Goal: Task Accomplishment & Management: Manage account settings

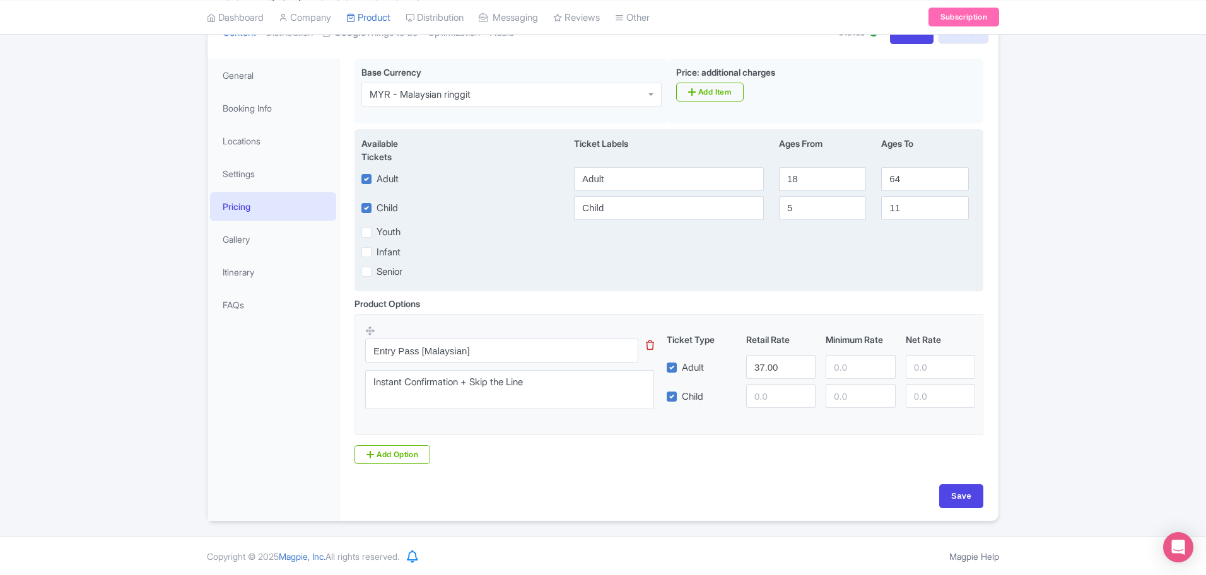
scroll to position [161, 0]
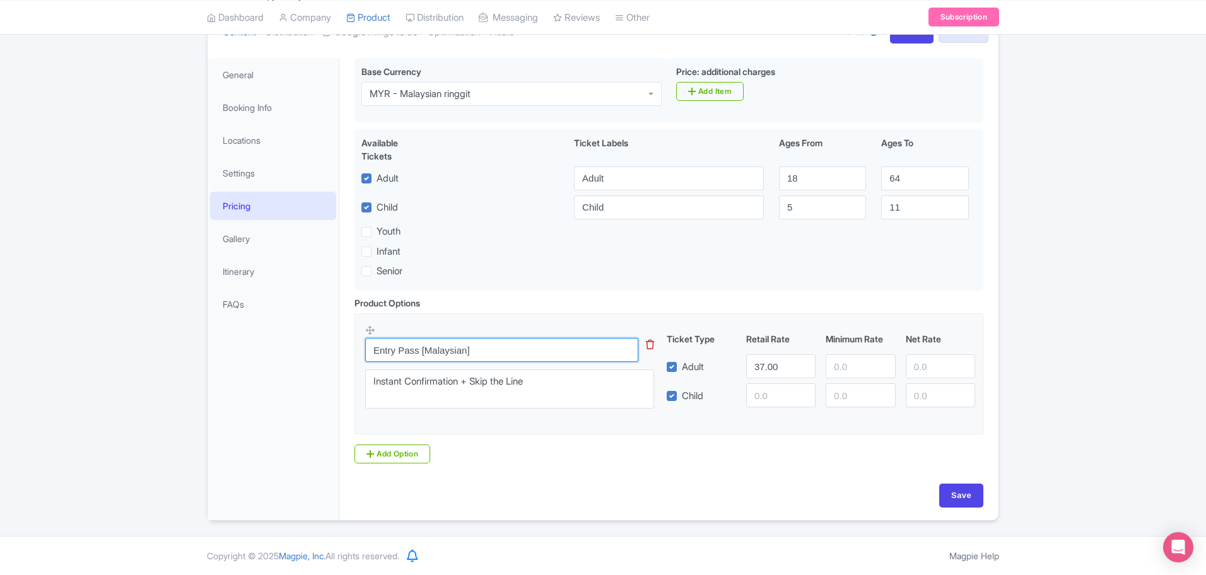
click at [525, 349] on input "Entry Pass [Malaysian]" at bounding box center [501, 350] width 273 height 24
paste input "Adult Admission – Ripley’s Believe It or Not"
type input "Adult Admission – Ripley’s Believe It or Not"
drag, startPoint x: 782, startPoint y: 364, endPoint x: 691, endPoint y: 364, distance: 90.2
click at [691, 364] on div "Adult 37.00" at bounding box center [821, 367] width 319 height 24
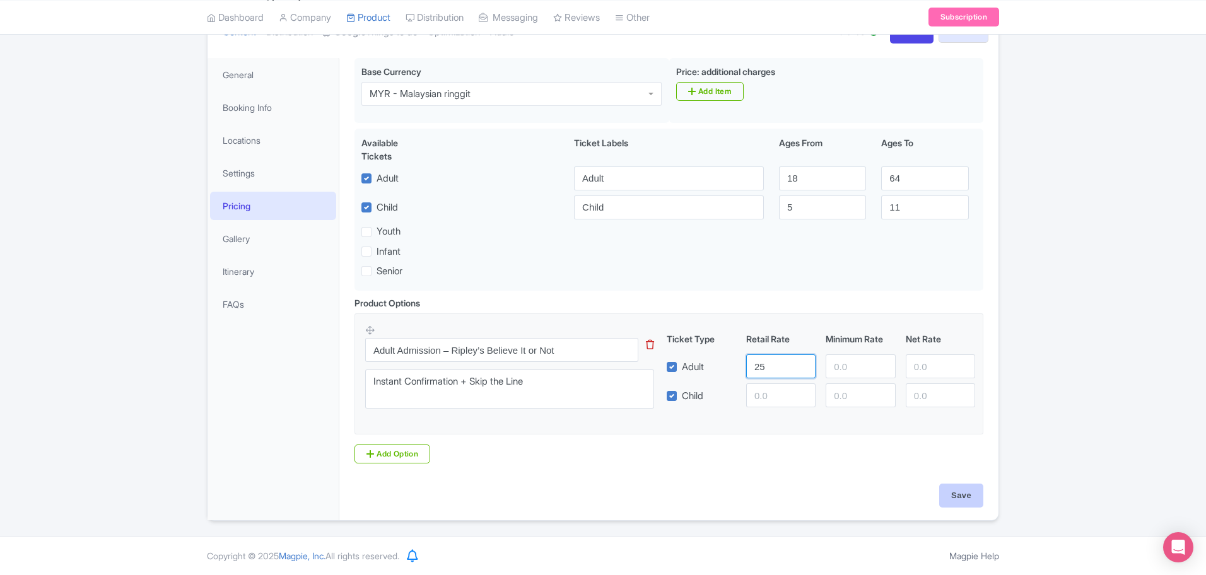
type input "25"
click at [965, 493] on input "Save" at bounding box center [961, 496] width 44 height 24
type input "Saving..."
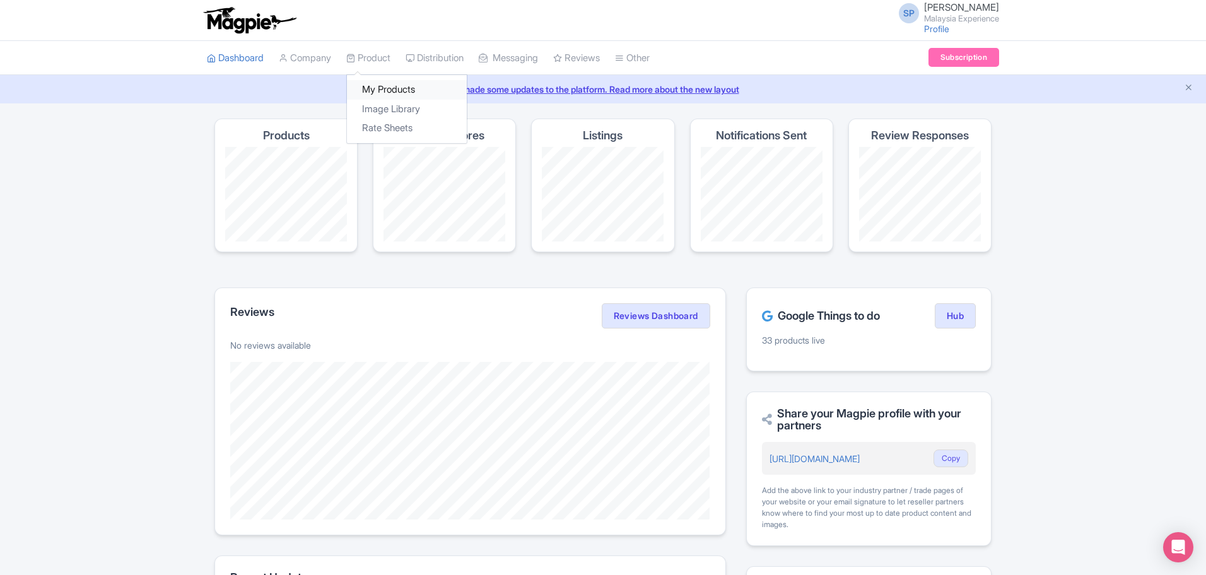
click at [382, 88] on link "My Products" at bounding box center [407, 90] width 120 height 20
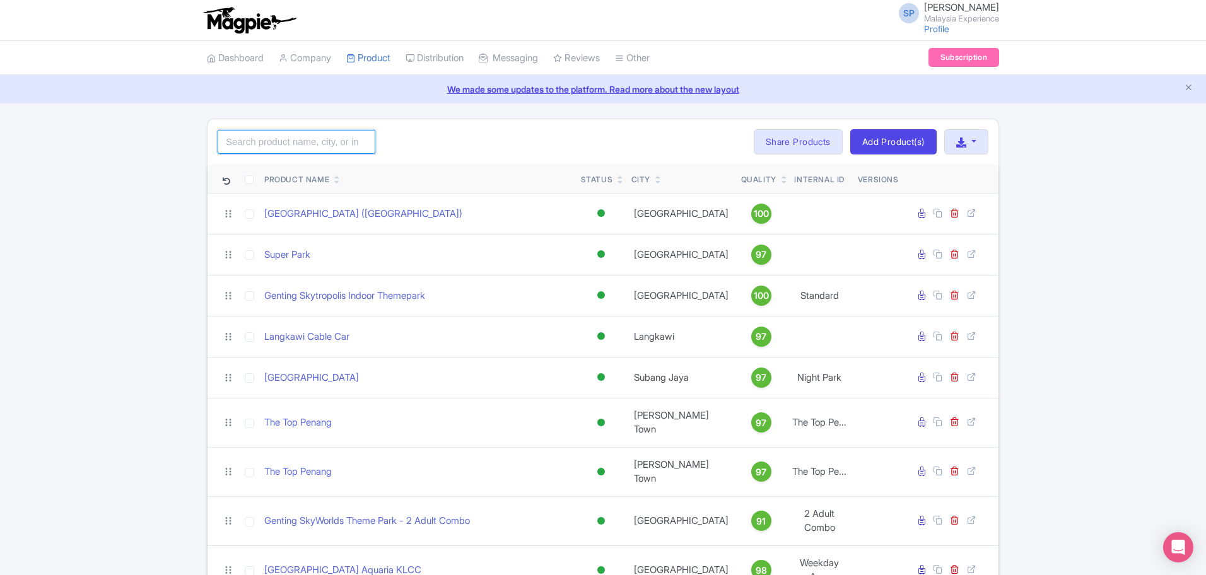
click at [326, 136] on input "search" at bounding box center [297, 142] width 158 height 24
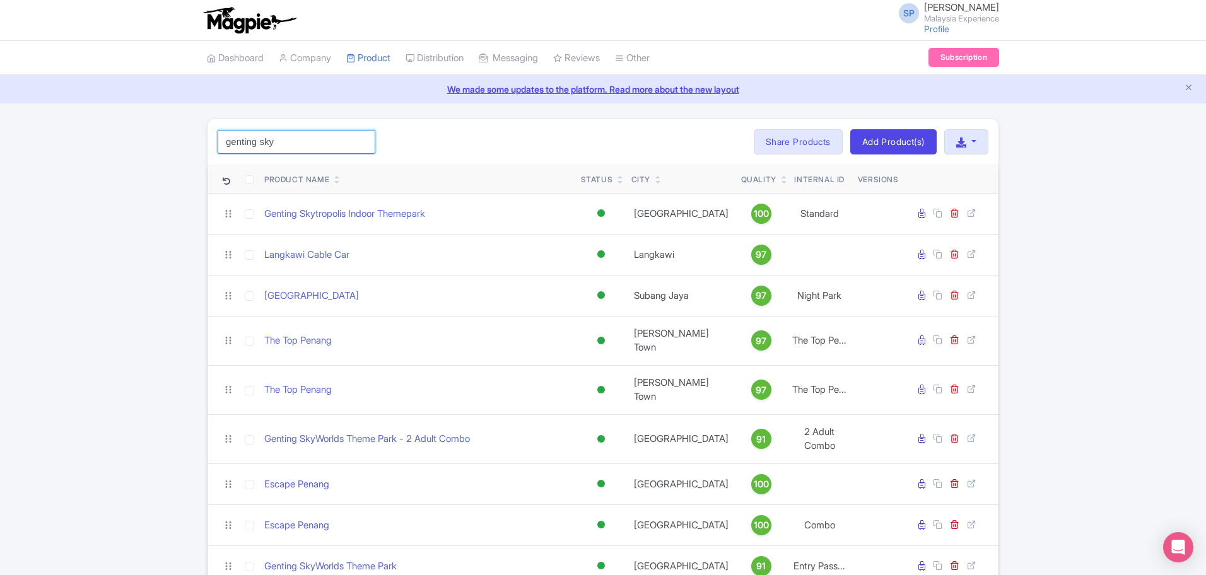
type input "Genting SkyWorlds Theme Park"
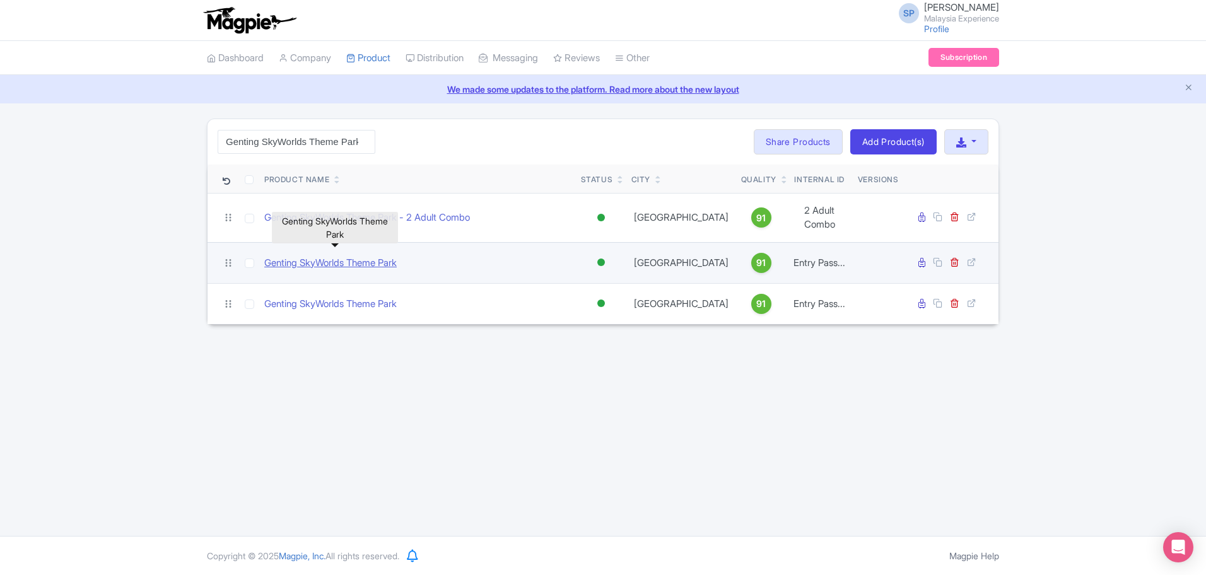
click at [313, 257] on link "Genting SkyWorlds Theme Park" at bounding box center [330, 263] width 132 height 15
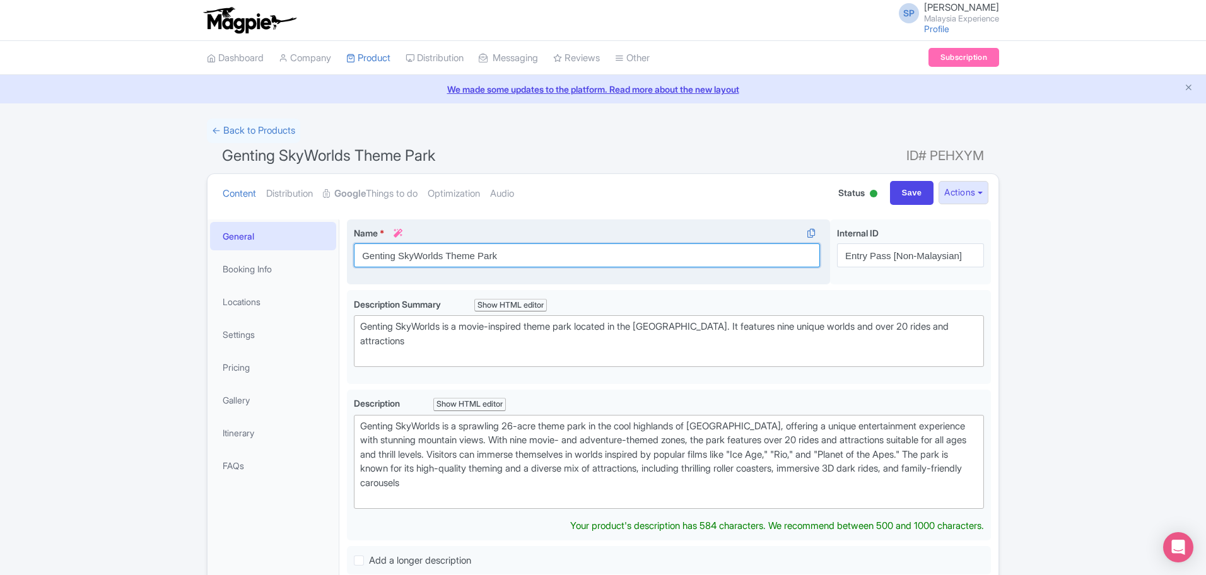
click at [522, 255] on input "Genting SkyWorlds Theme Park" at bounding box center [587, 256] width 466 height 24
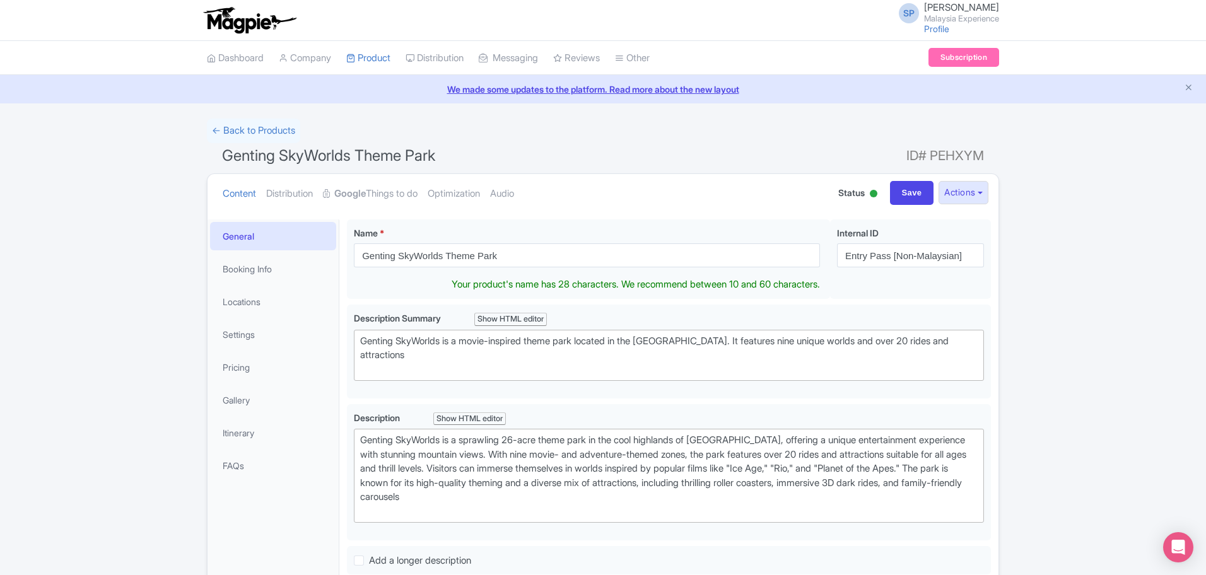
click at [304, 349] on li "Settings" at bounding box center [273, 334] width 131 height 33
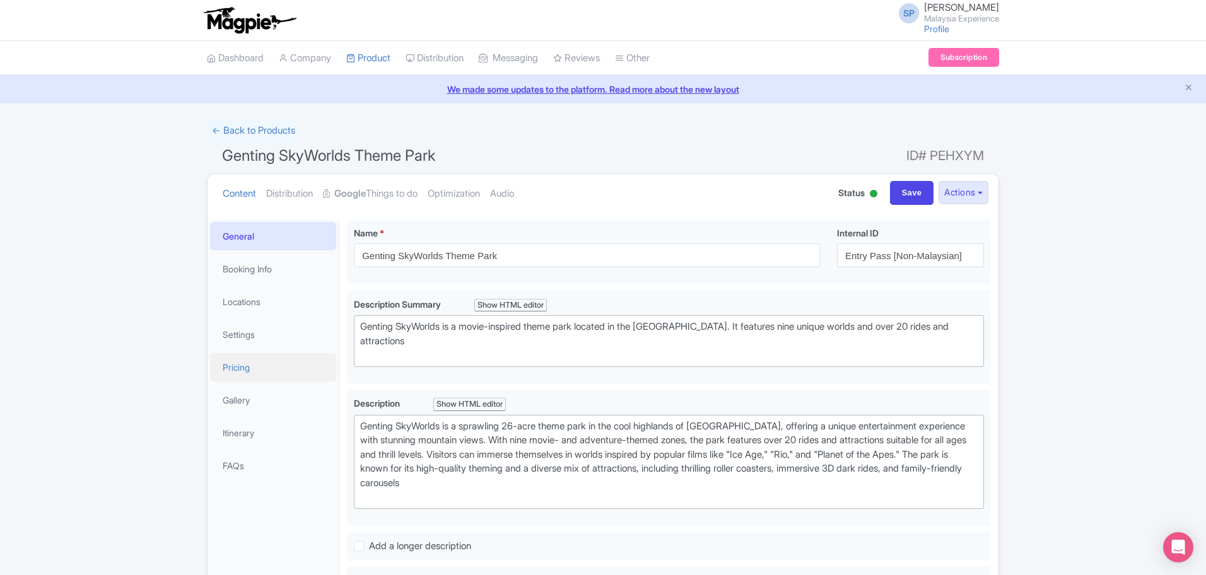
click at [276, 363] on link "Pricing" at bounding box center [273, 367] width 126 height 28
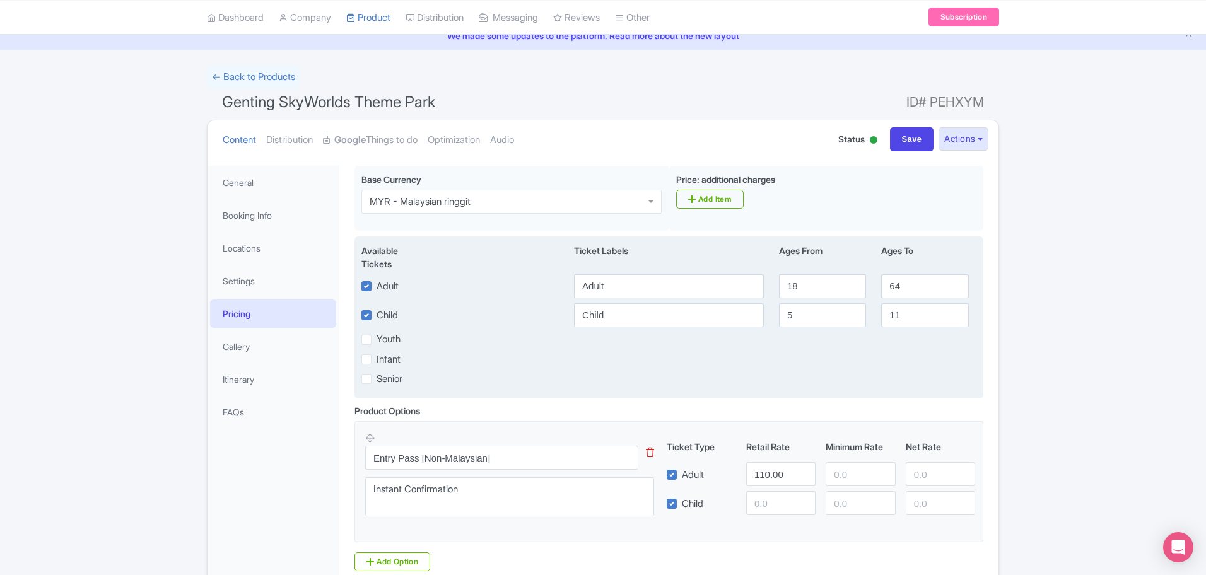
scroll to position [161, 0]
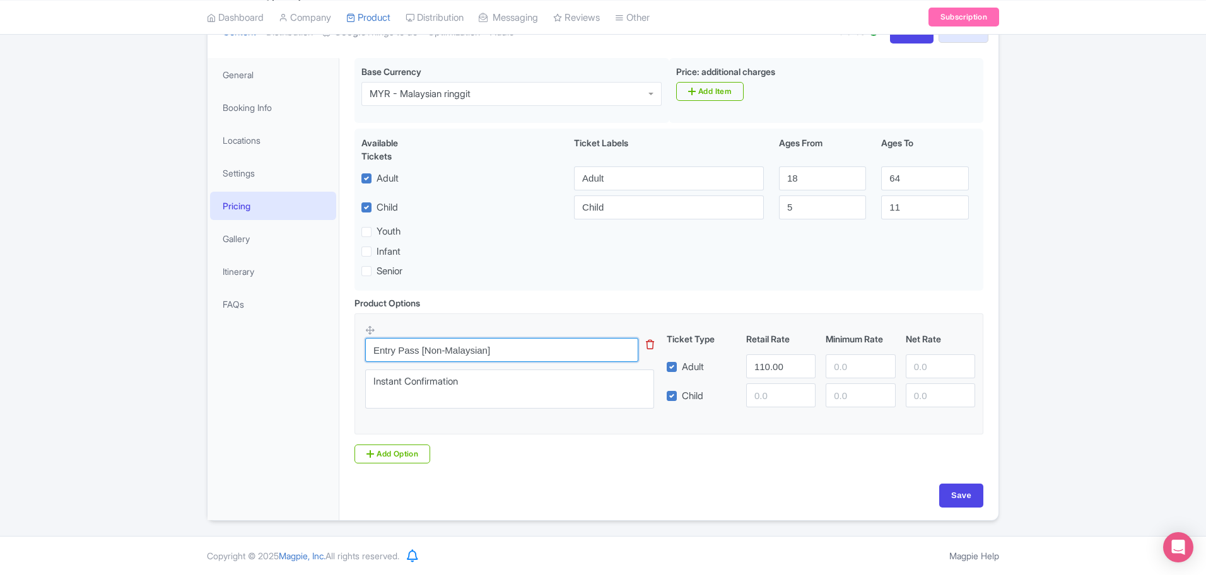
click at [549, 344] on input "Entry Pass [Non-Malaysian]" at bounding box center [501, 350] width 273 height 24
paste input "Adult Admission – Ripley’s Believe It or Not"
type input "Adult Admission – Ripley’s Believe It or Not"
drag, startPoint x: 790, startPoint y: 370, endPoint x: 672, endPoint y: 363, distance: 118.2
click at [678, 363] on div "Adult 110.00" at bounding box center [821, 367] width 319 height 24
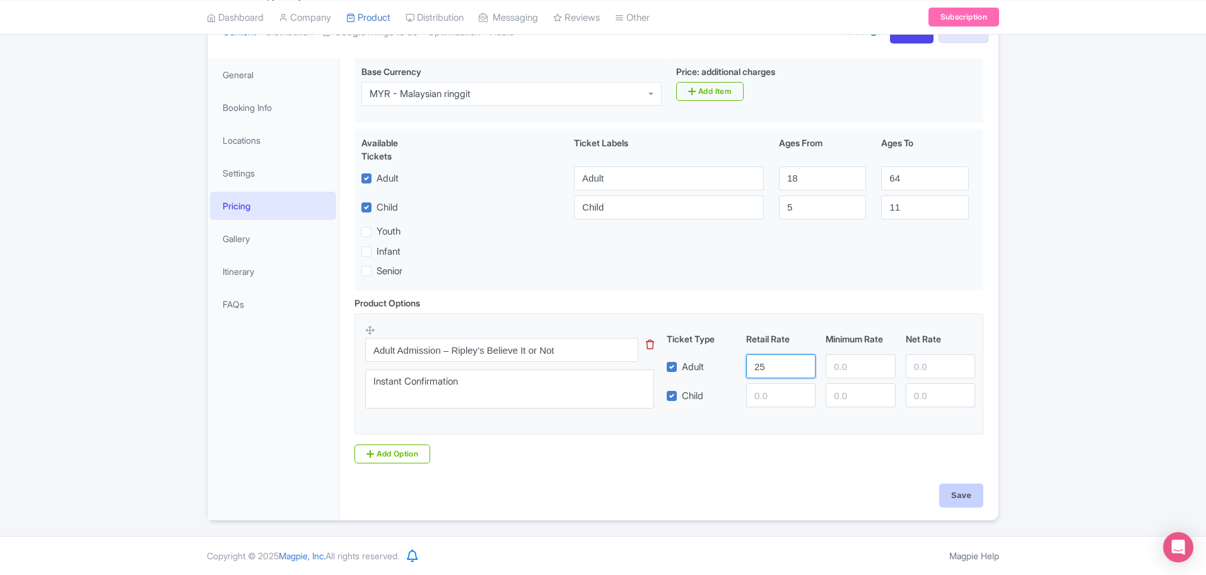
type input "25"
click at [964, 497] on input "Save" at bounding box center [961, 496] width 44 height 24
type input "Saving..."
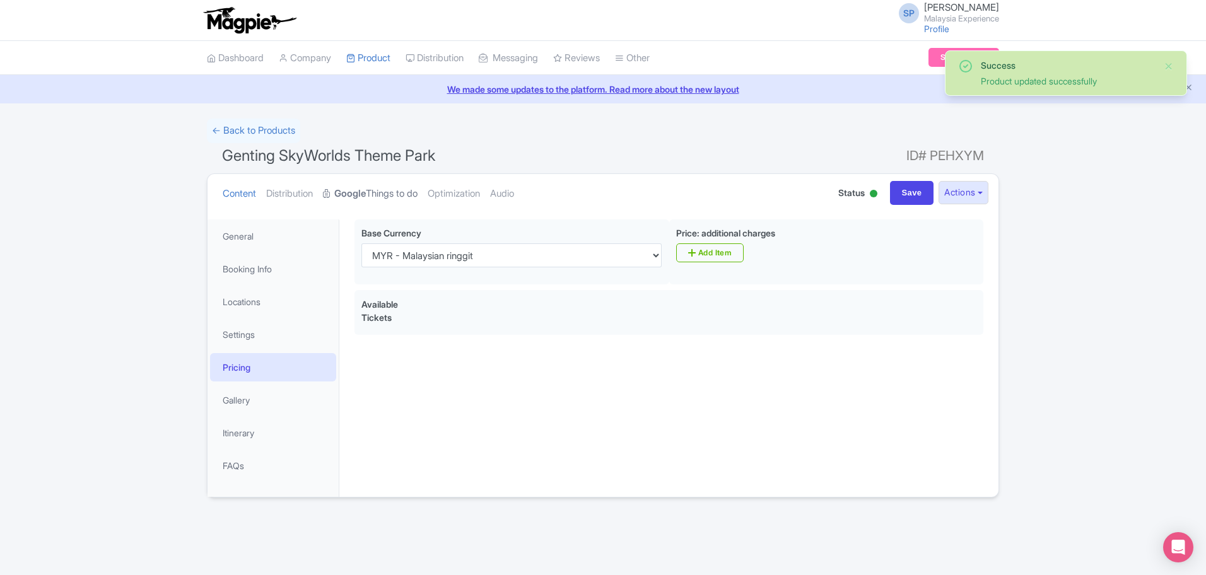
click at [349, 189] on strong "Google" at bounding box center [350, 194] width 32 height 15
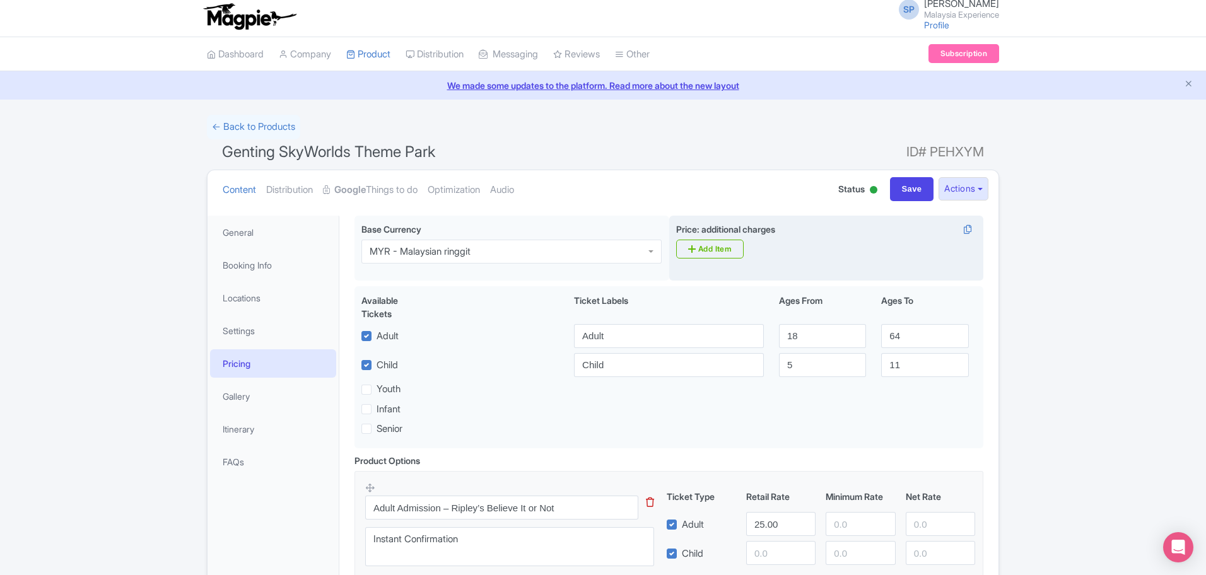
scroll to position [161, 0]
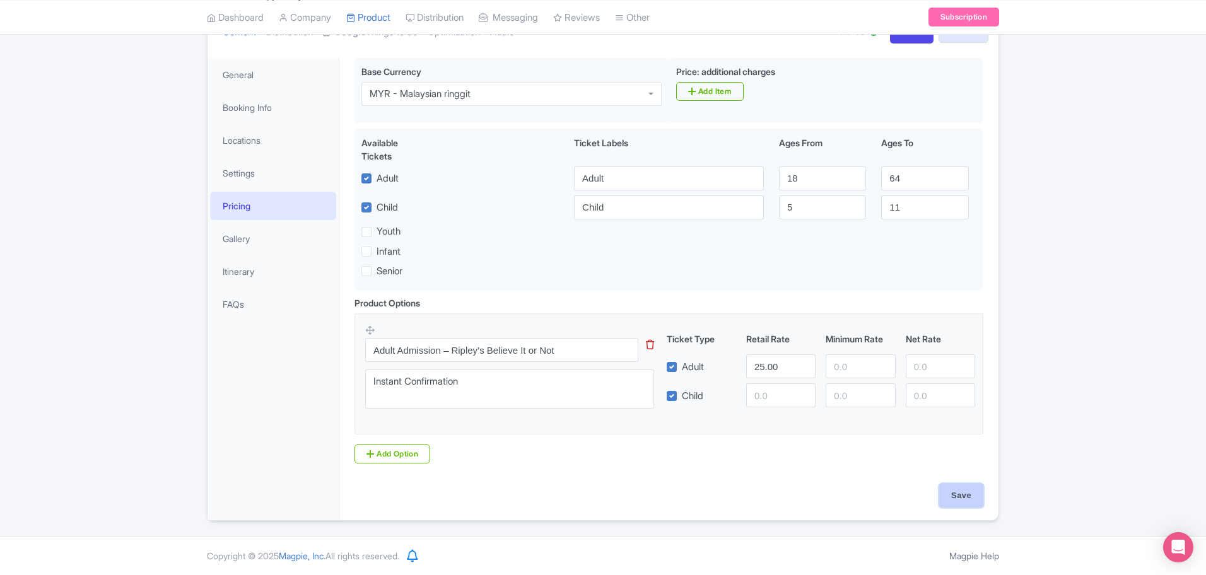
click at [960, 492] on input "Save" at bounding box center [961, 496] width 44 height 24
type input "Saving..."
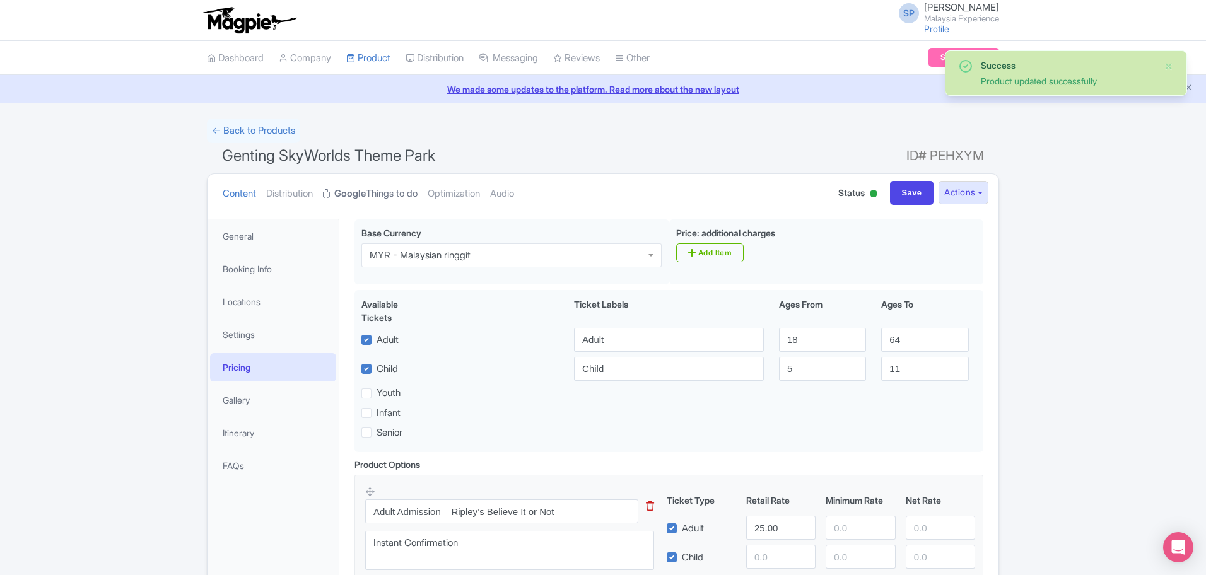
click at [356, 196] on strong "Google" at bounding box center [350, 194] width 32 height 15
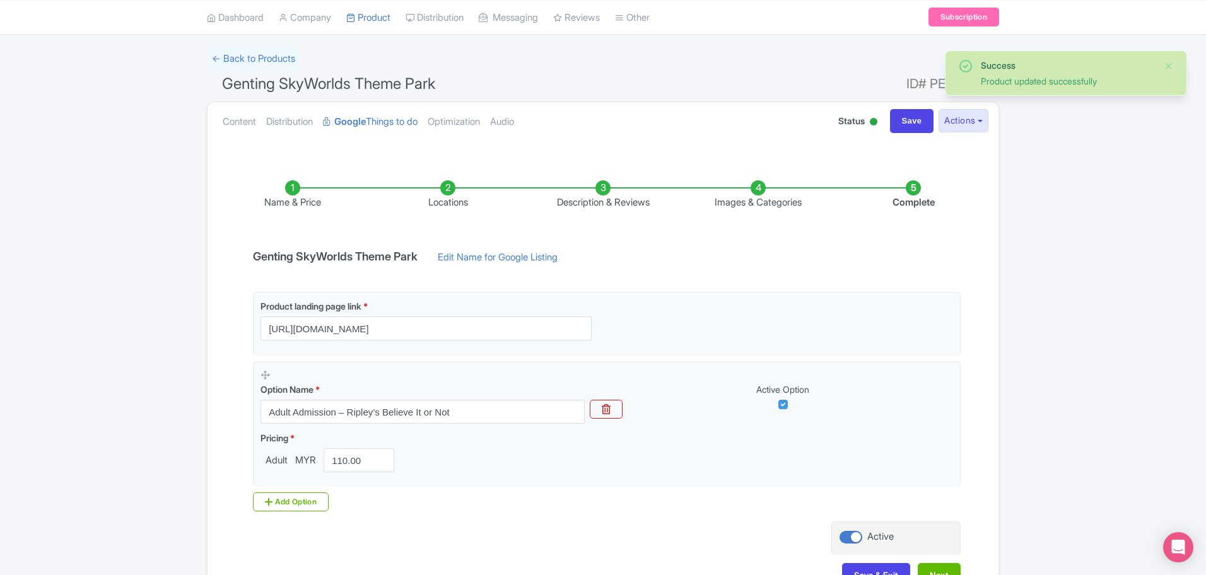
scroll to position [159, 0]
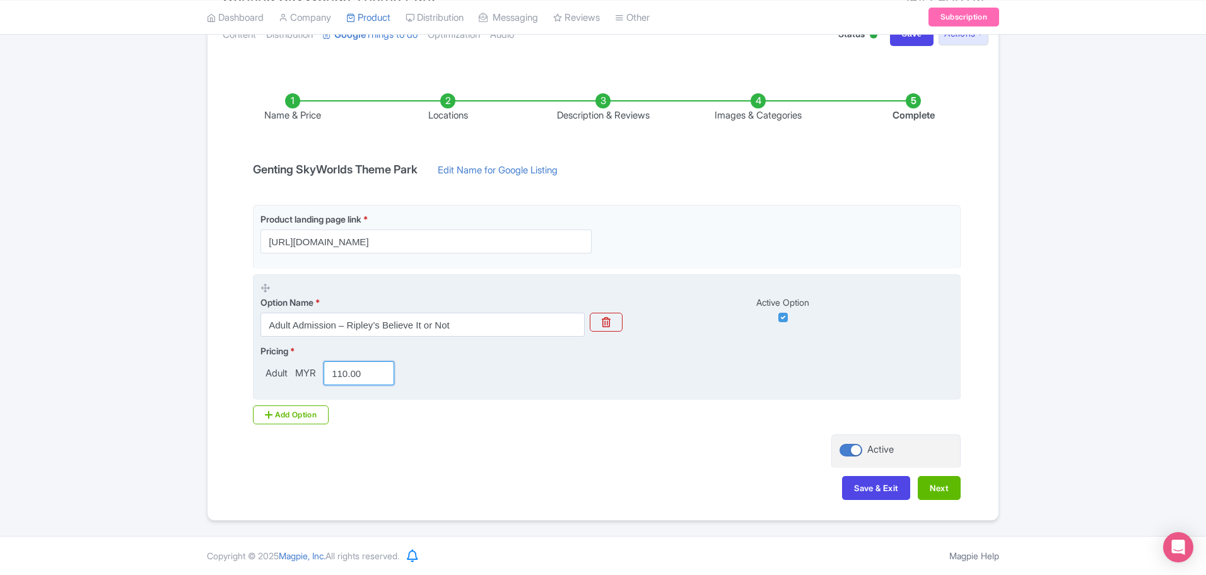
drag, startPoint x: 372, startPoint y: 369, endPoint x: 317, endPoint y: 378, distance: 55.6
click at [321, 380] on div "110.00" at bounding box center [359, 373] width 81 height 24
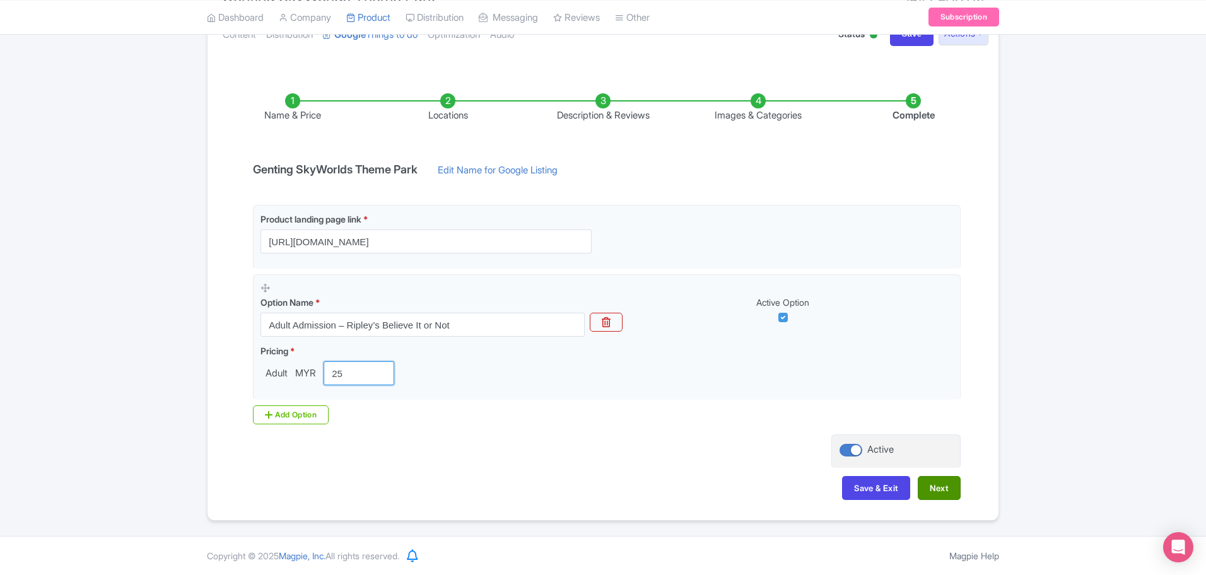
type input "25"
click at [938, 499] on button "Next" at bounding box center [939, 488] width 43 height 24
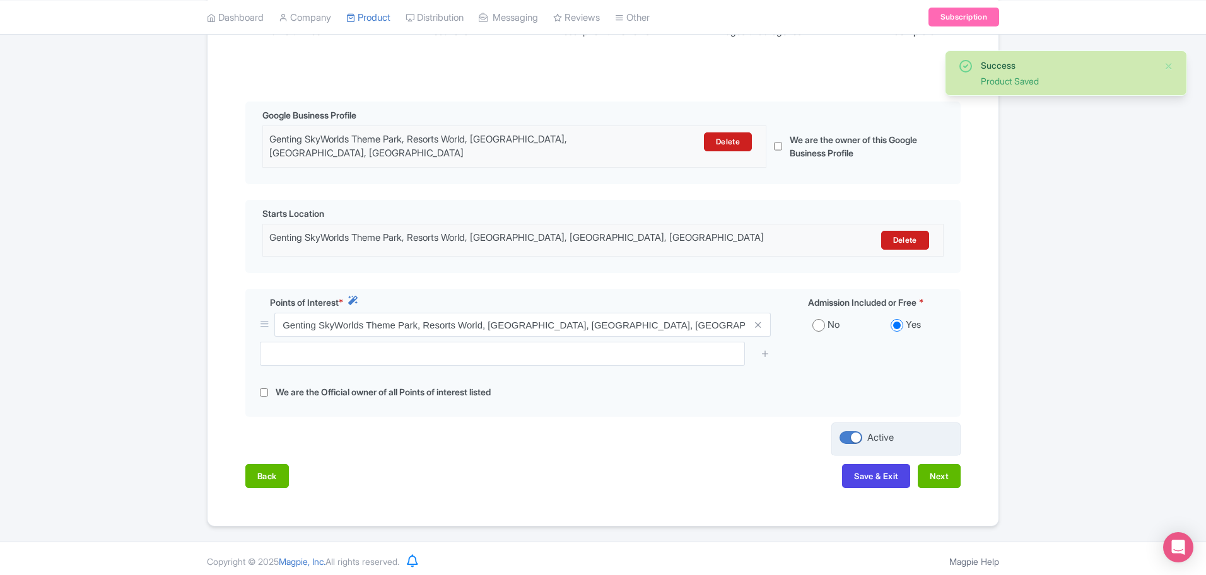
scroll to position [249, 0]
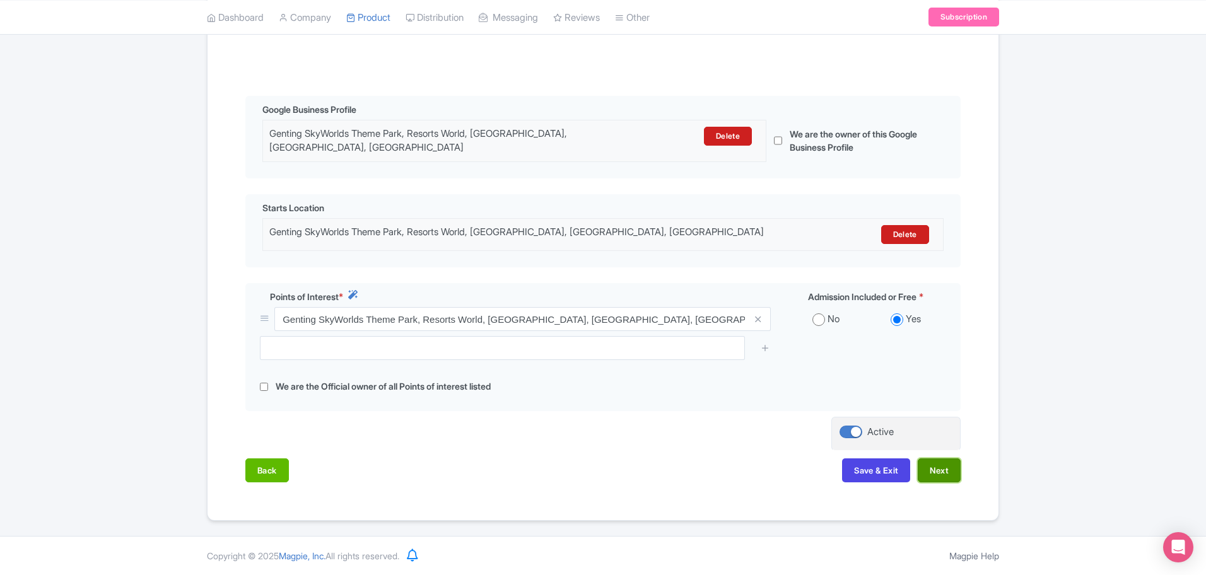
click at [944, 465] on button "Next" at bounding box center [939, 471] width 43 height 24
drag, startPoint x: 731, startPoint y: 483, endPoint x: 738, endPoint y: 478, distance: 8.2
click at [735, 480] on div "Back Save & Exit Next" at bounding box center [602, 477] width 715 height 37
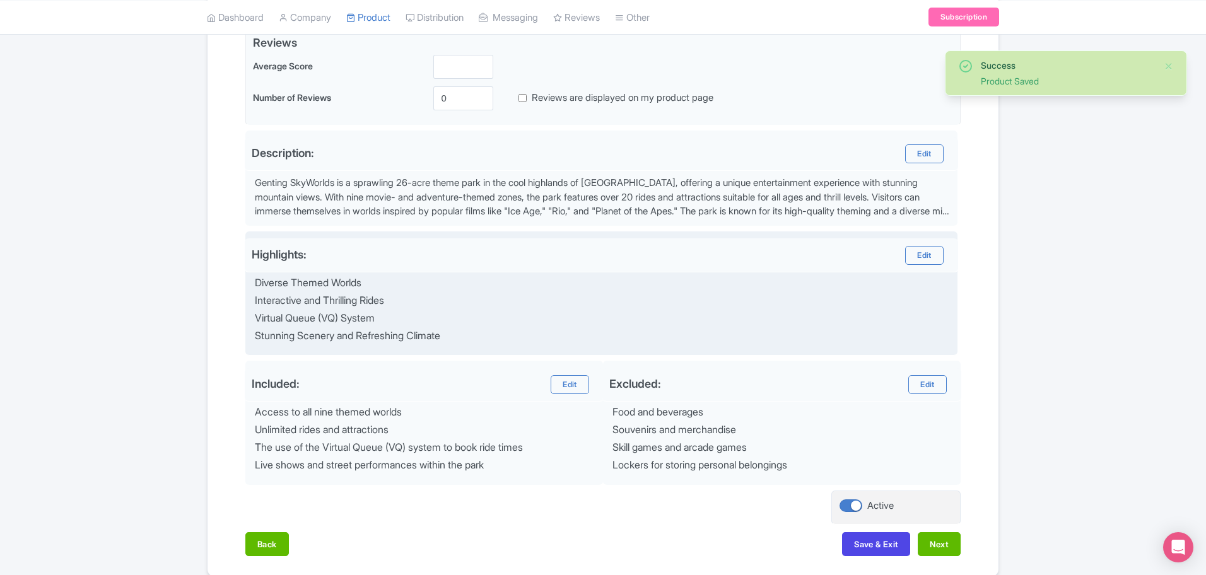
scroll to position [374, 0]
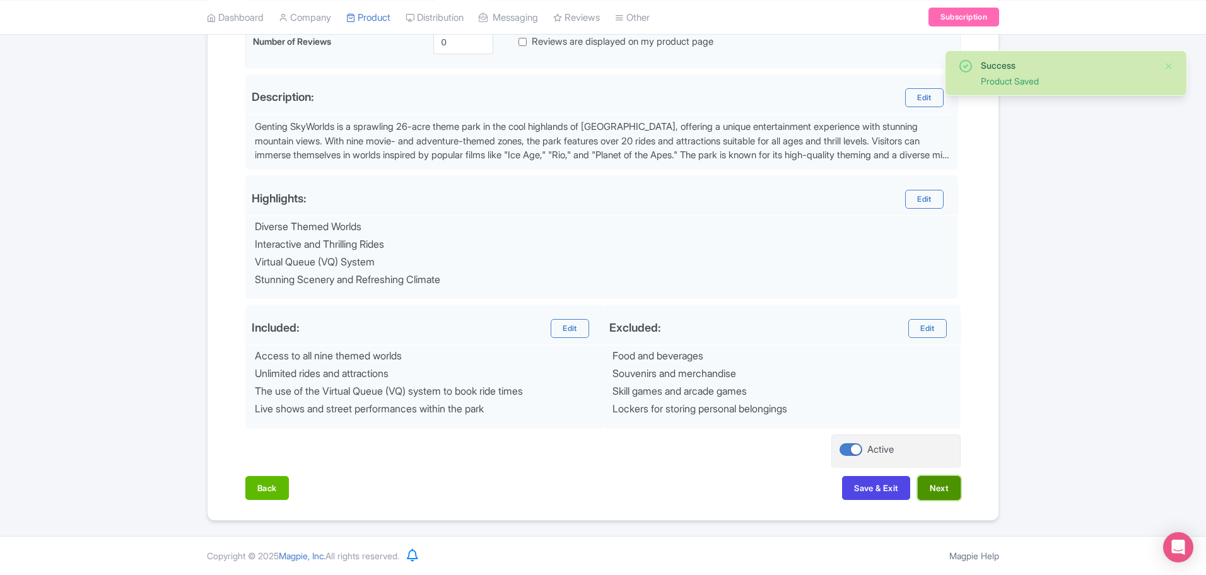
click at [934, 484] on button "Next" at bounding box center [939, 488] width 43 height 24
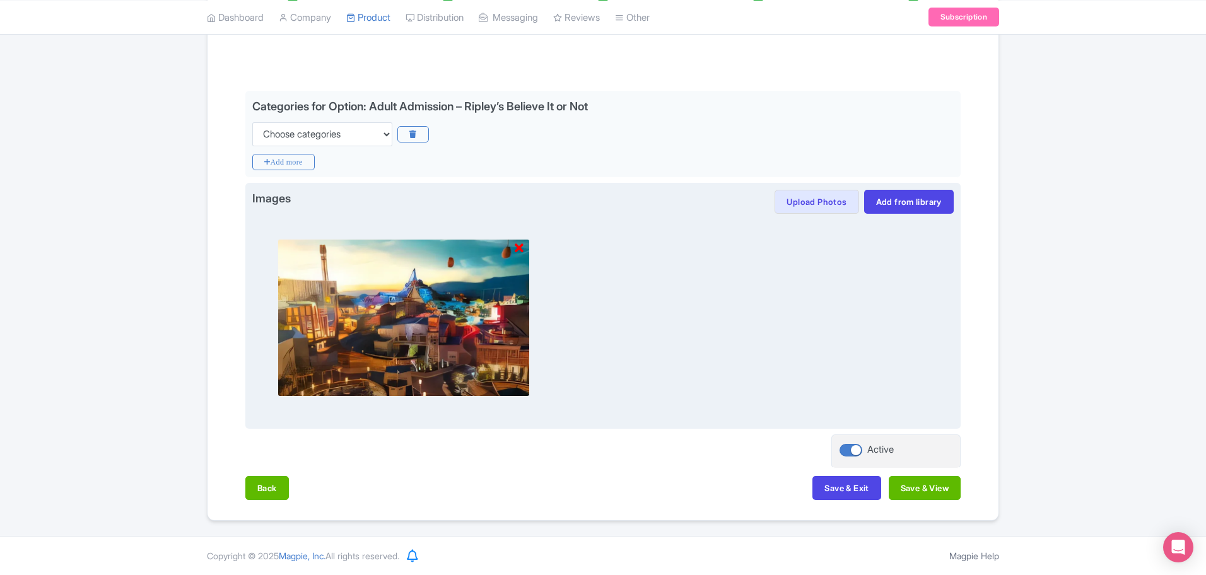
click at [519, 249] on icon at bounding box center [519, 248] width 9 height 13
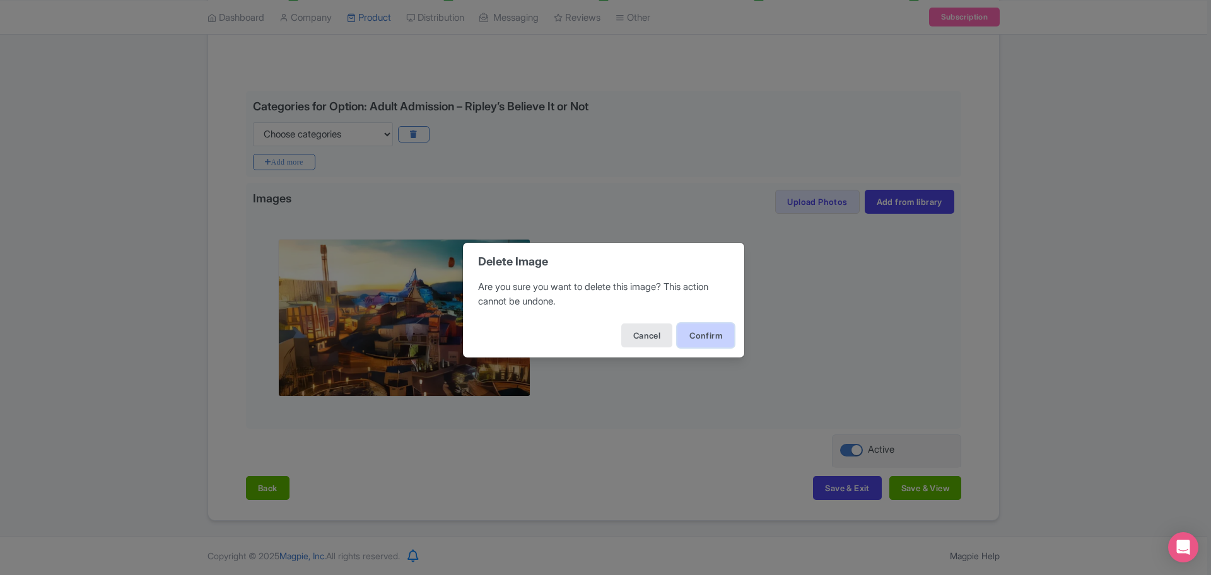
click at [715, 330] on button "Confirm" at bounding box center [706, 336] width 57 height 24
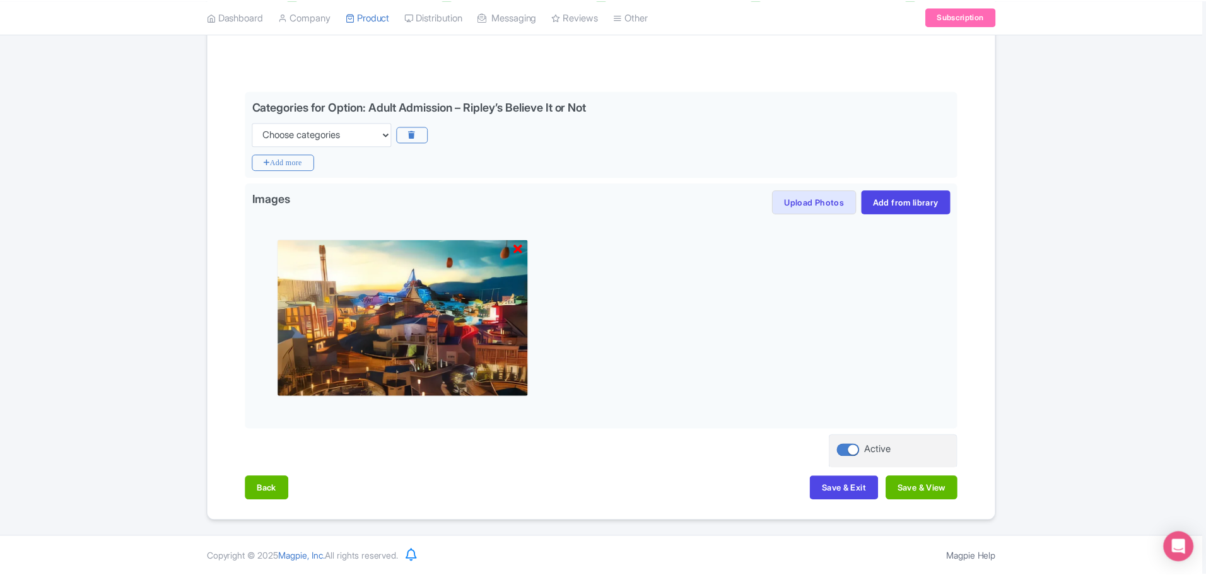
scroll to position [76, 0]
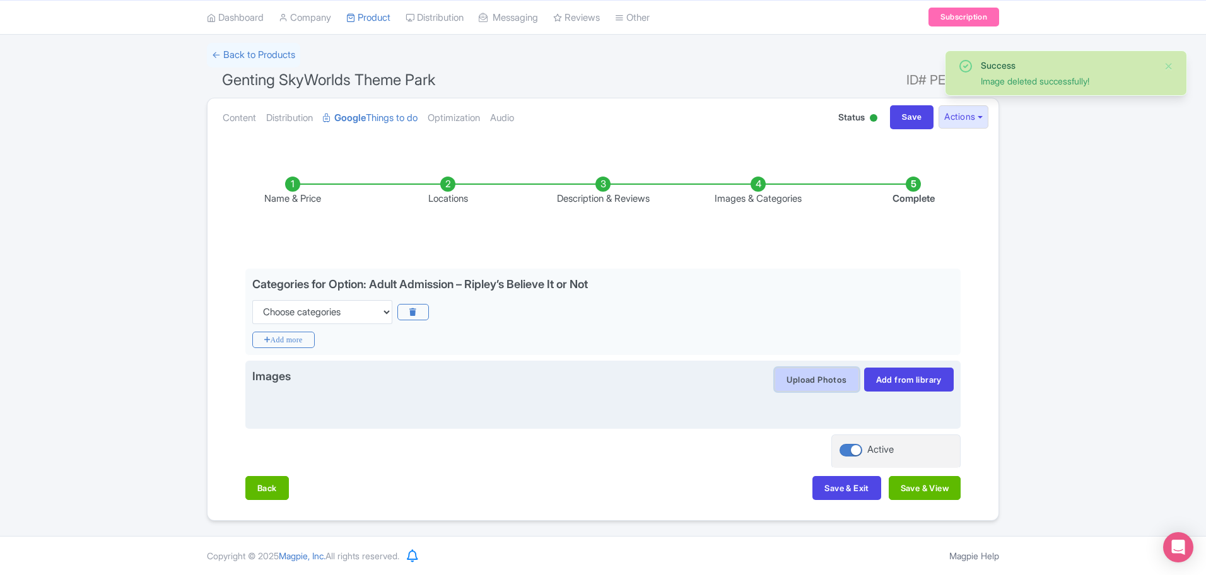
click at [847, 380] on button "Upload Photos" at bounding box center [817, 380] width 84 height 24
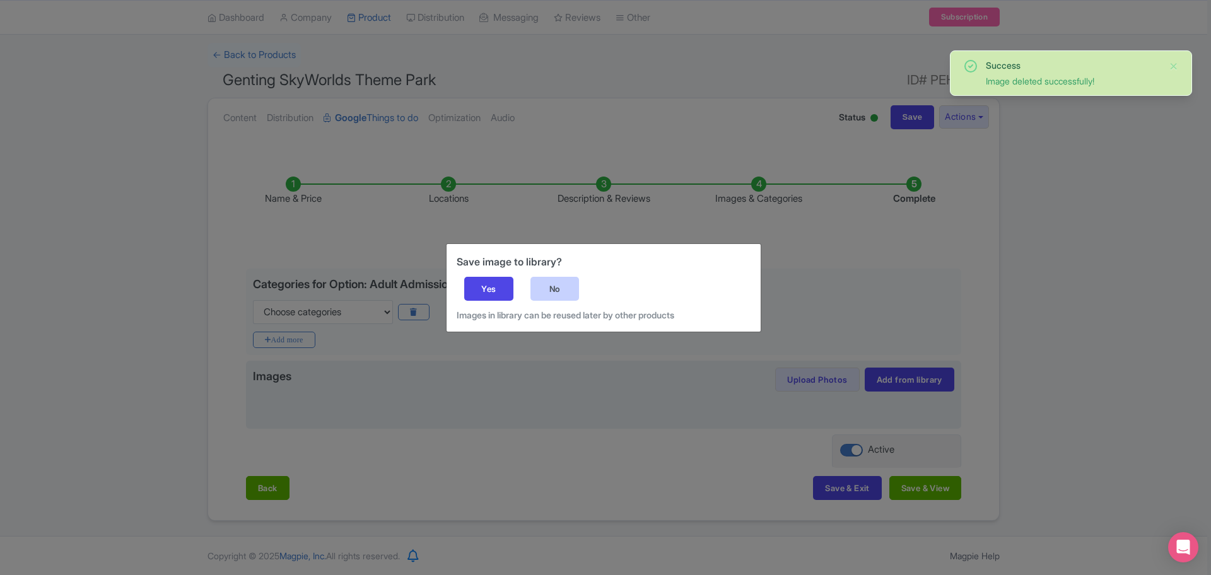
click at [561, 282] on div "No" at bounding box center [555, 289] width 49 height 24
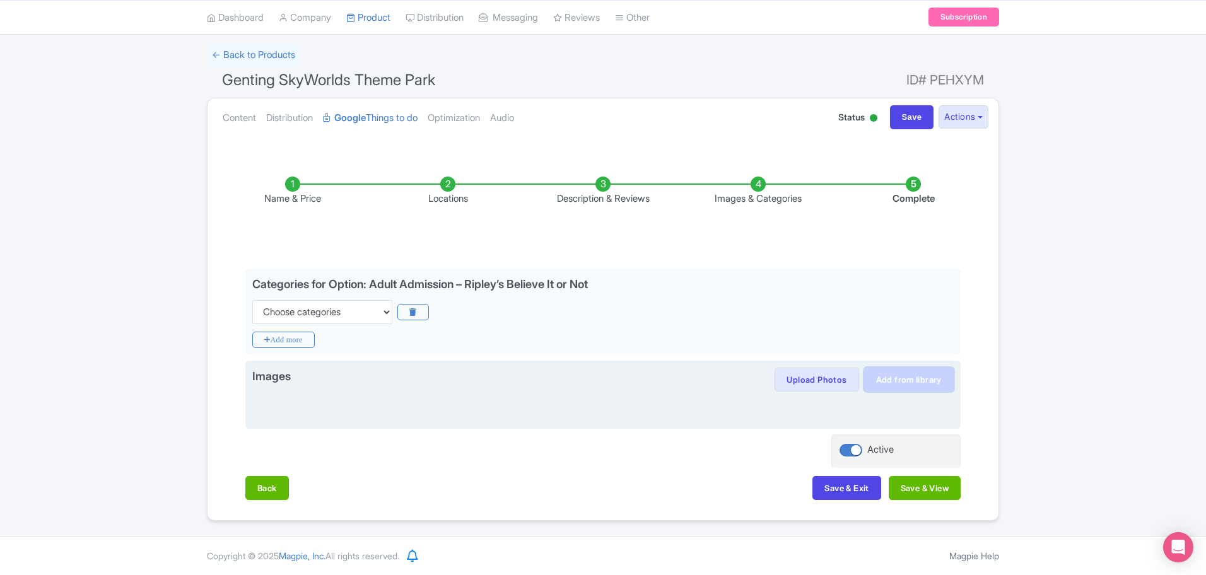
click at [924, 379] on link "Add from library" at bounding box center [909, 380] width 90 height 24
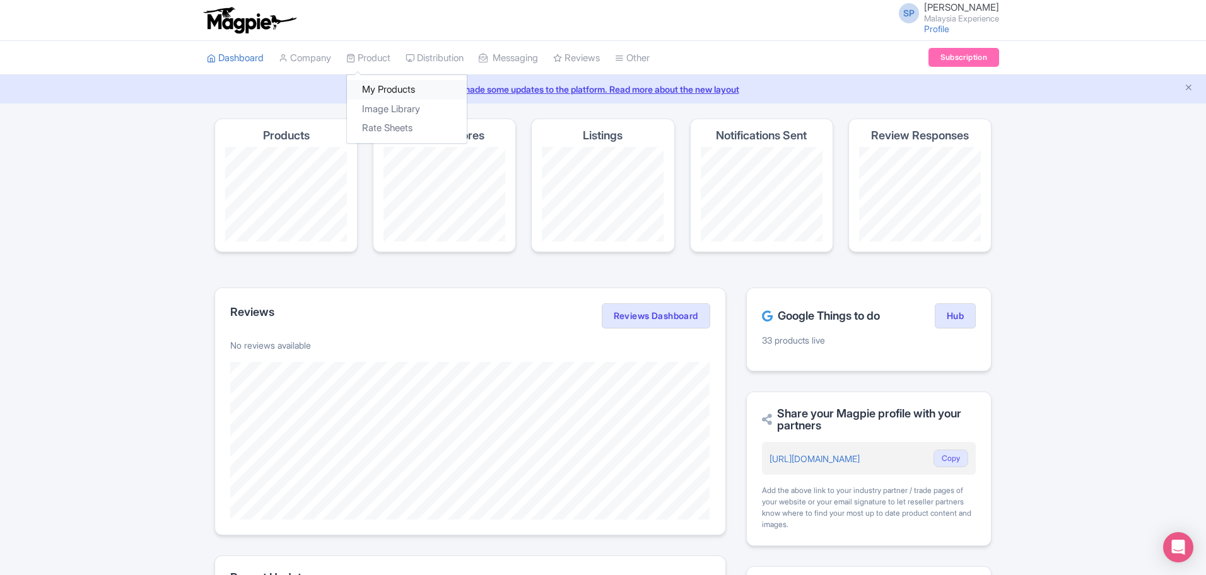
click at [395, 83] on link "My Products" at bounding box center [407, 90] width 120 height 20
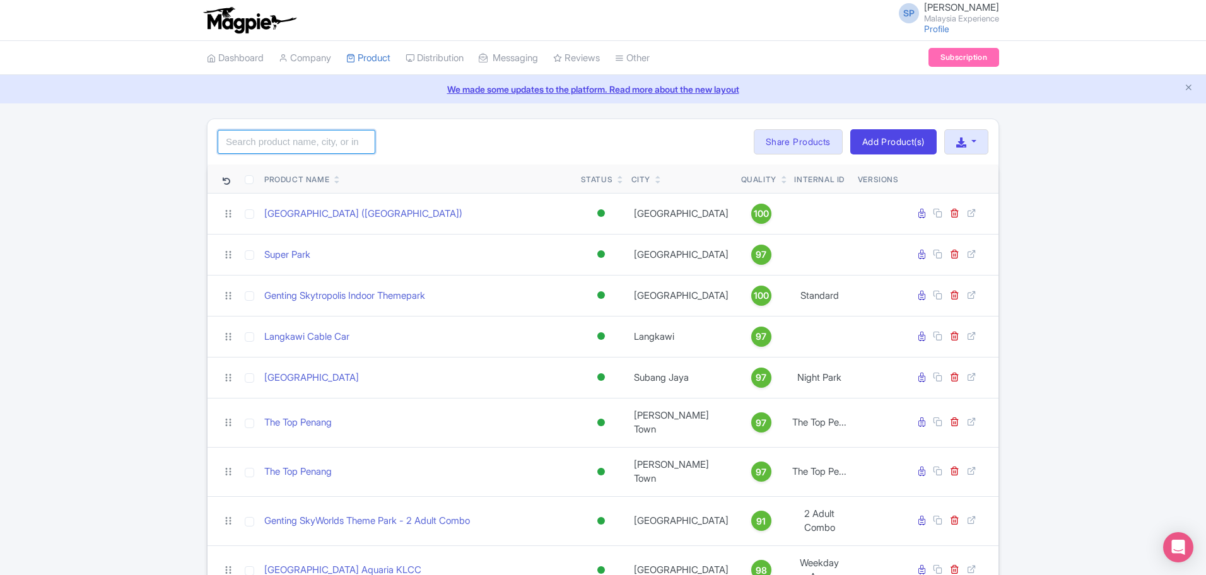
click at [315, 130] on input "search" at bounding box center [297, 142] width 158 height 24
click button "Search" at bounding box center [0, 0] width 0 height 0
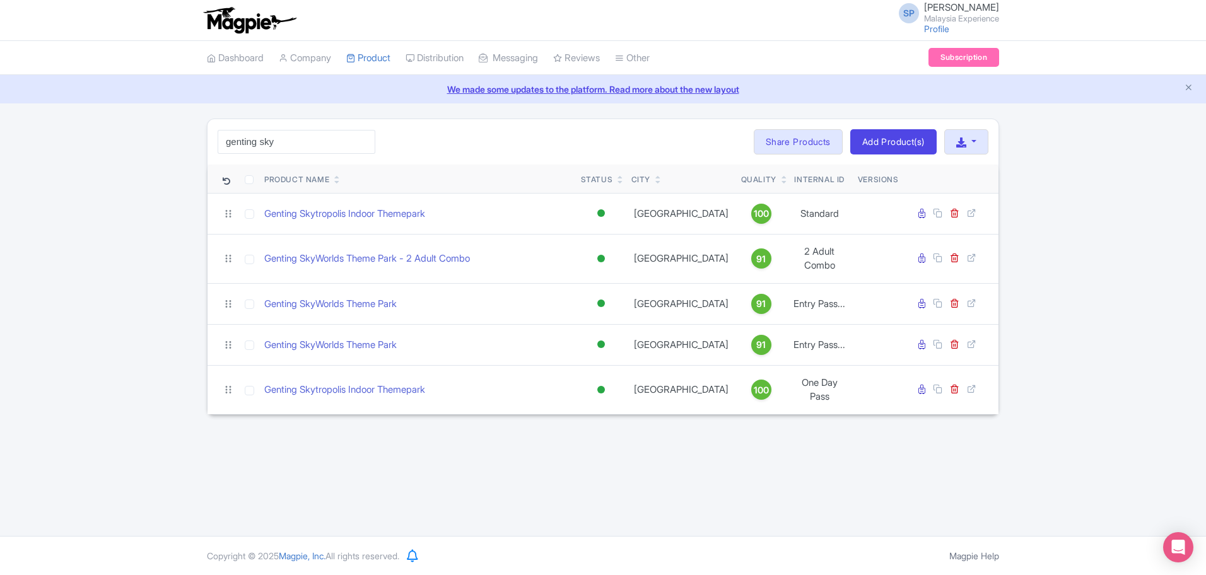
click at [1120, 274] on div "genting sky Search Bulk Actions Delete Add to Collection Share Products Add to …" at bounding box center [603, 267] width 1206 height 296
click at [279, 151] on input "genting sky" at bounding box center [297, 142] width 158 height 24
type input "genting skyworld"
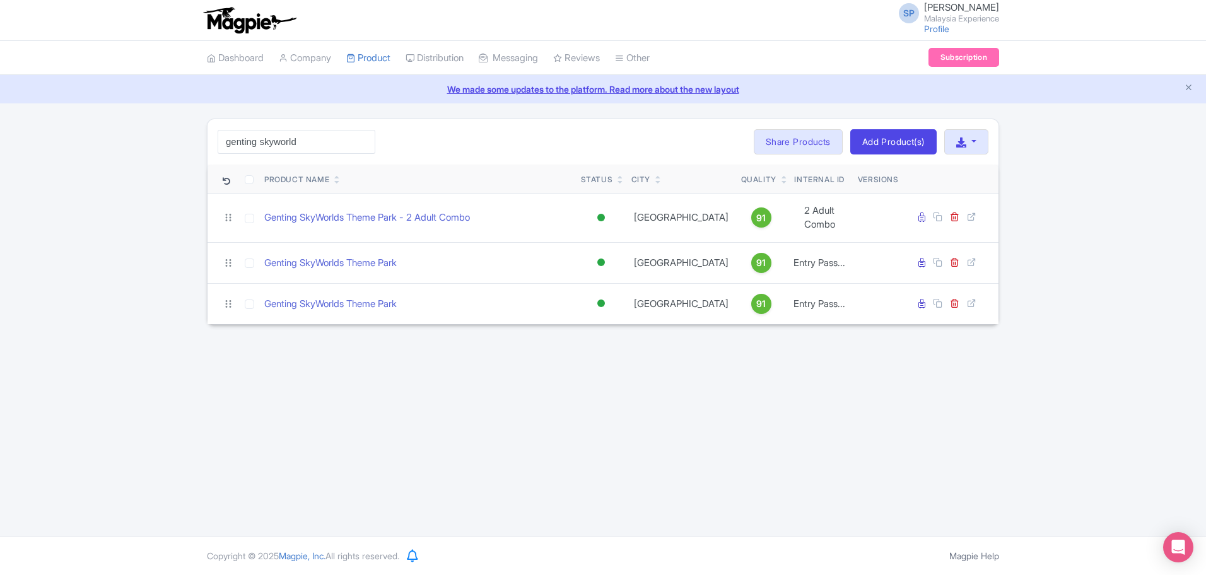
click at [710, 380] on div "SP SOORIA PRAKASH SUNDER Malaysia Experience Profile Users Settings Sign out Da…" at bounding box center [603, 268] width 1206 height 536
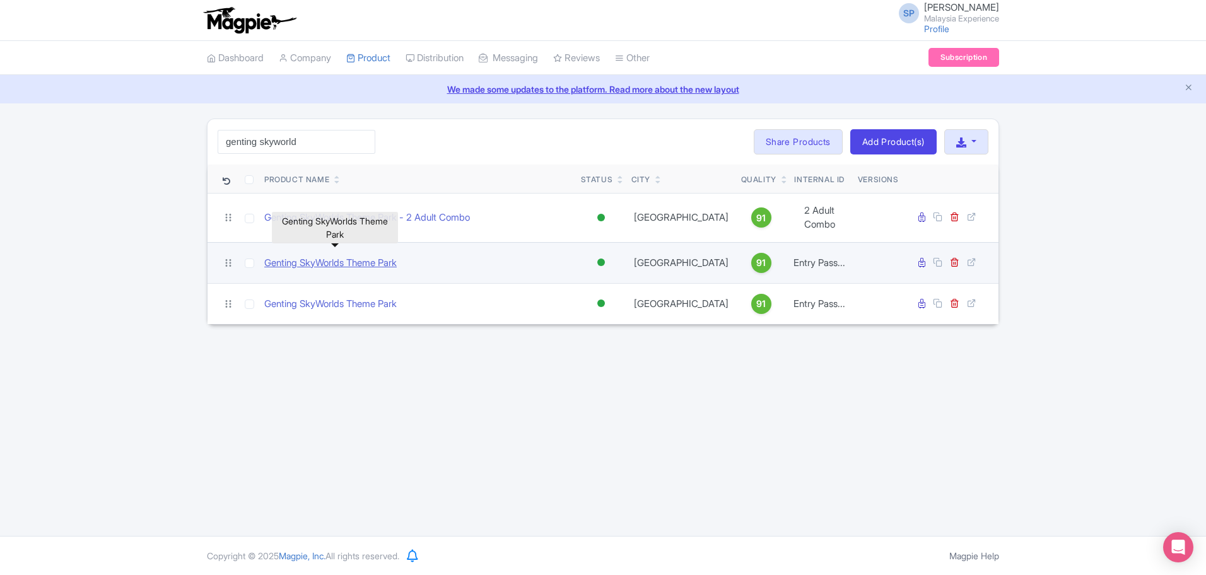
click at [320, 256] on link "Genting SkyWorlds Theme Park" at bounding box center [330, 263] width 132 height 15
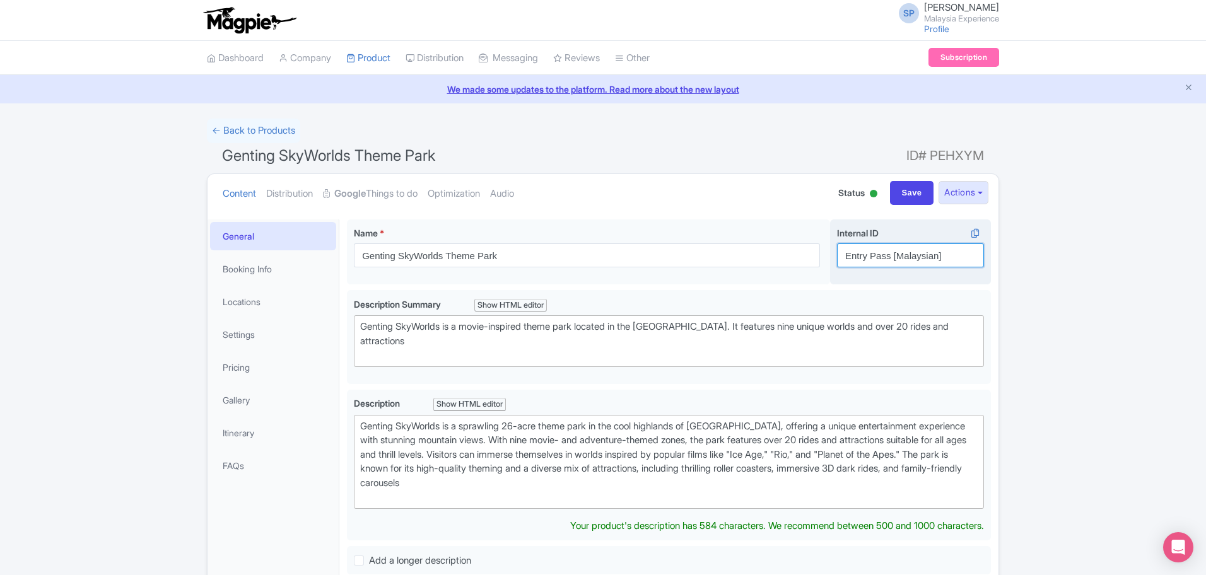
click at [965, 247] on input "Entry Pass [Malaysian]" at bounding box center [910, 256] width 147 height 24
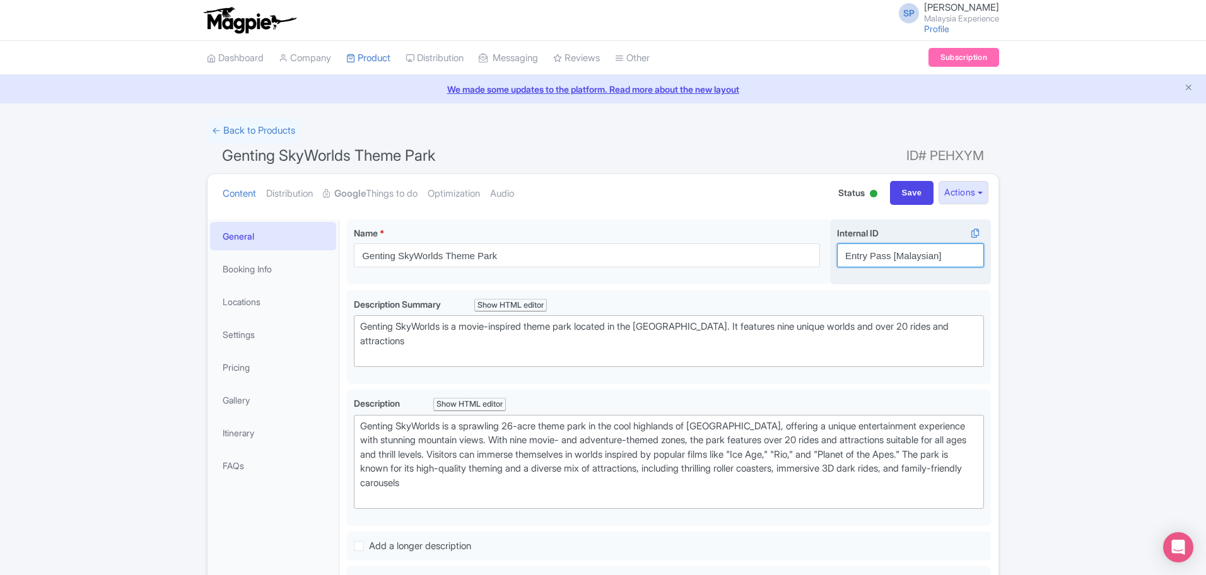
paste input "Adult Admission – Ripley’s Believe It or Not"
type input "Adult Admission – Ripley’s Believe It or Not"
drag, startPoint x: 255, startPoint y: 360, endPoint x: 260, endPoint y: 355, distance: 7.2
click at [255, 360] on link "Pricing" at bounding box center [273, 367] width 126 height 28
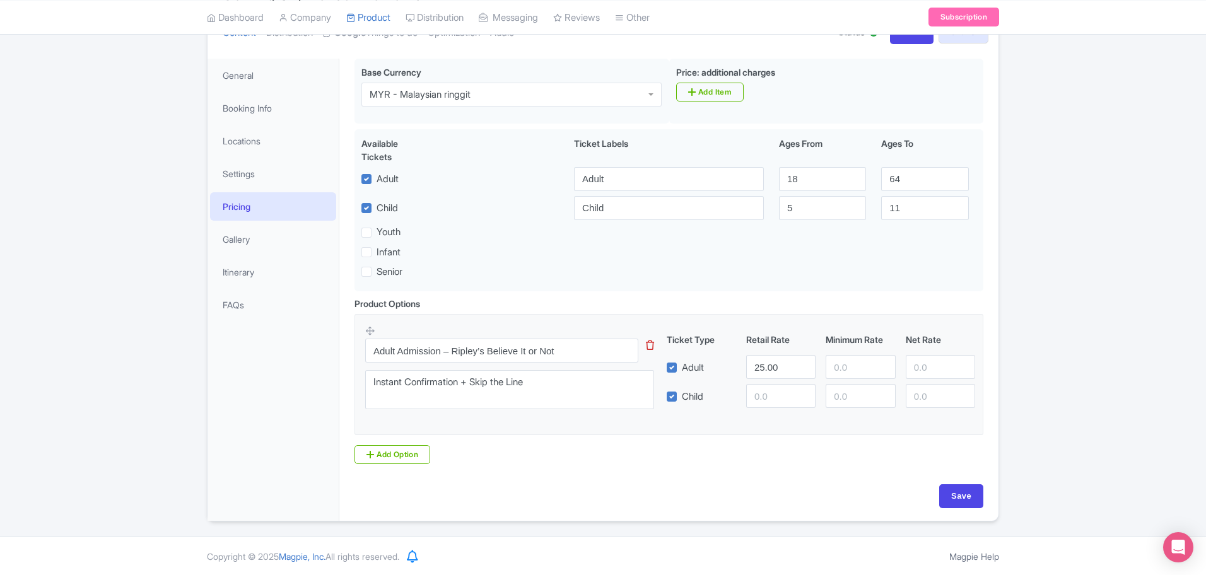
scroll to position [161, 0]
click at [566, 356] on input "Adult Admission – Ripley’s Believe It or Not" at bounding box center [501, 350] width 273 height 24
click at [978, 490] on input "Save" at bounding box center [961, 496] width 44 height 24
type input "Saving..."
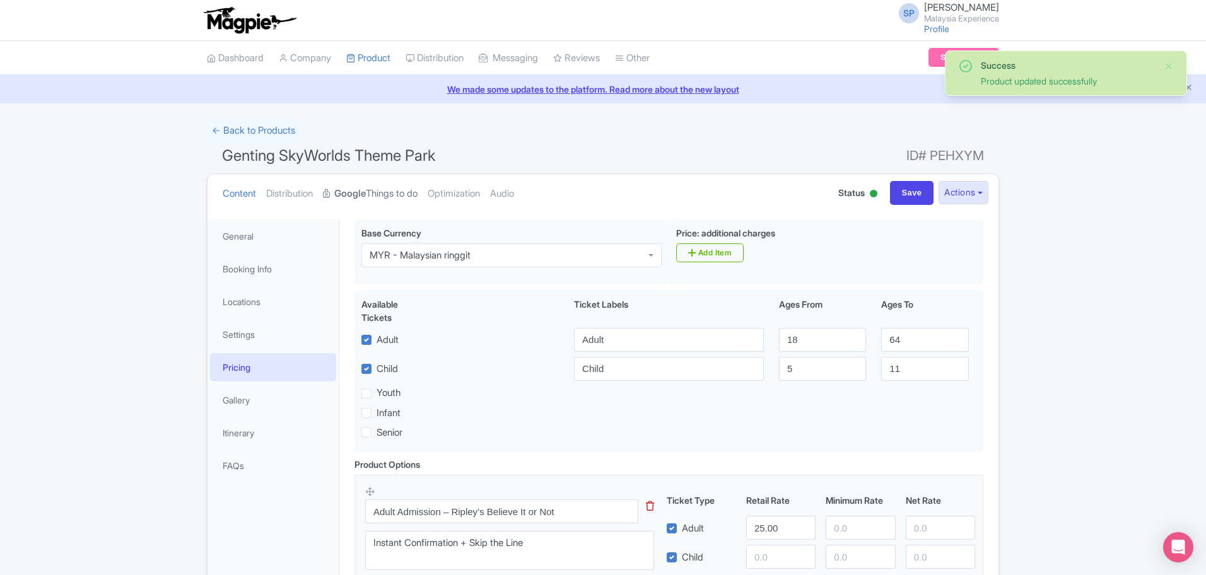
click at [375, 182] on link "Google Things to do" at bounding box center [370, 194] width 95 height 40
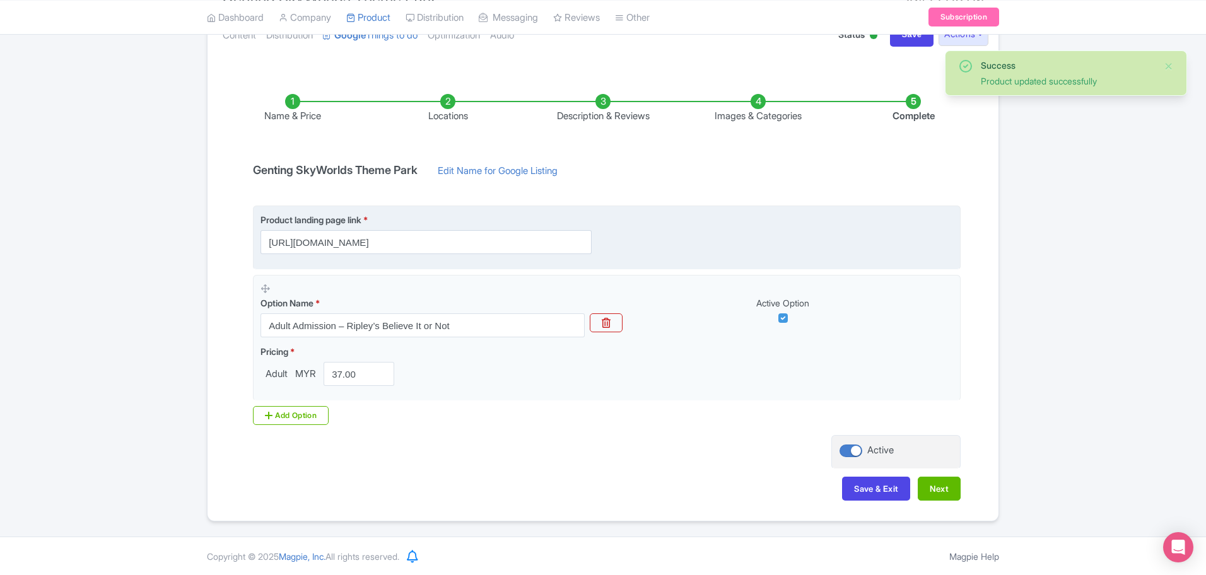
scroll to position [159, 0]
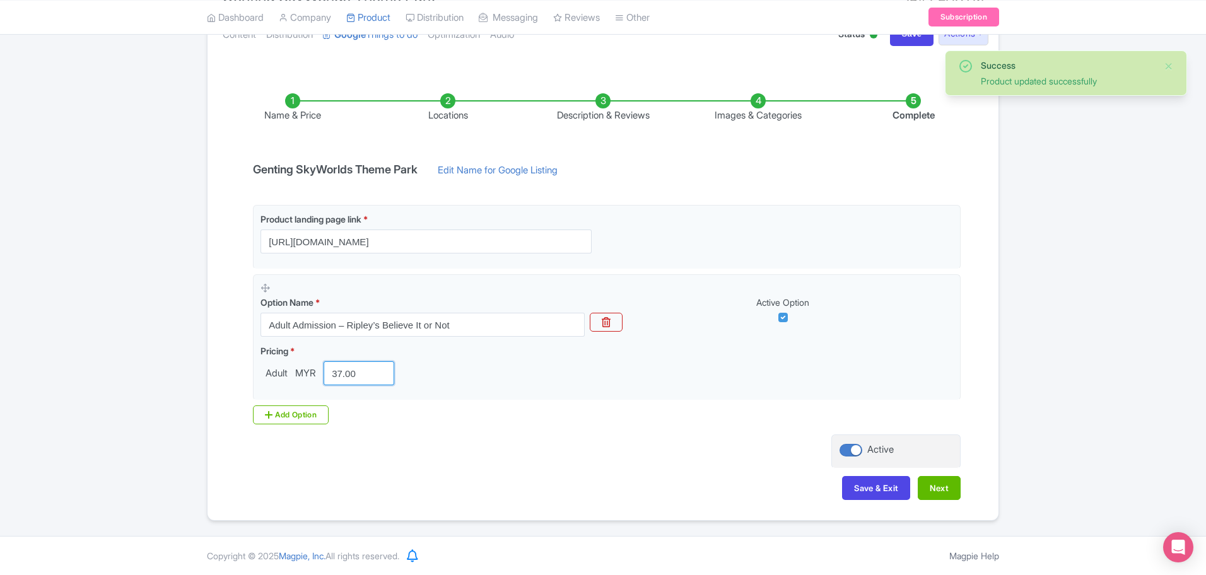
drag, startPoint x: 373, startPoint y: 377, endPoint x: 178, endPoint y: 380, distance: 195.0
click at [178, 380] on div "Success Product updated successfully ← Back to Products Genting SkyWorlds Theme…" at bounding box center [603, 240] width 1206 height 561
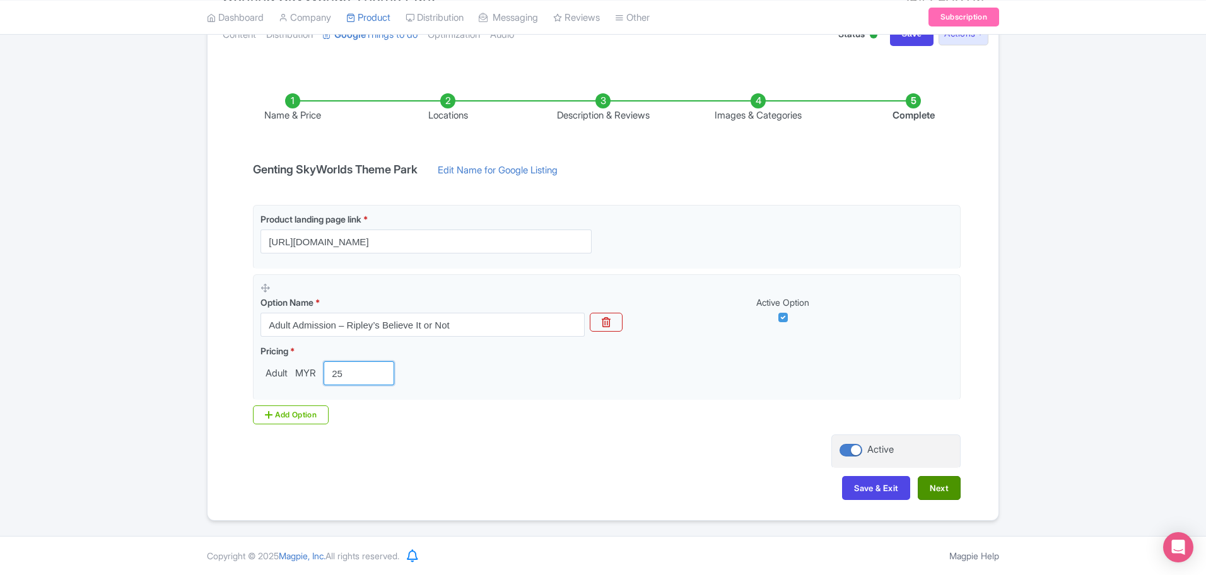
type input "25"
click at [928, 479] on button "Next" at bounding box center [939, 488] width 43 height 24
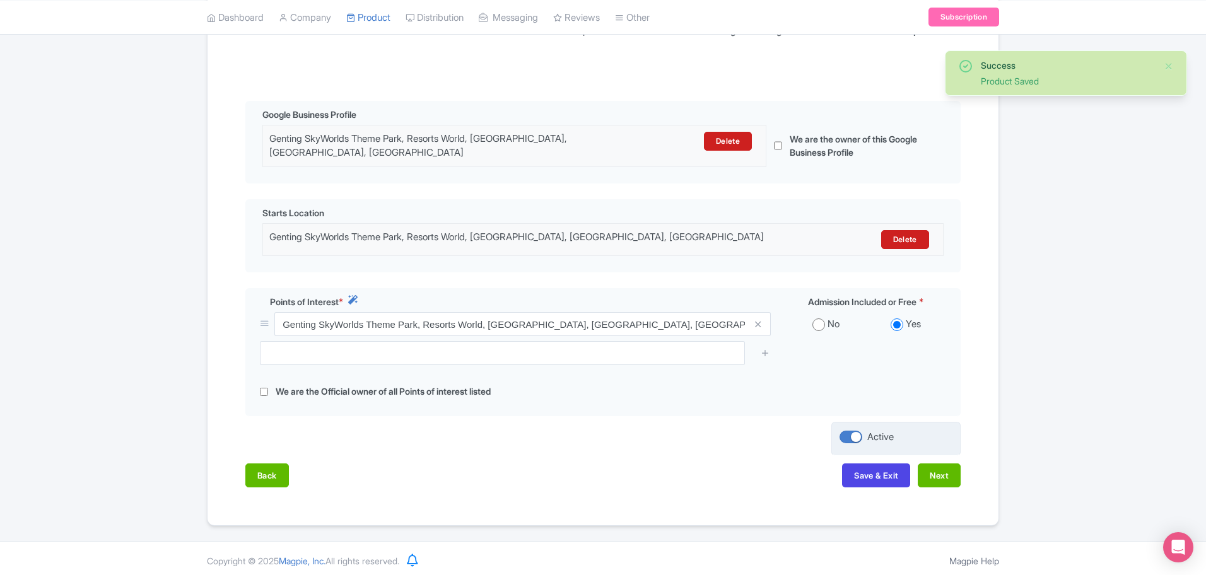
scroll to position [249, 0]
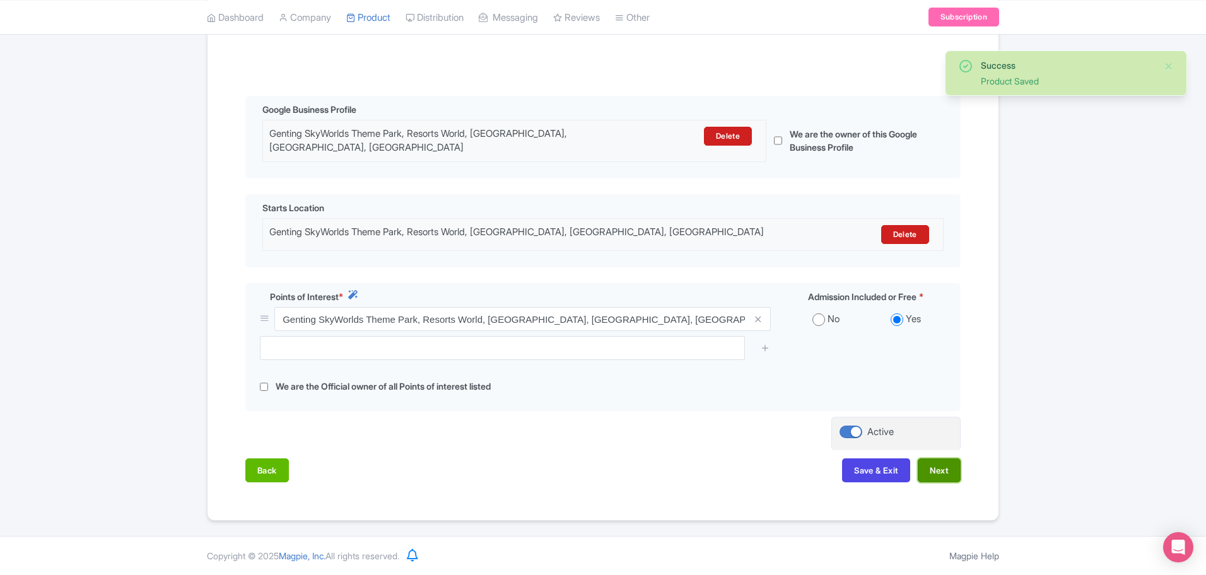
click at [936, 474] on button "Next" at bounding box center [939, 471] width 43 height 24
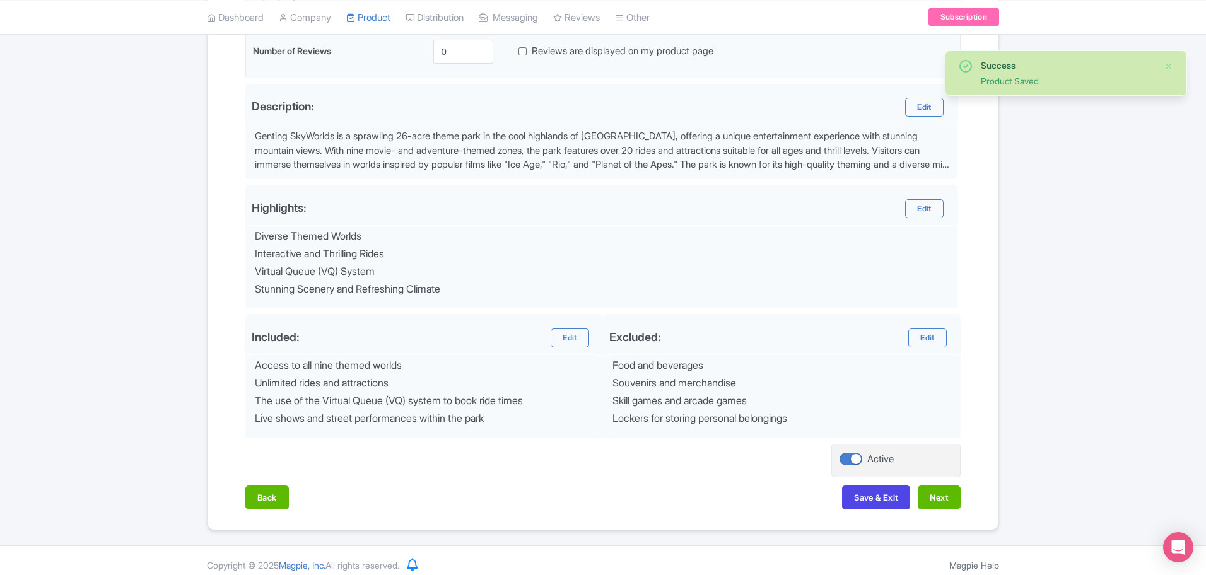
scroll to position [374, 0]
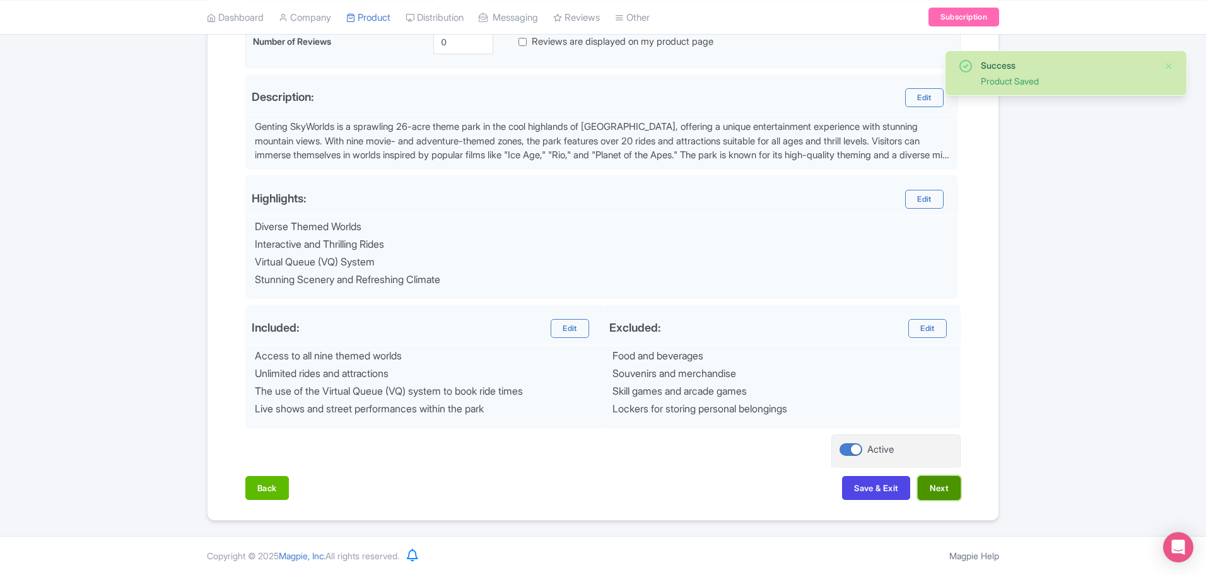
click at [945, 488] on button "Next" at bounding box center [939, 488] width 43 height 24
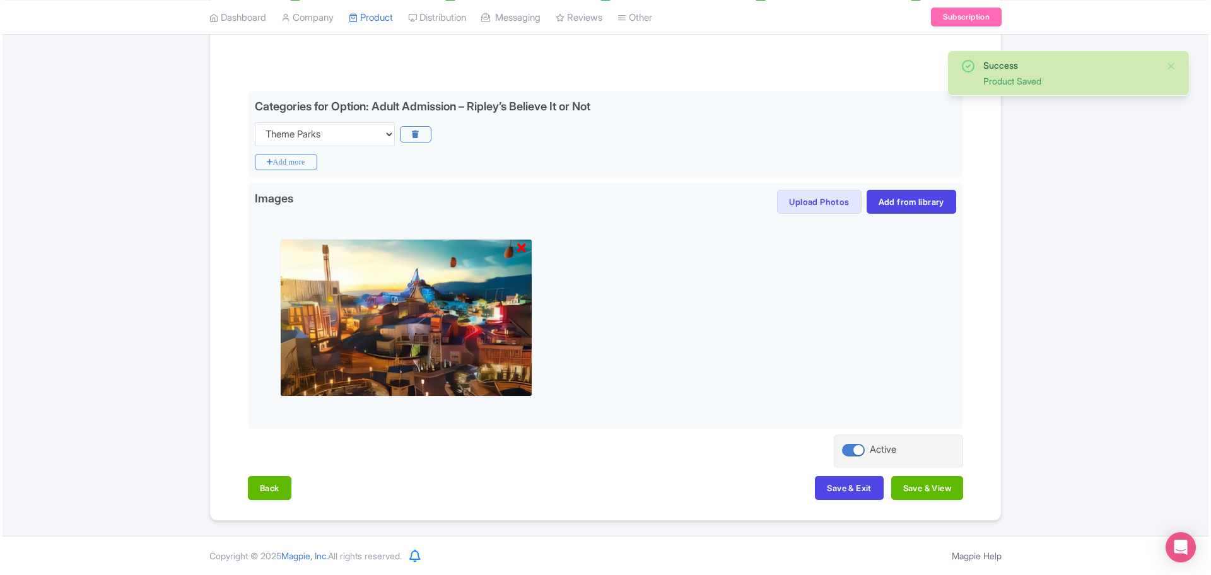
scroll to position [254, 0]
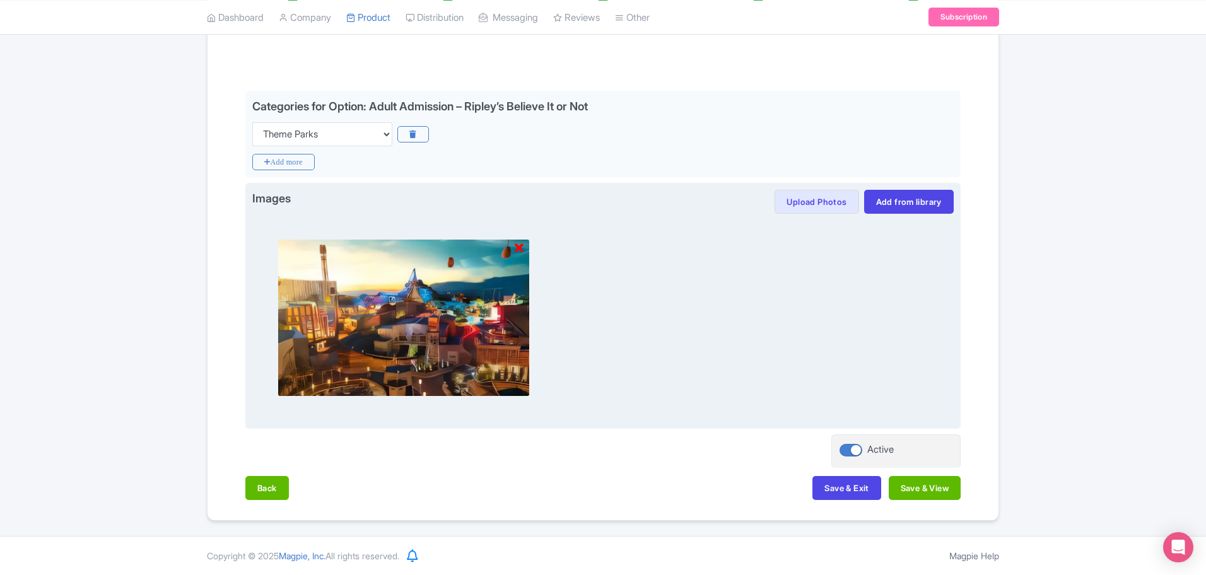
click at [518, 247] on icon at bounding box center [519, 248] width 9 height 13
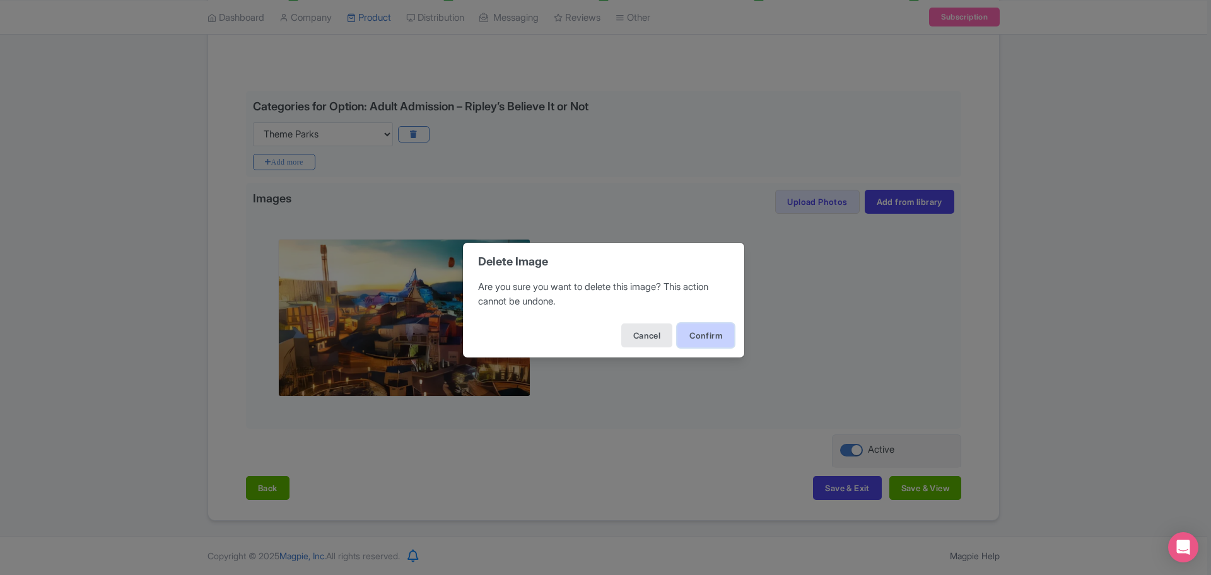
click at [701, 331] on button "Confirm" at bounding box center [706, 336] width 57 height 24
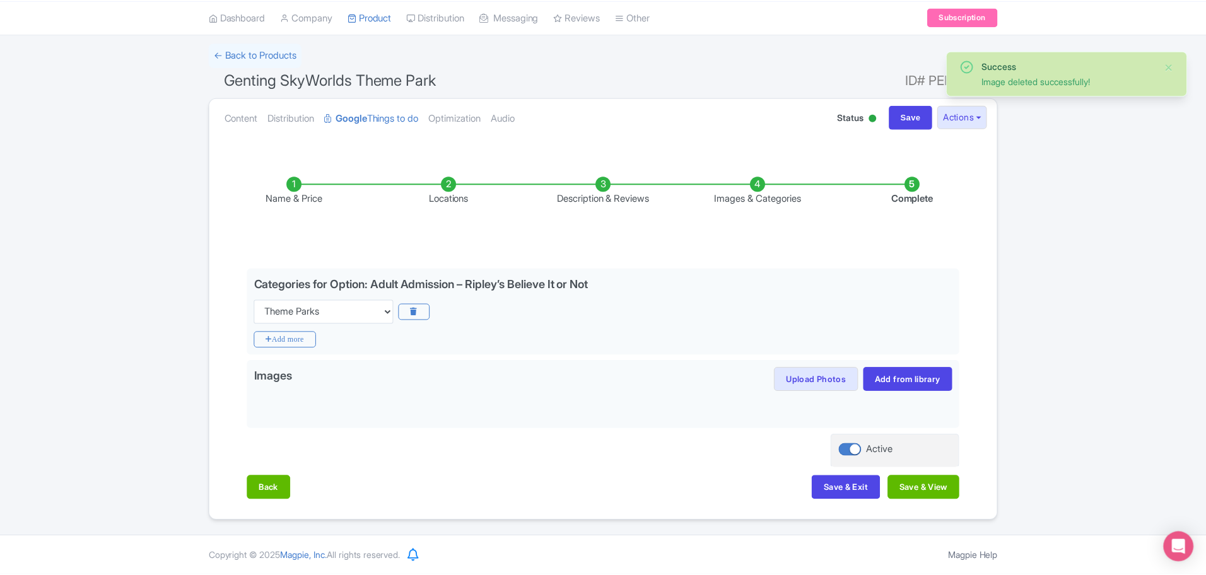
scroll to position [76, 0]
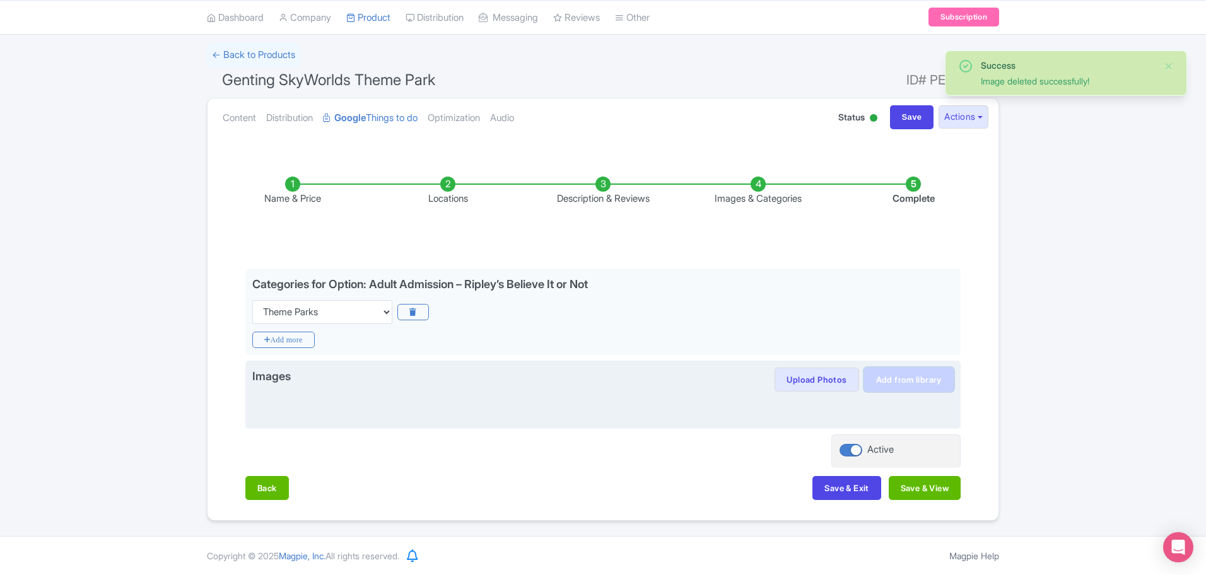
click at [901, 377] on link "Add from library" at bounding box center [909, 380] width 90 height 24
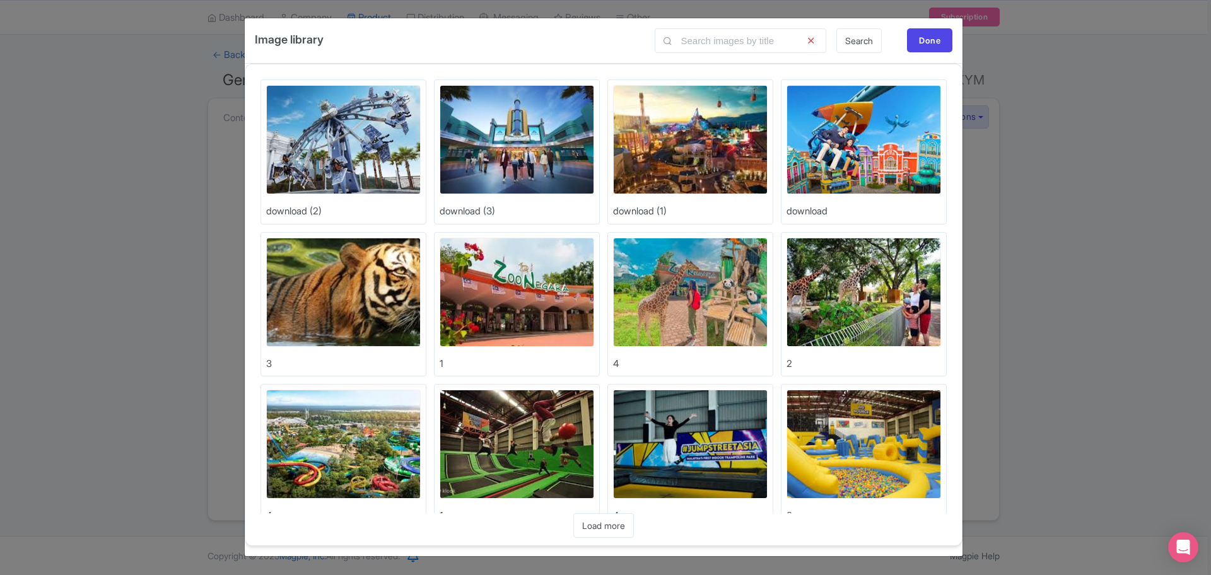
click at [340, 147] on img at bounding box center [343, 139] width 155 height 109
click at [930, 45] on div "Done" at bounding box center [929, 40] width 45 height 24
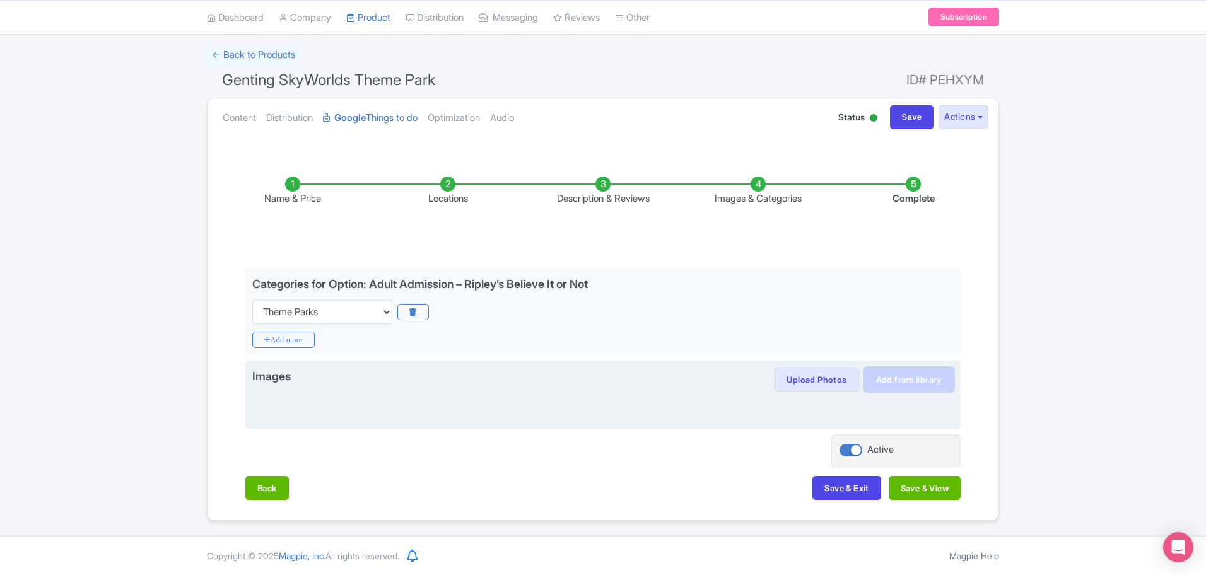
click at [897, 375] on link "Add from library" at bounding box center [909, 380] width 90 height 24
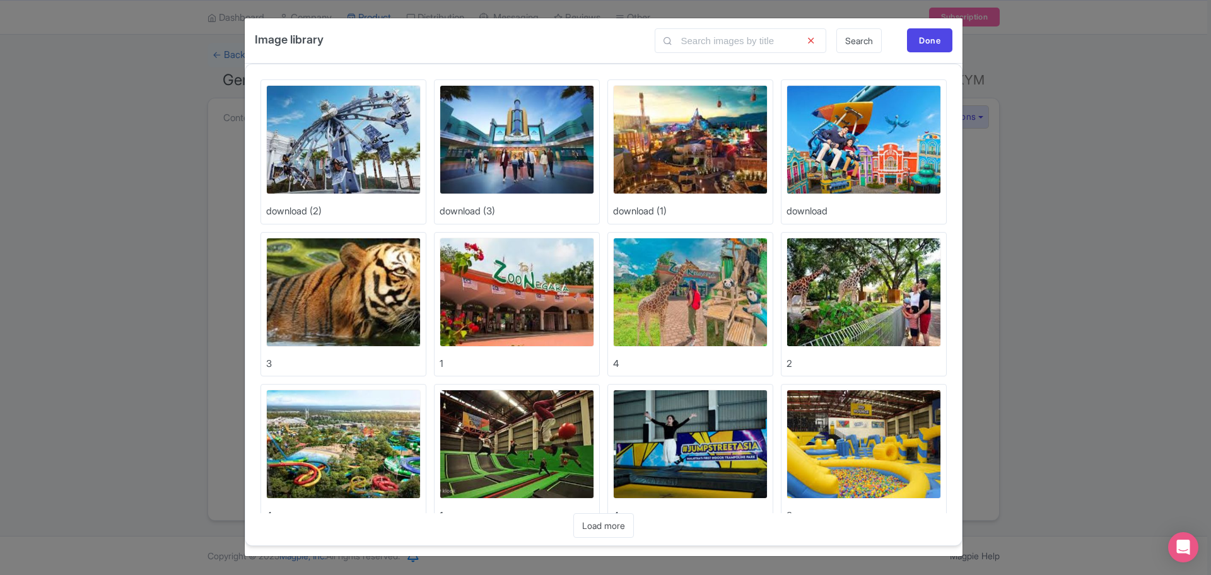
click at [729, 155] on img at bounding box center [690, 139] width 155 height 109
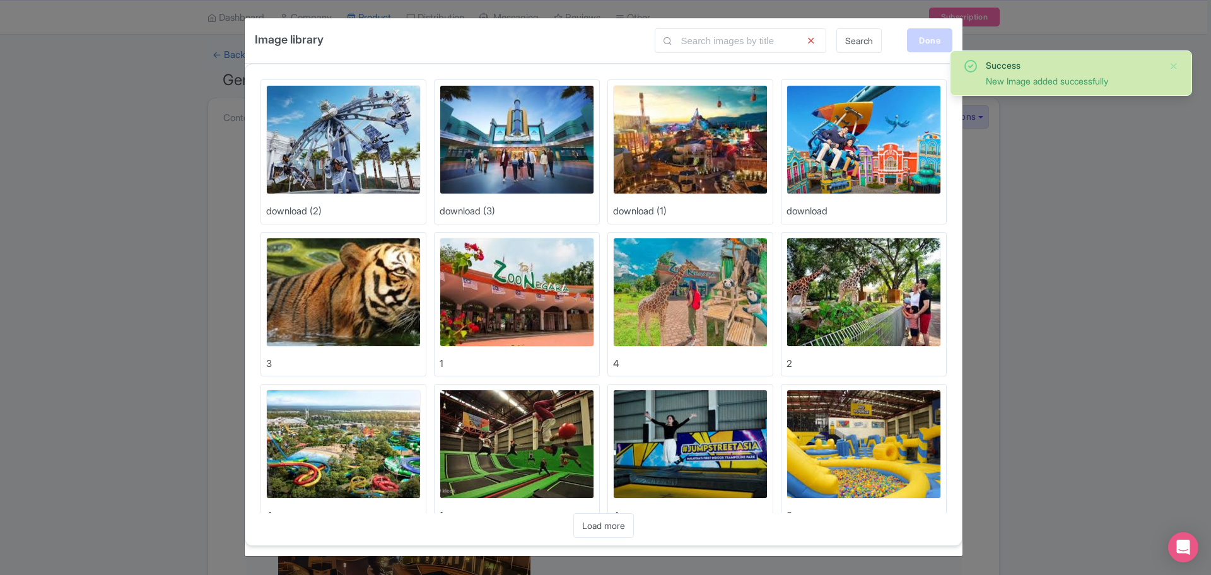
click at [938, 37] on div "Done" at bounding box center [929, 40] width 45 height 24
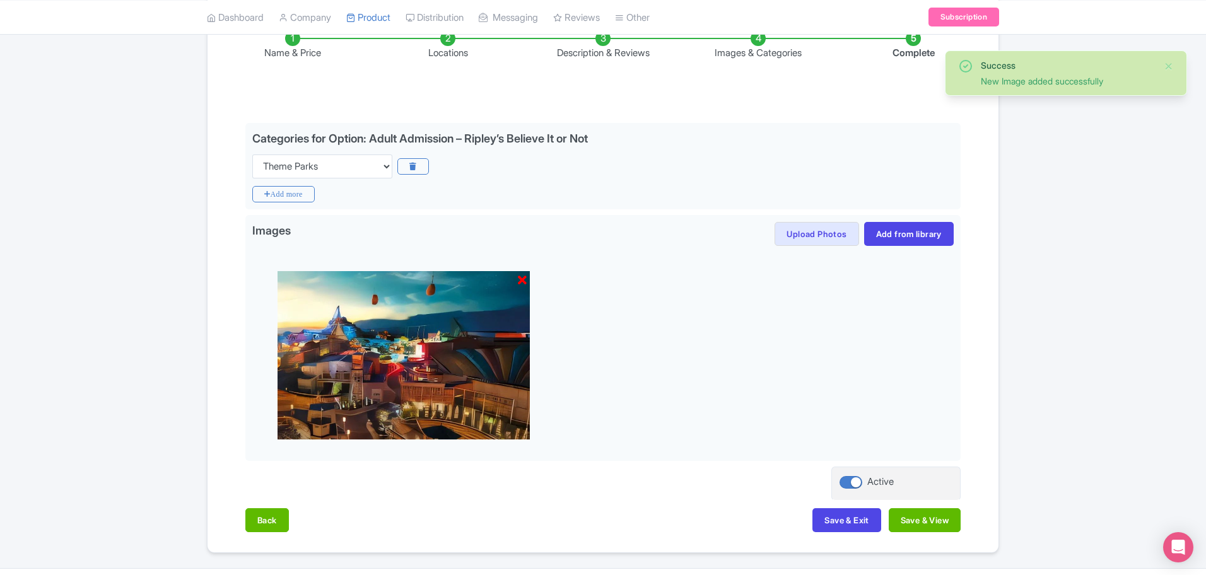
scroll to position [254, 0]
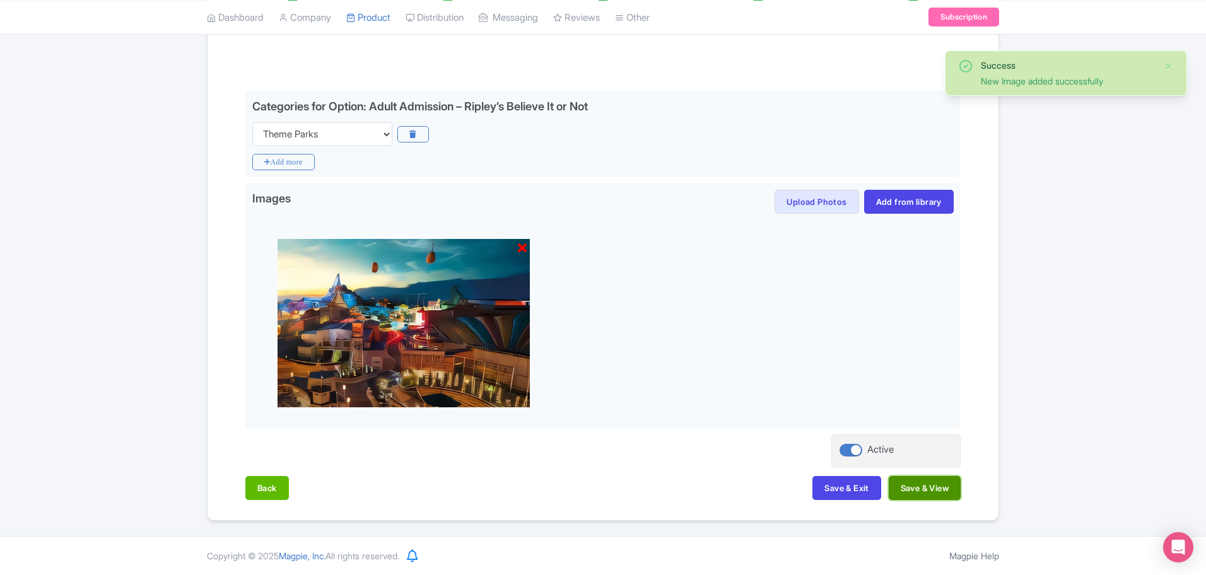
click at [934, 486] on button "Save & View" at bounding box center [925, 488] width 72 height 24
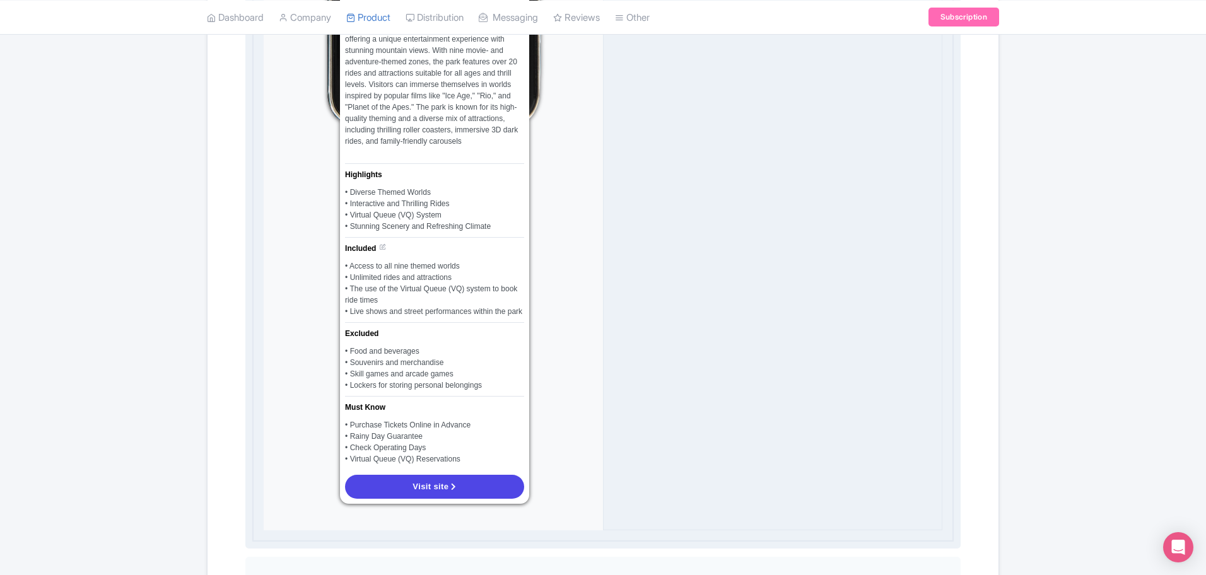
scroll to position [1042, 0]
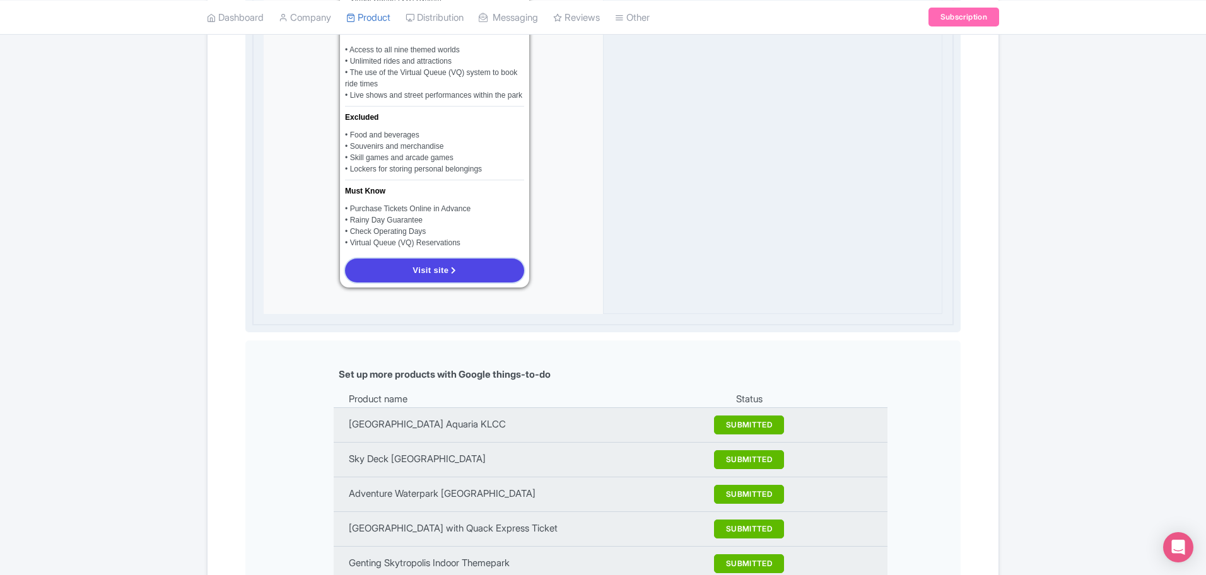
click at [402, 280] on link "Visit site" at bounding box center [434, 271] width 179 height 24
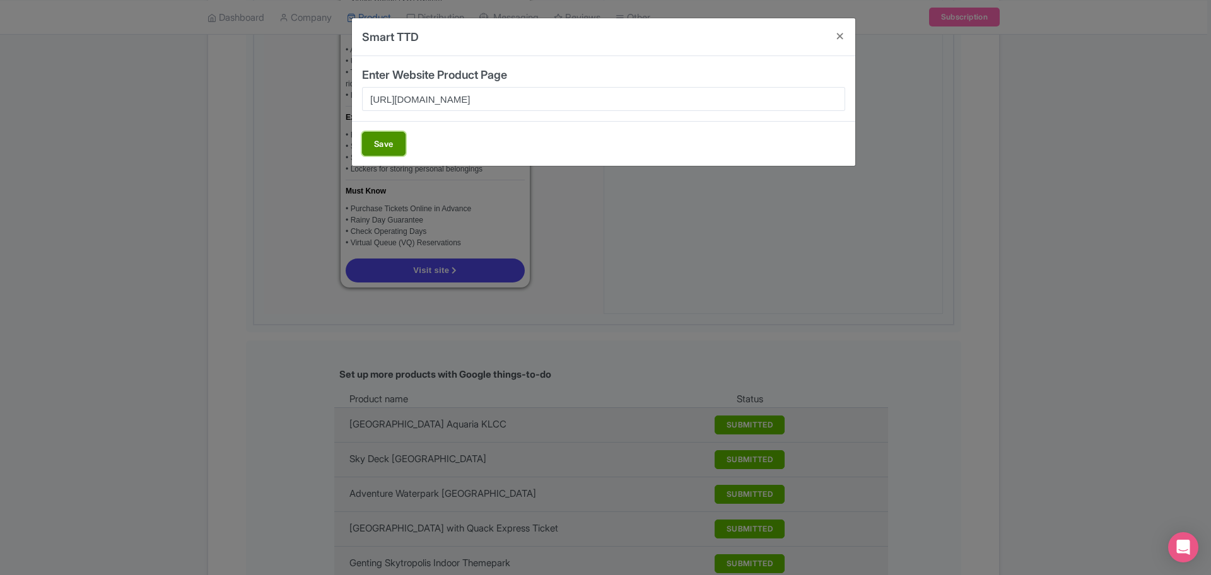
click at [401, 143] on button "Save" at bounding box center [384, 144] width 44 height 24
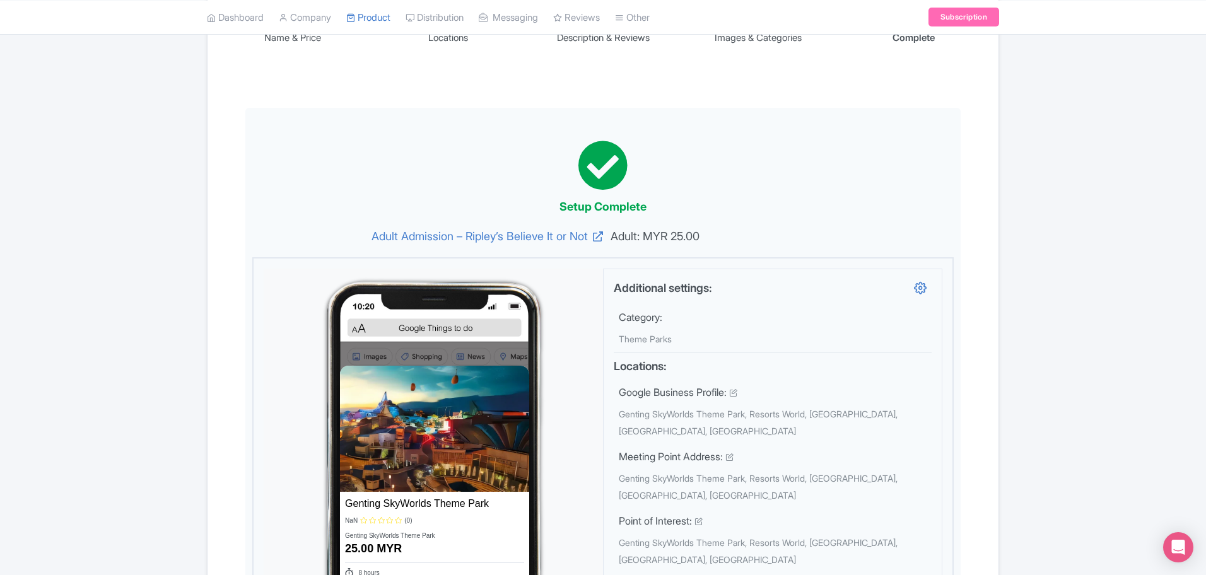
scroll to position [0, 0]
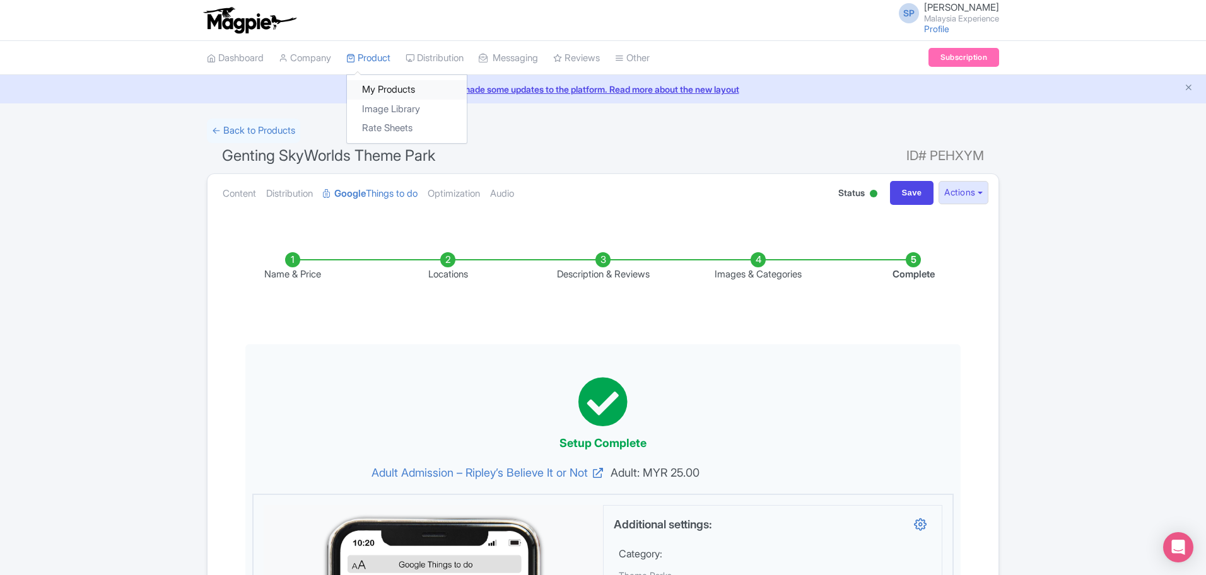
click at [382, 84] on link "My Products" at bounding box center [407, 90] width 120 height 20
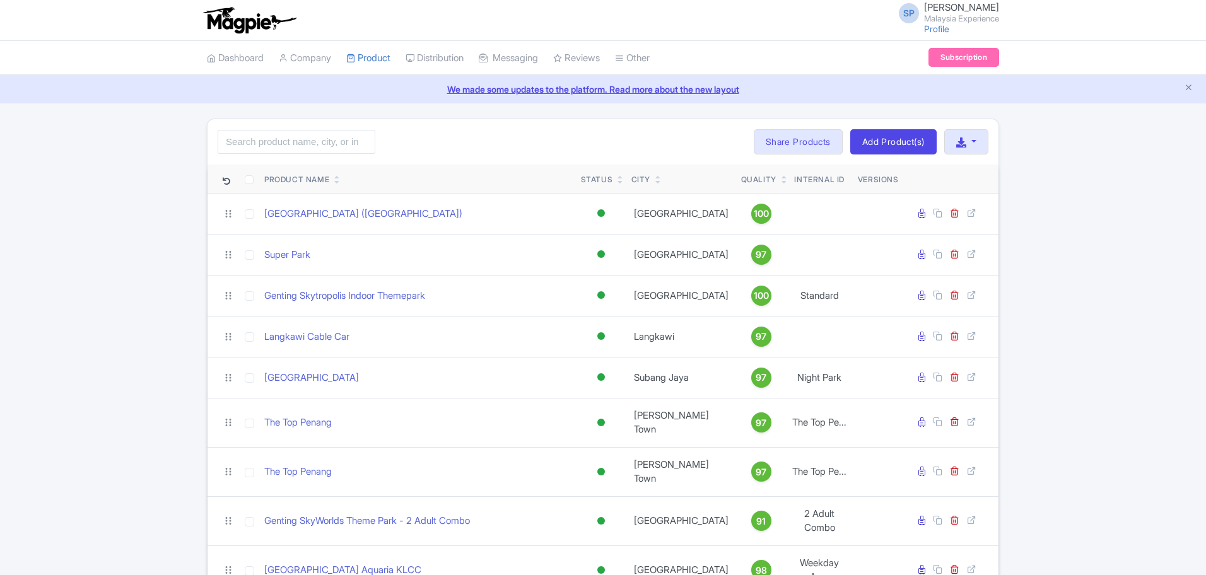
click at [327, 133] on input "search" at bounding box center [297, 142] width 158 height 24
type input "genting"
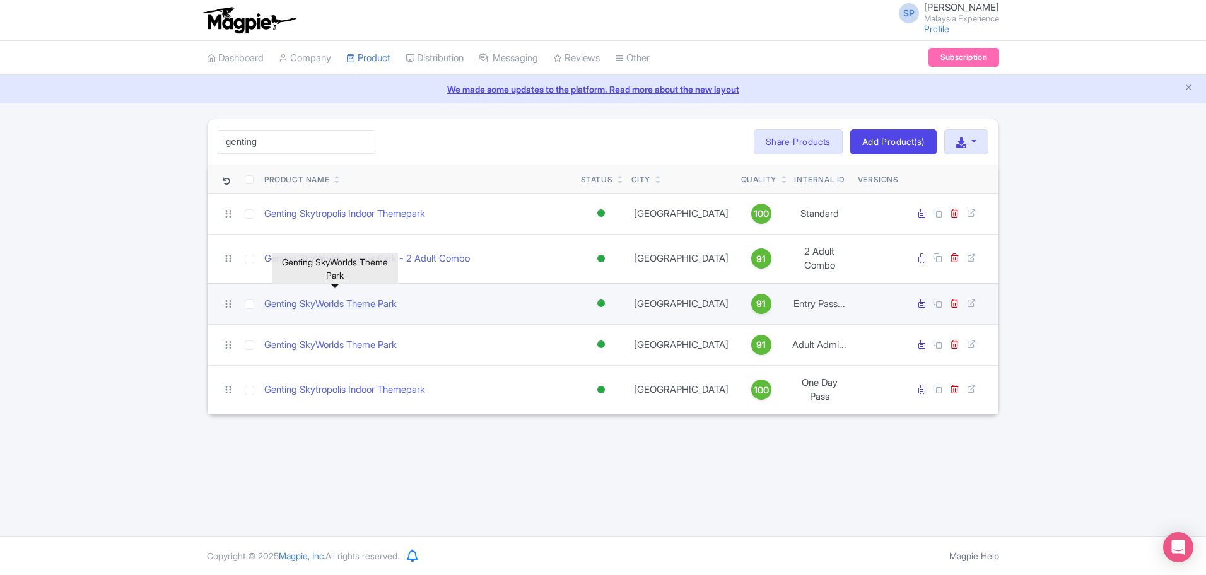
click at [305, 298] on link "Genting SkyWorlds Theme Park" at bounding box center [330, 304] width 132 height 15
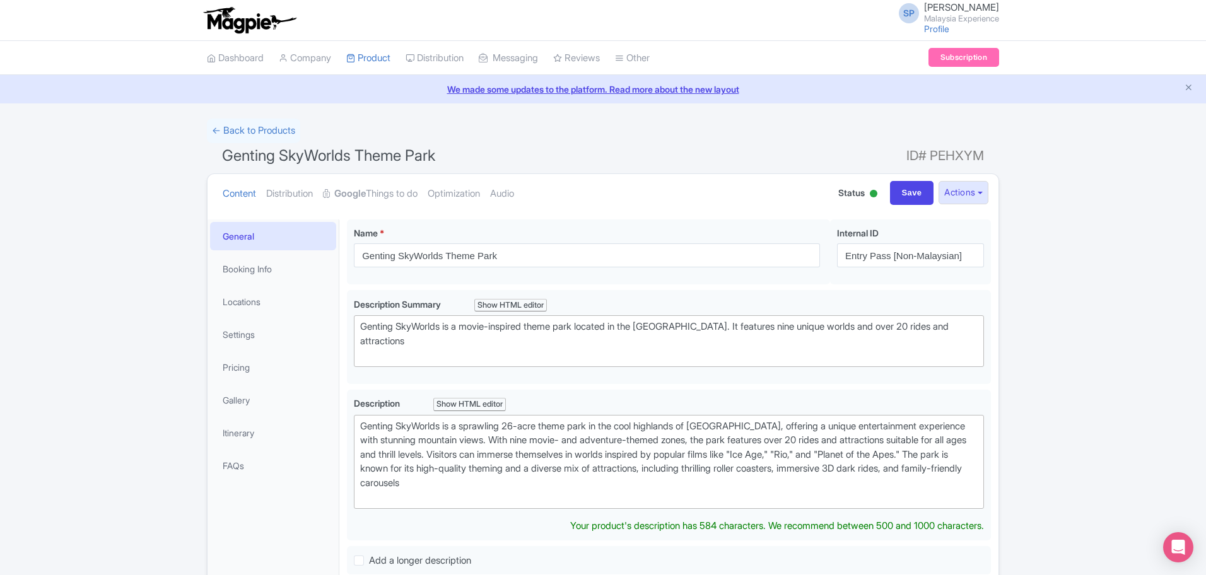
type trix-editor "<div>&nbsp;Genting SkyWorlds is a sprawling 26-acre theme park in the cool high…"
click at [938, 261] on input "Entry Pass [Non-Malaysian]" at bounding box center [910, 256] width 147 height 24
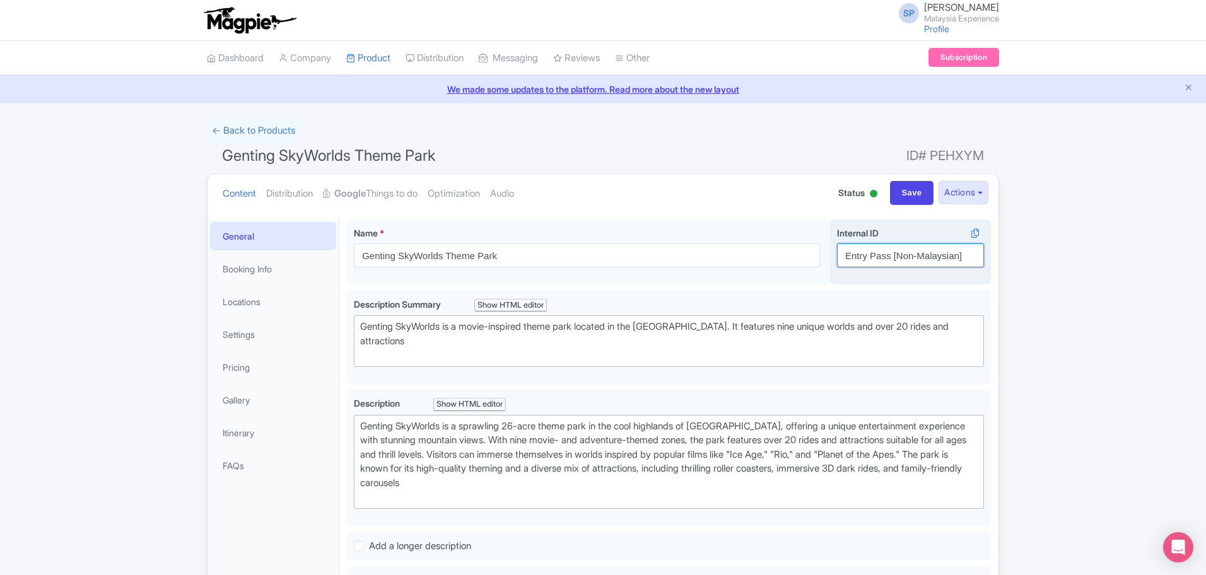
paste input "agle Landing Zipline, Genting Highlands (Single Entry)"
type input "Eagle Landing Zipline, [GEOGRAPHIC_DATA] (Single Entry)"
click at [922, 197] on input "Save" at bounding box center [912, 193] width 44 height 24
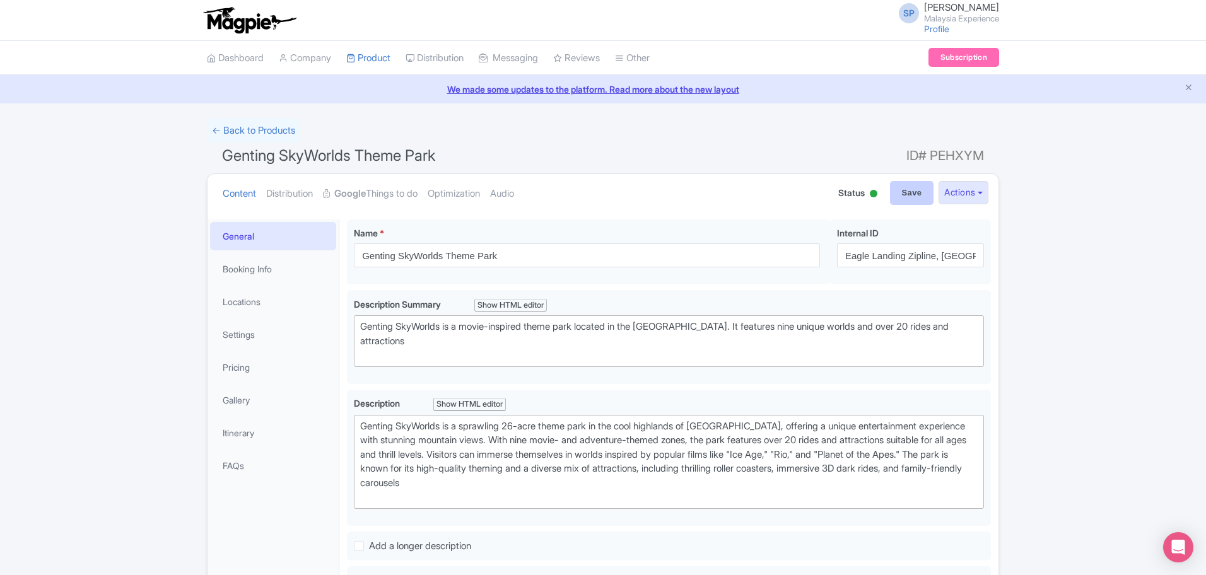
type input "Saving..."
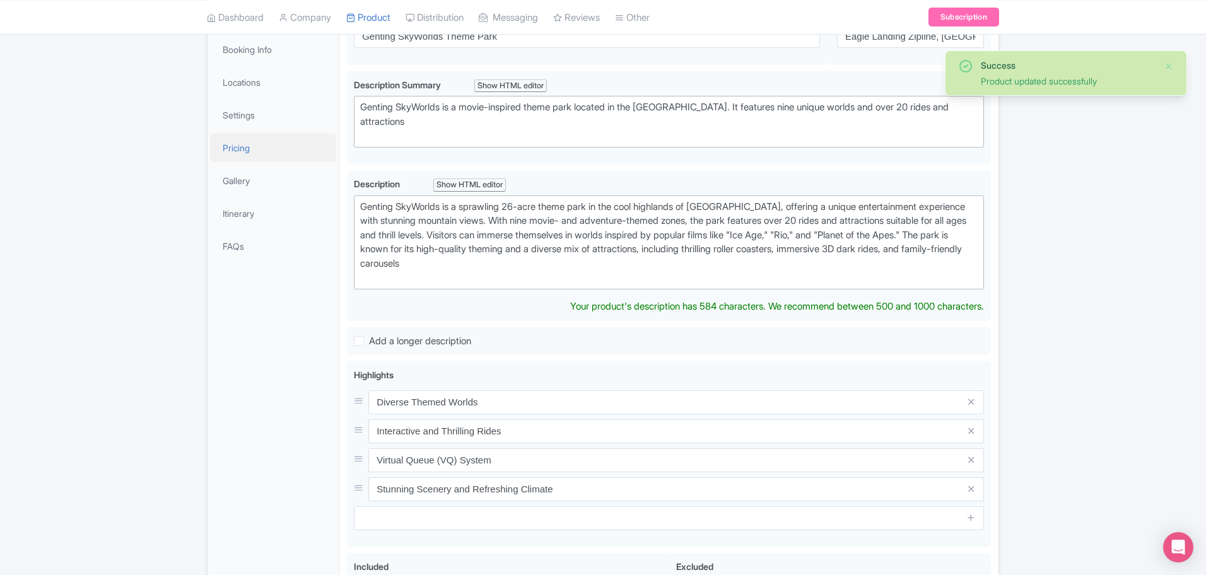
scroll to position [220, 0]
click at [249, 144] on link "Pricing" at bounding box center [273, 148] width 126 height 28
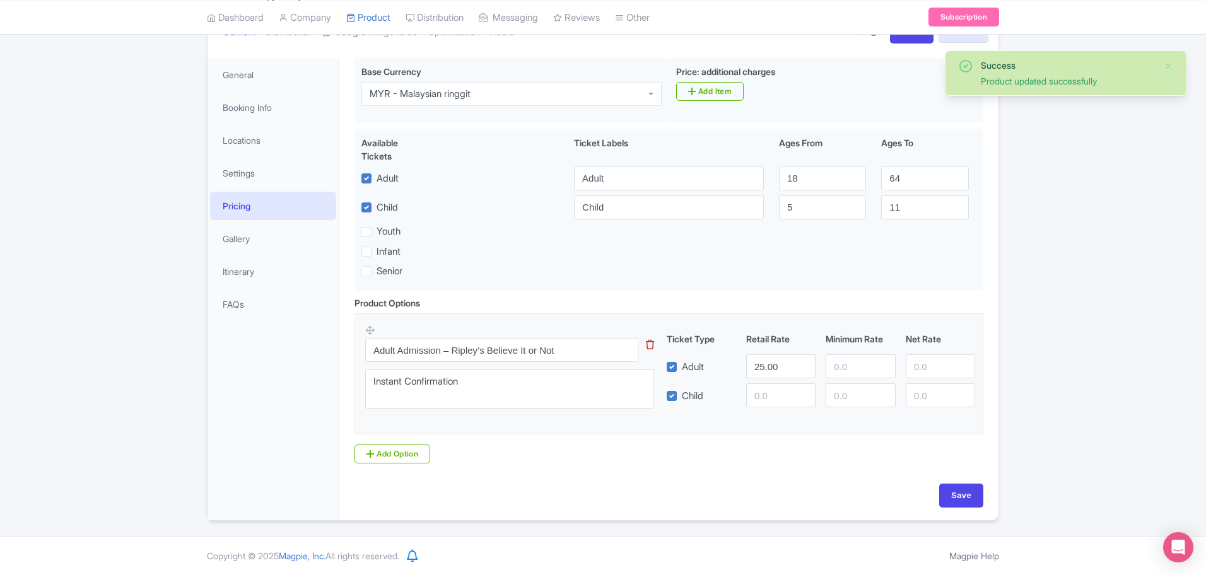
scroll to position [161, 0]
click at [503, 347] on input "Adult Admission – Ripley’s Believe It or Not" at bounding box center [501, 350] width 273 height 24
paste input "Eagle Landing Zipline, [GEOGRAPHIC_DATA] (Single Entry)"
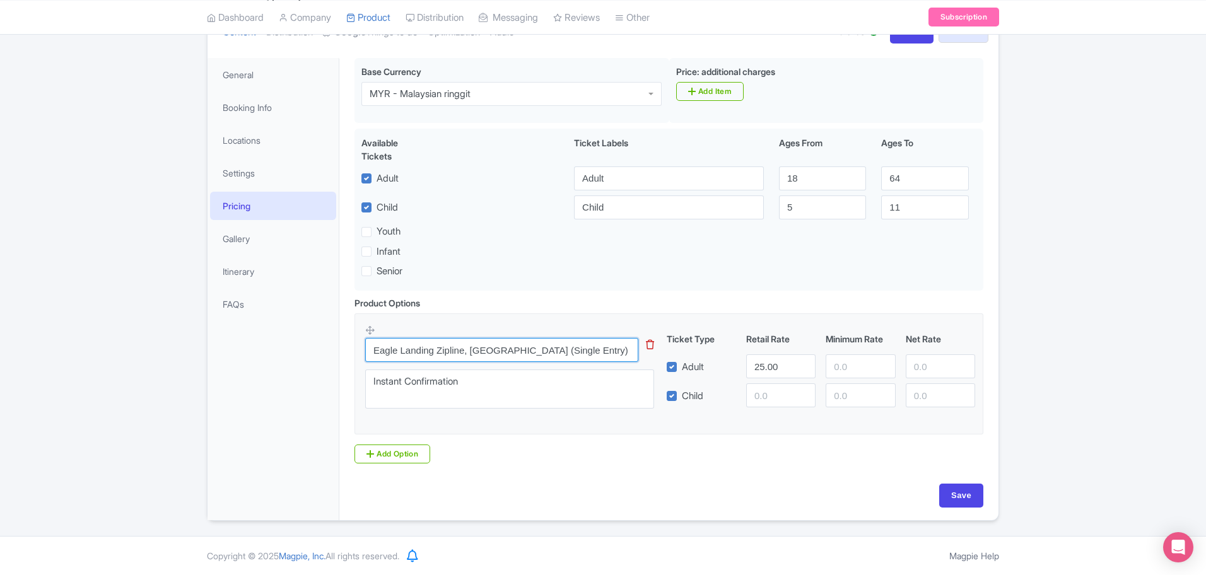
type input "Eagle Landing Zipline, [GEOGRAPHIC_DATA] (Single Entry)"
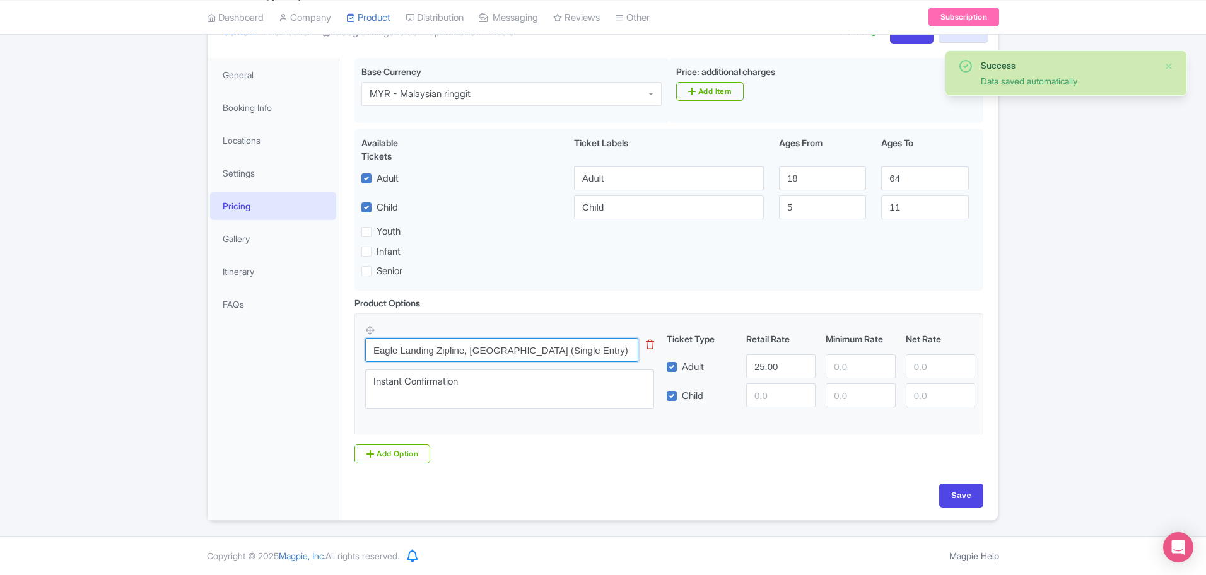
scroll to position [160, 0]
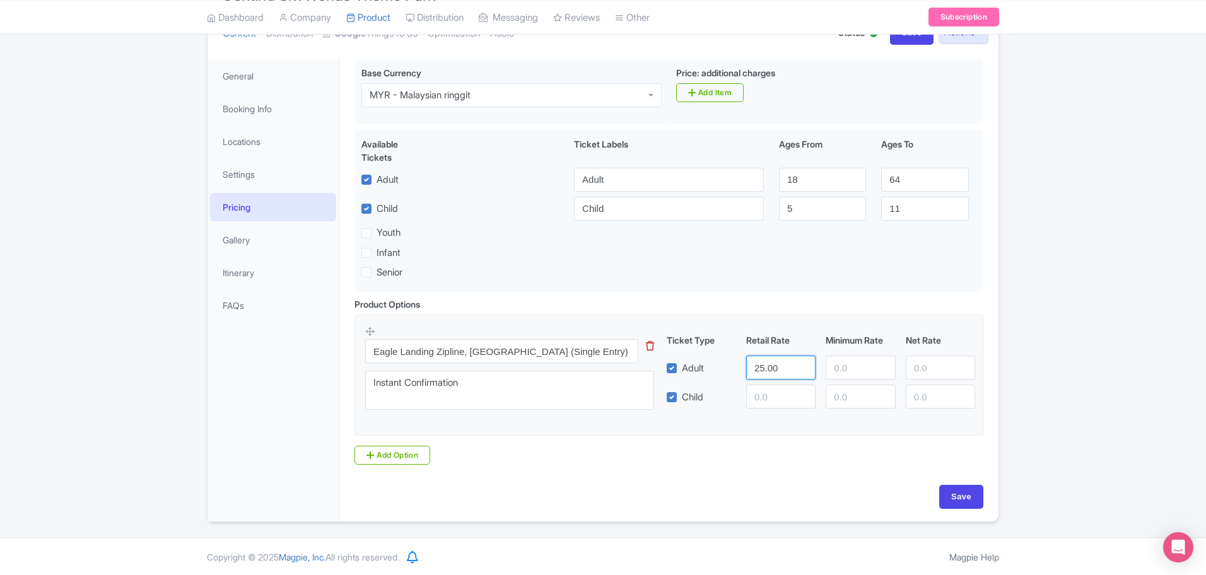
drag, startPoint x: 785, startPoint y: 358, endPoint x: 660, endPoint y: 372, distance: 125.6
click at [660, 372] on div "Eagle Landing Zipline, Genting Highlands (Single Entry) This tip has not data. …" at bounding box center [669, 372] width 608 height 93
type input "50"
click at [967, 495] on input "Save" at bounding box center [961, 497] width 44 height 24
type input "Saving..."
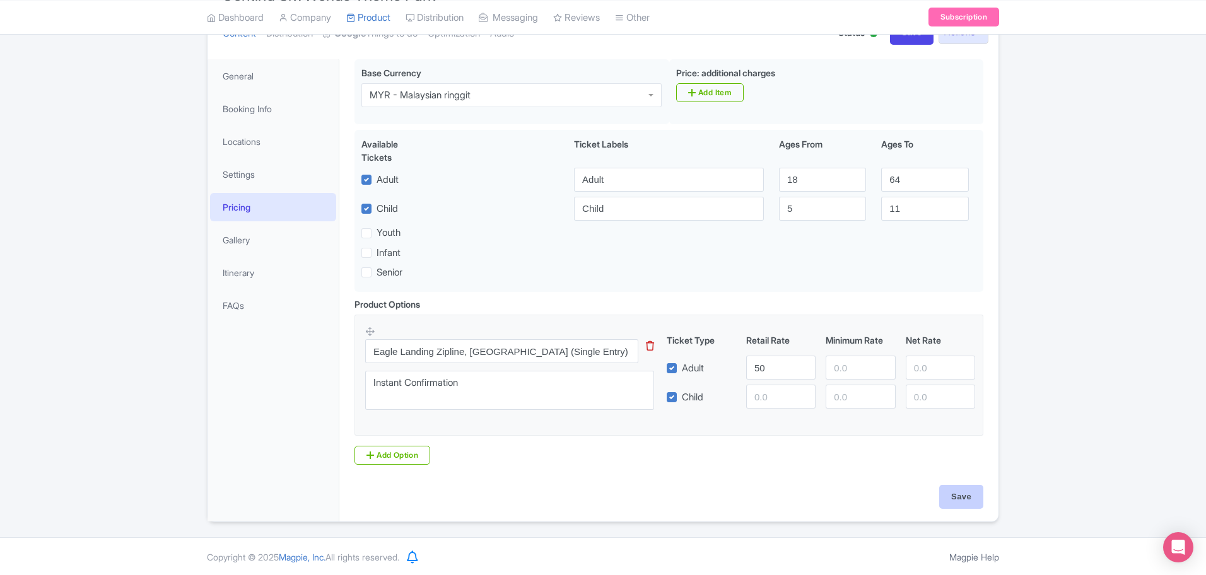
type input "Saving..."
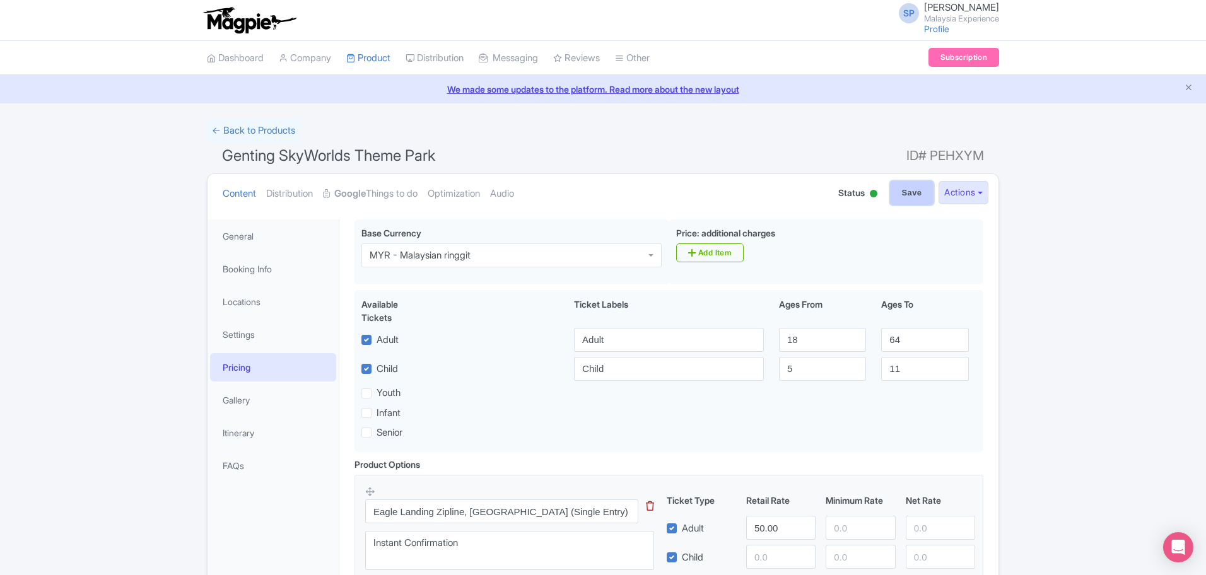
click at [917, 193] on input "Save" at bounding box center [912, 193] width 44 height 24
type input "Saving..."
click at [373, 185] on link "Google Things to do" at bounding box center [370, 194] width 95 height 40
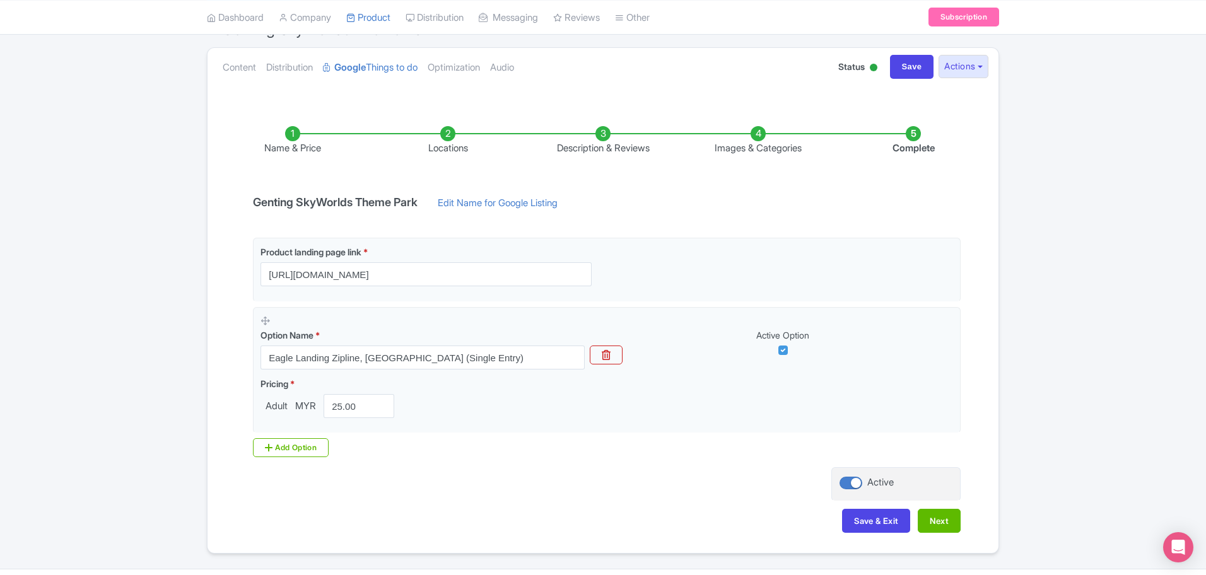
scroll to position [158, 0]
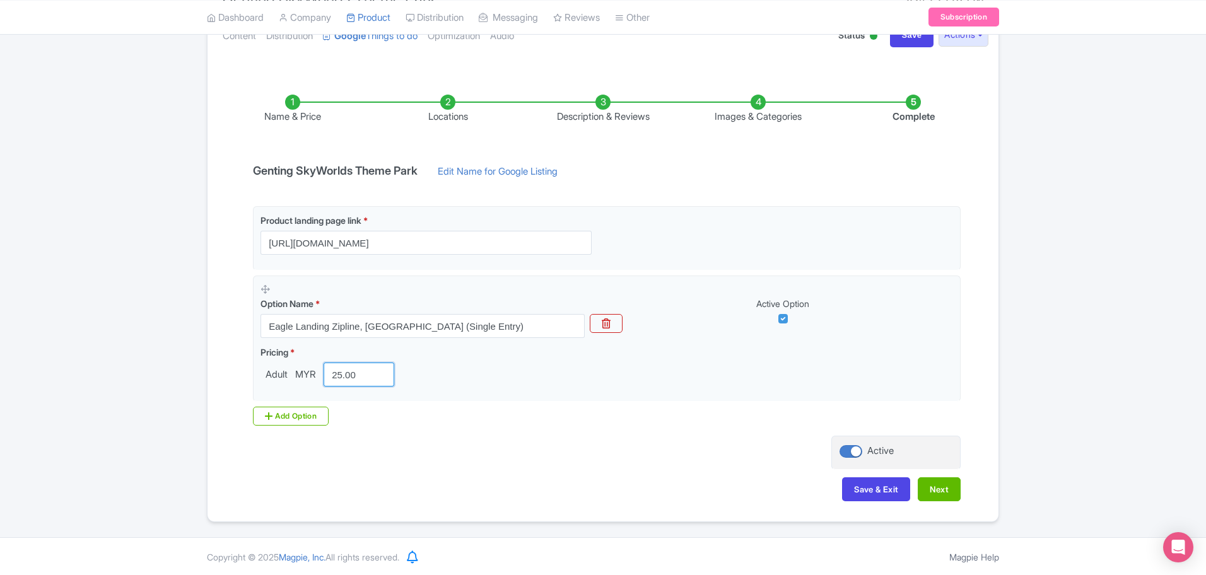
drag, startPoint x: 358, startPoint y: 371, endPoint x: 77, endPoint y: 399, distance: 282.8
click at [77, 399] on div "Success Product updated successfully ← Back to Products Genting SkyWorlds Theme…" at bounding box center [603, 241] width 1206 height 561
type input "50"
click at [948, 493] on button "Next" at bounding box center [939, 490] width 43 height 24
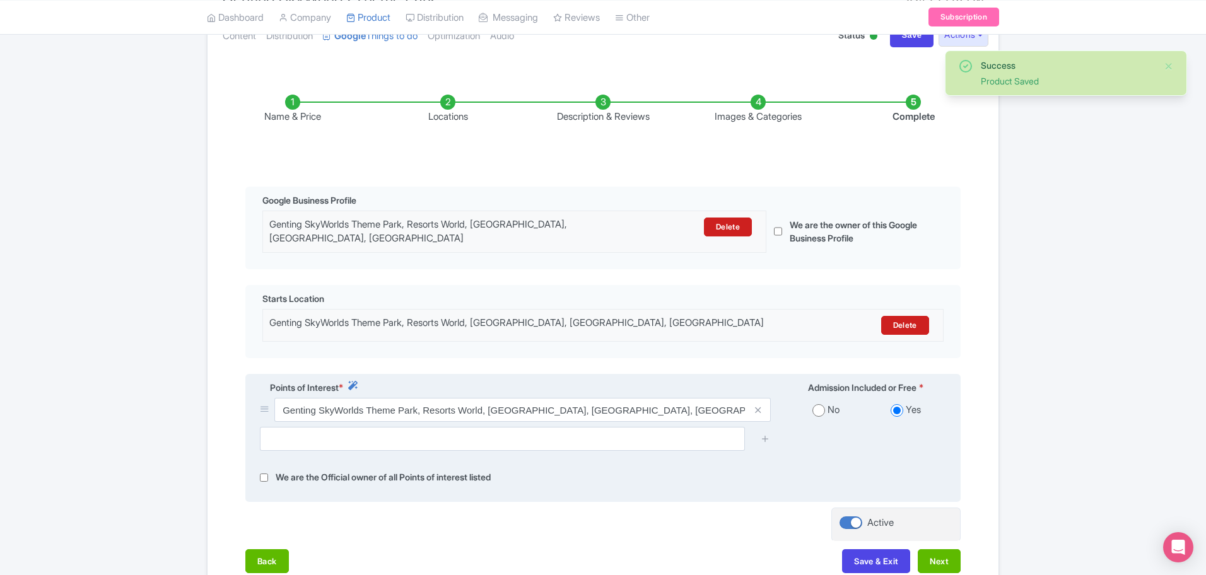
scroll to position [249, 0]
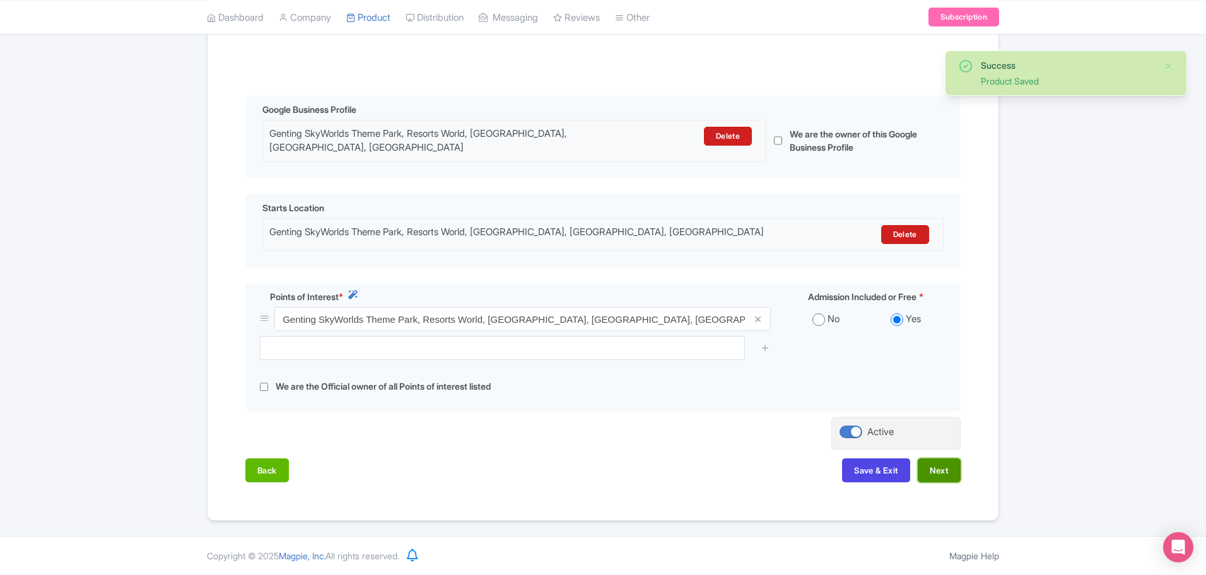
click at [929, 469] on button "Next" at bounding box center [939, 471] width 43 height 24
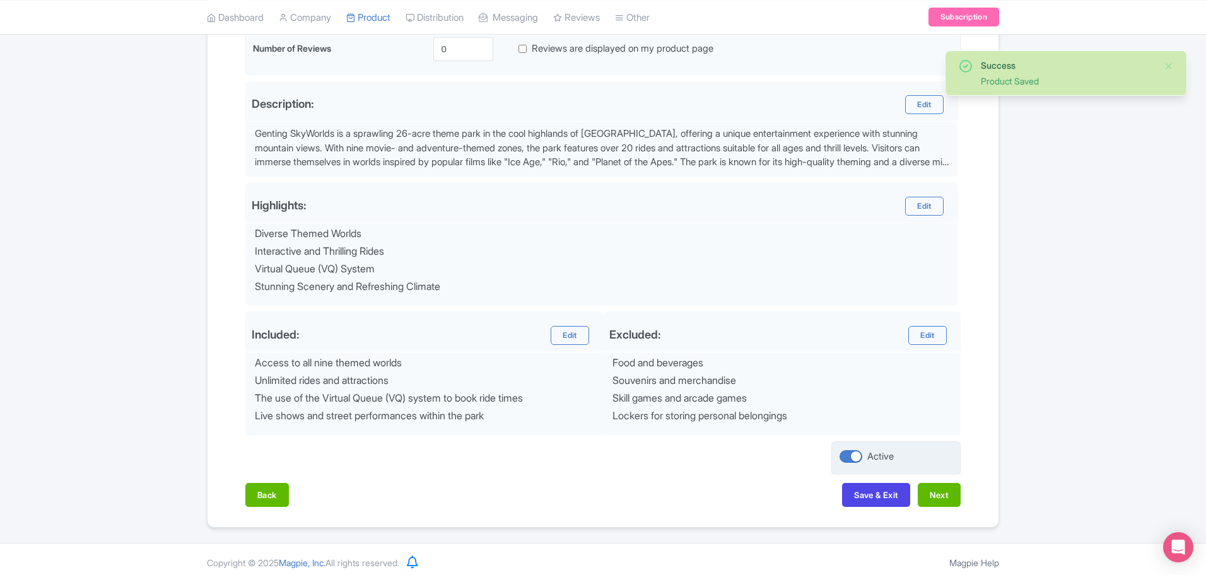
scroll to position [374, 0]
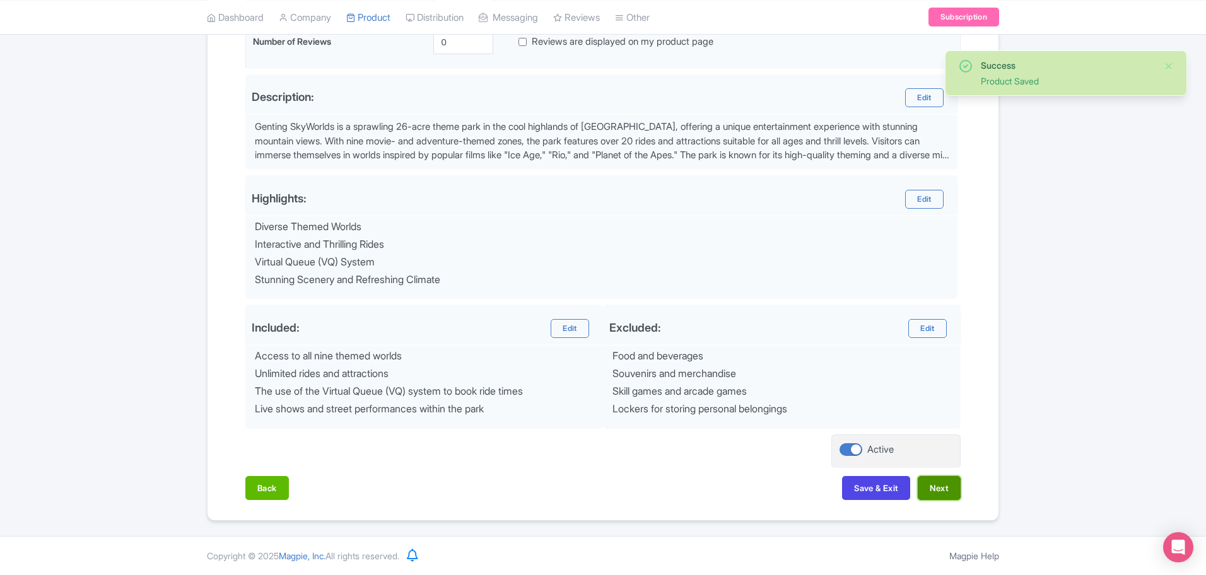
click at [942, 483] on button "Next" at bounding box center [939, 488] width 43 height 24
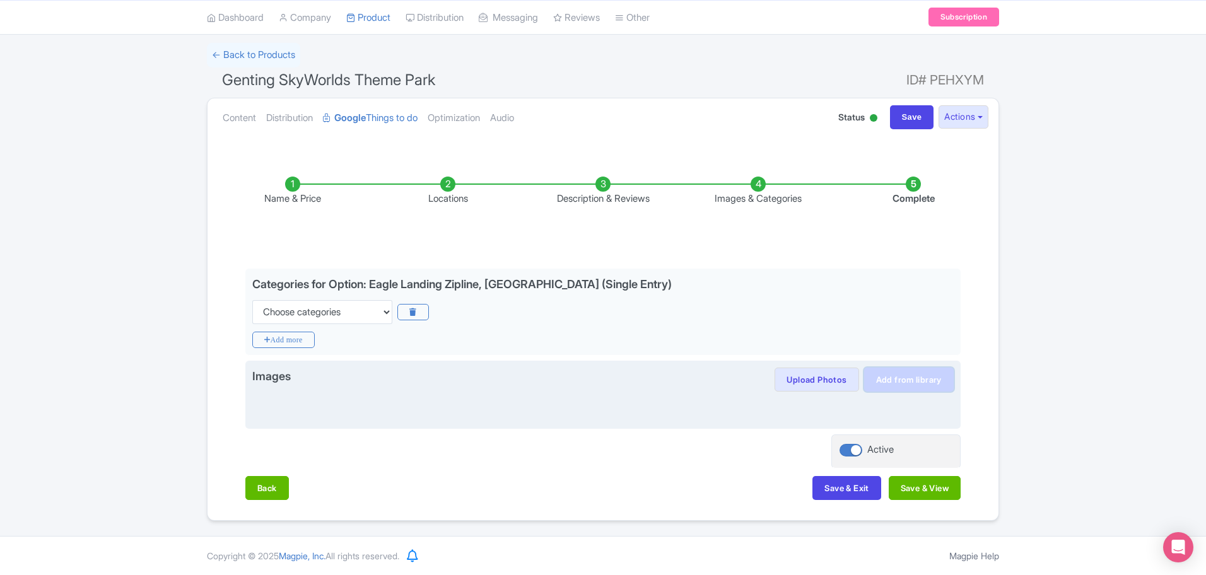
click at [939, 382] on link "Add from library" at bounding box center [909, 380] width 90 height 24
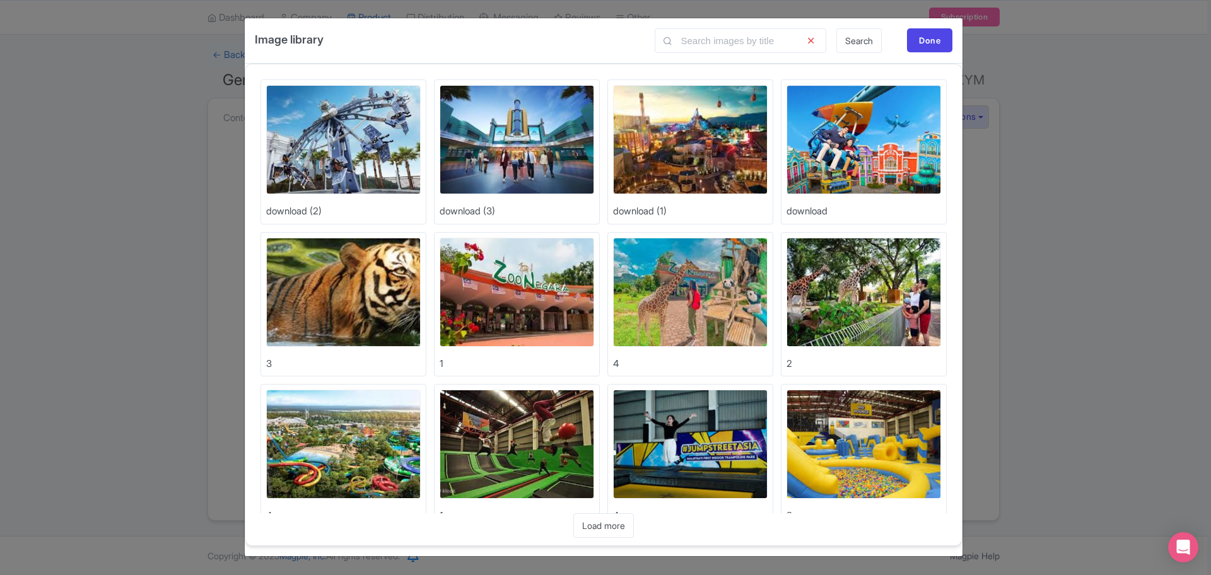
click at [668, 128] on img at bounding box center [690, 139] width 155 height 109
click at [911, 36] on div "Done" at bounding box center [929, 40] width 45 height 24
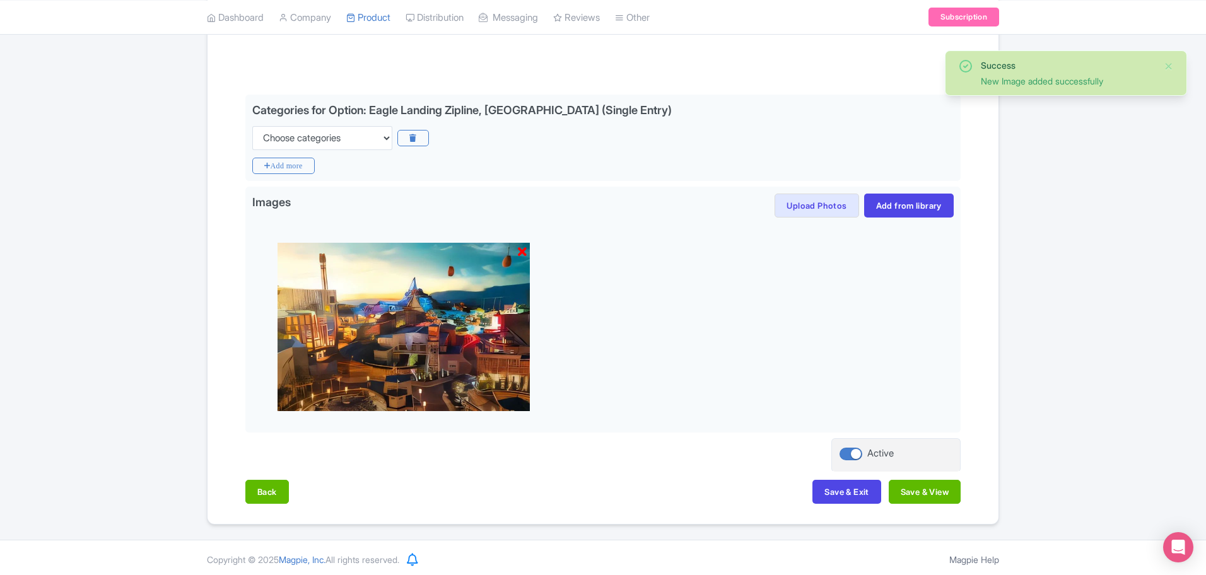
scroll to position [254, 0]
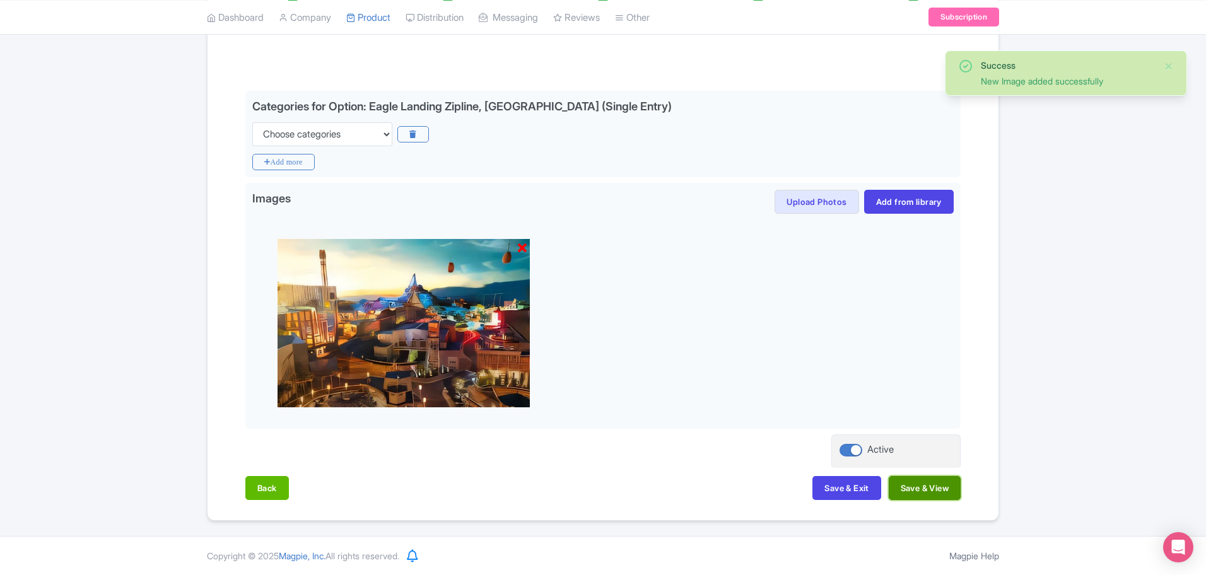
click at [932, 496] on button "Save & View" at bounding box center [925, 488] width 72 height 24
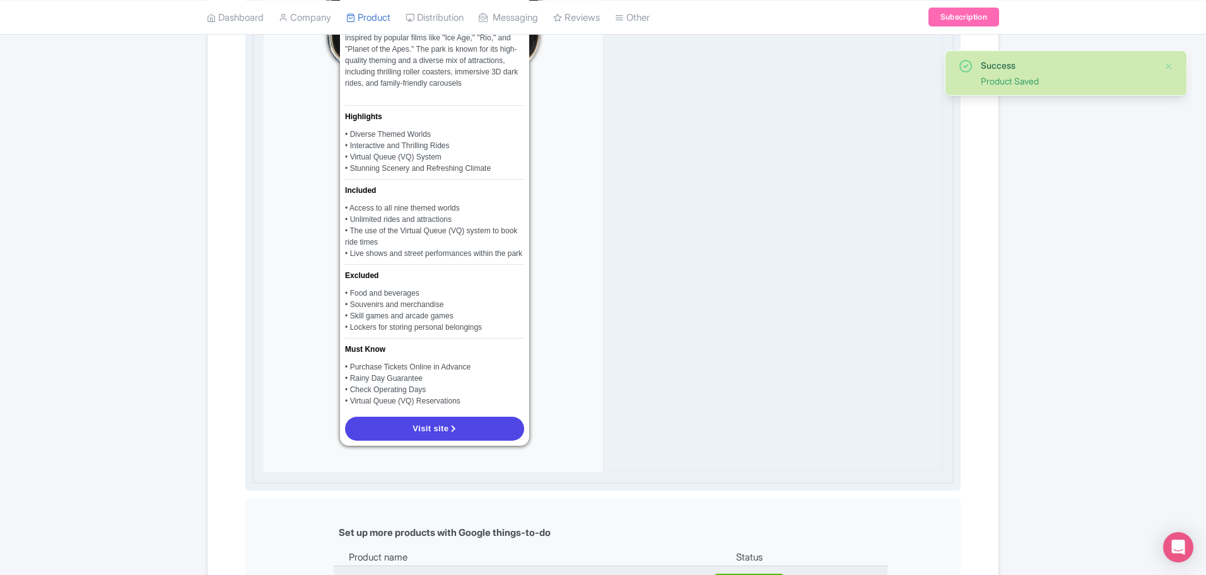
scroll to position [884, 0]
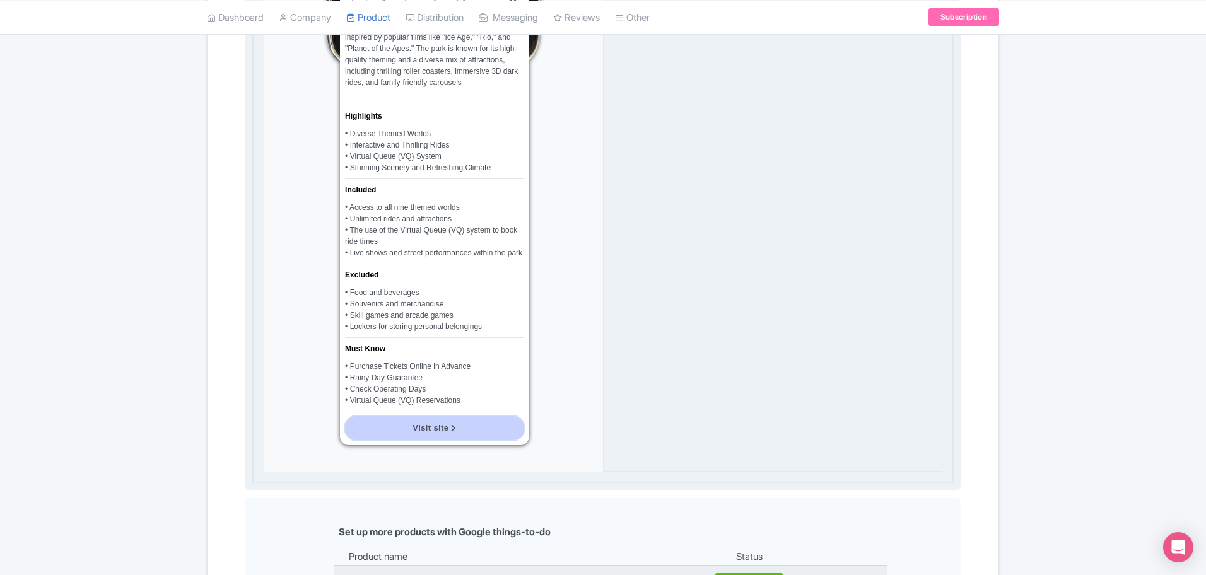
click at [436, 426] on span "Visit site" at bounding box center [431, 427] width 36 height 9
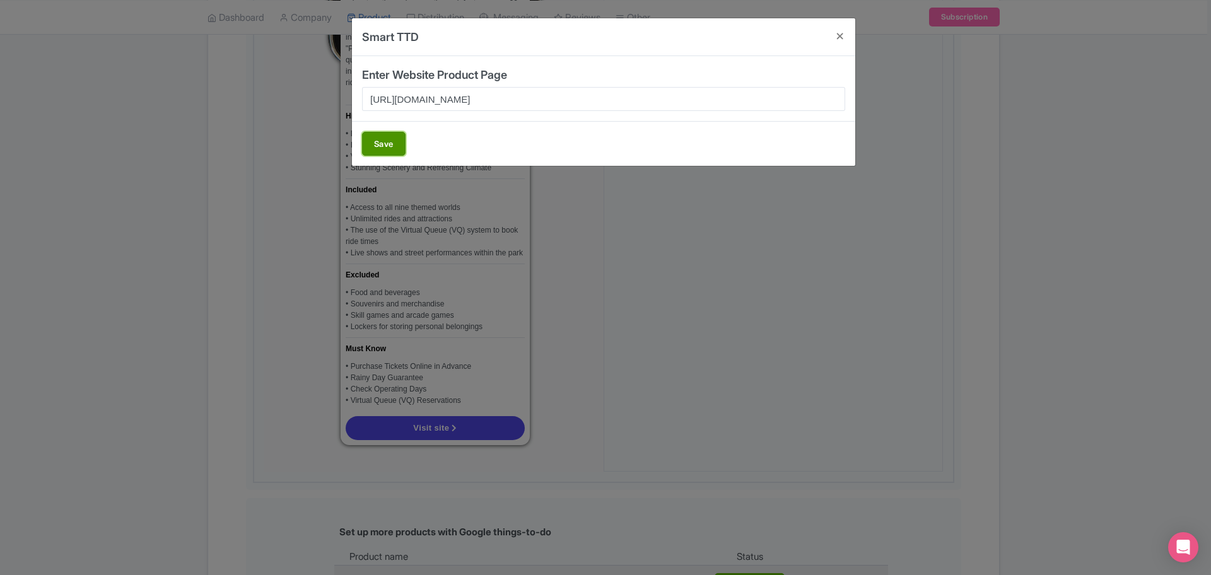
click at [380, 133] on button "Save" at bounding box center [384, 144] width 44 height 24
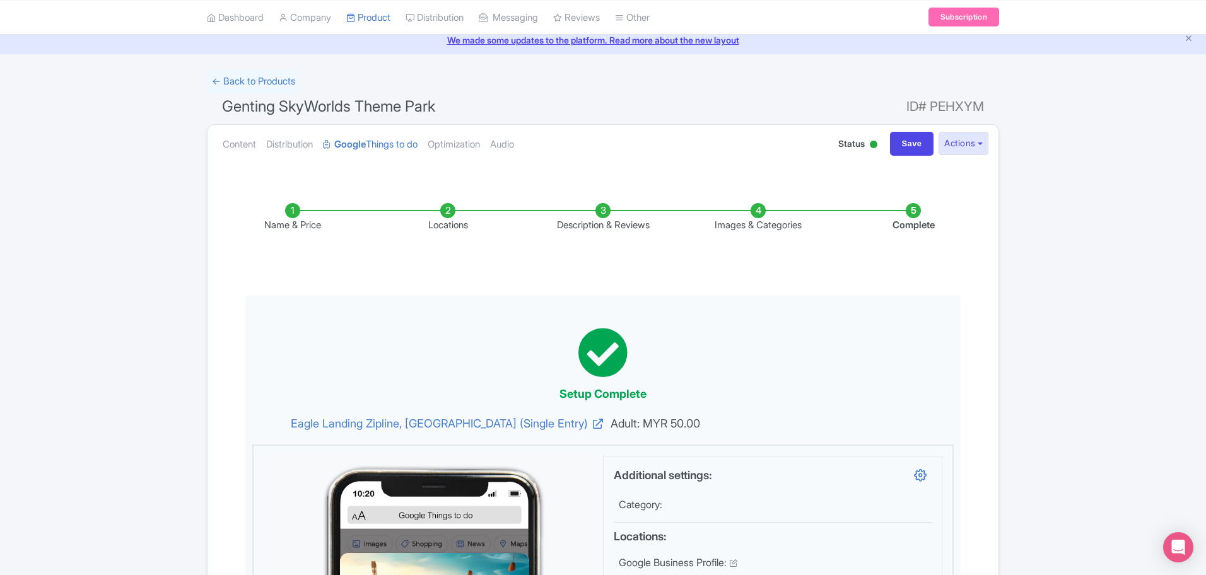
scroll to position [0, 0]
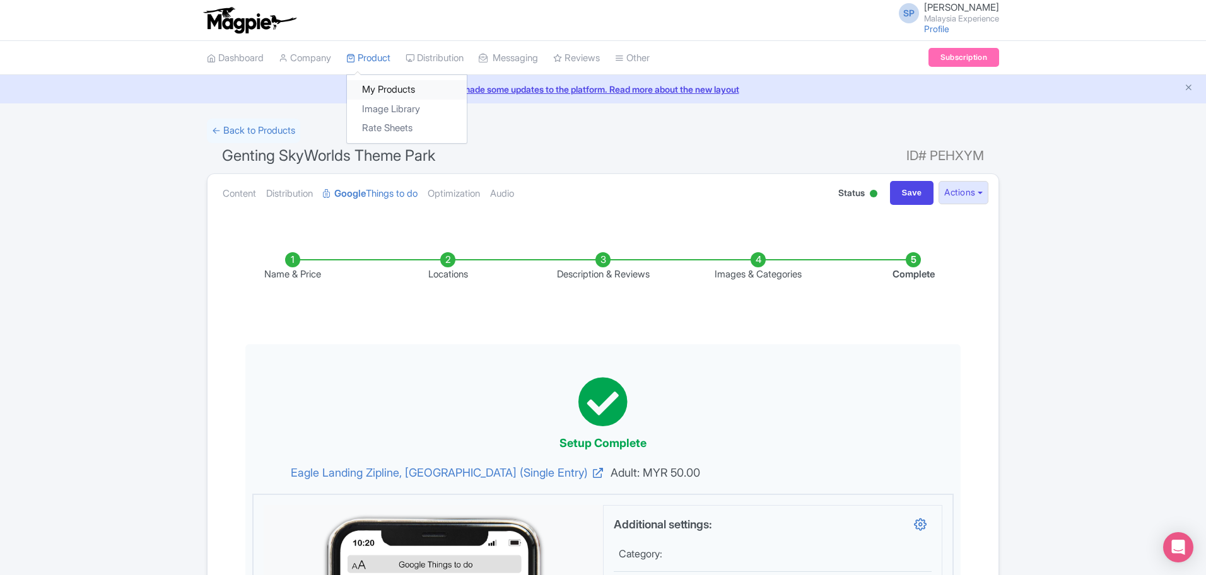
click at [383, 83] on link "My Products" at bounding box center [407, 90] width 120 height 20
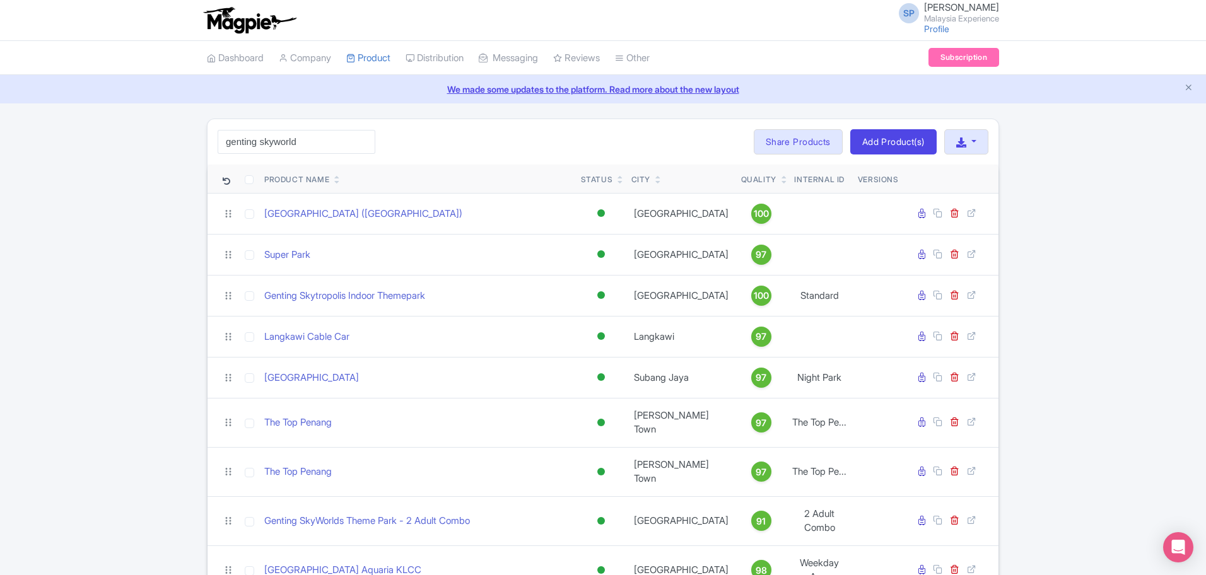
type input "genting skyworld"
click button "Search" at bounding box center [0, 0] width 0 height 0
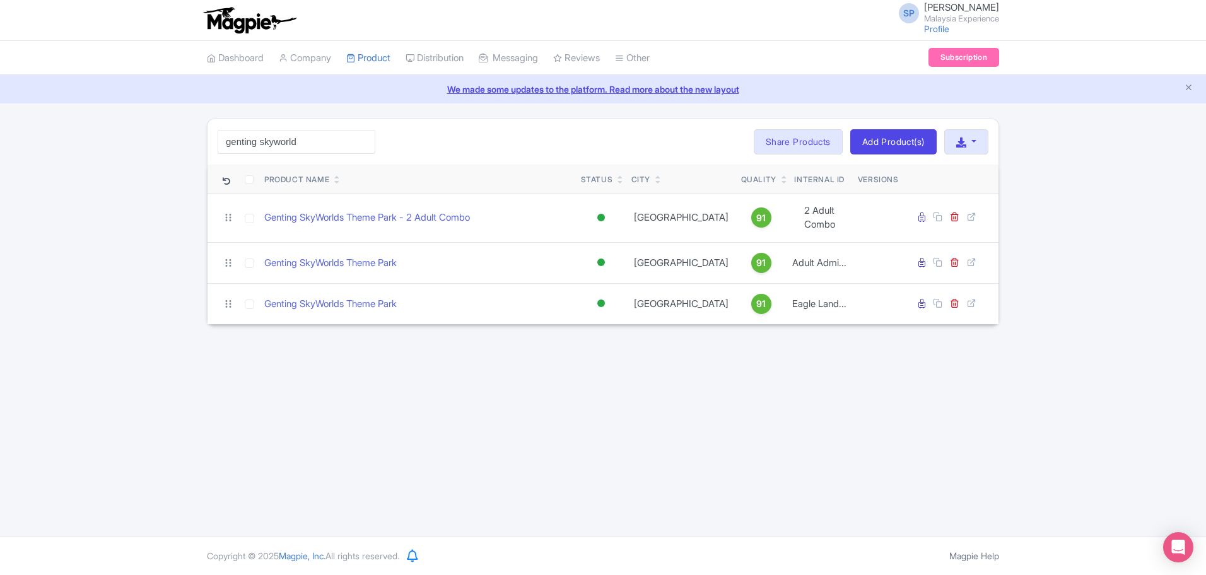
click at [690, 482] on div "SP [PERSON_NAME] [GEOGRAPHIC_DATA] Experience Profile Users Settings Sign out D…" at bounding box center [603, 268] width 1206 height 536
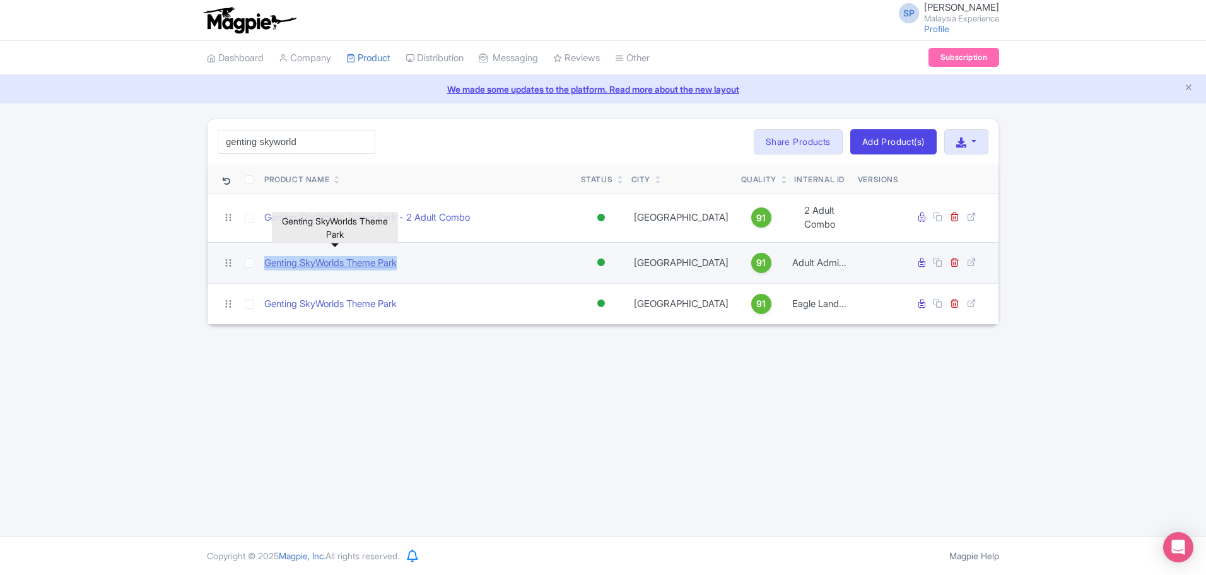
drag, startPoint x: 418, startPoint y: 260, endPoint x: 266, endPoint y: 254, distance: 152.2
click at [266, 256] on div "Genting SkyWorlds Theme Park" at bounding box center [417, 263] width 307 height 15
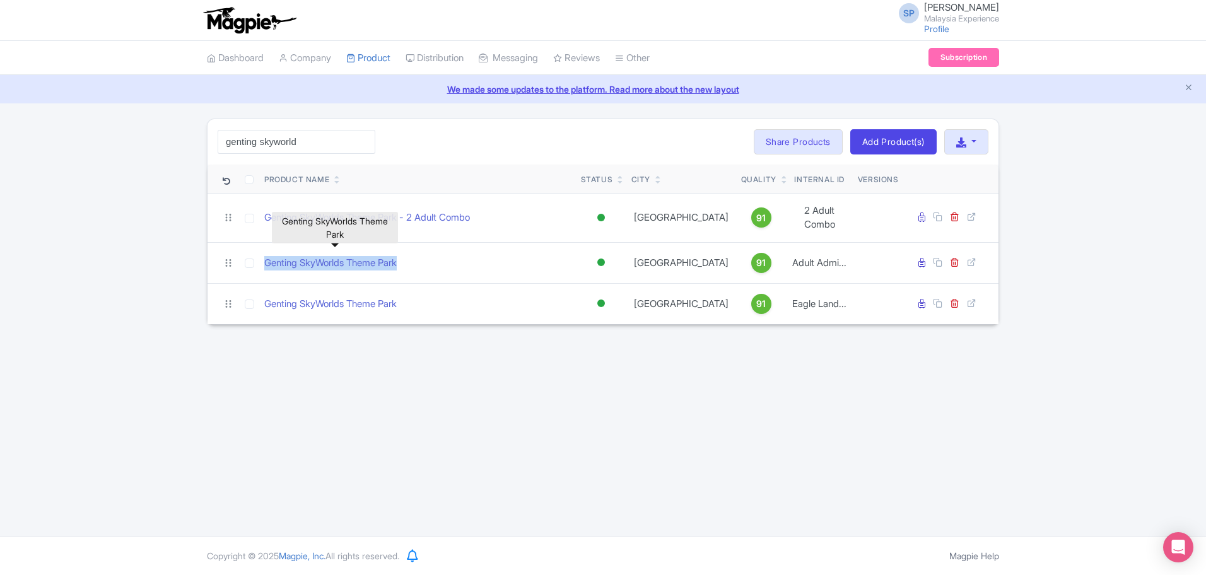
copy link "Genting SkyWorlds Theme Park"
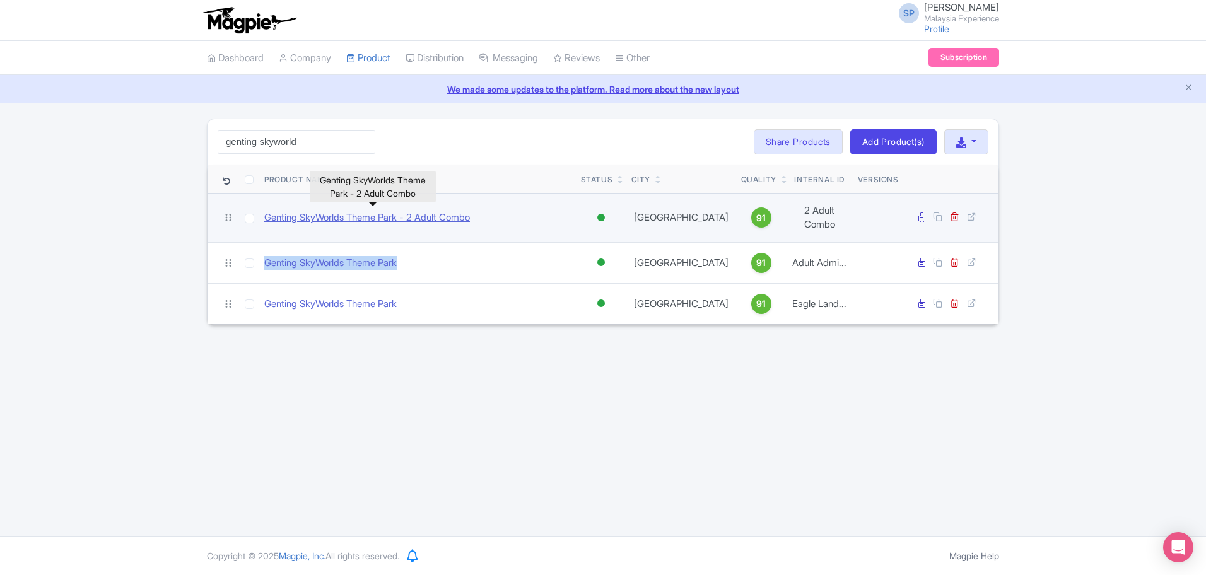
click at [453, 211] on link "Genting SkyWorlds Theme Park - 2 Adult Combo" at bounding box center [367, 218] width 206 height 15
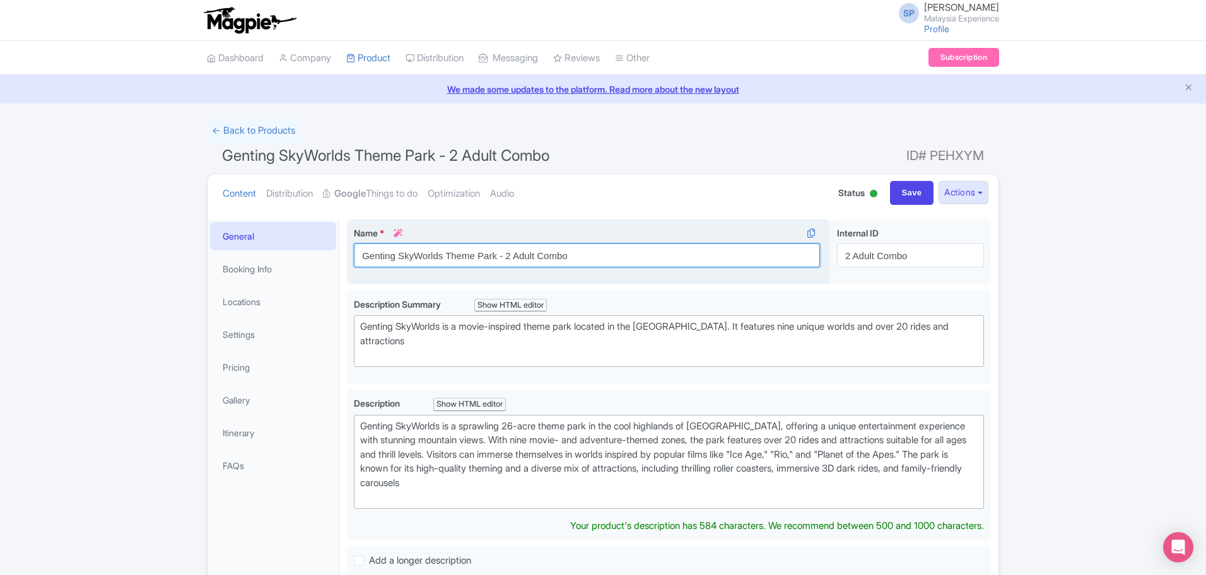
click at [590, 252] on input "Genting SkyWorlds Theme Park - 2 Adult Combo" at bounding box center [587, 256] width 466 height 24
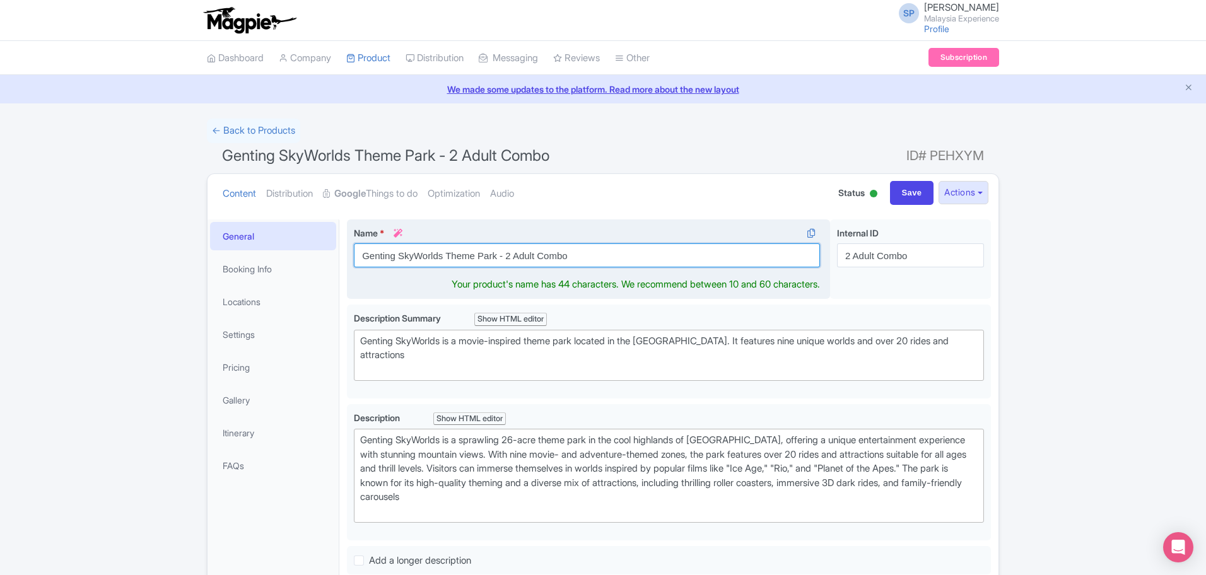
paste input "text"
type input "Genting SkyWorlds Theme Park"
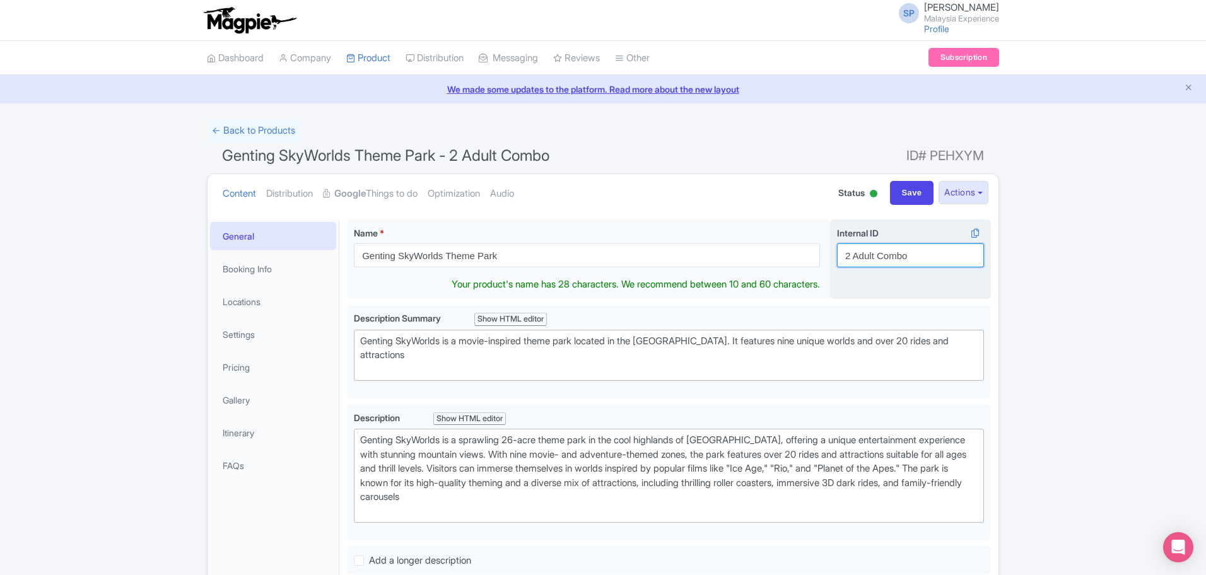
click at [900, 253] on input "2 Adult Combo" at bounding box center [910, 256] width 147 height 24
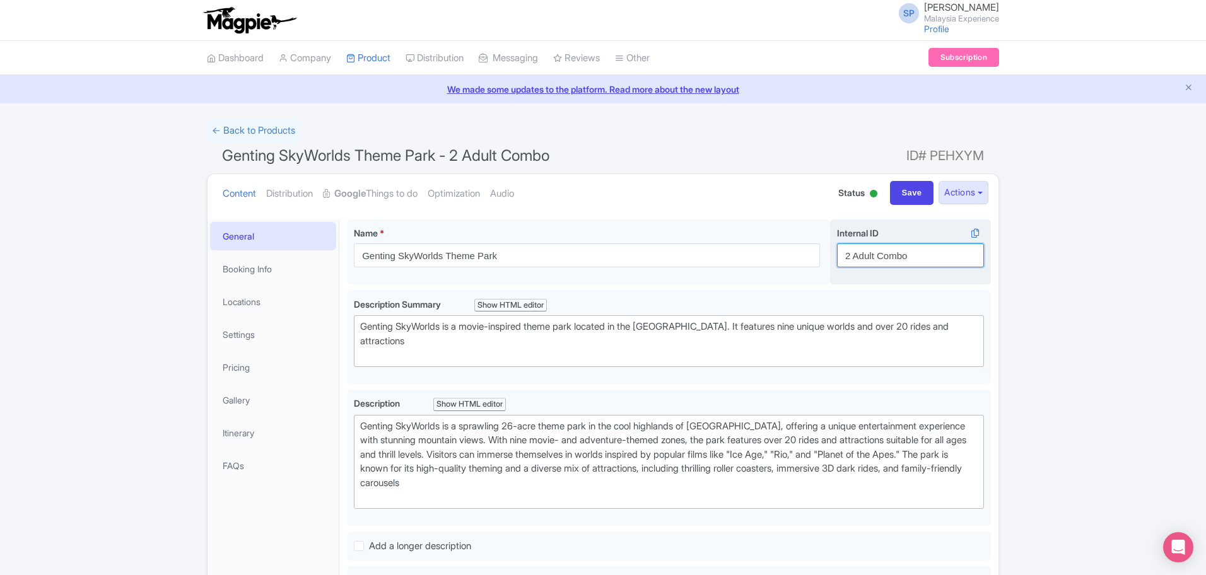
paste input "Happy Bee Farm [GEOGRAPHIC_DATA] [[DEMOGRAPHIC_DATA] Visitors]"
type input "Happy Bee Farm [GEOGRAPHIC_DATA] [[DEMOGRAPHIC_DATA] Visitors]"
click at [900, 194] on input "Save" at bounding box center [912, 193] width 44 height 24
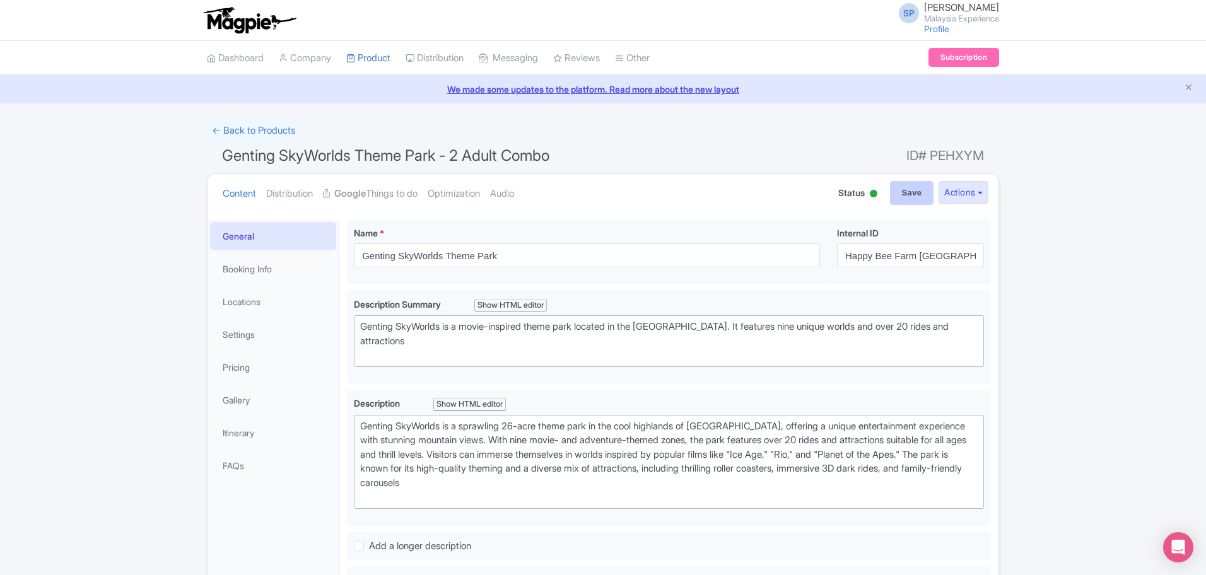
type input "Saving..."
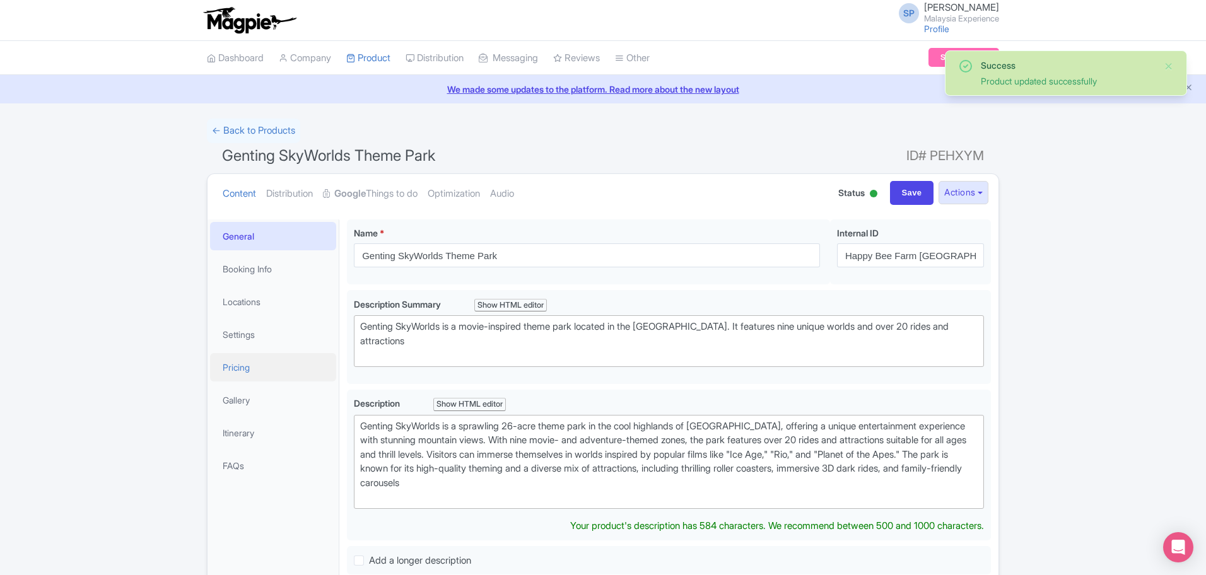
click at [279, 365] on link "Pricing" at bounding box center [273, 367] width 126 height 28
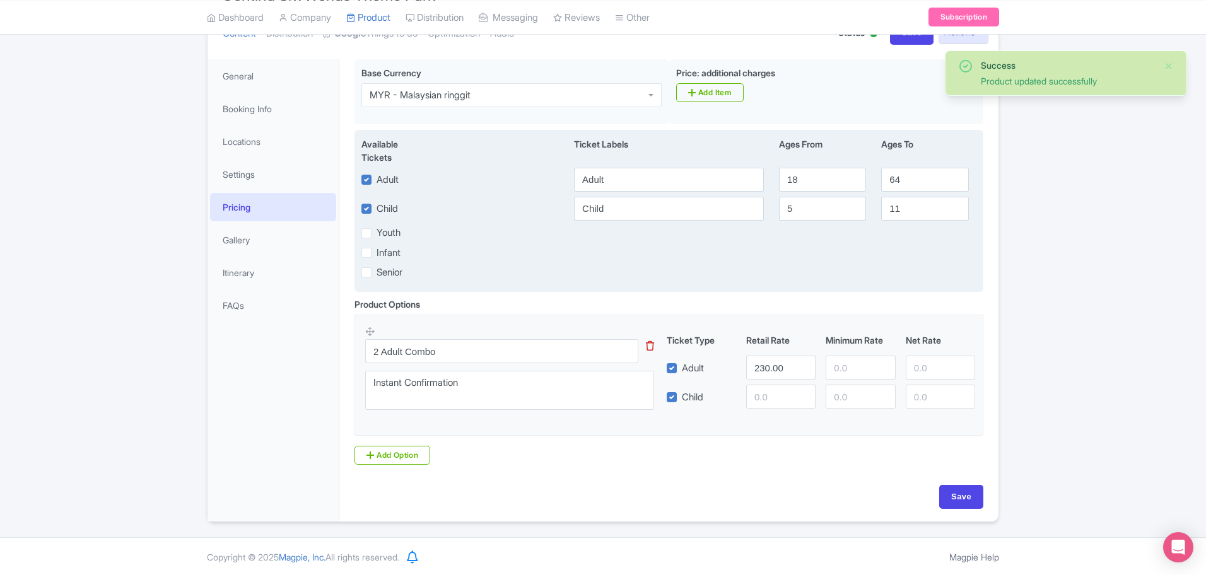
scroll to position [161, 0]
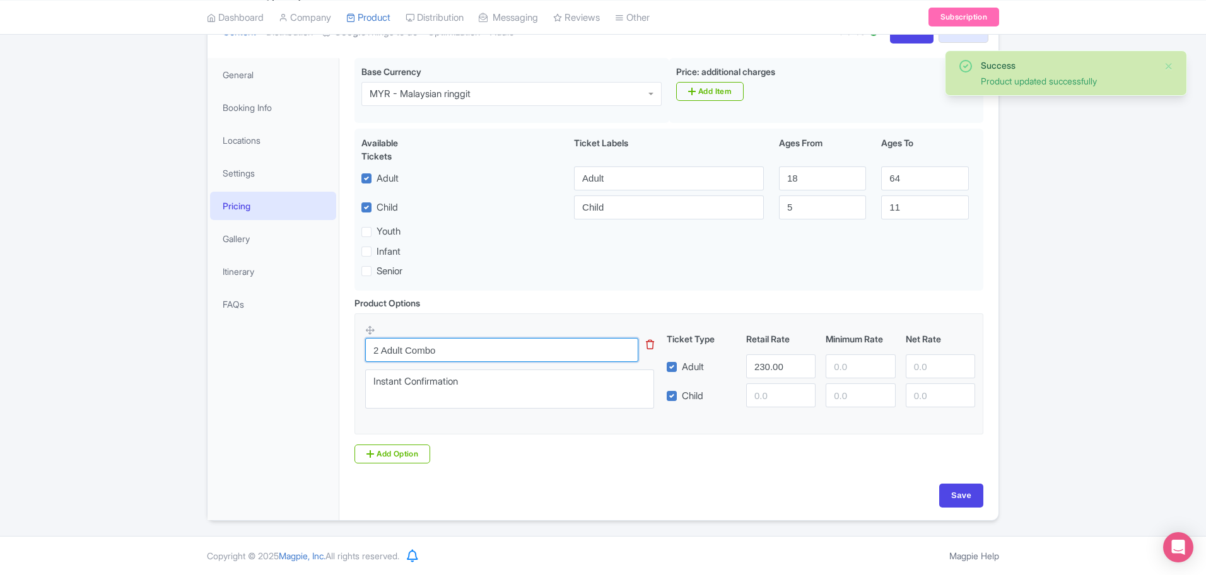
click at [529, 344] on input "2 Adult Combo" at bounding box center [501, 350] width 273 height 24
paste input "Happy Bee Farm [GEOGRAPHIC_DATA] [[DEMOGRAPHIC_DATA] Visitors]"
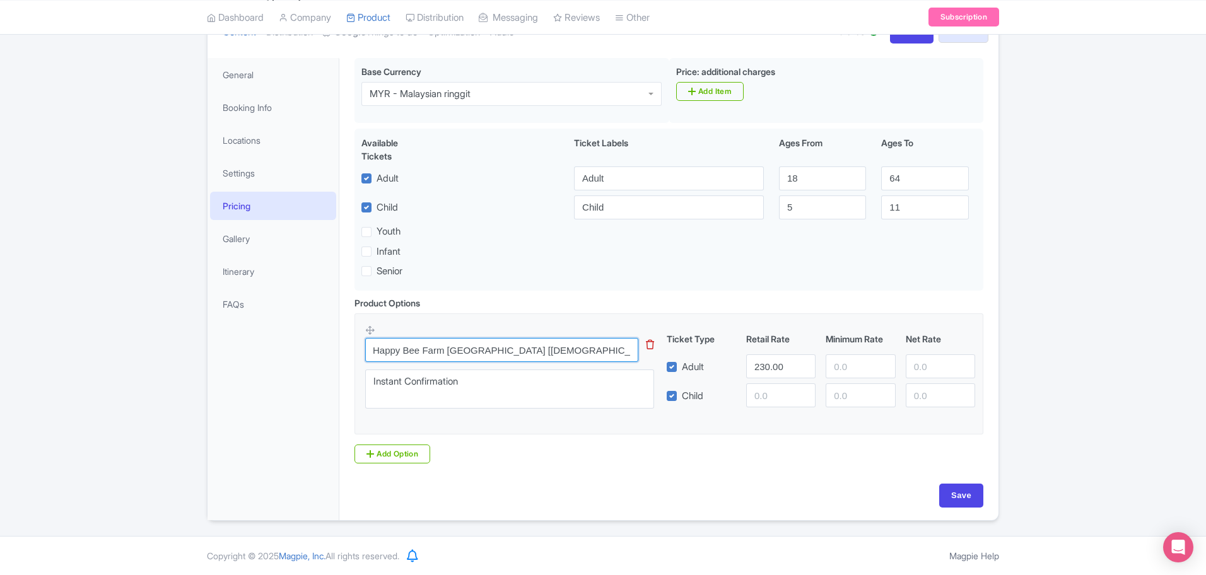
type input "Happy Bee Farm [GEOGRAPHIC_DATA] [[DEMOGRAPHIC_DATA] Visitors]"
drag, startPoint x: 789, startPoint y: 371, endPoint x: 660, endPoint y: 369, distance: 129.3
click at [662, 372] on div "Adult 230.00" at bounding box center [821, 367] width 319 height 24
type input "41.59"
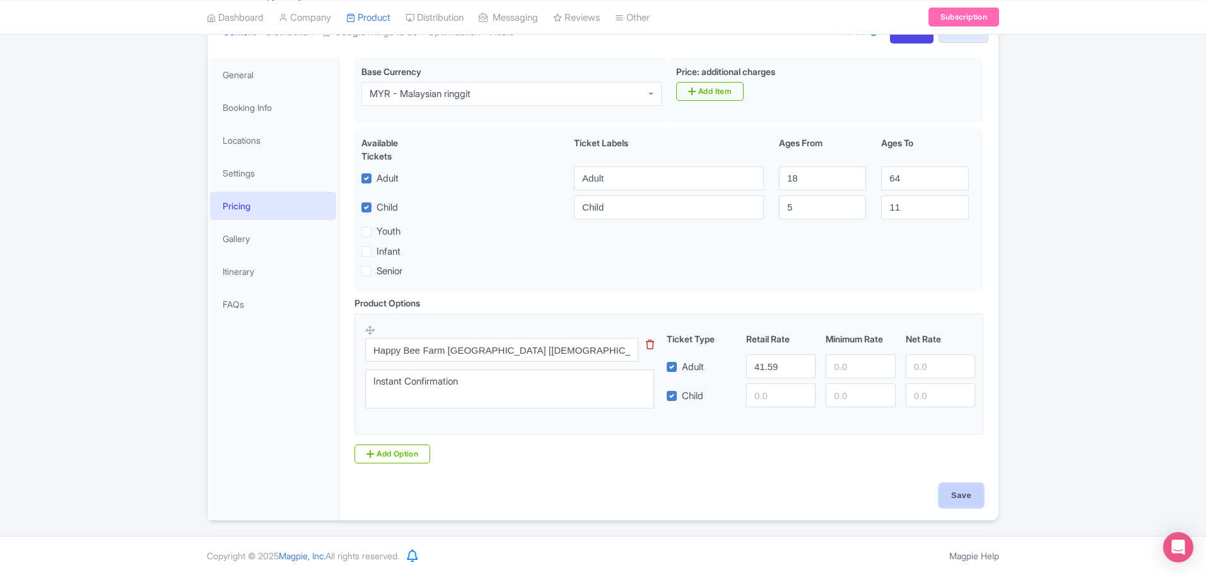
click at [958, 493] on input "Save" at bounding box center [961, 496] width 44 height 24
type input "Saving..."
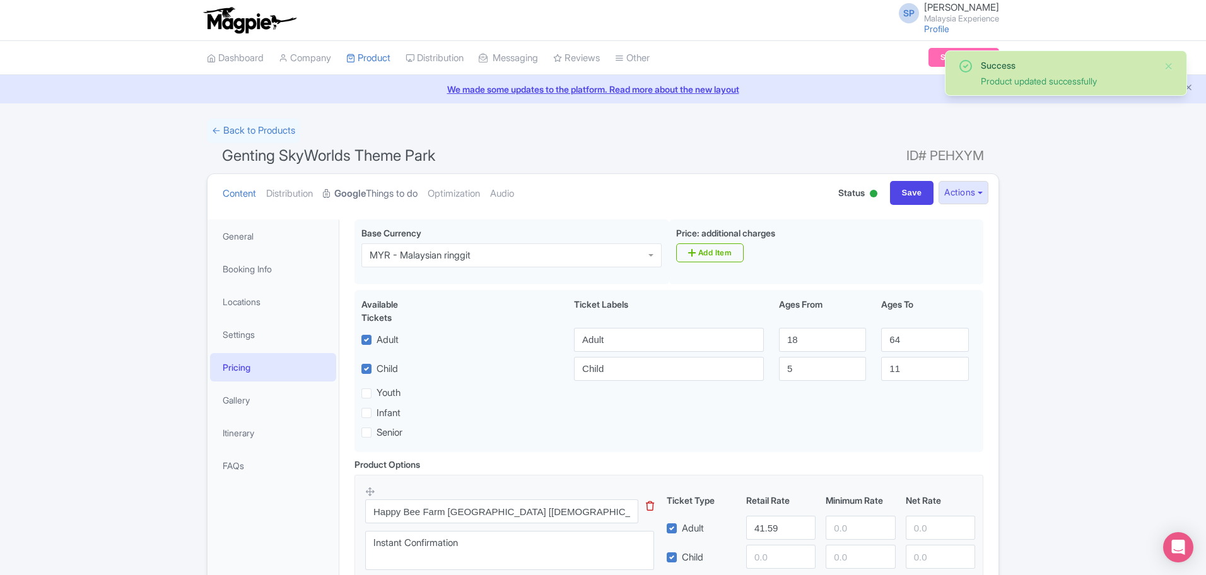
click at [390, 182] on link "Google Things to do" at bounding box center [370, 194] width 95 height 40
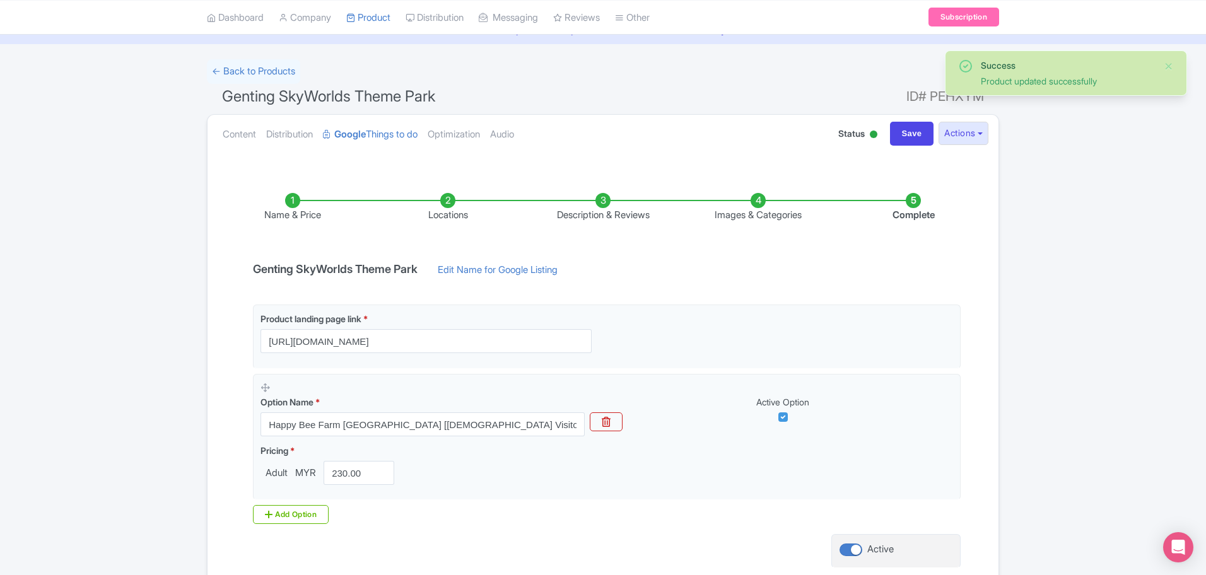
scroll to position [158, 0]
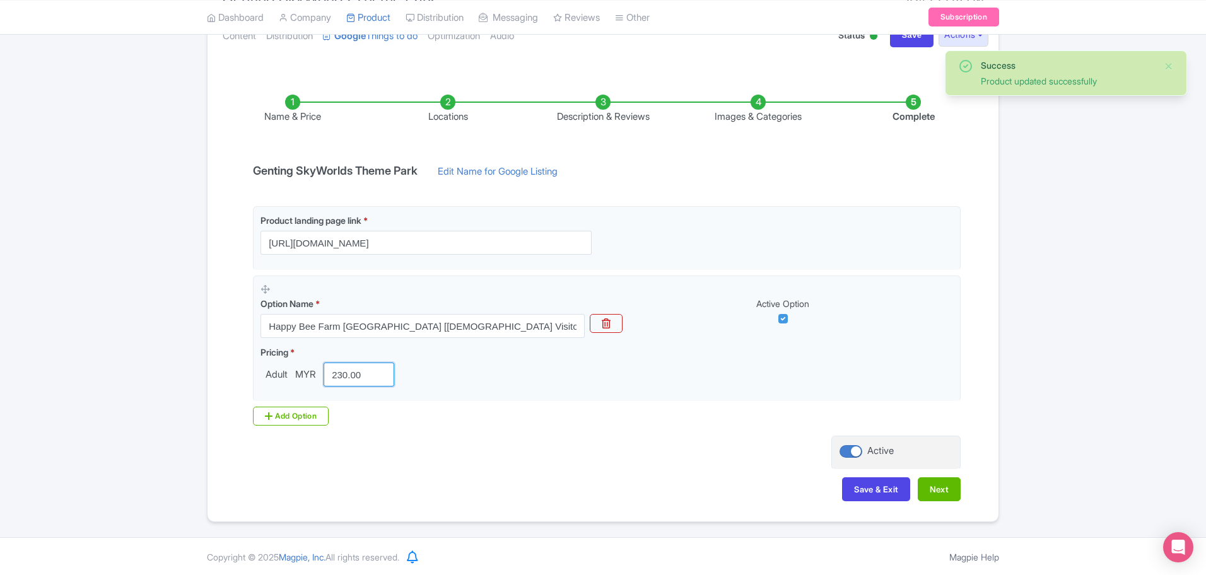
drag, startPoint x: 365, startPoint y: 367, endPoint x: 57, endPoint y: 360, distance: 307.9
click at [55, 363] on div "Success Product updated successfully ← Back to Products Genting SkyWorlds Theme…" at bounding box center [603, 241] width 1206 height 561
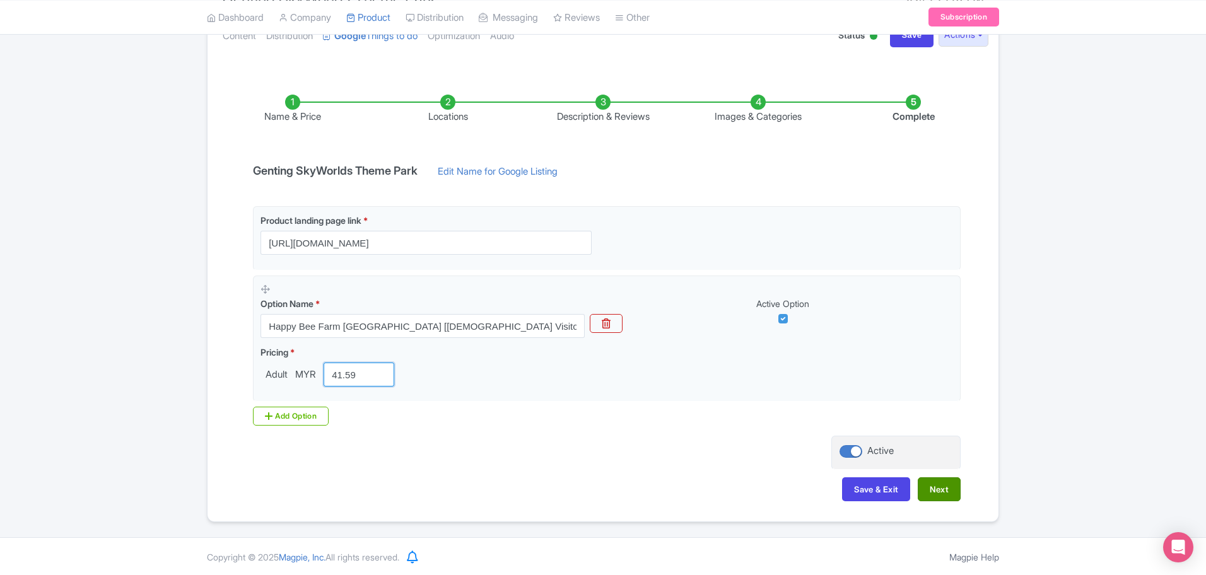
type input "41.59"
click at [956, 493] on button "Next" at bounding box center [939, 490] width 43 height 24
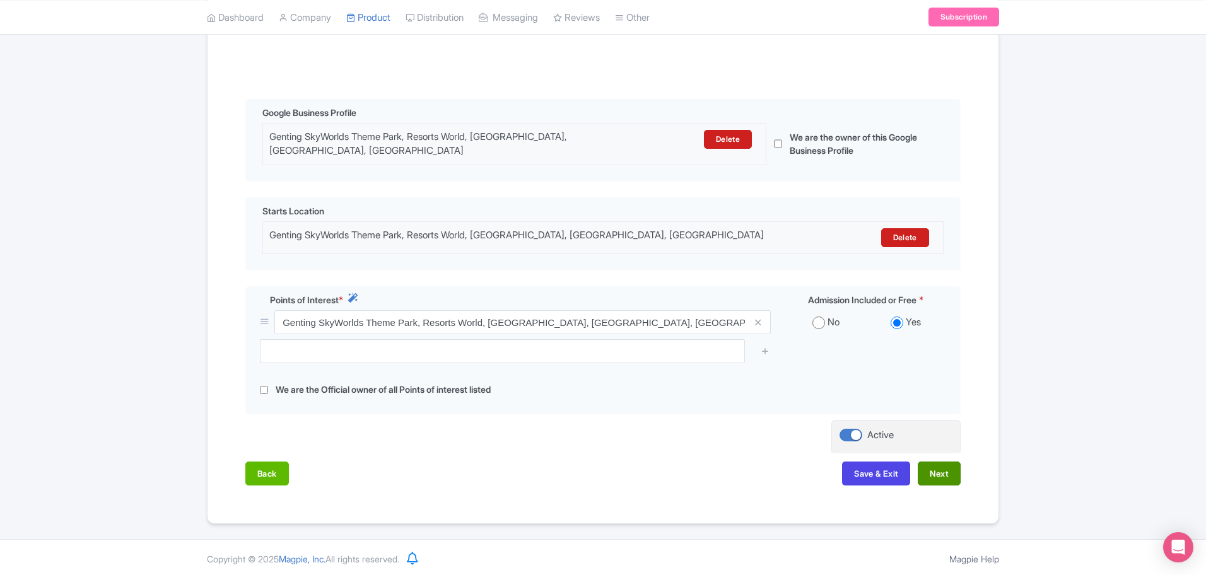
scroll to position [249, 0]
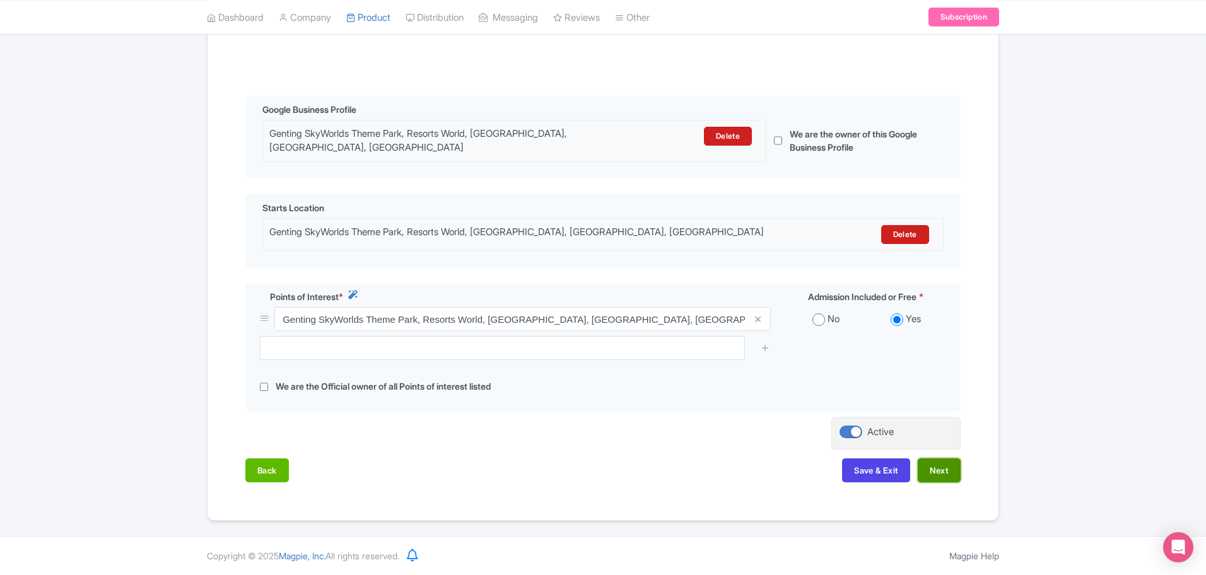
click at [930, 467] on button "Next" at bounding box center [939, 471] width 43 height 24
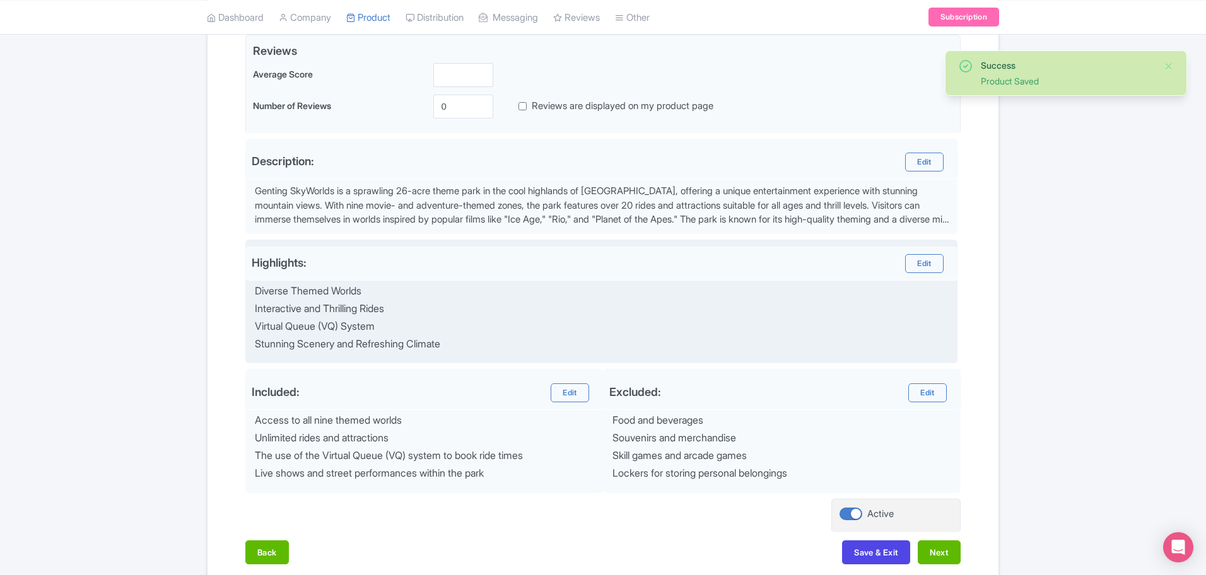
scroll to position [374, 0]
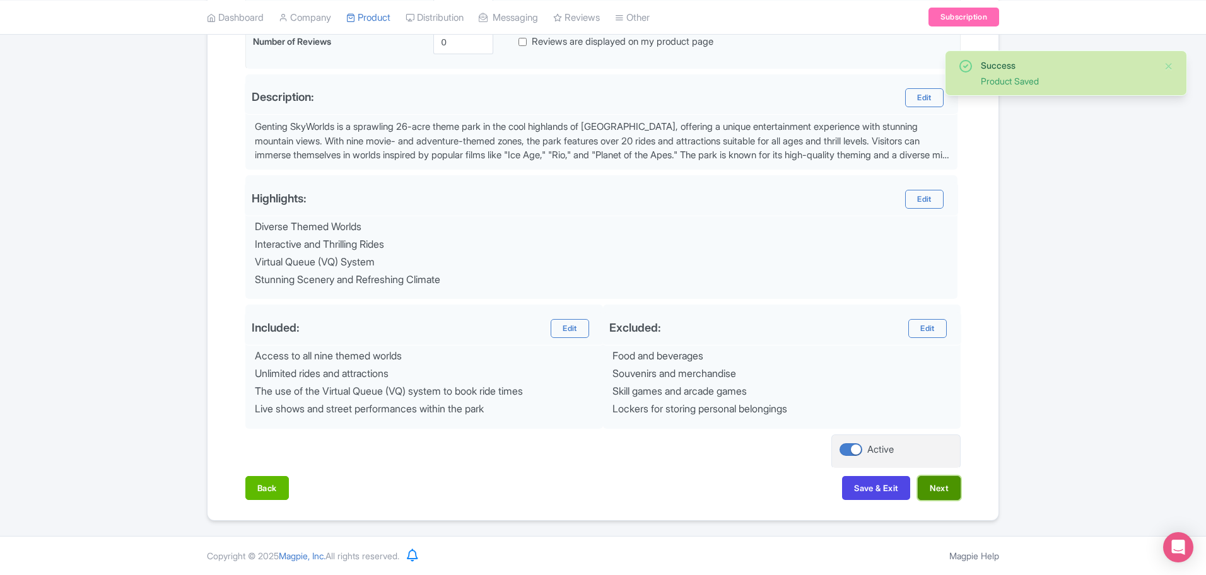
click at [934, 488] on button "Next" at bounding box center [939, 488] width 43 height 24
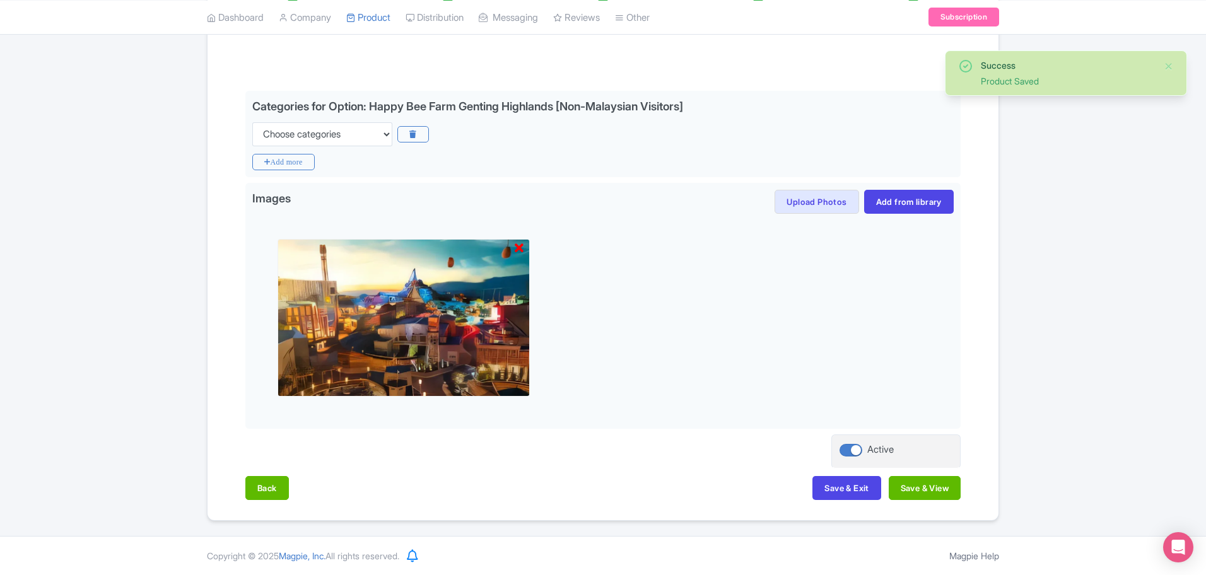
scroll to position [254, 0]
click at [925, 479] on button "Save & View" at bounding box center [925, 488] width 72 height 24
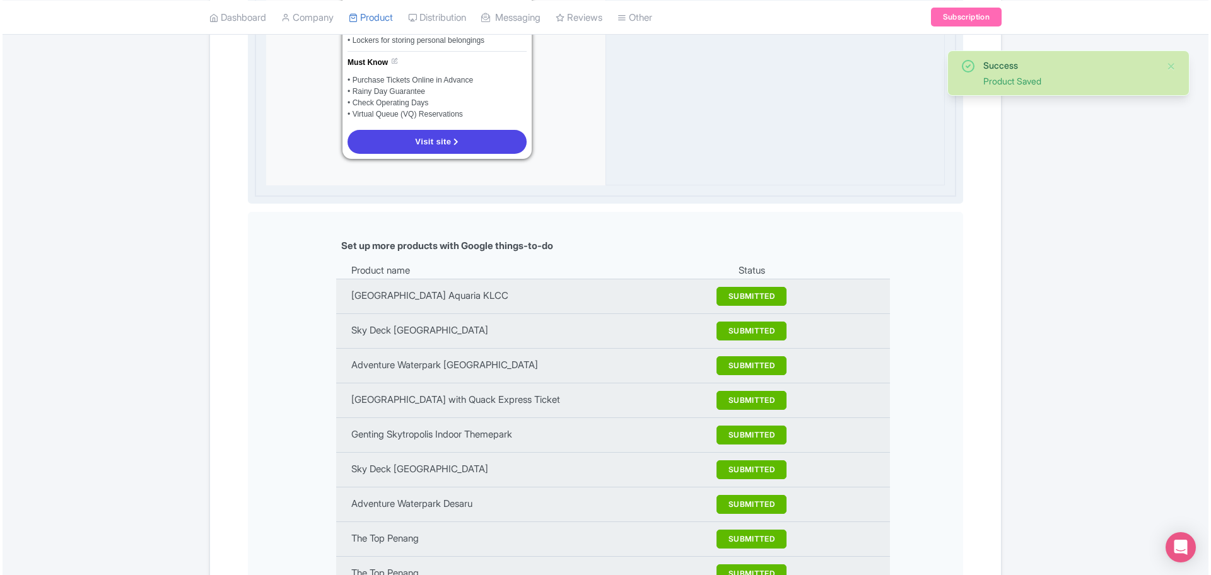
scroll to position [1200, 0]
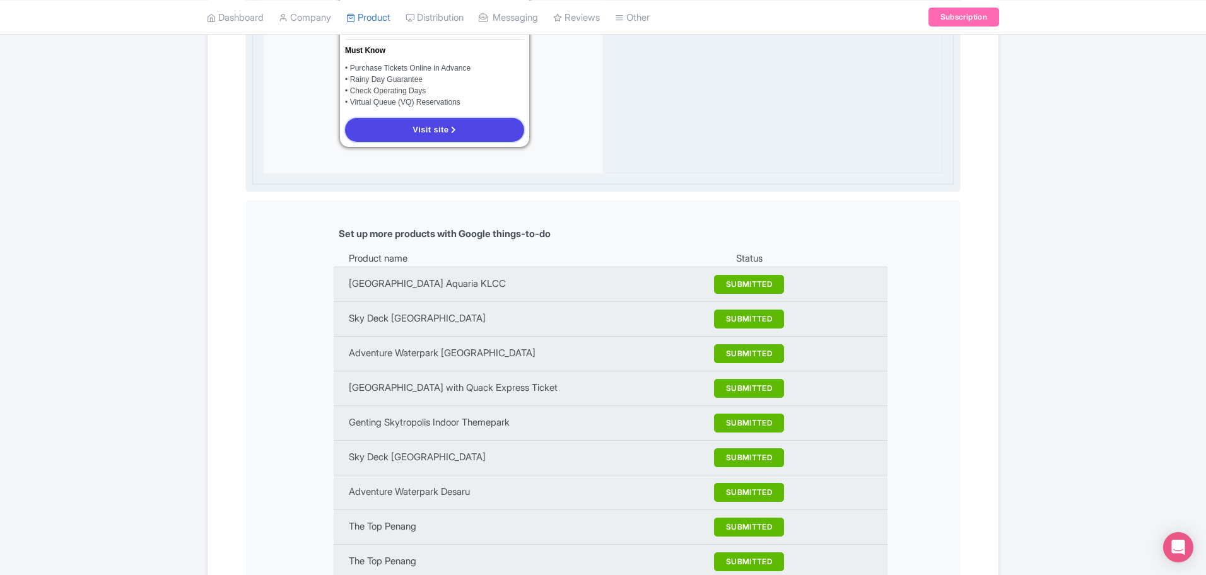
click at [448, 131] on span "Visit site" at bounding box center [431, 129] width 36 height 9
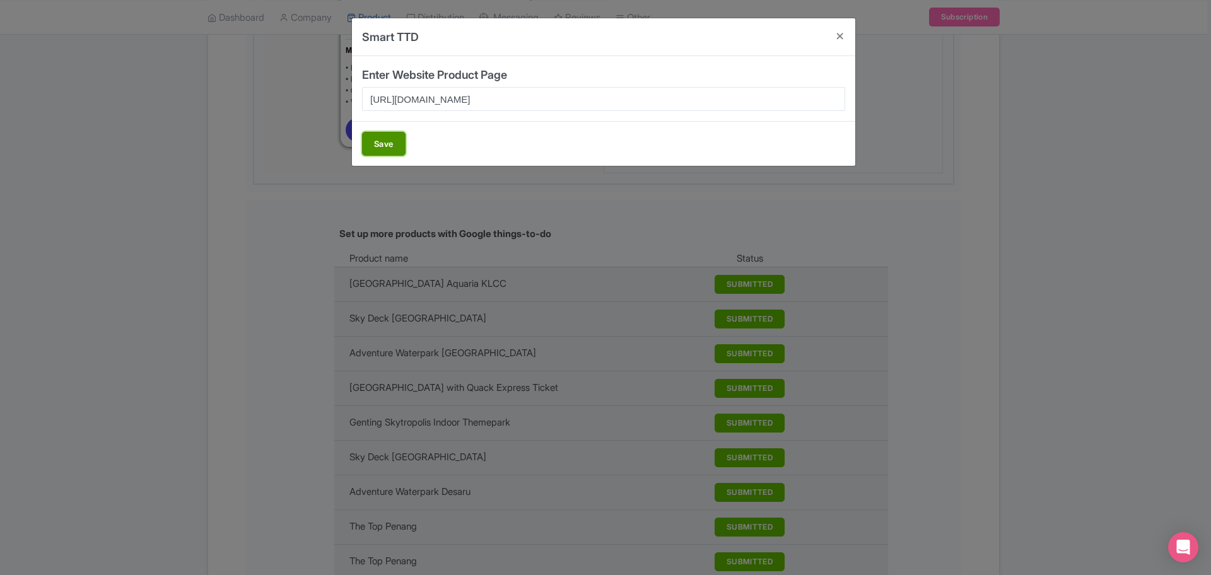
click at [396, 139] on button "Save" at bounding box center [384, 144] width 44 height 24
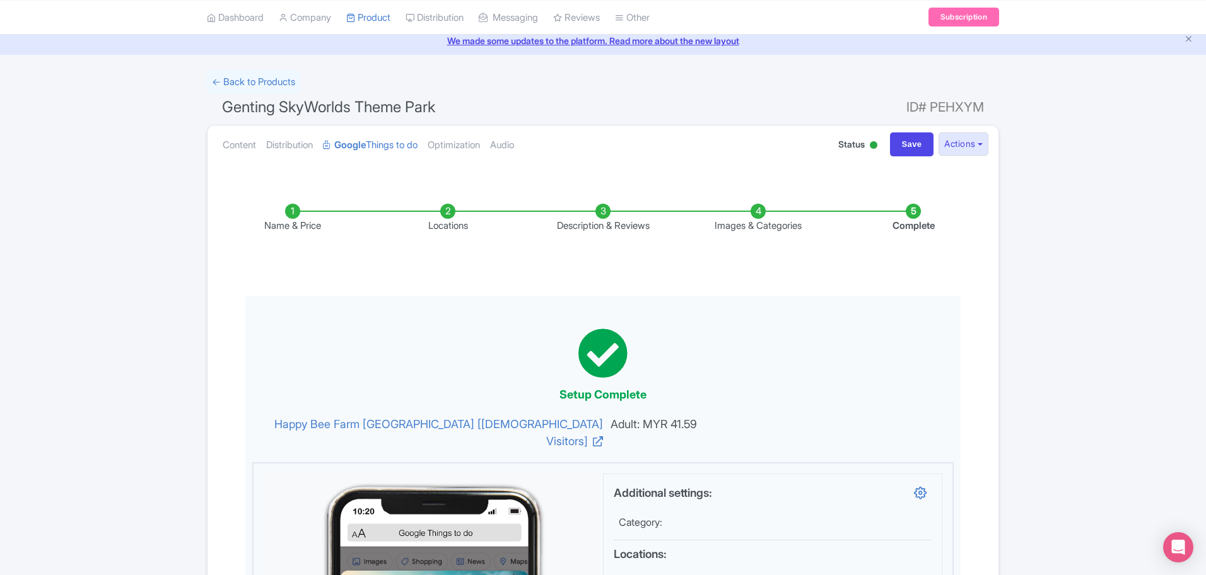
scroll to position [0, 0]
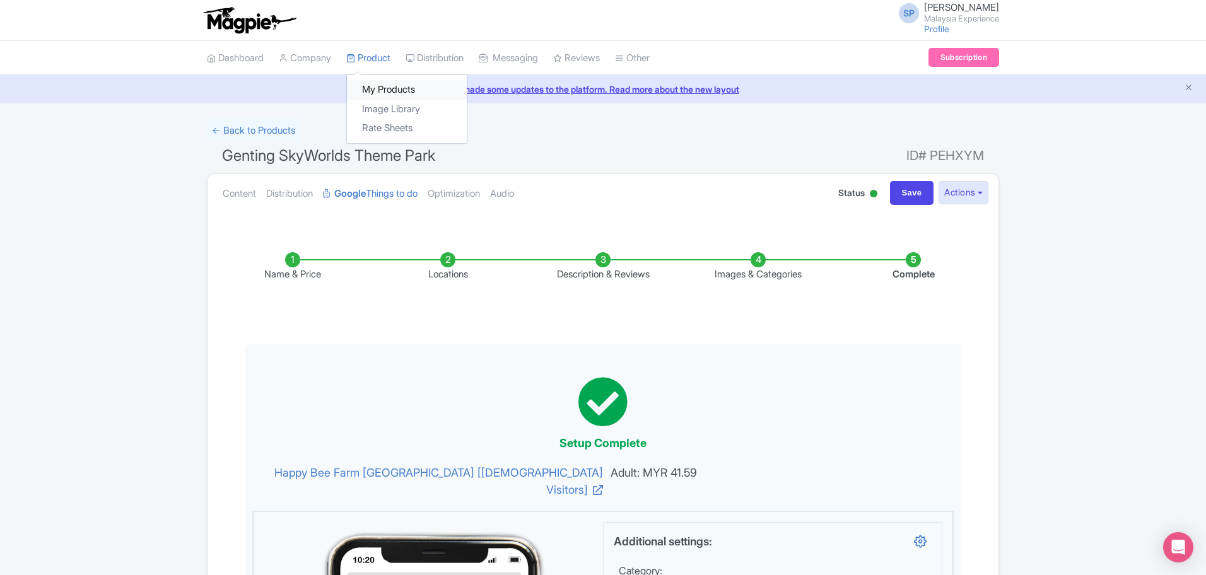
click at [397, 80] on link "My Products" at bounding box center [407, 90] width 120 height 20
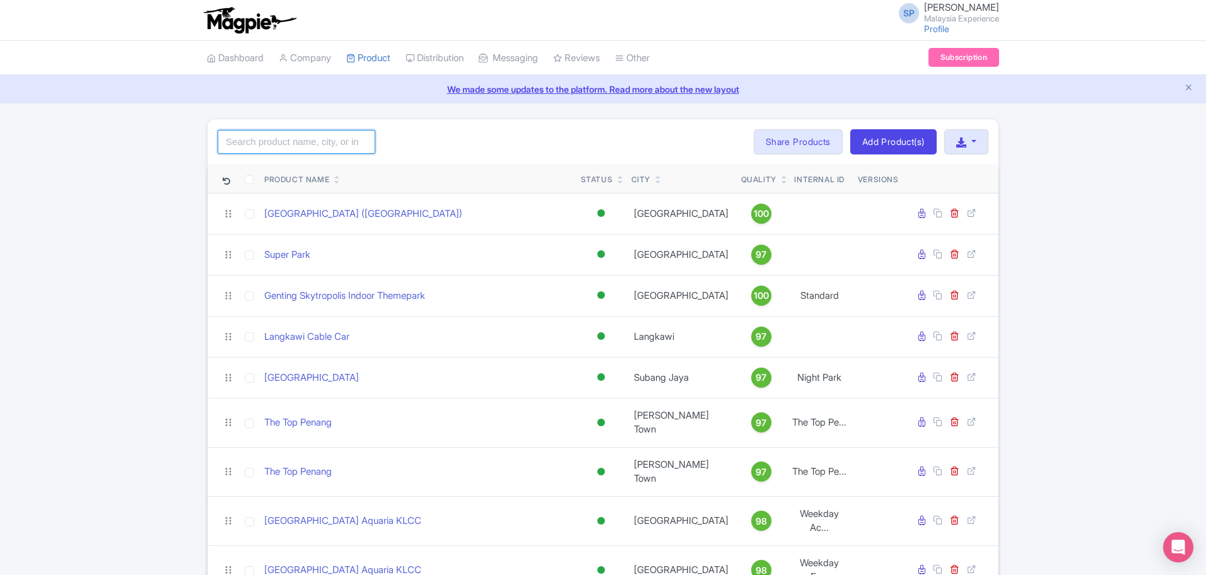
drag, startPoint x: 0, startPoint y: 0, endPoint x: 301, endPoint y: 144, distance: 333.8
click at [301, 144] on input "search" at bounding box center [297, 142] width 158 height 24
type input "genting skyworld"
click button "Search" at bounding box center [0, 0] width 0 height 0
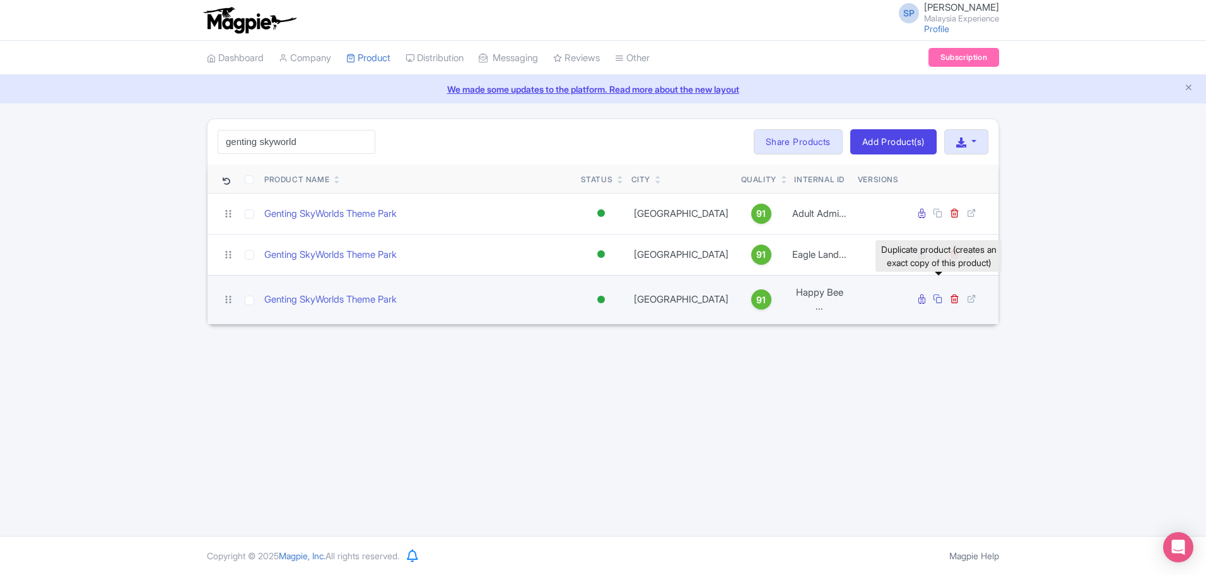
click at [937, 296] on icon at bounding box center [937, 298] width 9 height 9
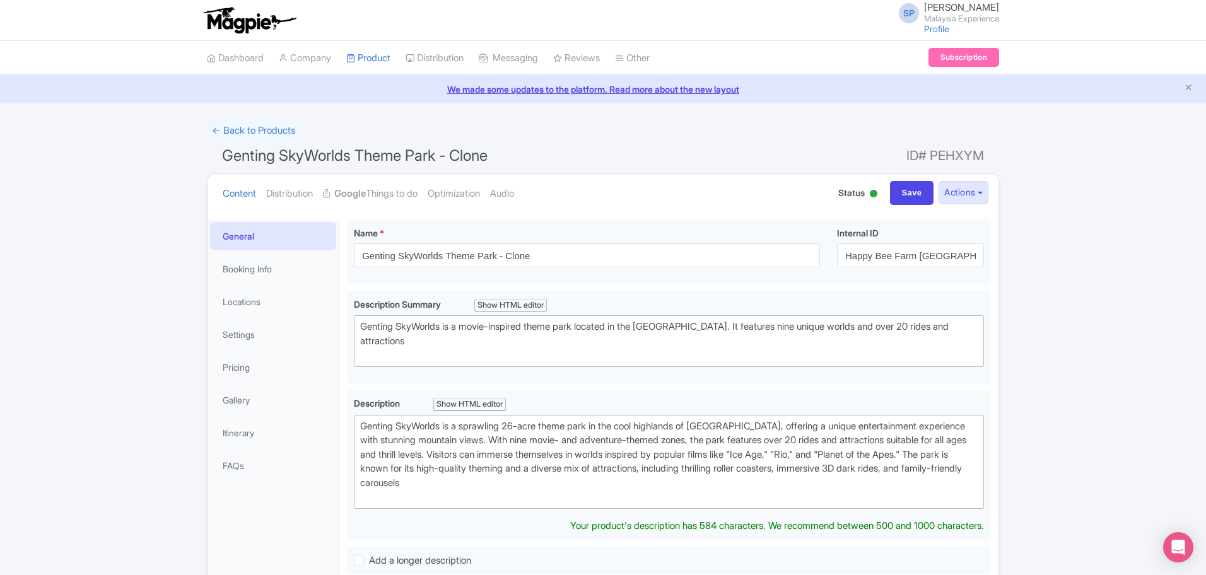
type trix-editor "<div>&nbsp;Genting SkyWorlds is a sprawling 26-acre theme park in the cool high…"
click at [927, 263] on input "Happy Bee Farm [GEOGRAPHIC_DATA] [[DEMOGRAPHIC_DATA] Visitors]" at bounding box center [910, 256] width 147 height 24
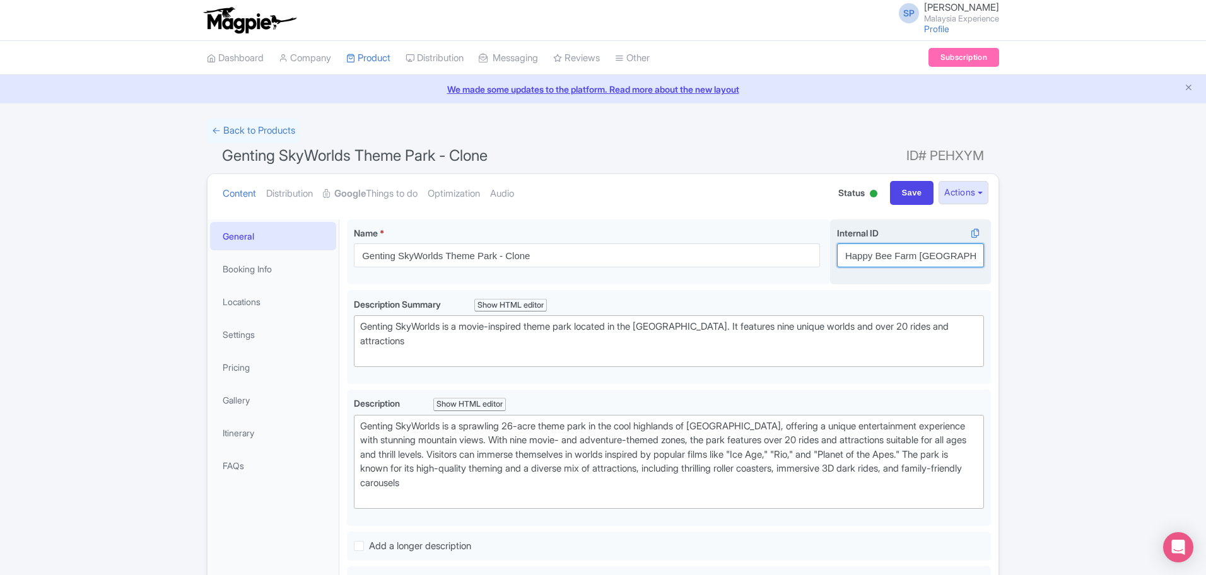
paste input "Entry Pass [Malaysian"
type input "Entry Pass [Malaysian]"
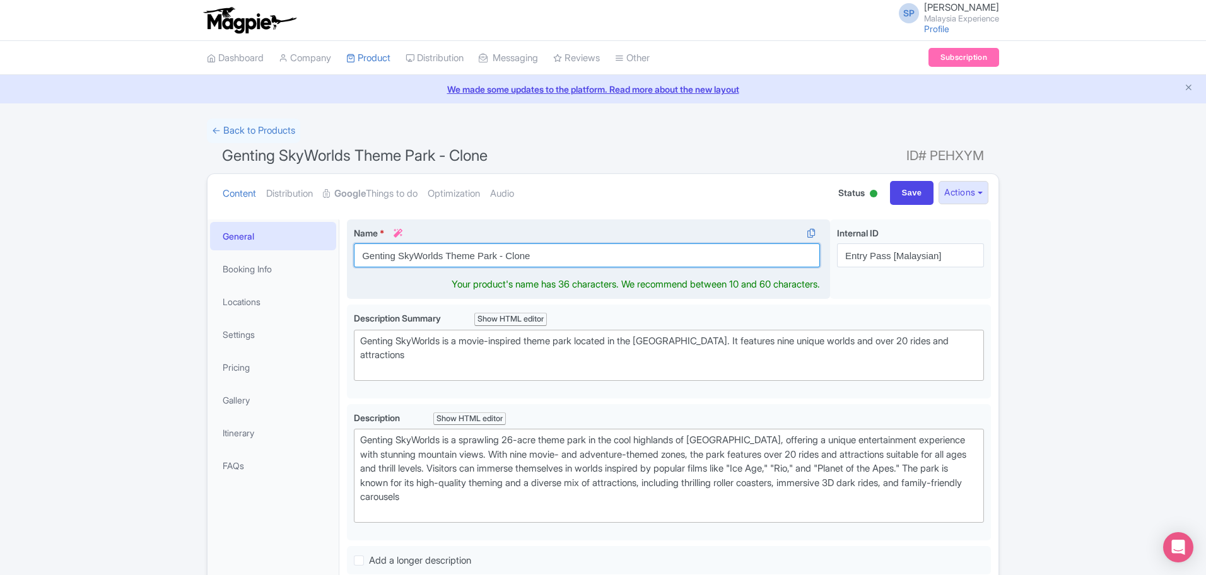
drag, startPoint x: 576, startPoint y: 257, endPoint x: 496, endPoint y: 267, distance: 80.8
click at [496, 267] on input "Genting SkyWorlds Theme Park - Clone" at bounding box center [587, 256] width 466 height 24
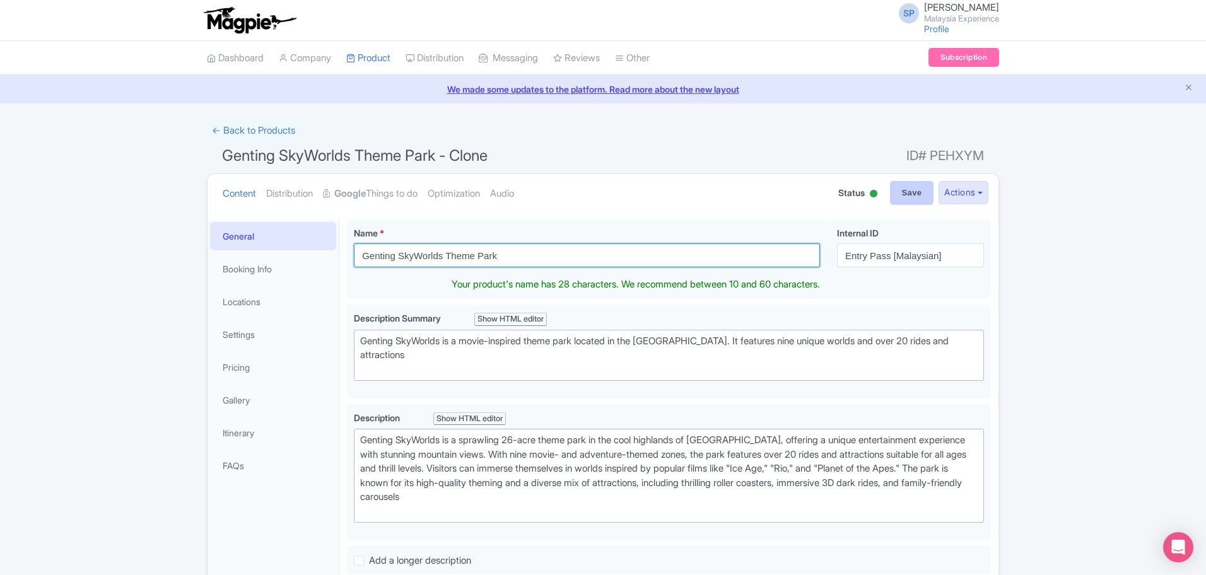
type input "Genting SkyWorlds Theme Park"
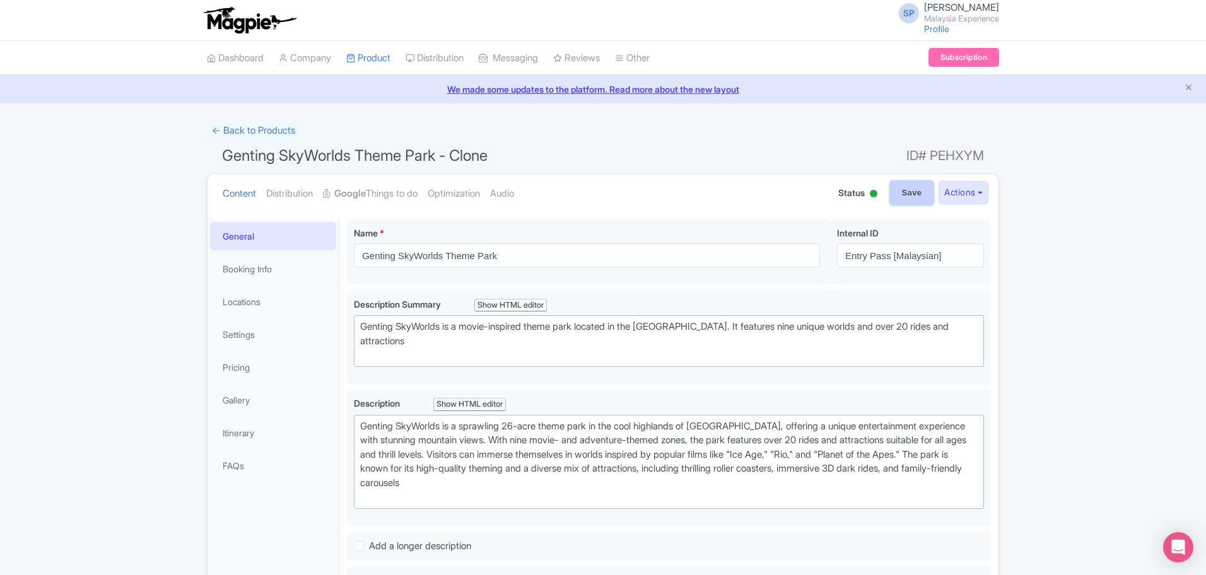
click at [912, 197] on input "Save" at bounding box center [912, 193] width 44 height 24
type input "Saving..."
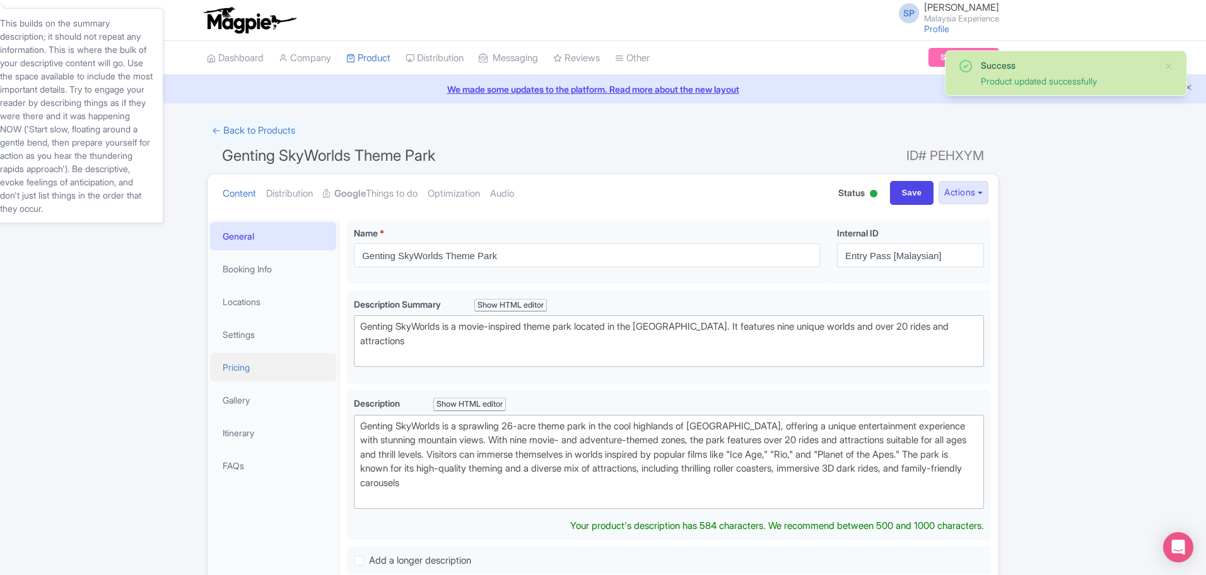
click at [252, 363] on link "Pricing" at bounding box center [273, 367] width 126 height 28
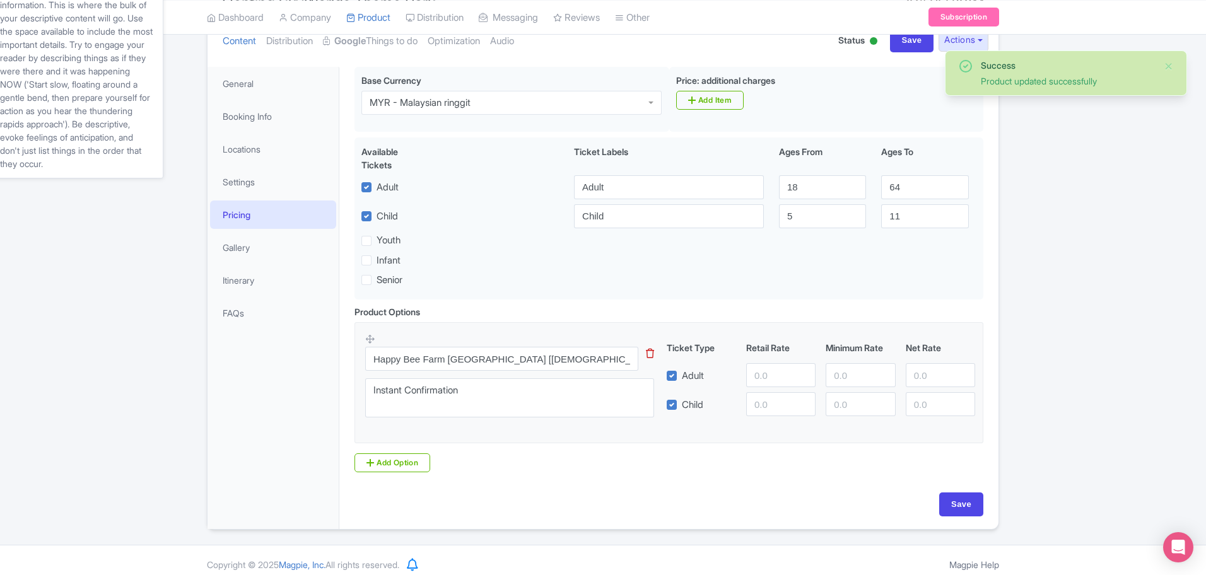
scroll to position [161, 0]
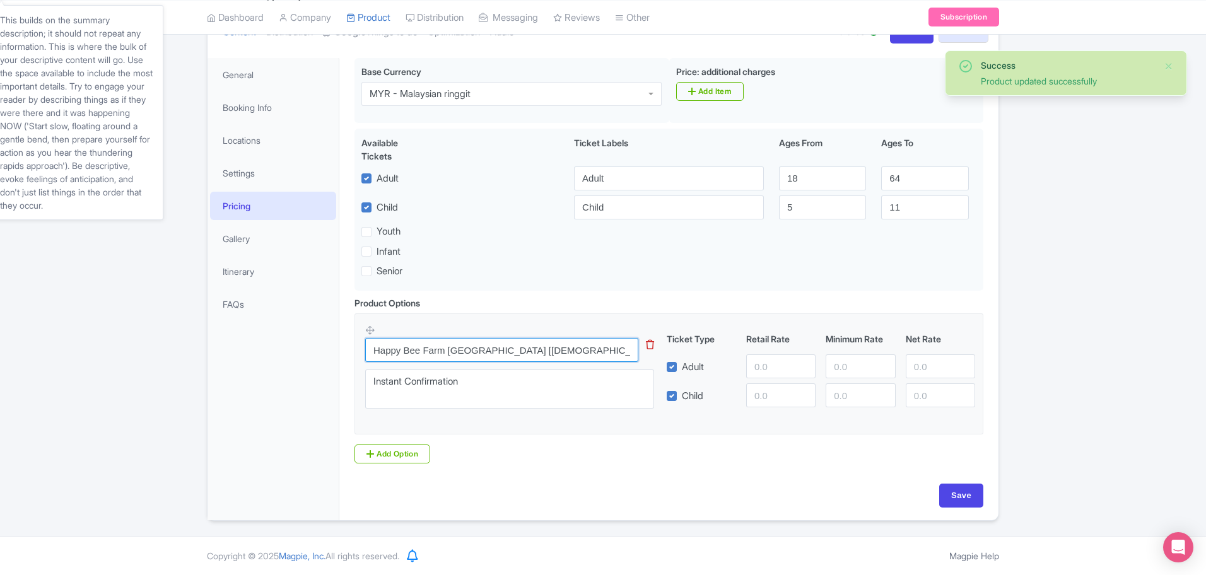
click at [500, 343] on input "Happy Bee Farm Genting Highlands [Non-Malaysian Visitors]" at bounding box center [501, 350] width 273 height 24
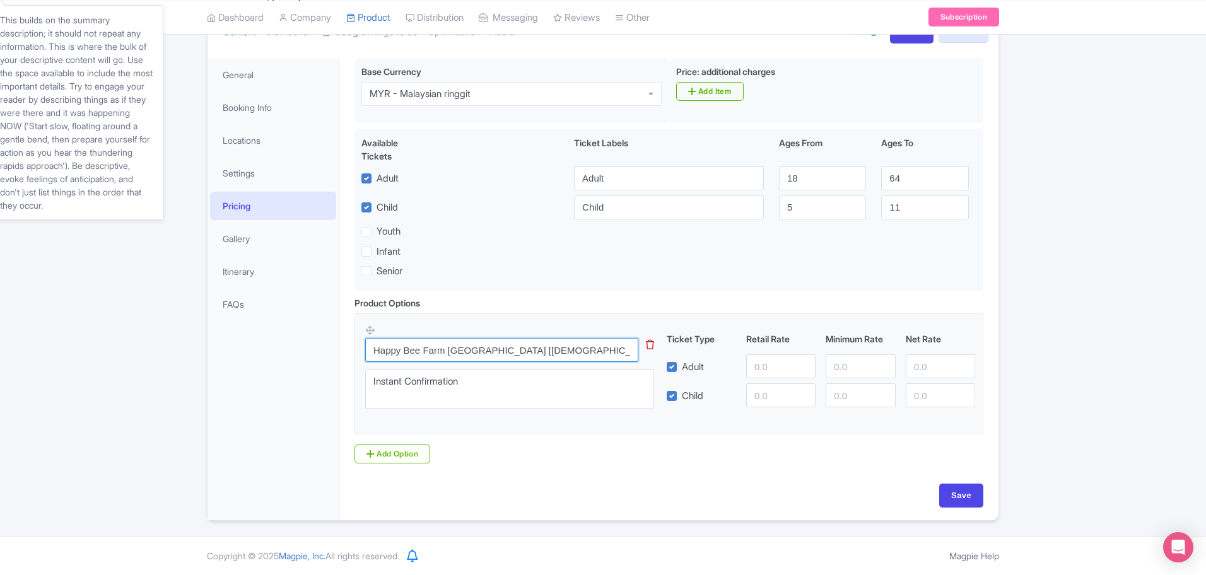
paste input "Entry Pass [Malaysian"
type input "Entry Pass [Malaysian]"
click at [761, 363] on input "number" at bounding box center [780, 367] width 69 height 24
type input "79"
click at [970, 491] on input "Save" at bounding box center [961, 496] width 44 height 24
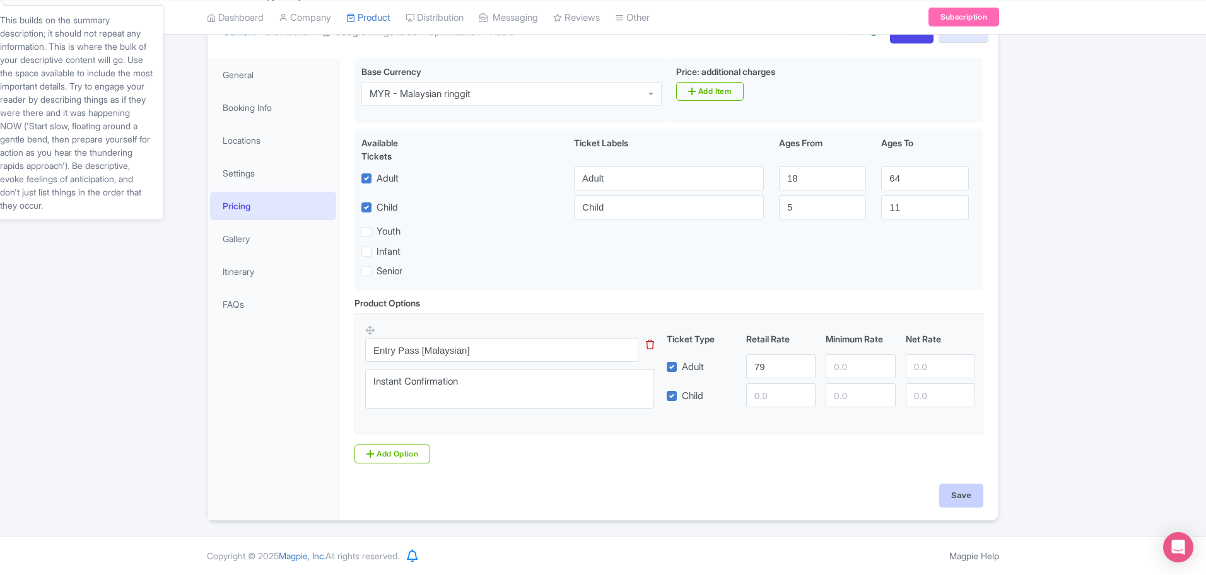
type input "Saving..."
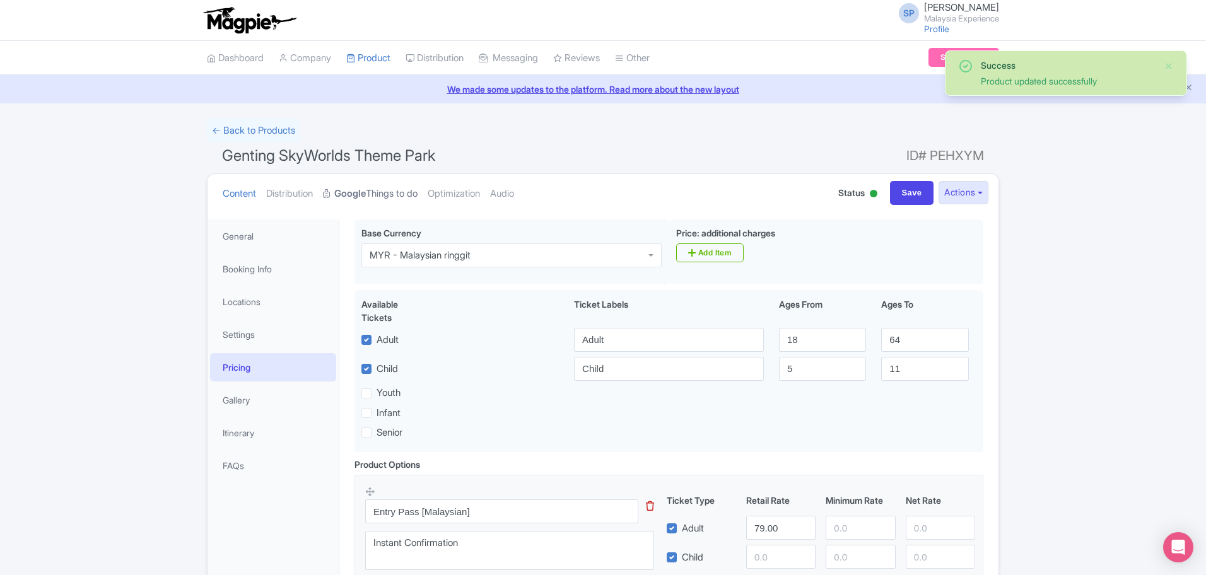
click at [351, 195] on strong "Google" at bounding box center [350, 194] width 32 height 15
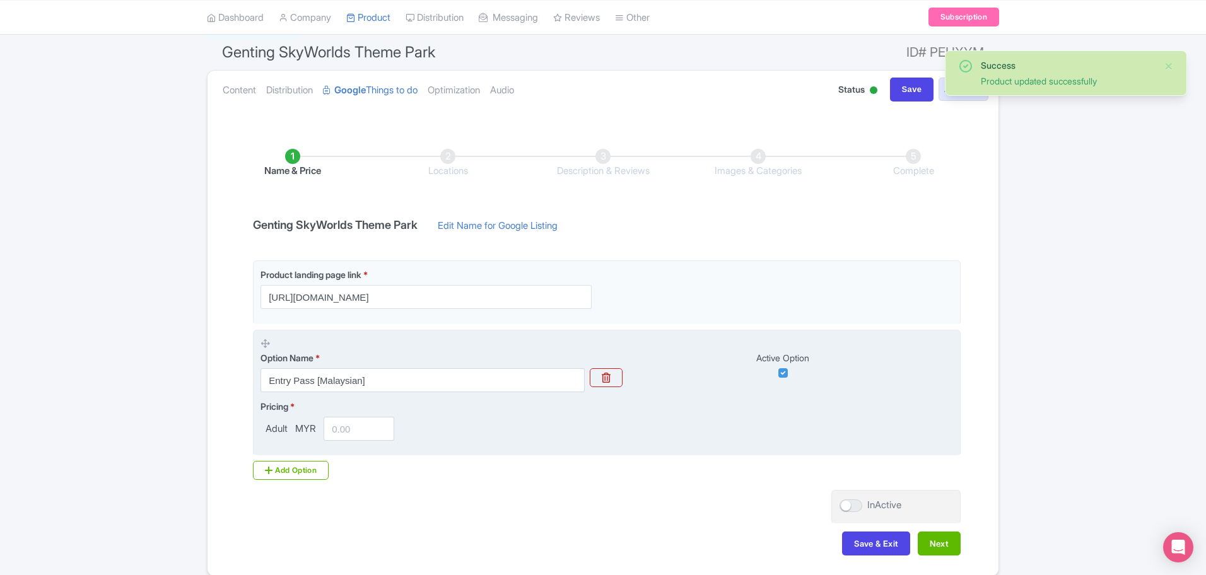
scroll to position [158, 0]
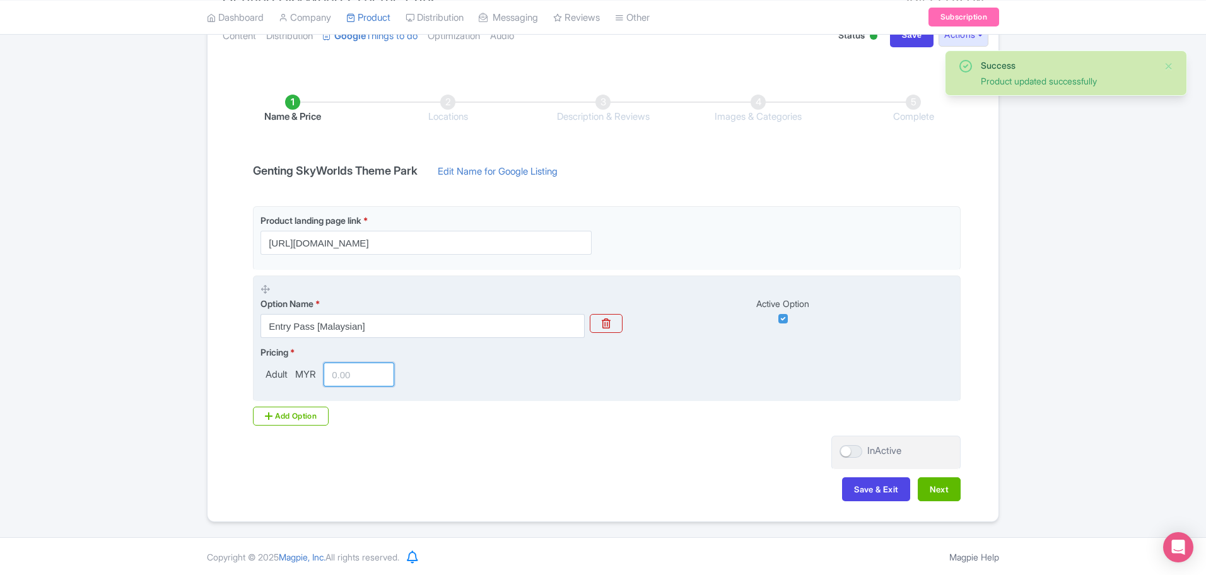
click at [338, 380] on input "number" at bounding box center [359, 375] width 71 height 24
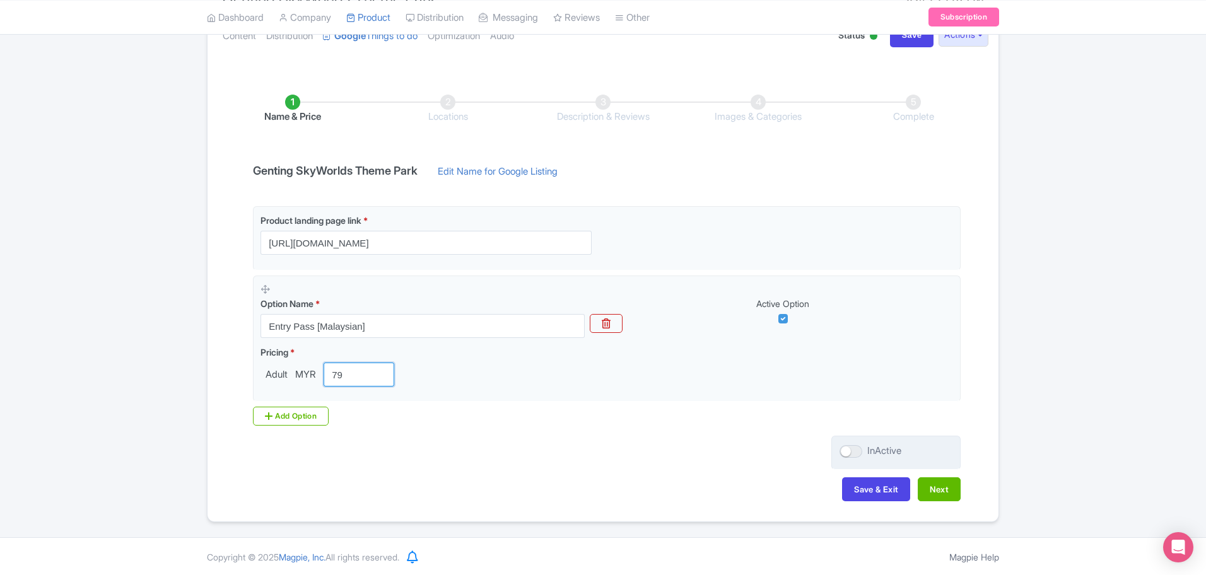
type input "79"
click at [861, 457] on label "InActive" at bounding box center [871, 451] width 62 height 15
click at [848, 455] on input "InActive" at bounding box center [844, 451] width 8 height 8
checkbox input "true"
click at [934, 493] on button "Next" at bounding box center [939, 490] width 43 height 24
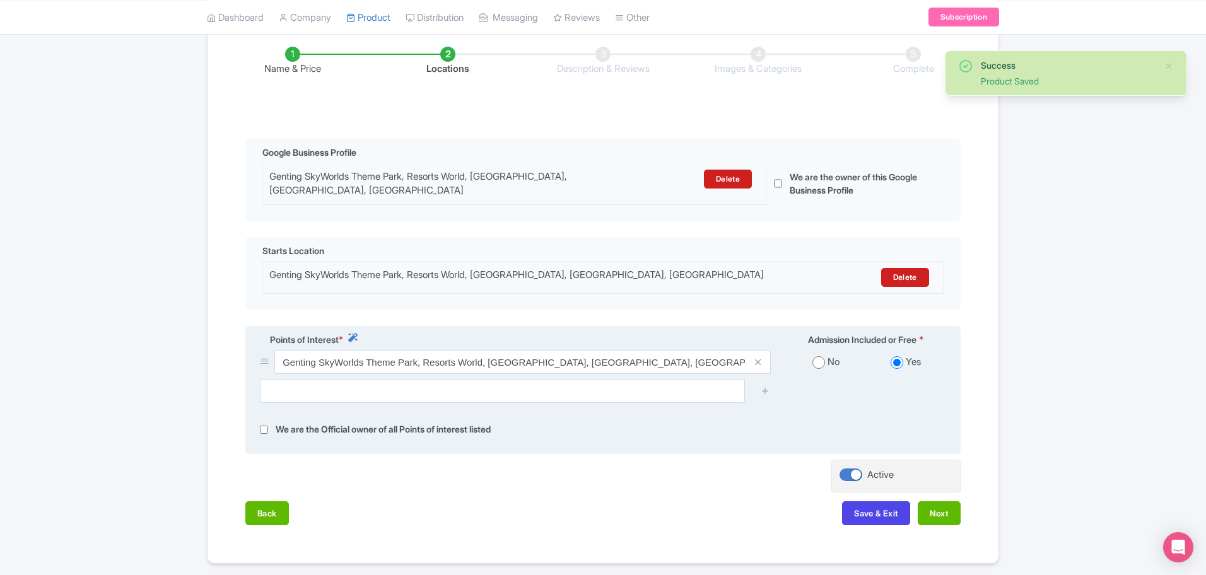
scroll to position [249, 0]
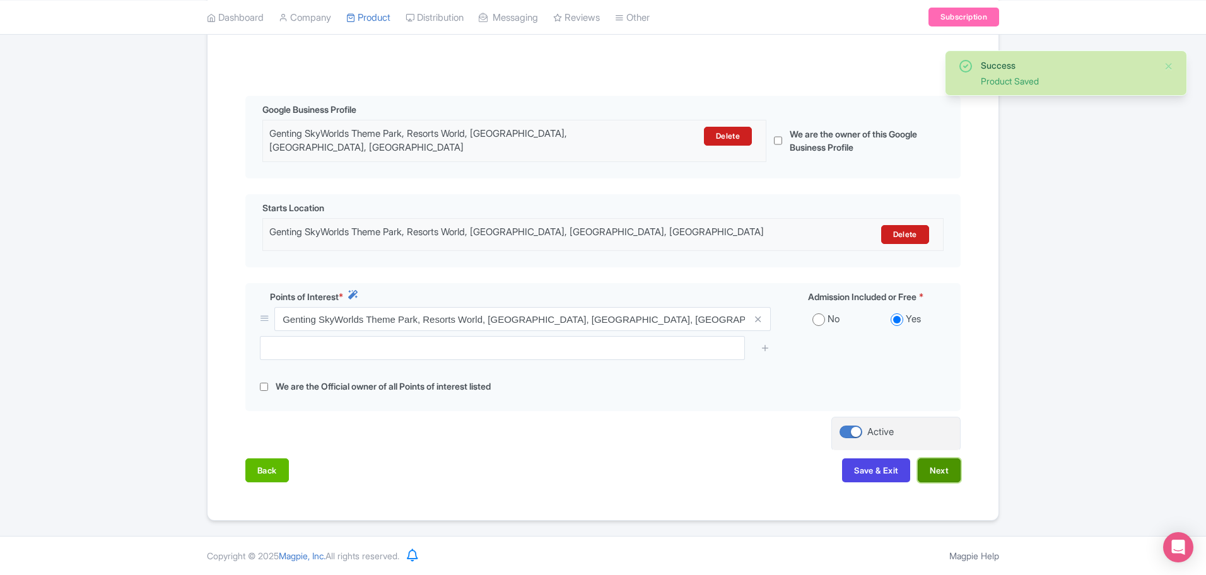
click at [932, 472] on button "Next" at bounding box center [939, 471] width 43 height 24
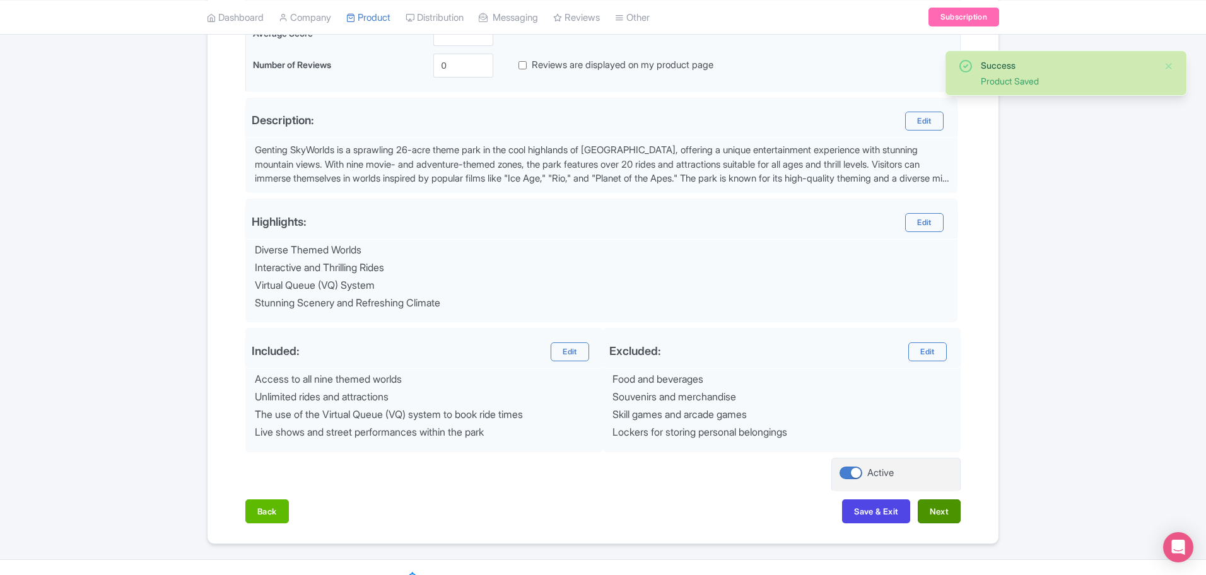
scroll to position [374, 0]
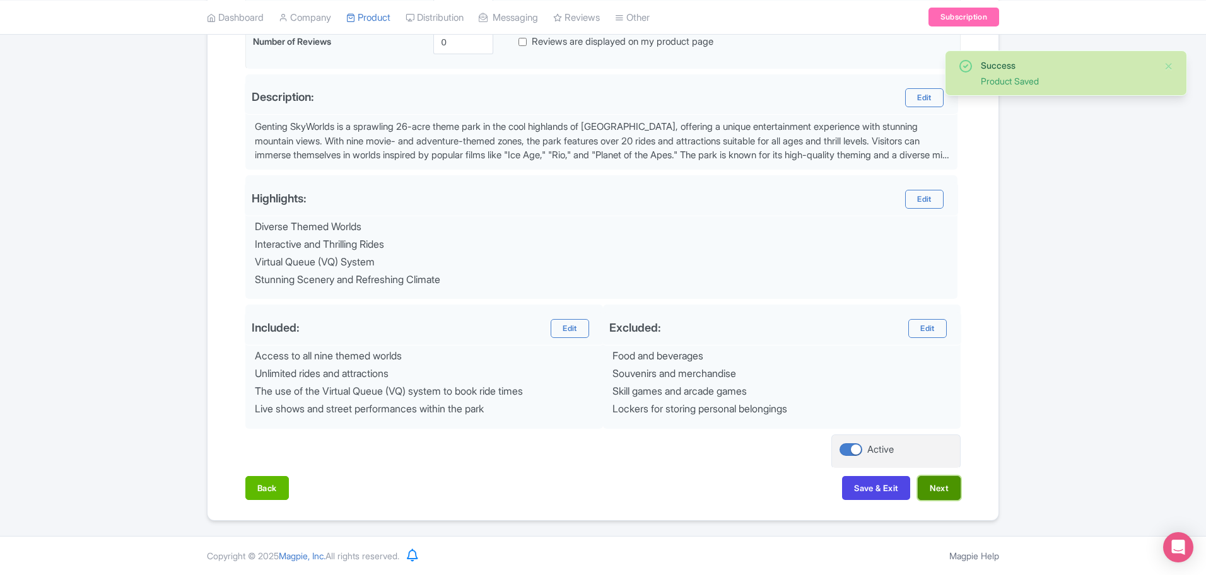
click at [927, 486] on button "Next" at bounding box center [939, 488] width 43 height 24
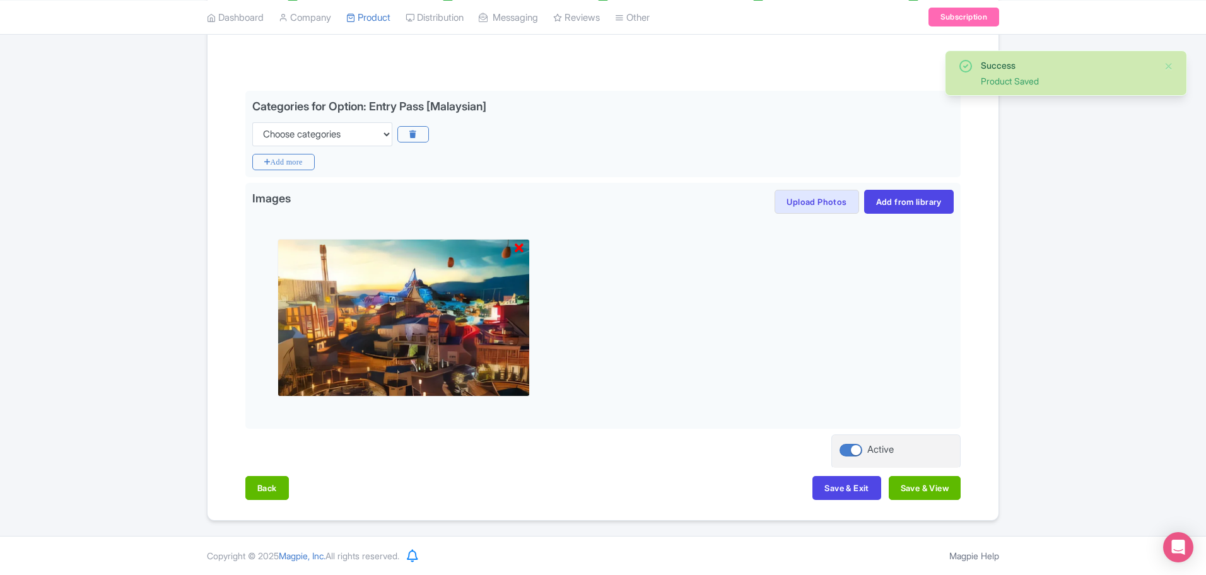
scroll to position [254, 0]
click at [927, 486] on button "Save & View" at bounding box center [925, 488] width 72 height 24
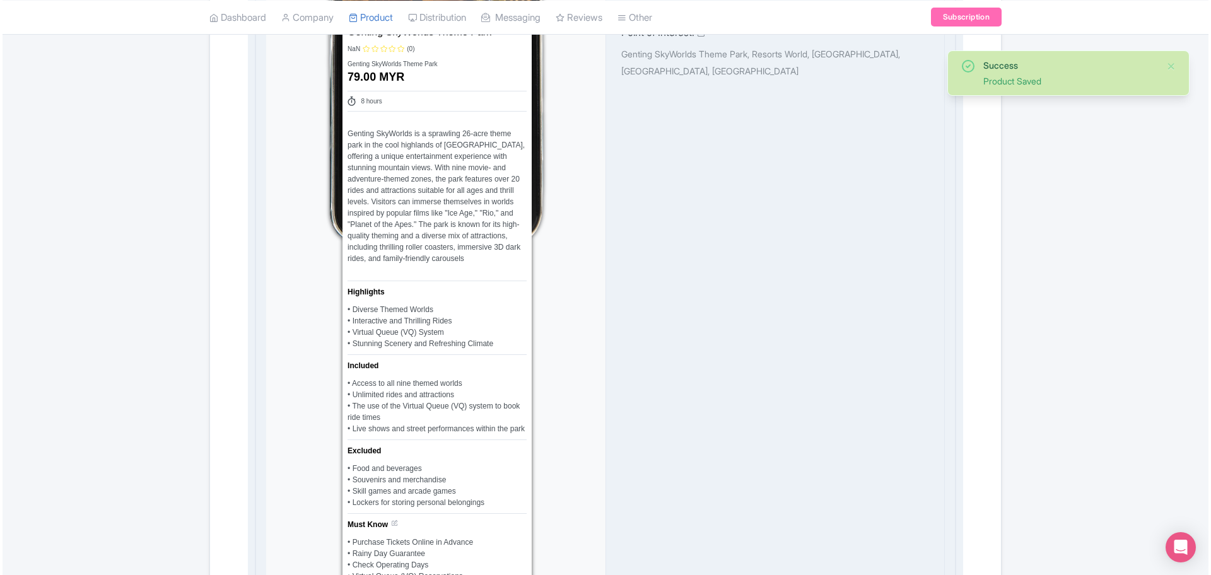
scroll to position [884, 0]
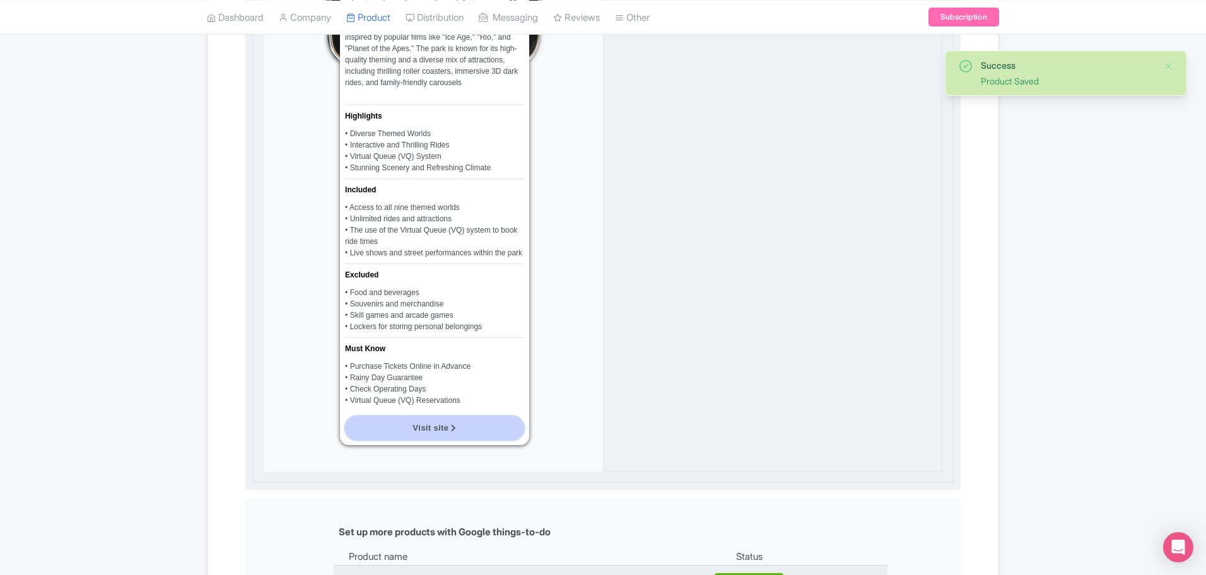
click at [404, 425] on link "Visit site" at bounding box center [434, 428] width 179 height 24
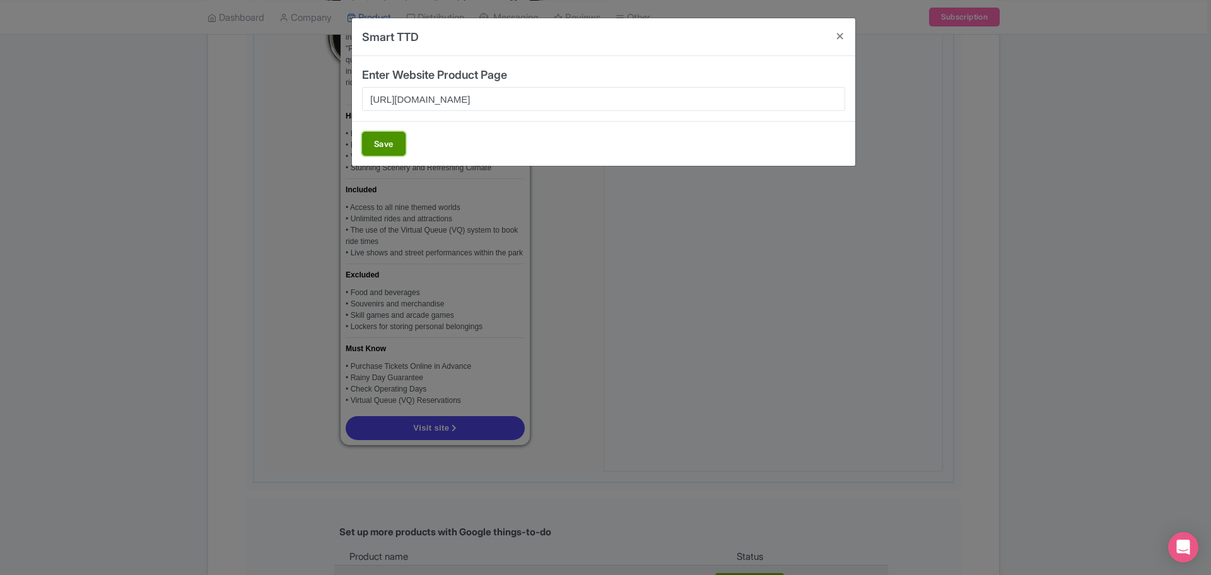
click at [372, 141] on button "Save" at bounding box center [384, 144] width 44 height 24
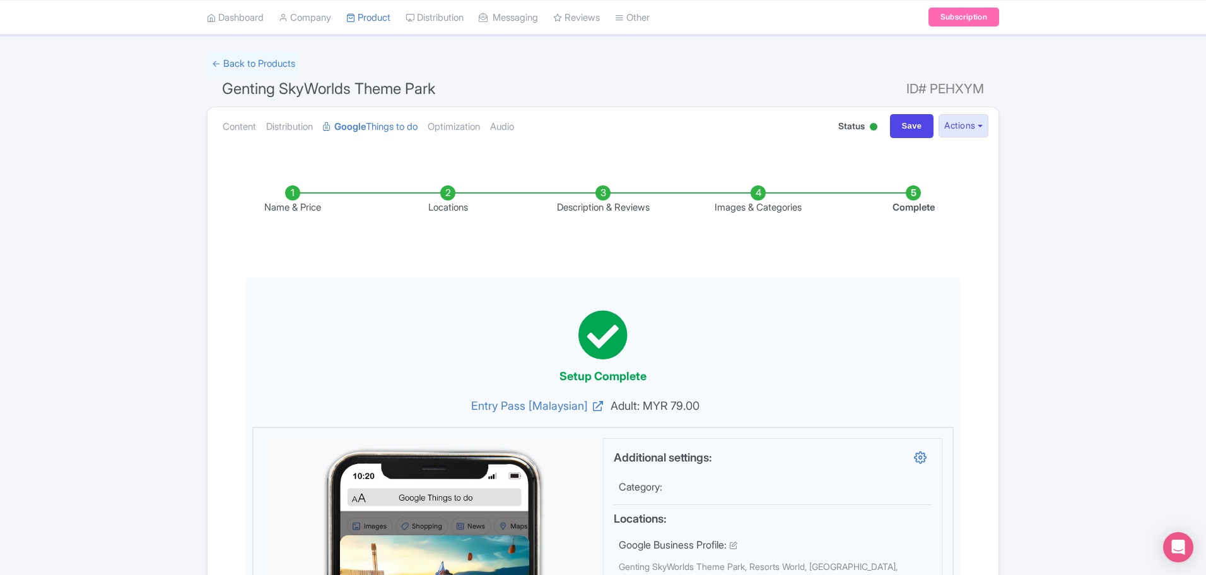
scroll to position [0, 0]
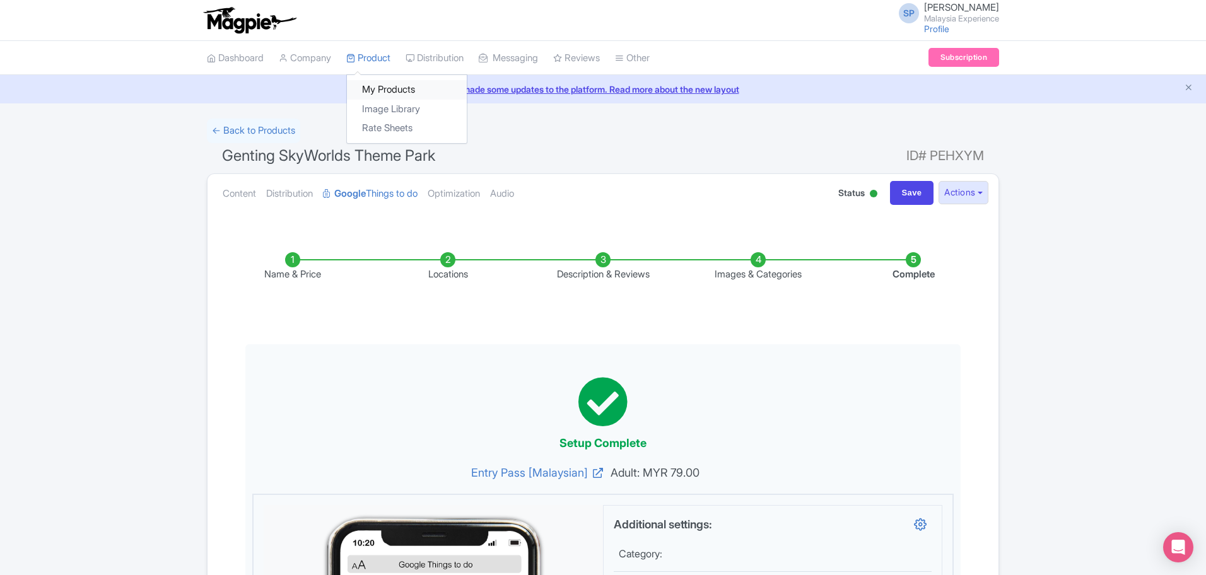
click at [389, 83] on link "My Products" at bounding box center [407, 90] width 120 height 20
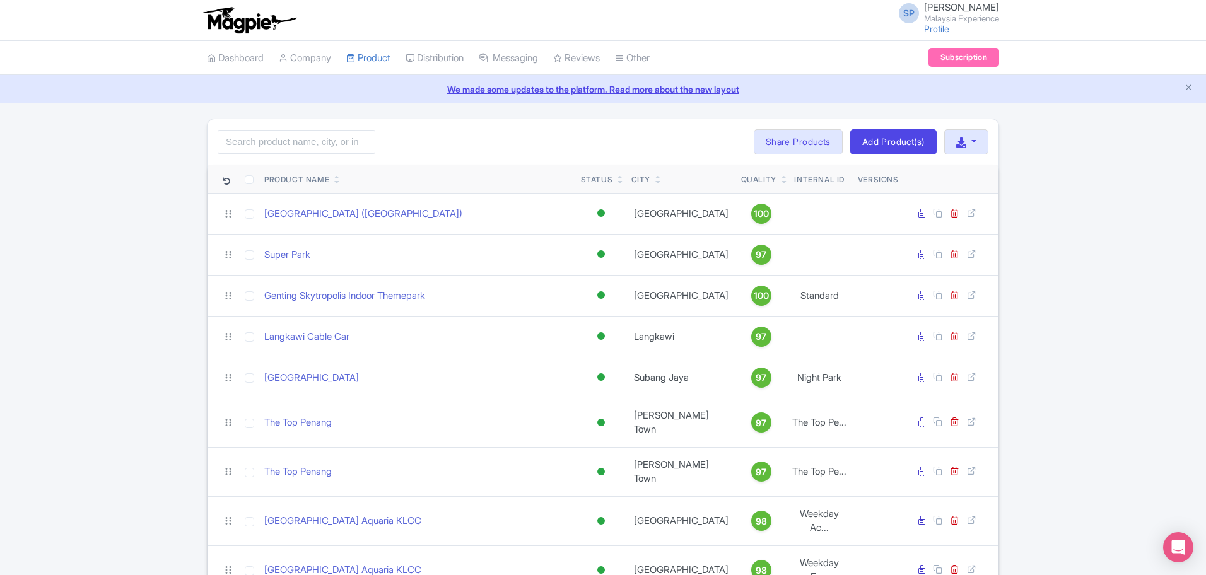
click at [324, 136] on input "search" at bounding box center [297, 142] width 158 height 24
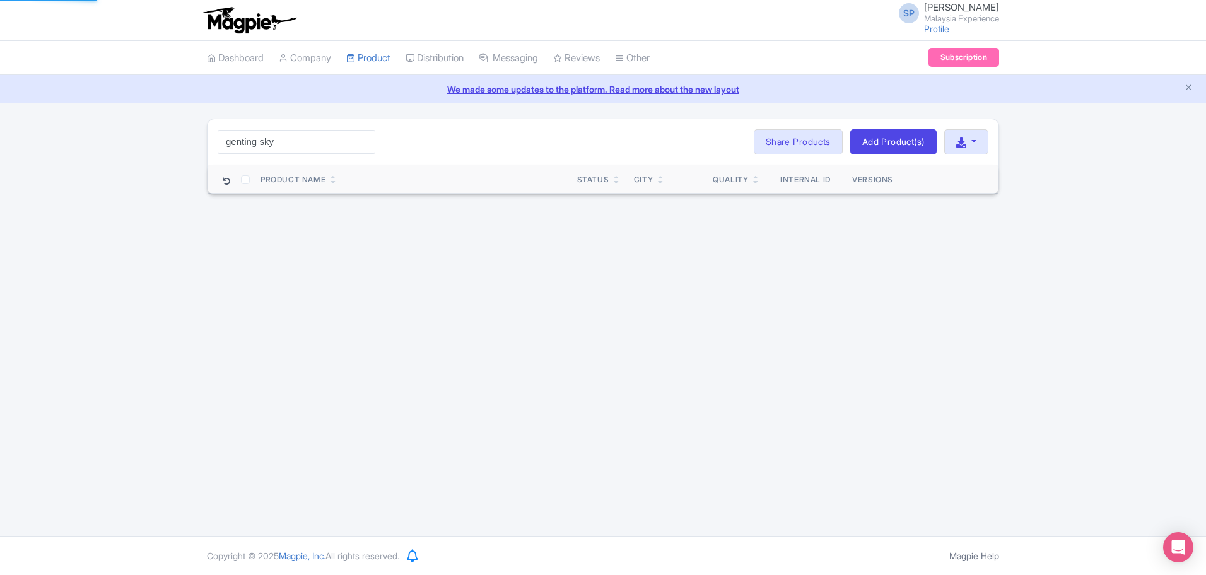
type input "genting skyworld"
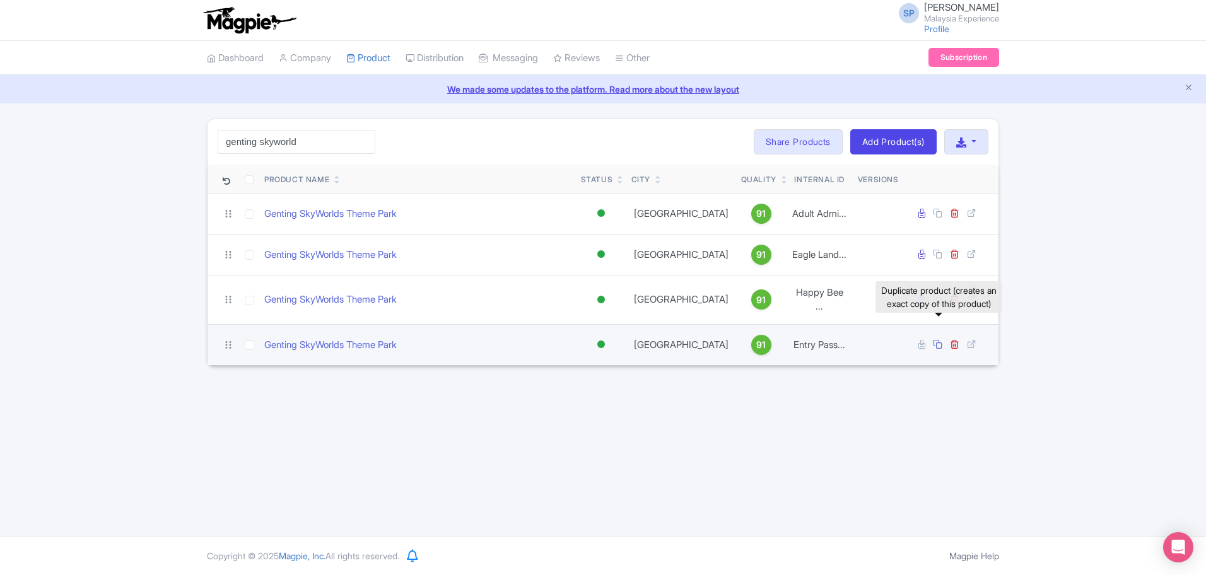
click at [941, 339] on icon at bounding box center [937, 343] width 9 height 9
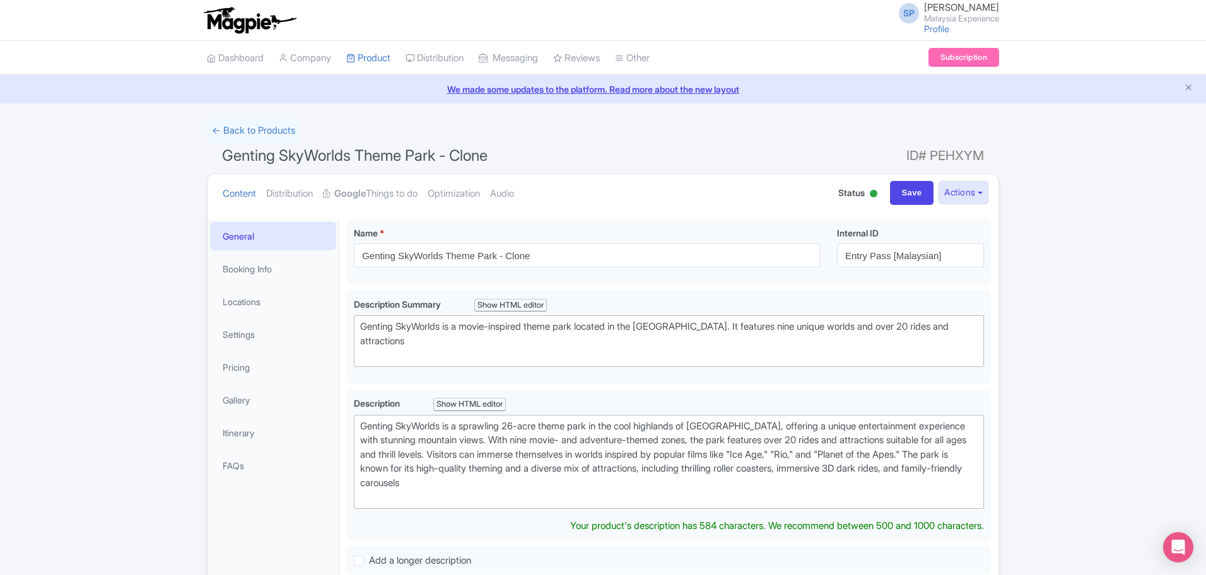
type trix-editor "<div>&nbsp;Genting SkyWorlds is a sprawling 26-acre theme park in the cool high…"
click at [930, 259] on input "Entry Pass [Malaysian]" at bounding box center [910, 256] width 147 height 24
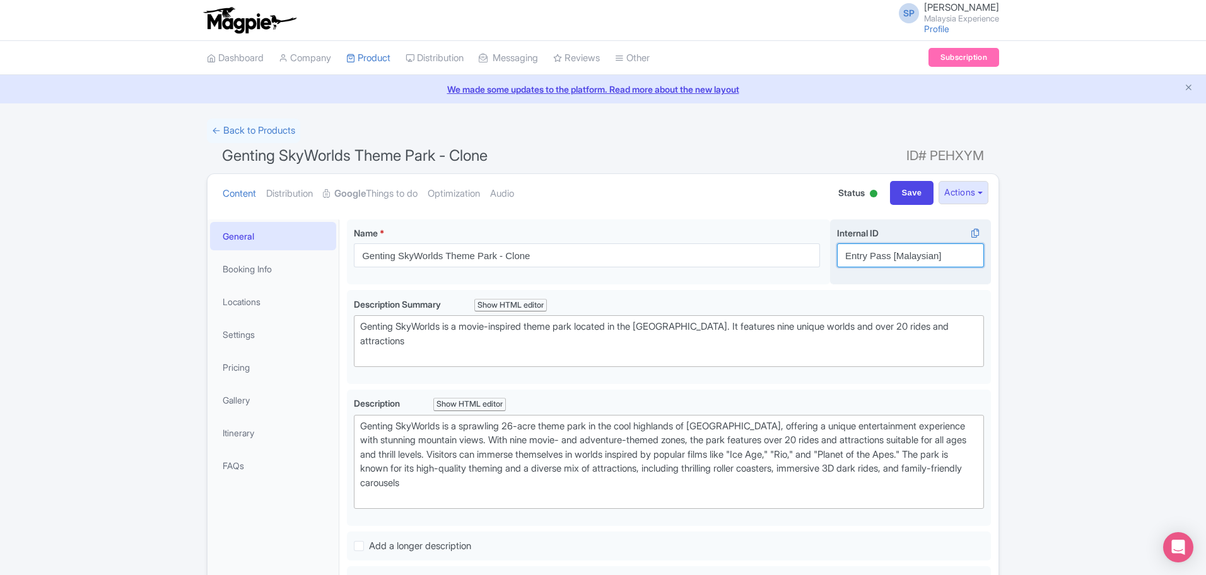
paste input "Non-"
type input "Entry Pass [Non-Malaysian]"
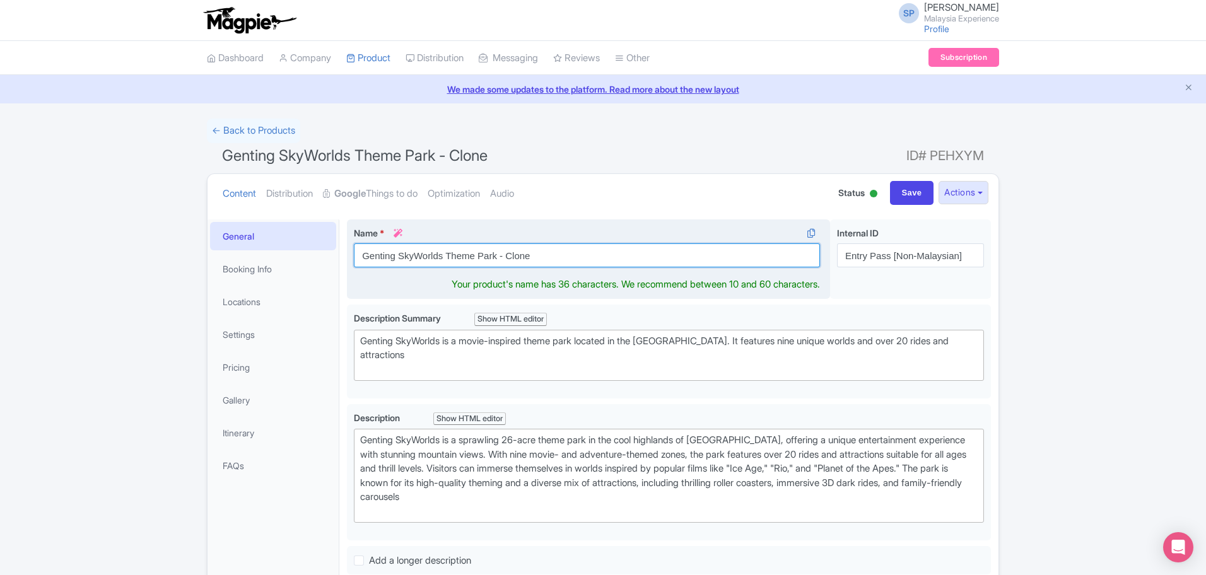
drag, startPoint x: 573, startPoint y: 261, endPoint x: 497, endPoint y: 250, distance: 77.0
click at [497, 253] on input "Genting SkyWorlds Theme Park - Clone" at bounding box center [587, 256] width 466 height 24
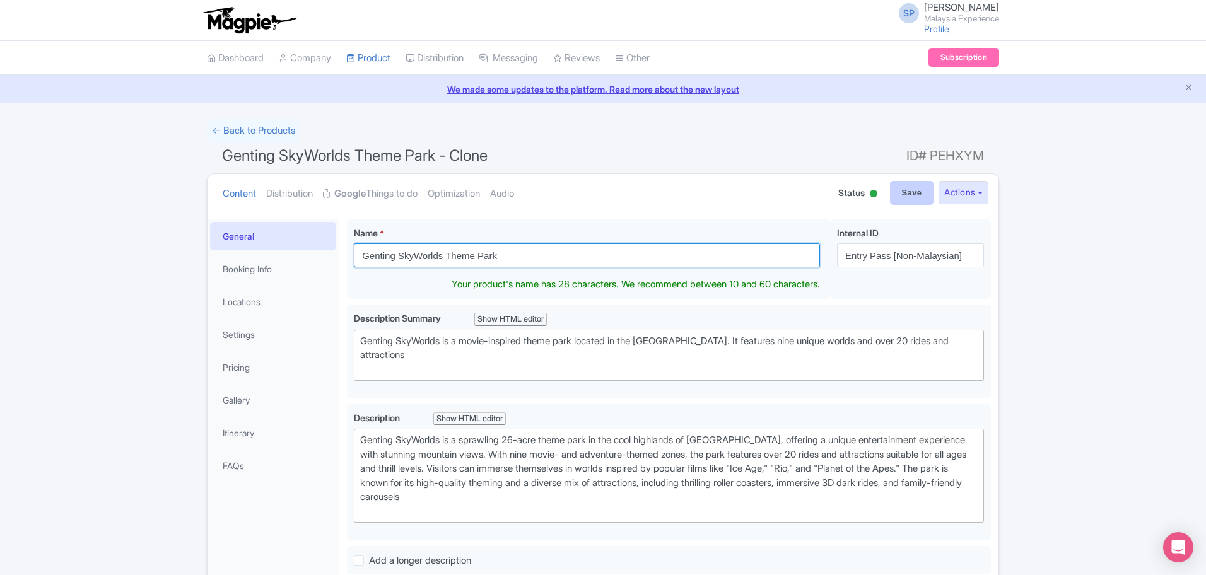
type input "Genting SkyWorlds Theme Park"
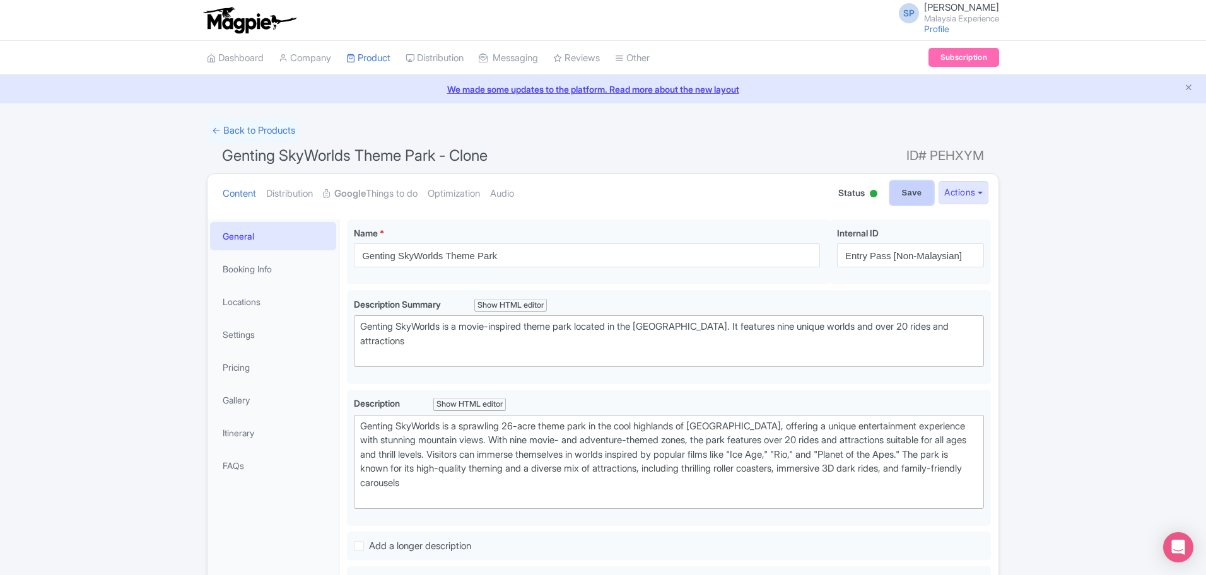
click at [903, 191] on input "Save" at bounding box center [912, 193] width 44 height 24
type input "Saving..."
click at [252, 364] on link "Pricing" at bounding box center [273, 367] width 126 height 28
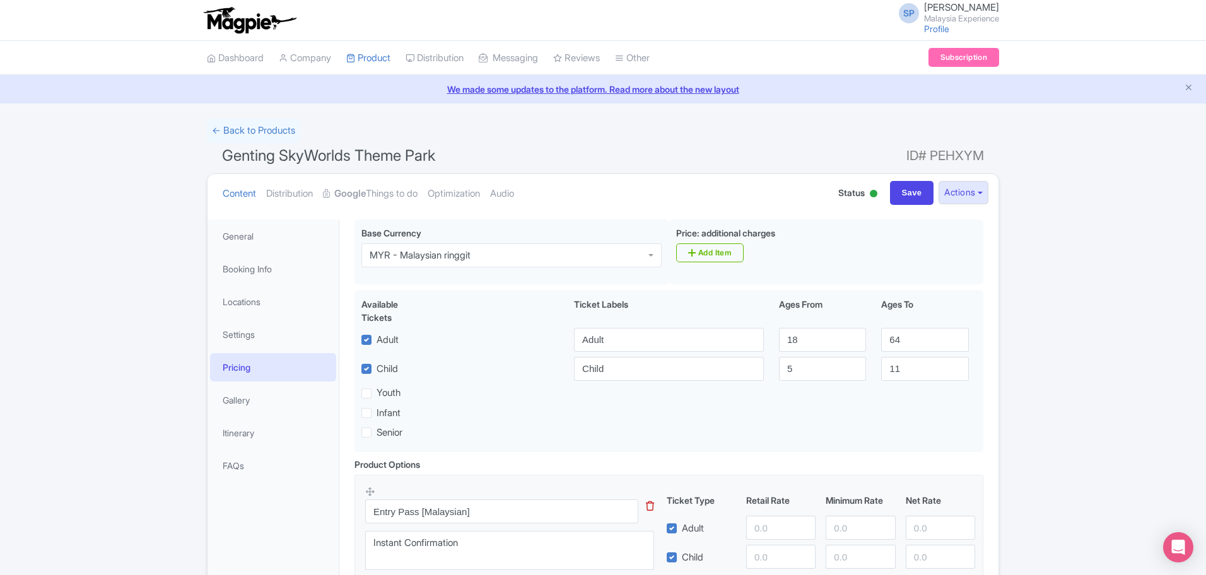
scroll to position [158, 0]
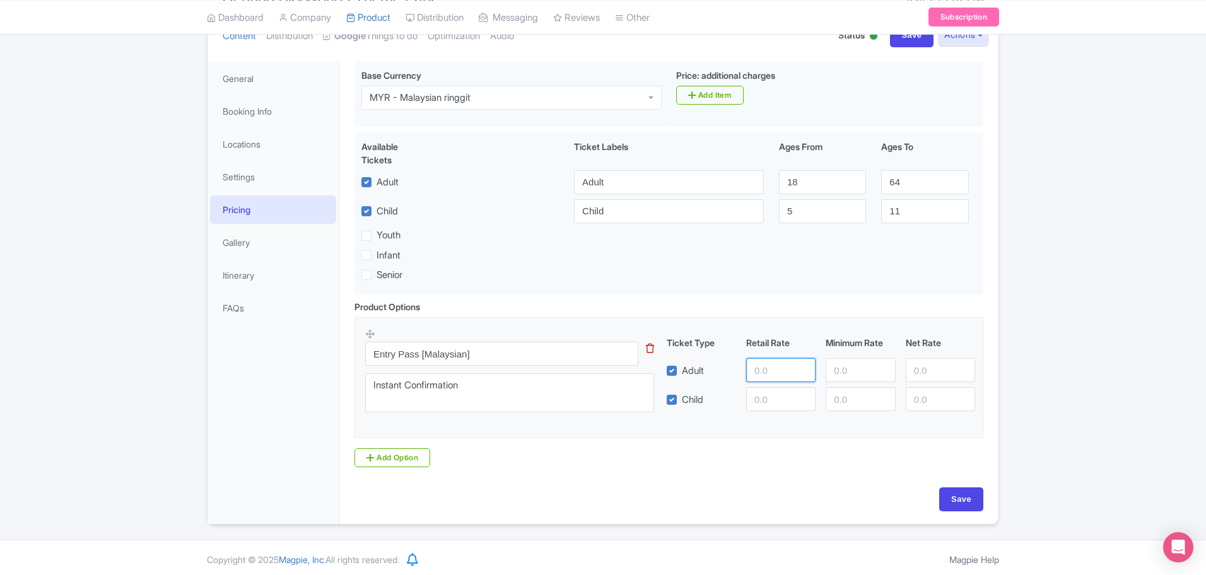
click at [768, 381] on input "number" at bounding box center [780, 370] width 69 height 24
type input "130"
click at [964, 496] on input "Save" at bounding box center [961, 500] width 44 height 24
type input "Saving..."
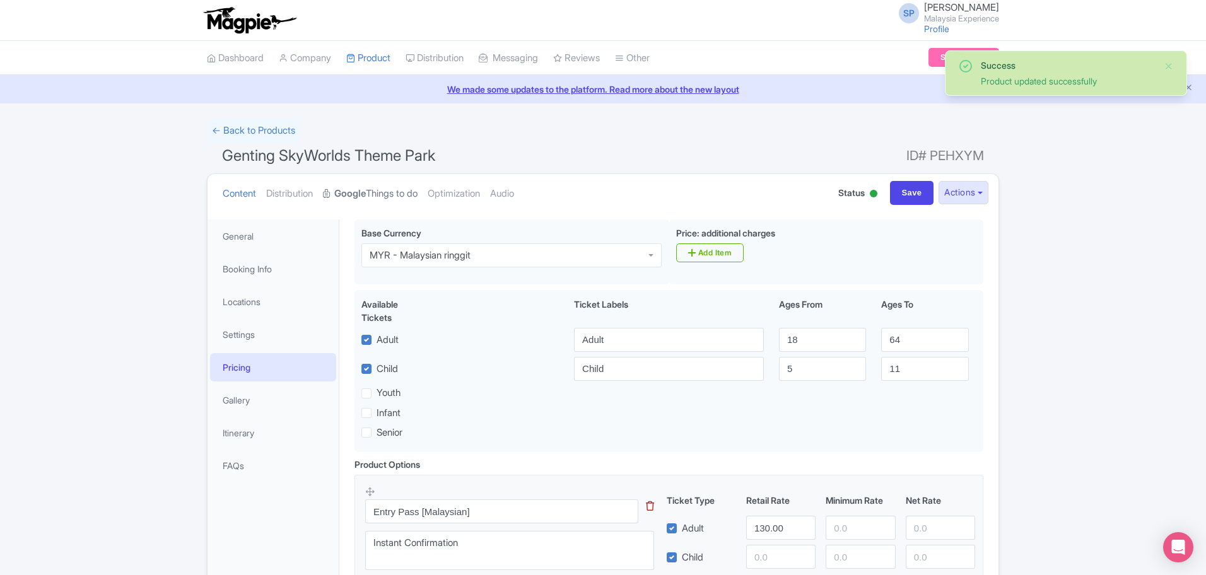
click at [389, 185] on link "Google Things to do" at bounding box center [370, 194] width 95 height 40
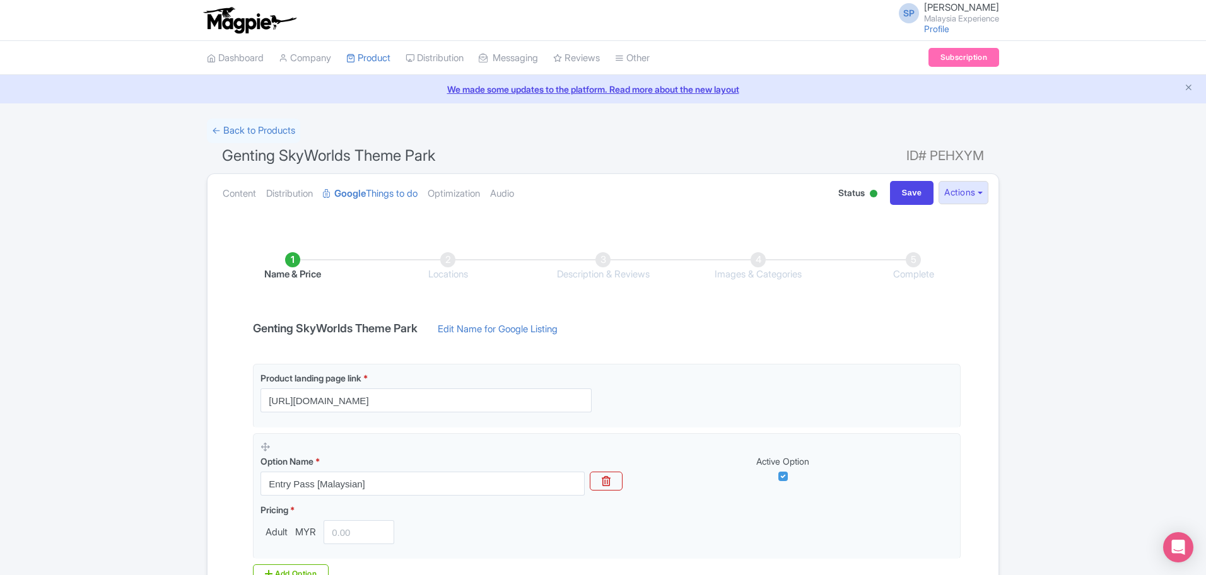
click at [221, 187] on ul "Content Distribution Google Things to do Optimization Audio" at bounding box center [516, 193] width 596 height 38
click at [236, 195] on link "Content" at bounding box center [239, 194] width 33 height 40
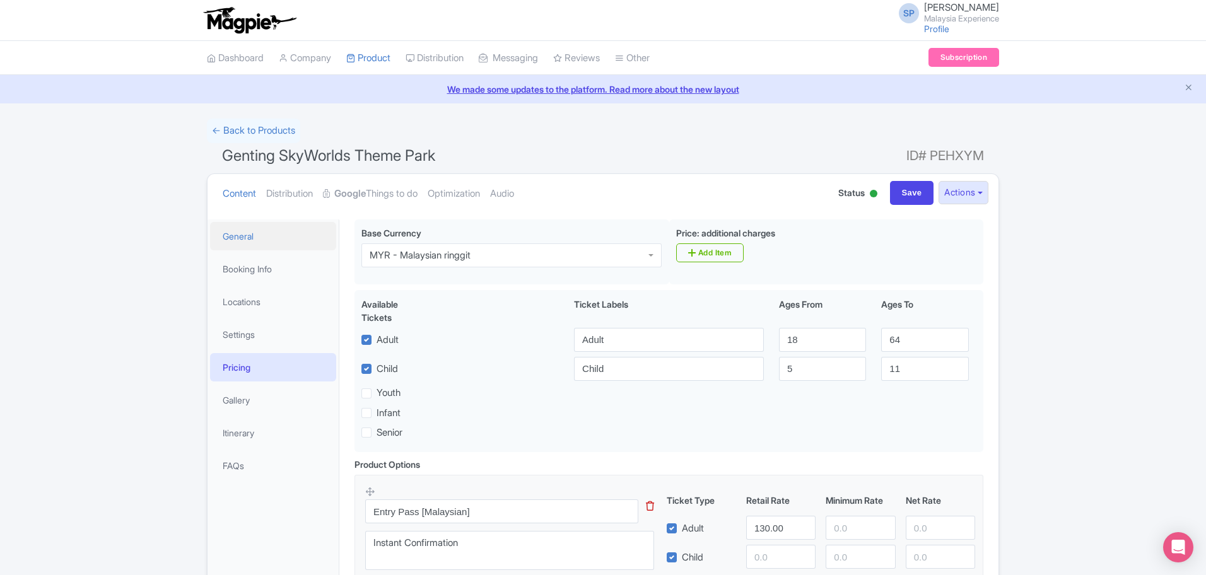
click at [248, 240] on link "General" at bounding box center [273, 236] width 126 height 28
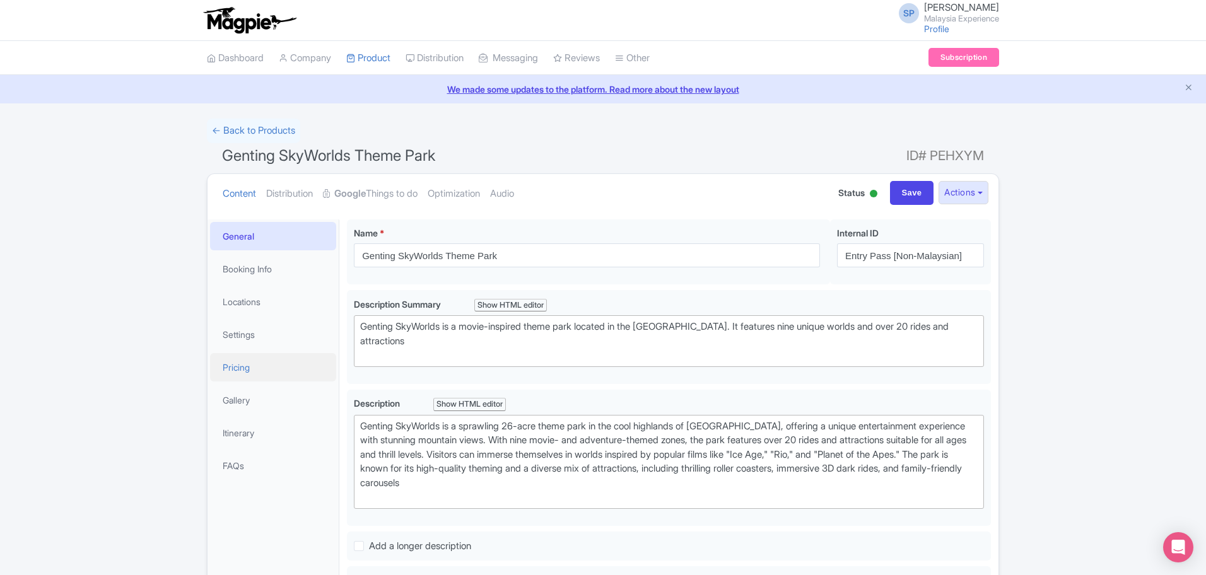
click at [264, 358] on link "Pricing" at bounding box center [273, 367] width 126 height 28
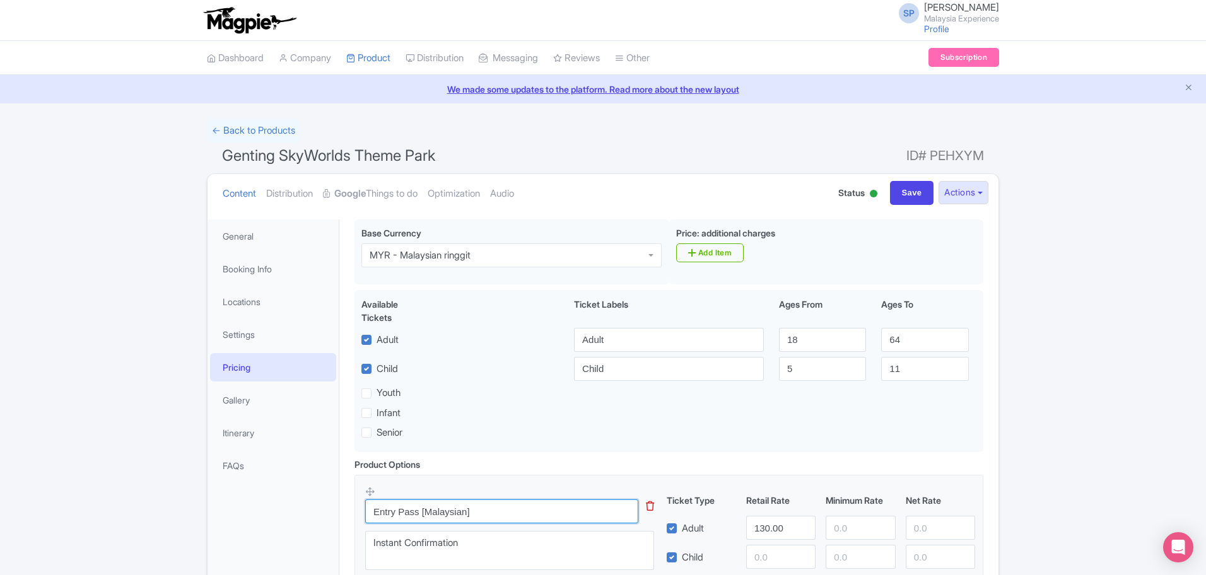
click at [490, 515] on input "Entry Pass [Malaysian]" at bounding box center [501, 512] width 273 height 24
paste input "Non-"
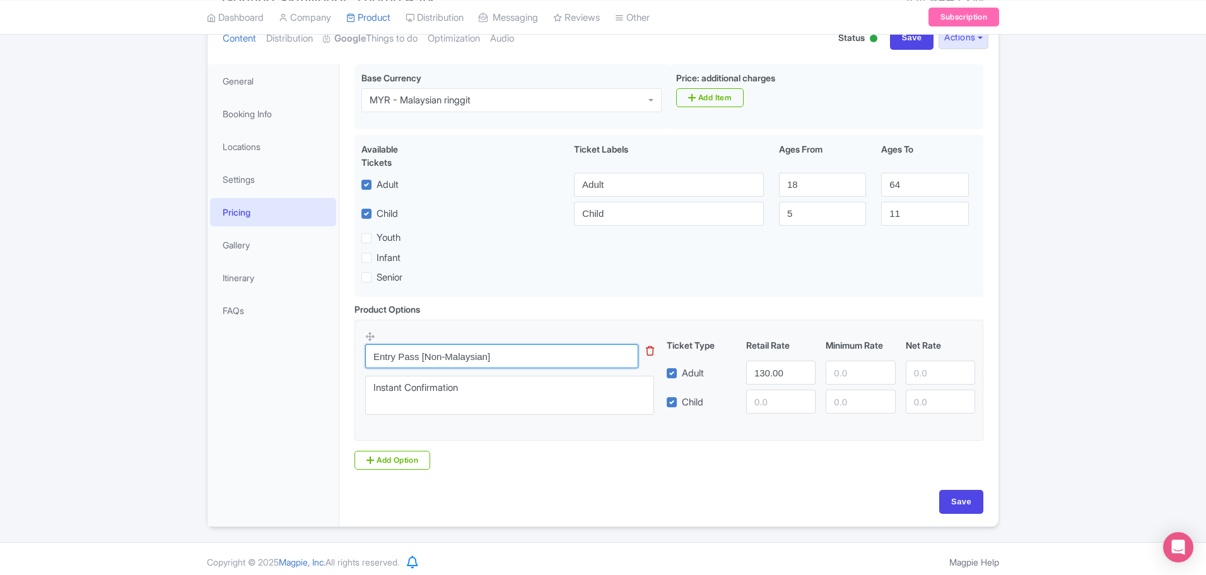
scroll to position [161, 0]
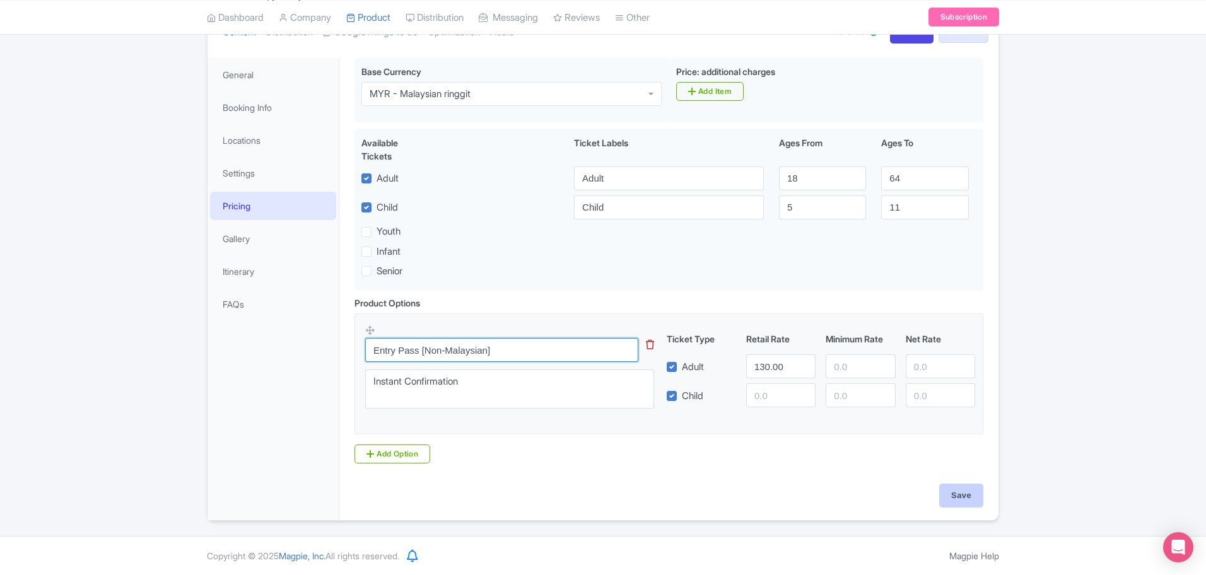
type input "Entry Pass [Non-Malaysian]"
click at [953, 493] on input "Save" at bounding box center [961, 496] width 44 height 24
type input "Saving..."
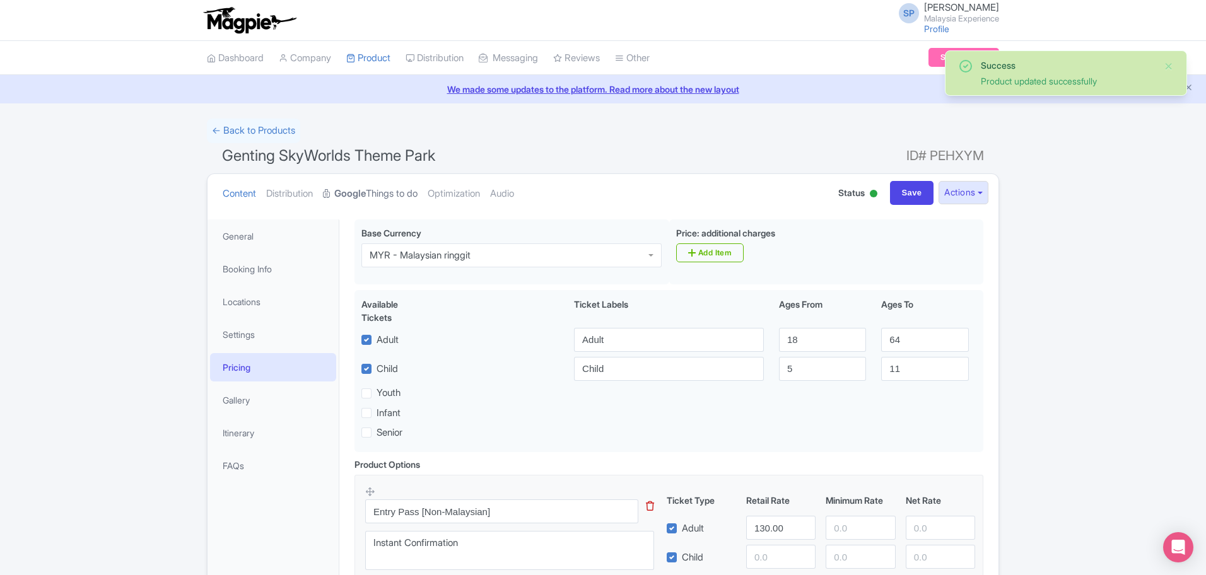
click at [396, 194] on link "Google Things to do" at bounding box center [370, 194] width 95 height 40
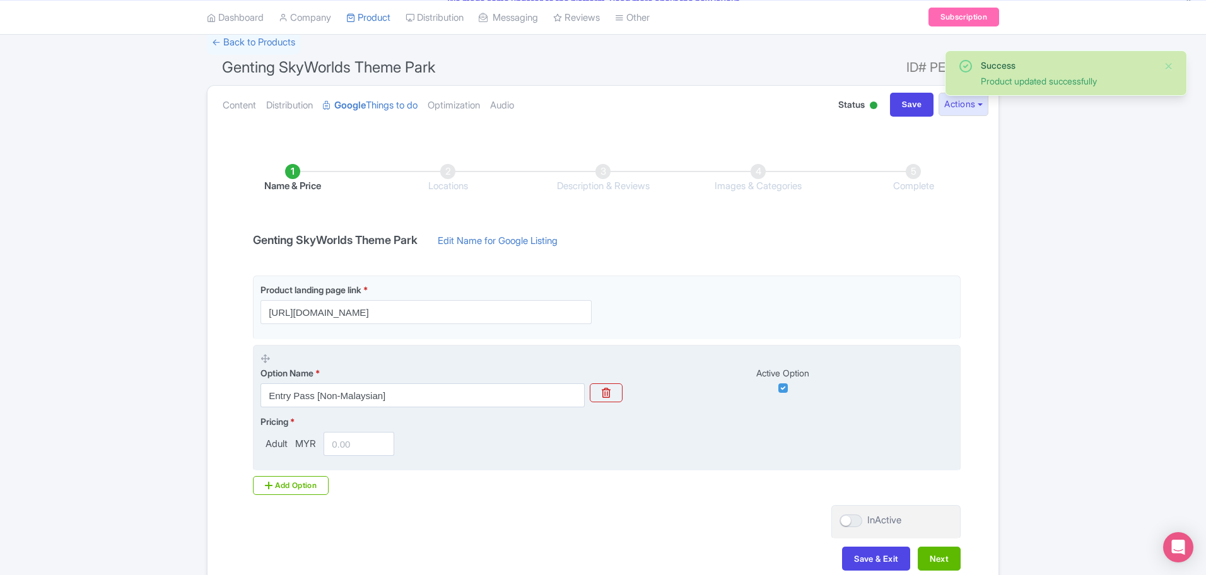
scroll to position [159, 0]
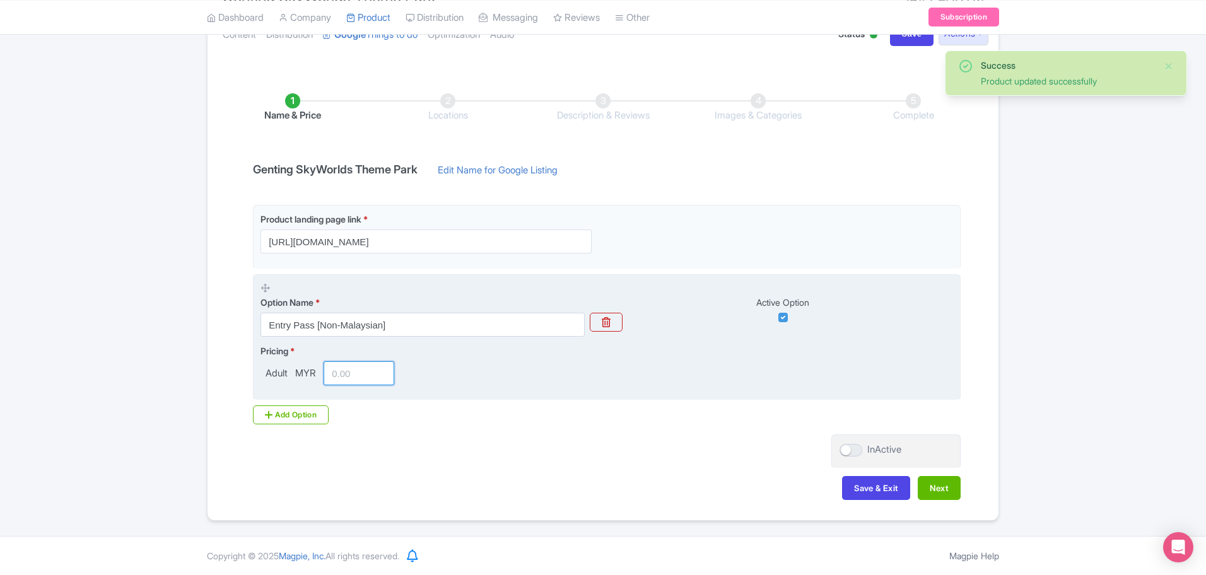
click at [356, 375] on input "number" at bounding box center [359, 373] width 71 height 24
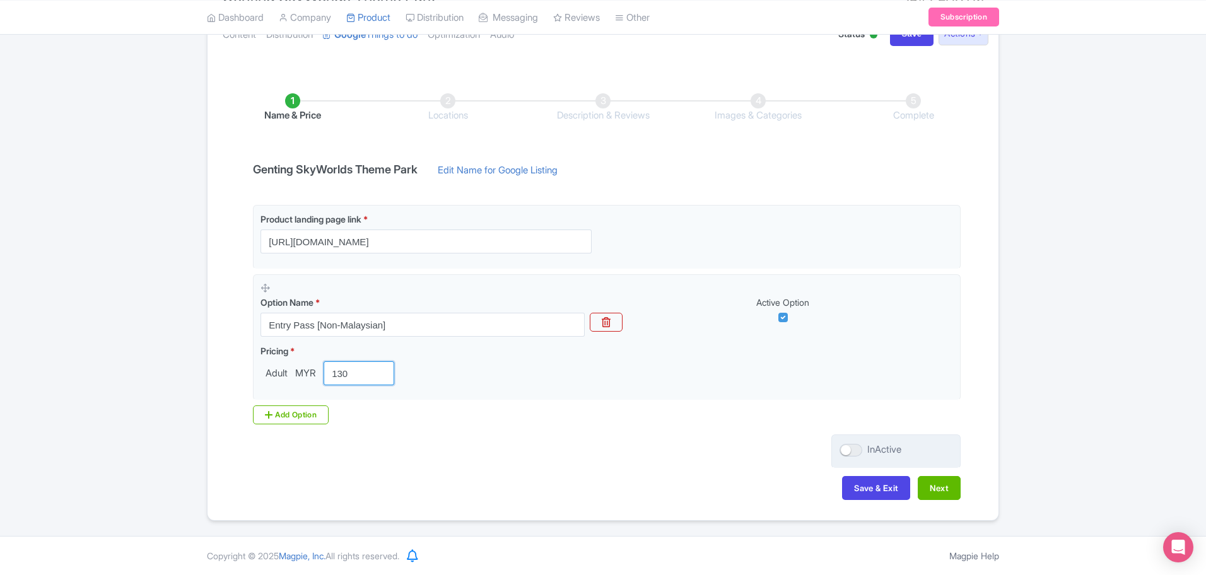
type input "130"
click at [845, 450] on div at bounding box center [851, 450] width 23 height 13
click at [845, 450] on input "InActive" at bounding box center [844, 450] width 8 height 8
checkbox input "true"
click at [955, 487] on button "Next" at bounding box center [939, 488] width 43 height 24
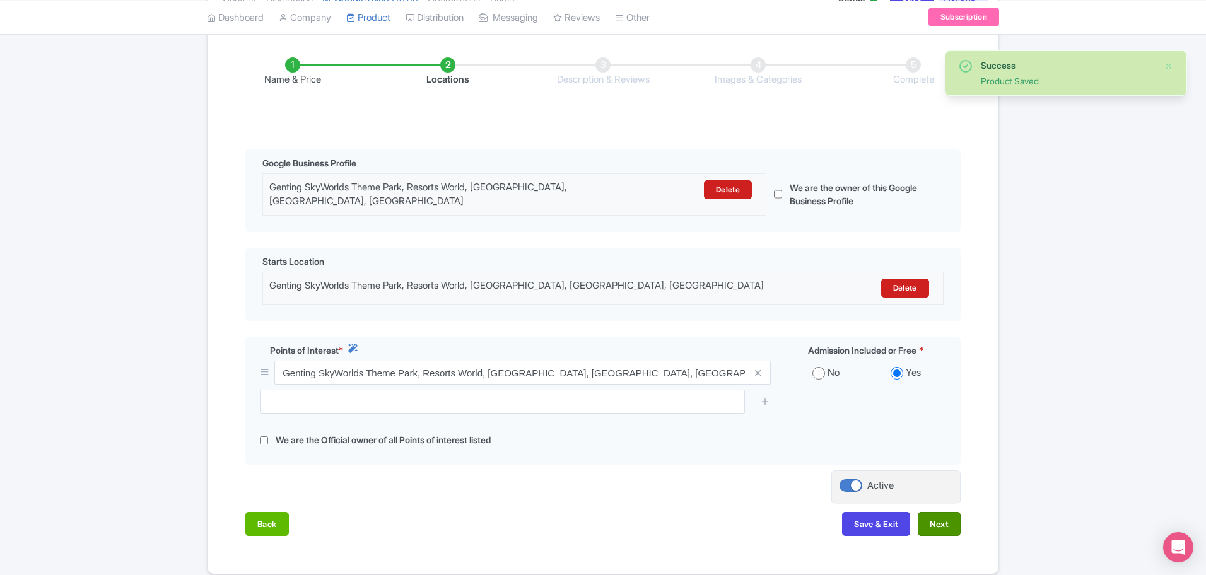
scroll to position [249, 0]
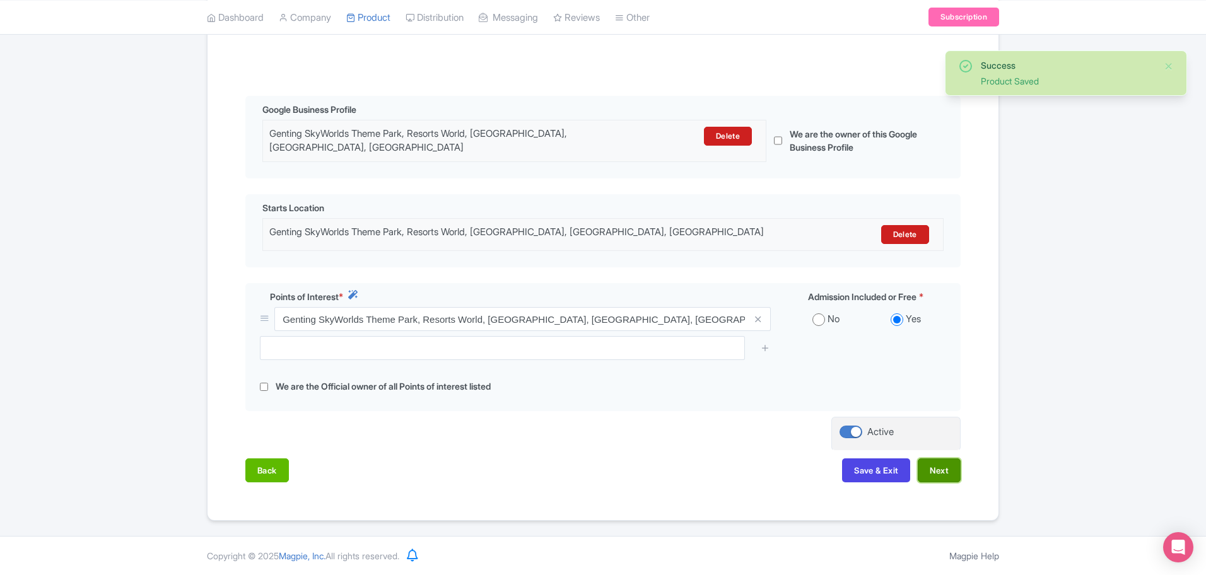
click at [942, 469] on button "Next" at bounding box center [939, 471] width 43 height 24
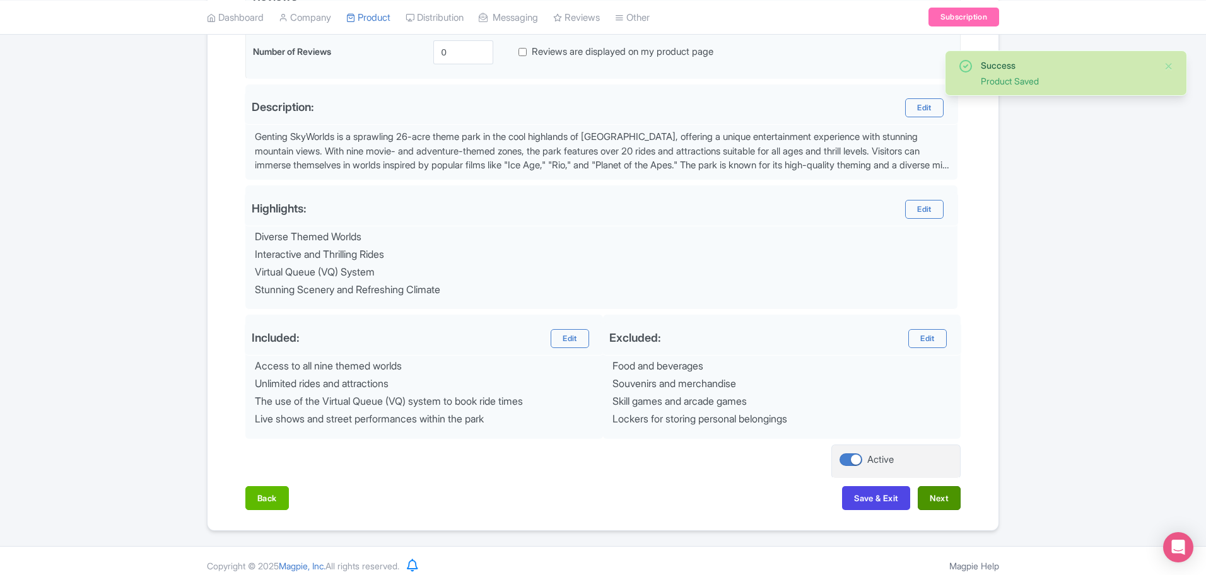
scroll to position [374, 0]
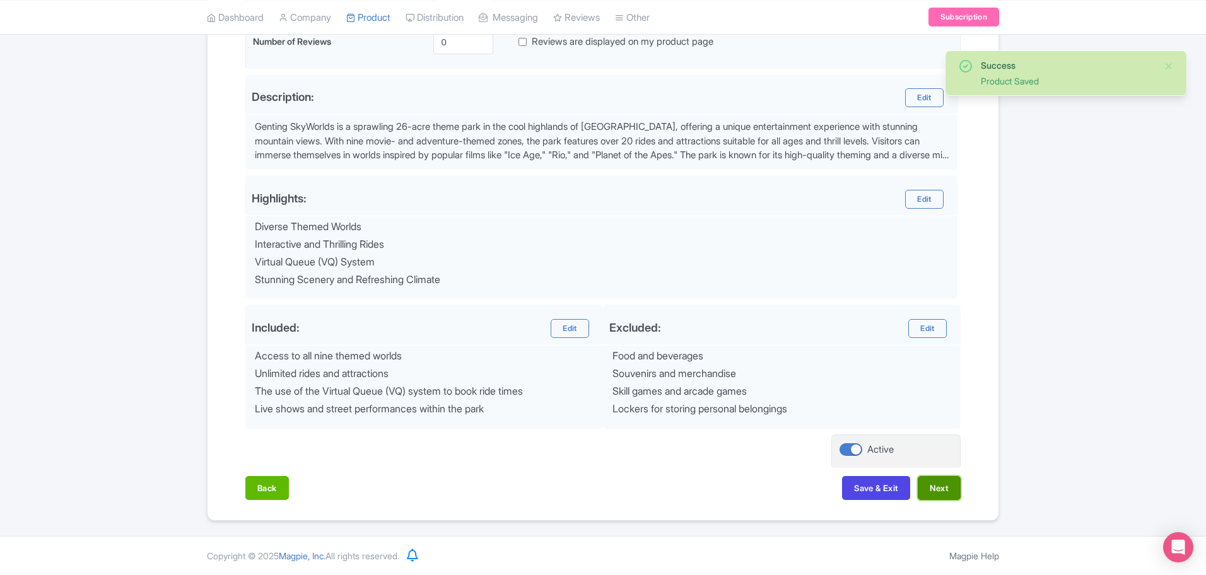
click at [944, 486] on button "Next" at bounding box center [939, 488] width 43 height 24
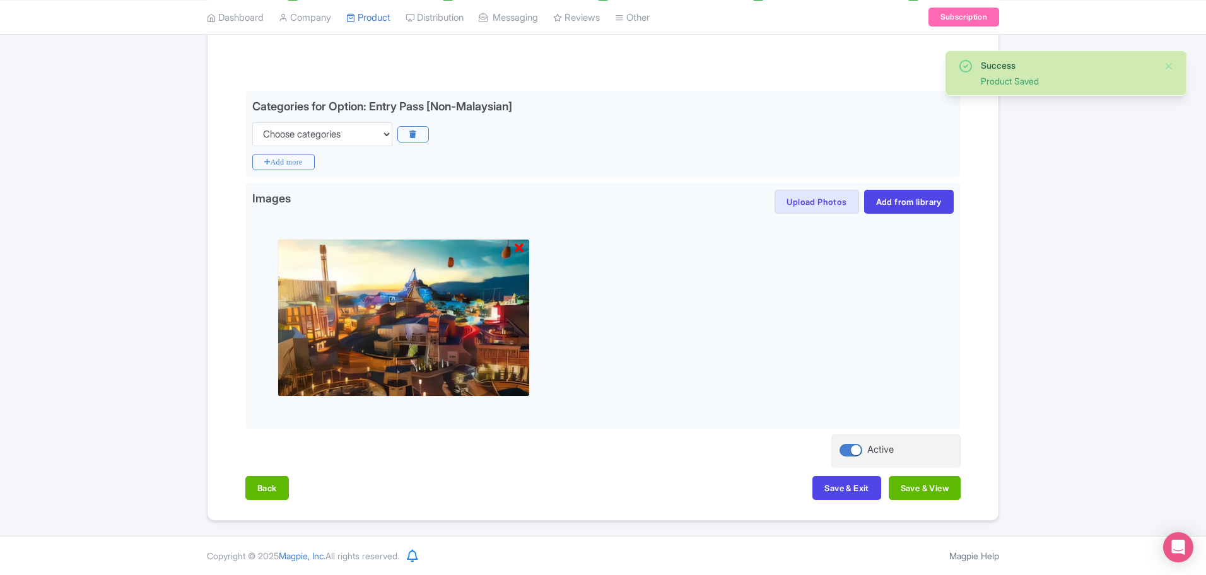
scroll to position [254, 0]
click at [944, 486] on button "Save & View" at bounding box center [925, 488] width 72 height 24
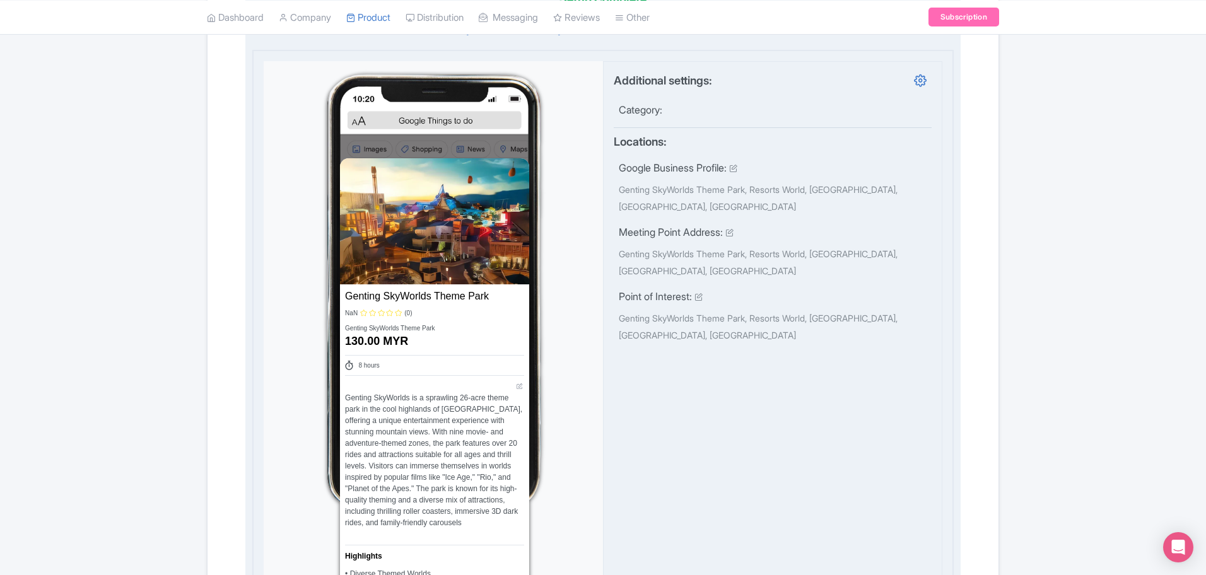
scroll to position [806, 0]
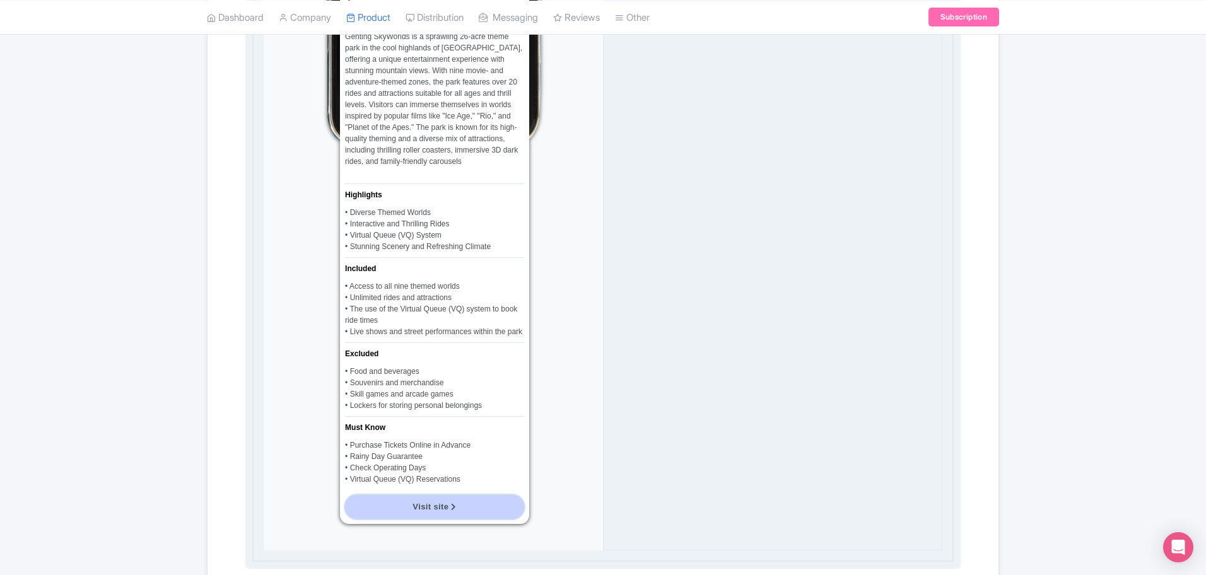
click at [458, 508] on link "Visit site" at bounding box center [434, 507] width 179 height 24
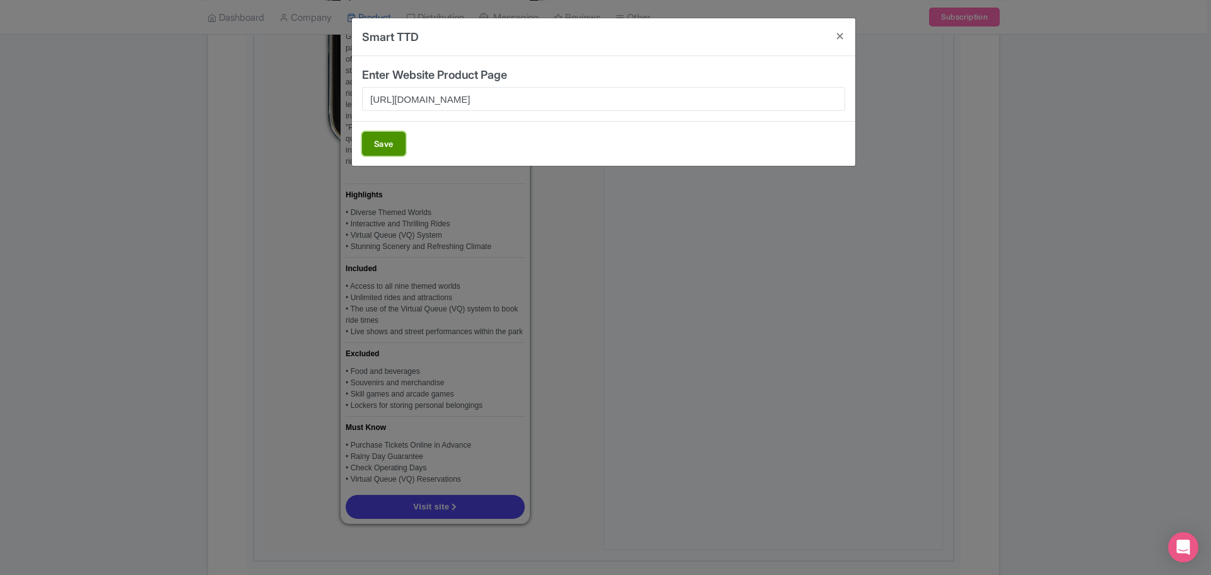
click at [387, 139] on button "Save" at bounding box center [384, 144] width 44 height 24
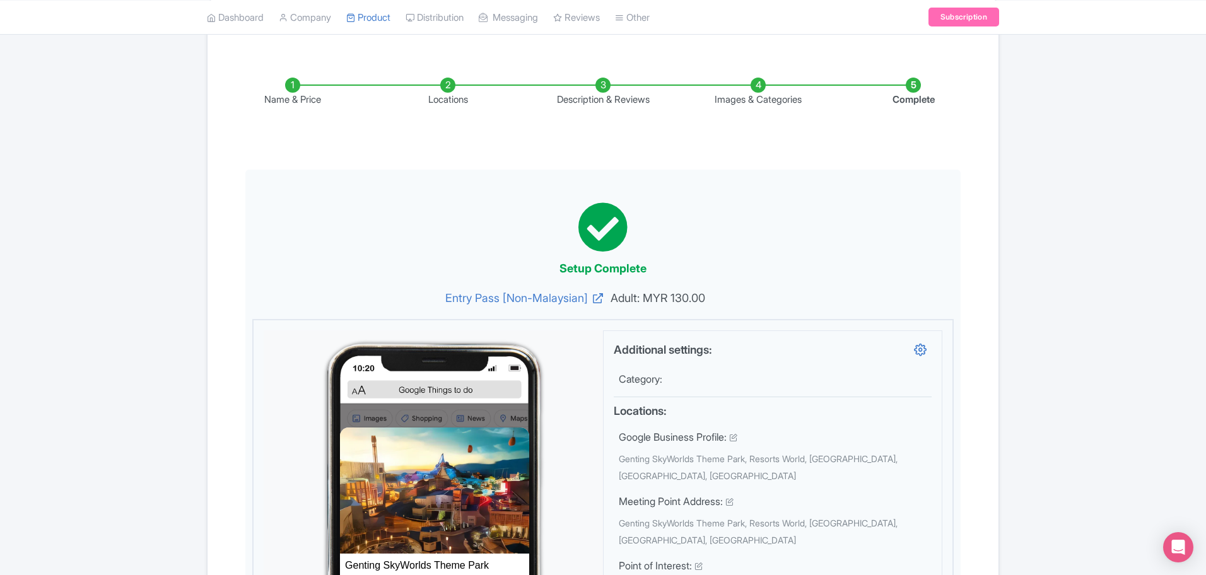
scroll to position [0, 0]
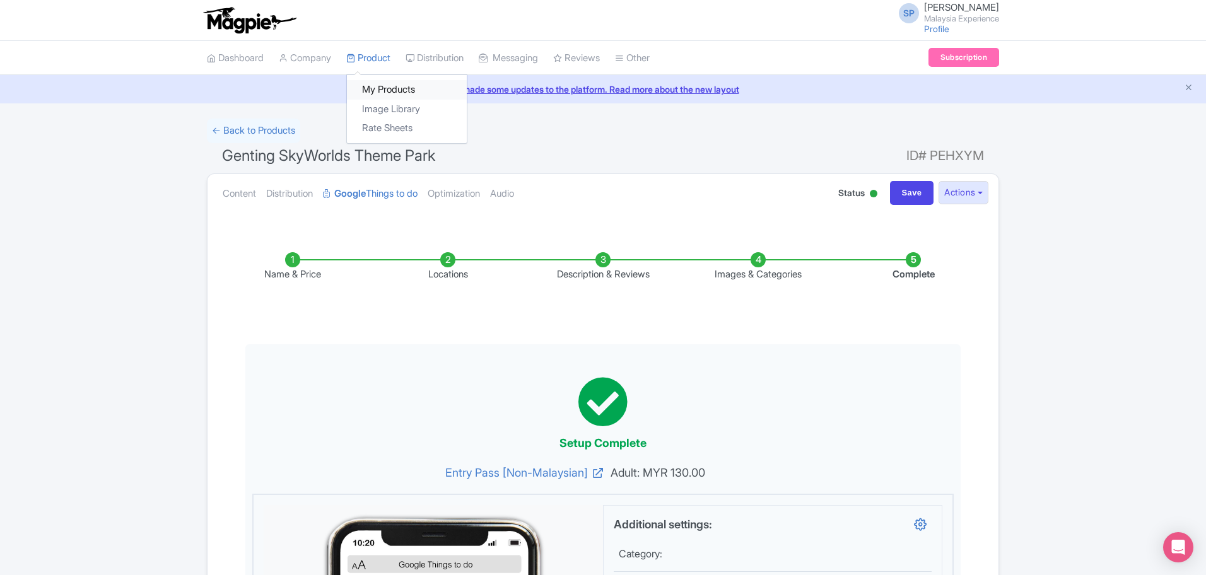
click at [389, 92] on link "My Products" at bounding box center [407, 90] width 120 height 20
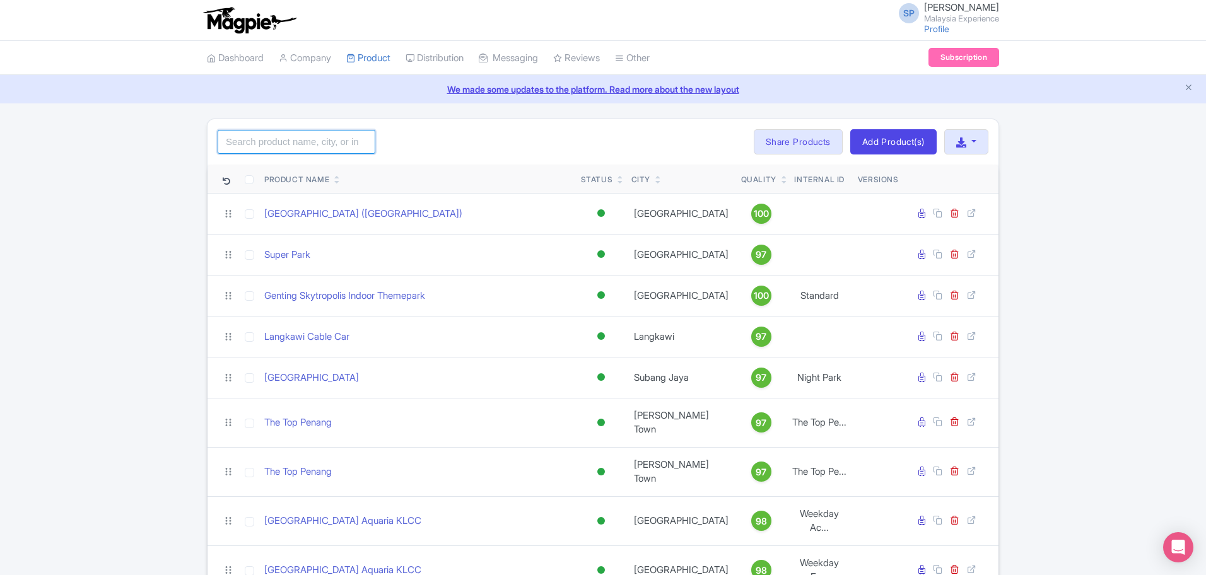
click at [315, 146] on input "search" at bounding box center [297, 142] width 158 height 24
type input "genting skyworld"
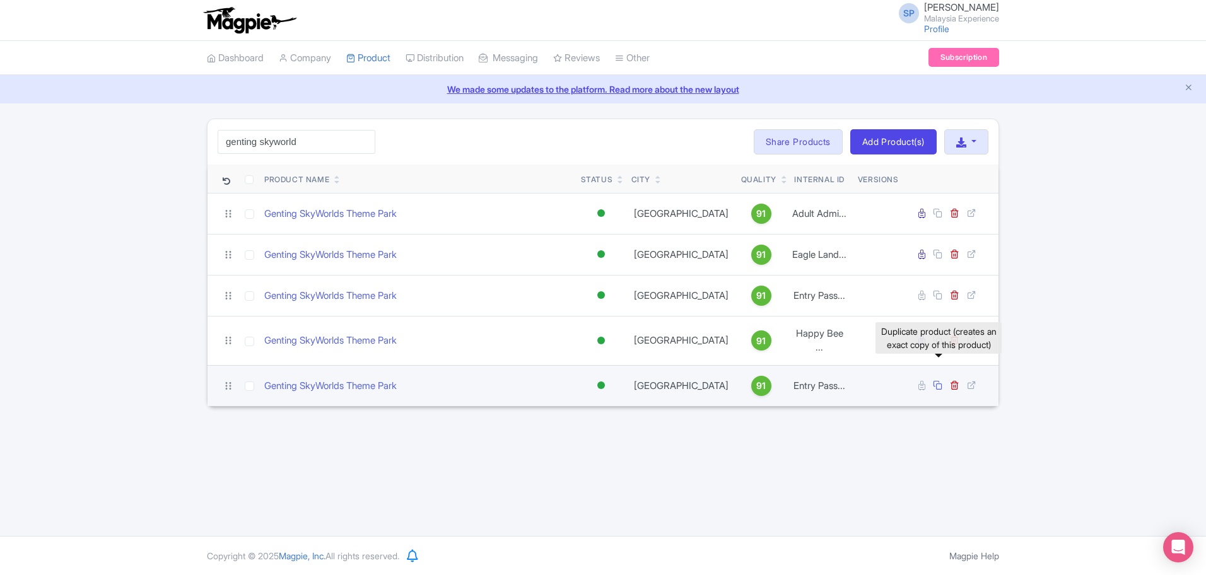
click at [939, 380] on icon at bounding box center [937, 384] width 9 height 9
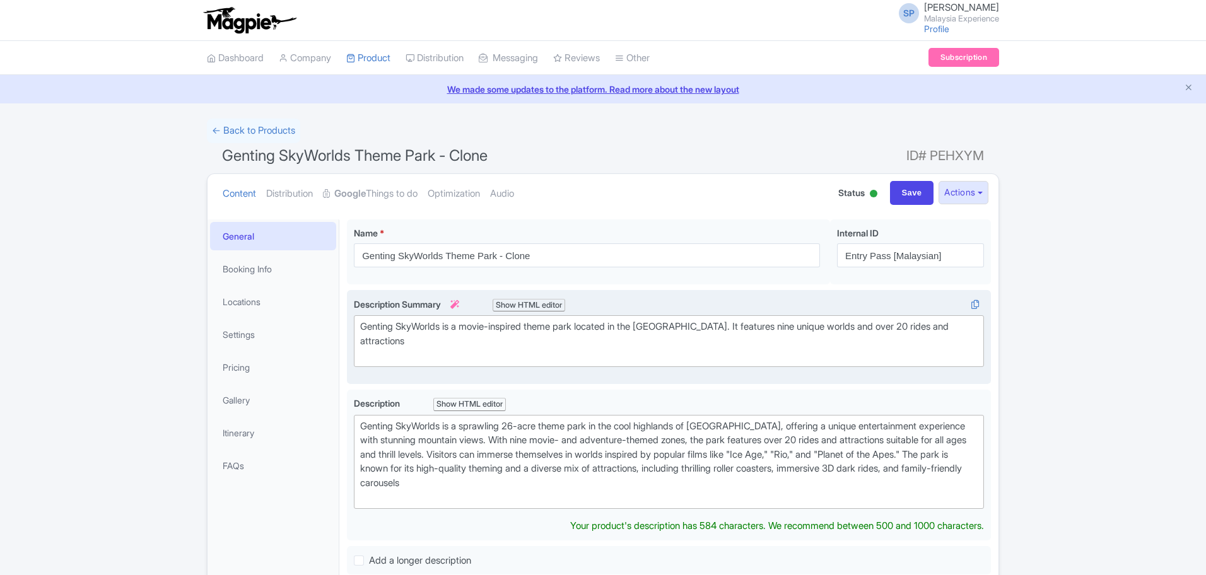
type trix-editor "<div>&nbsp;Genting SkyWorlds is a sprawling 26-acre theme park in the cool high…"
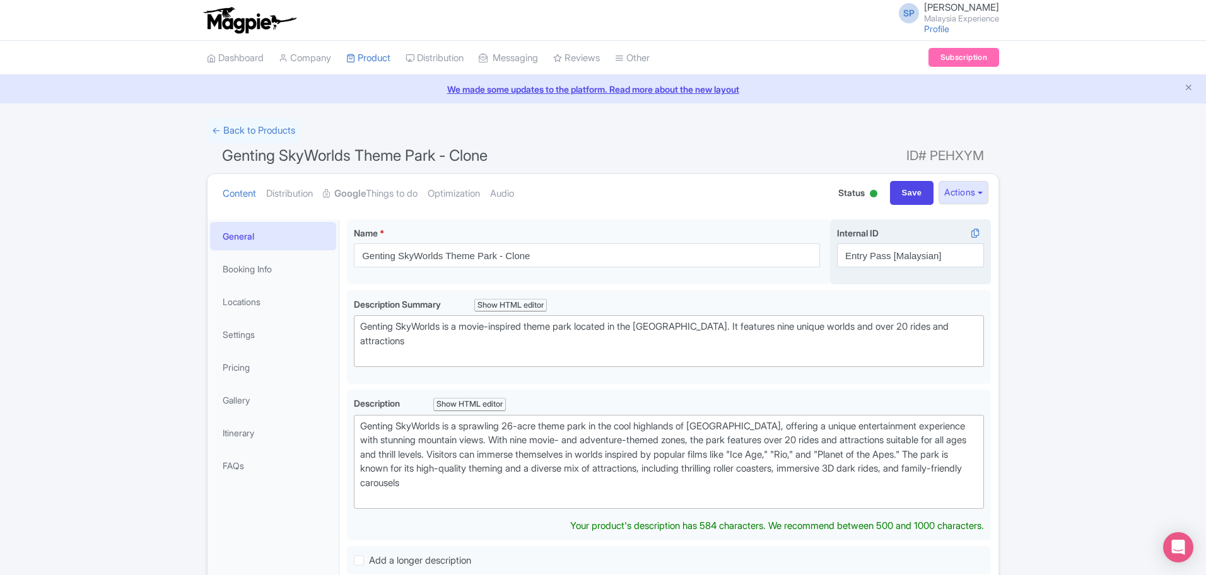
drag, startPoint x: 958, startPoint y: 276, endPoint x: 964, endPoint y: 248, distance: 29.1
click at [963, 259] on div "Internal ID i Entry Pass [Malaysian]" at bounding box center [910, 253] width 161 height 66
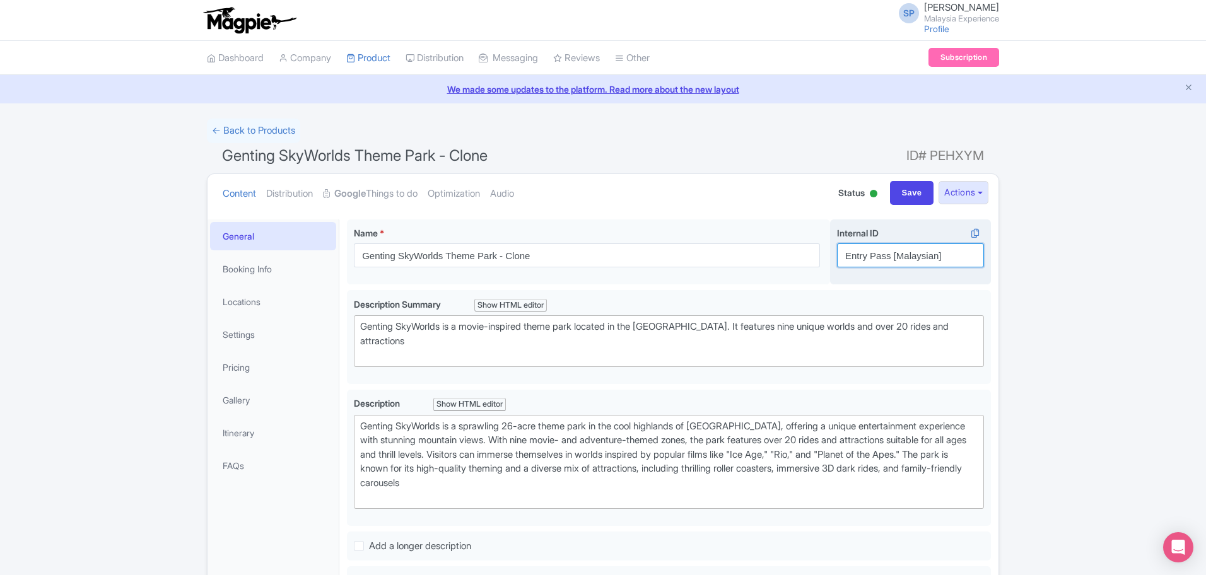
click at [956, 244] on input "Entry Pass [Malaysian]" at bounding box center [910, 256] width 147 height 24
paste input "2 Adult Combo"
type input "2 Adult Combo"
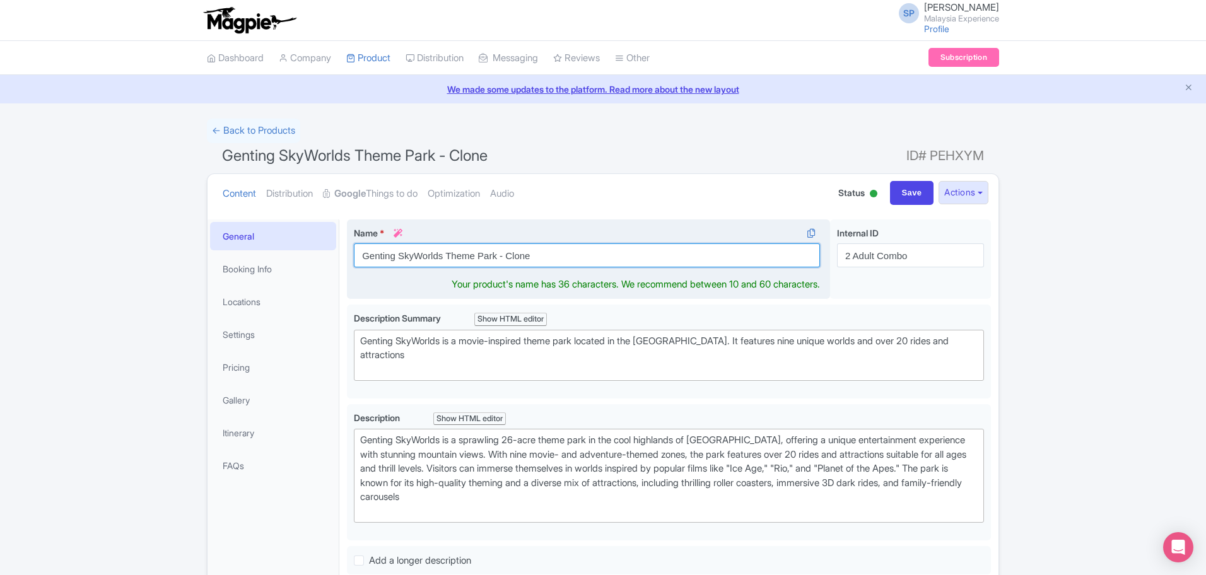
drag, startPoint x: 532, startPoint y: 258, endPoint x: 500, endPoint y: 254, distance: 33.0
click at [496, 260] on input "Genting SkyWorlds Theme Park - Clone" at bounding box center [587, 256] width 466 height 24
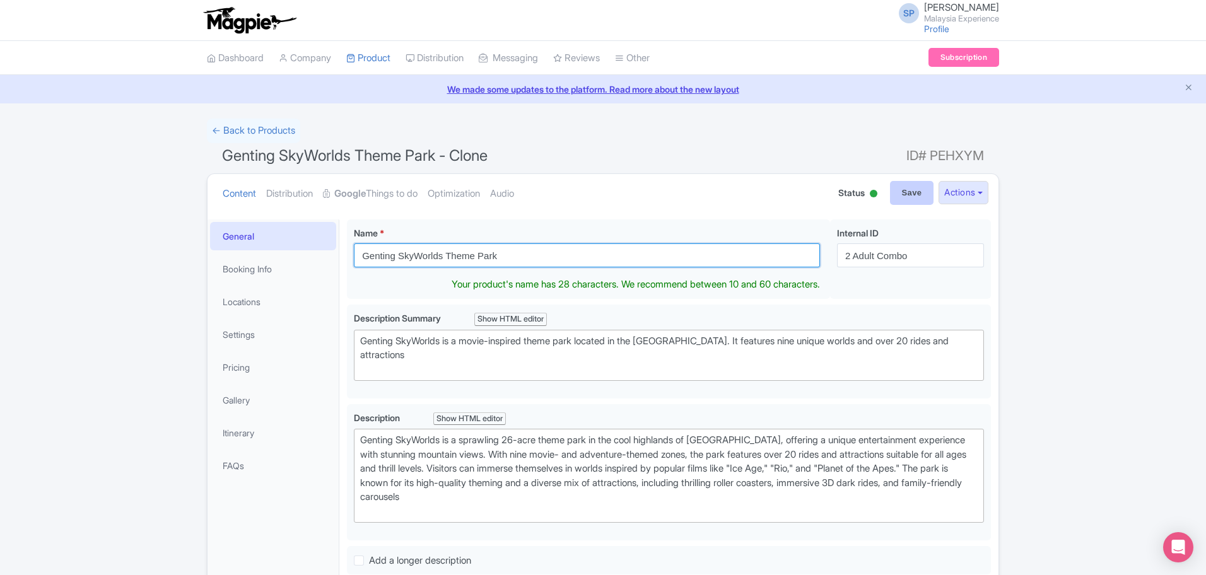
type input "Genting SkyWorlds Theme Park"
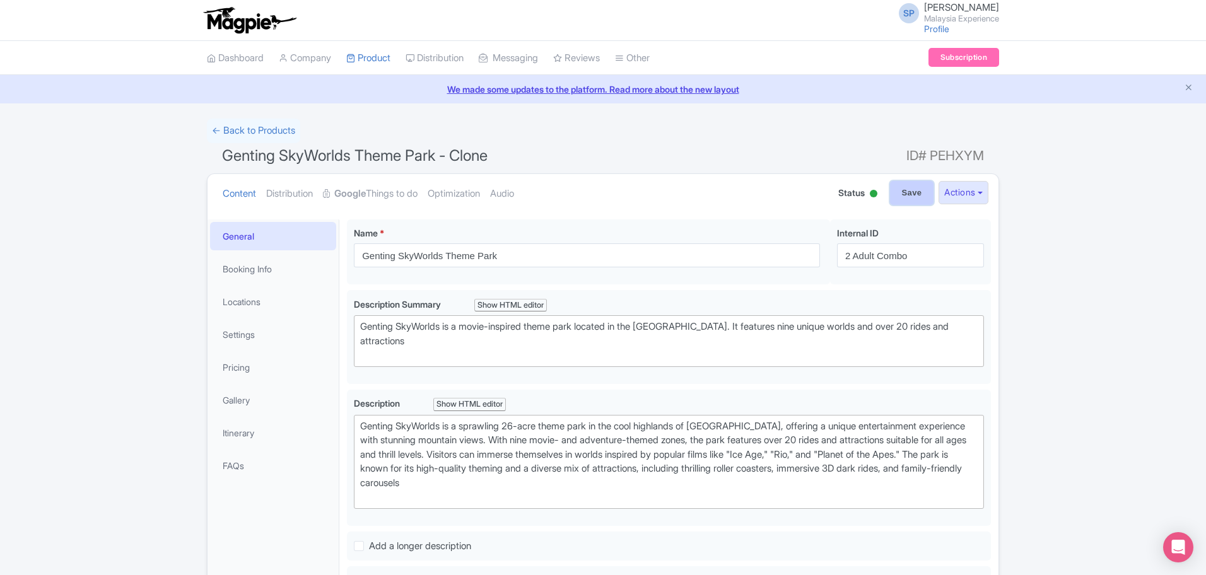
click at [910, 196] on input "Save" at bounding box center [912, 193] width 44 height 24
type input "Saving..."
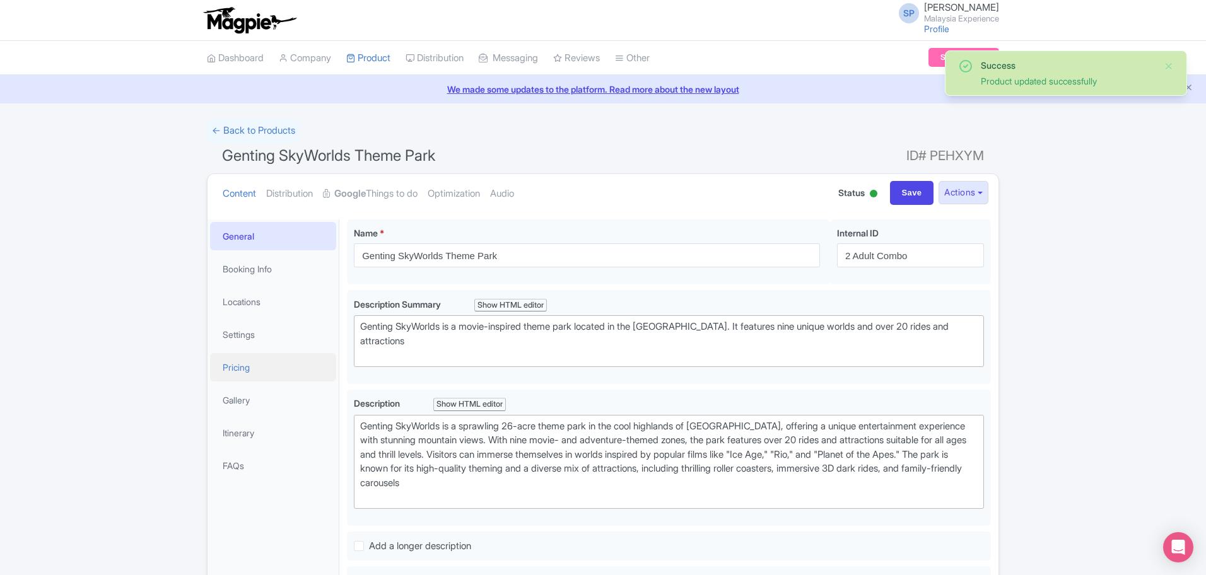
click at [226, 368] on link "Pricing" at bounding box center [273, 367] width 126 height 28
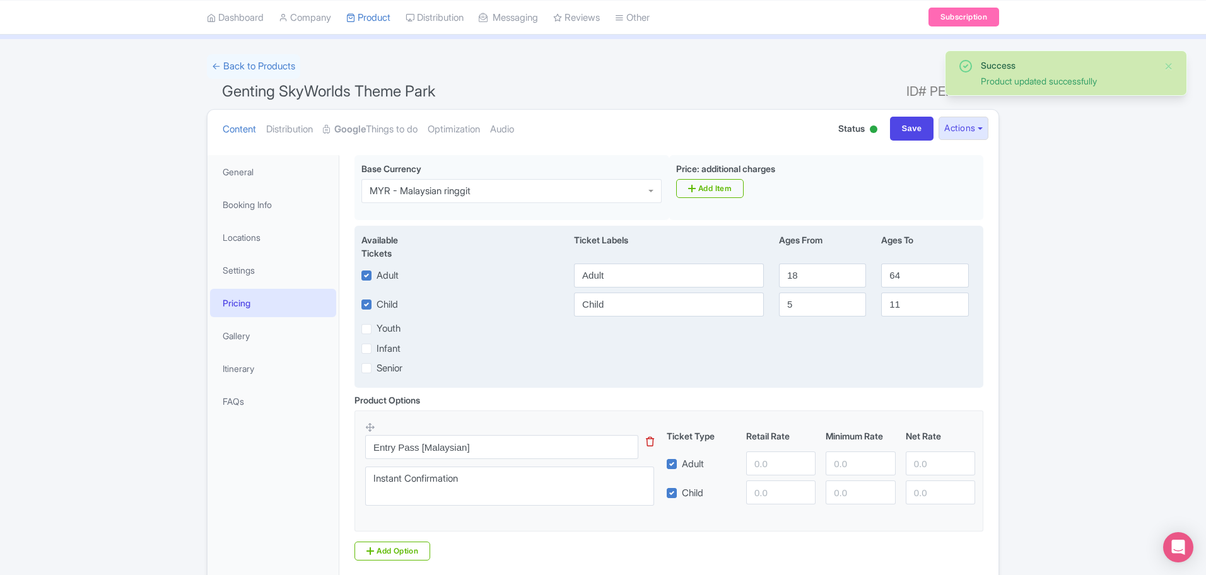
scroll to position [161, 0]
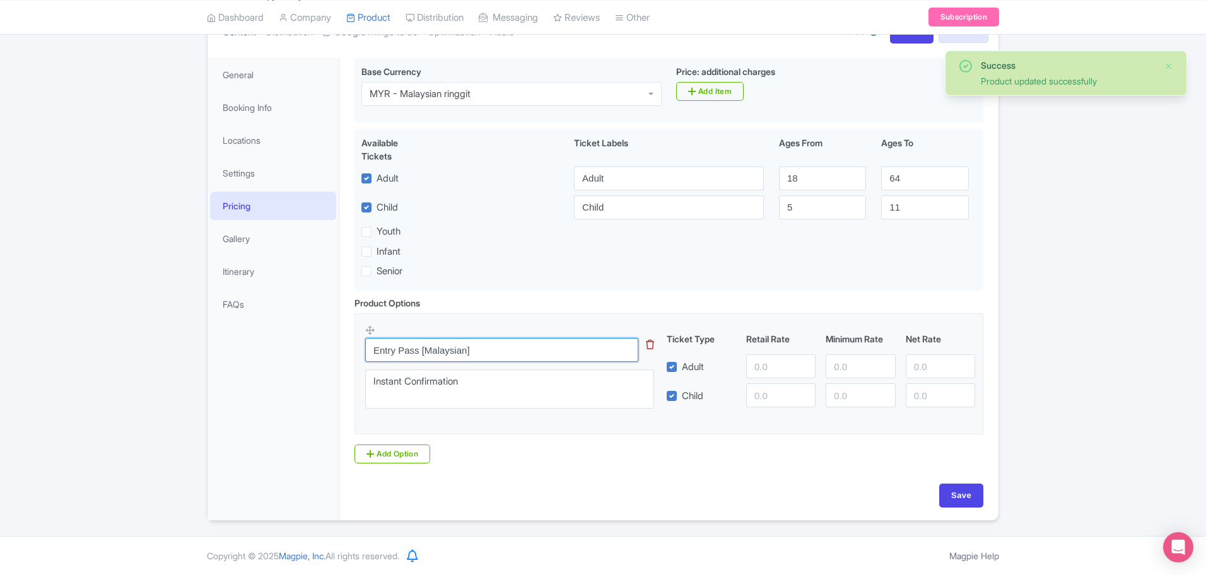
click at [507, 349] on input "Entry Pass [Malaysian]" at bounding box center [501, 350] width 273 height 24
paste input "2 Adult Combo"
type input "2 Adult Combo"
click at [768, 356] on input "number" at bounding box center [780, 367] width 69 height 24
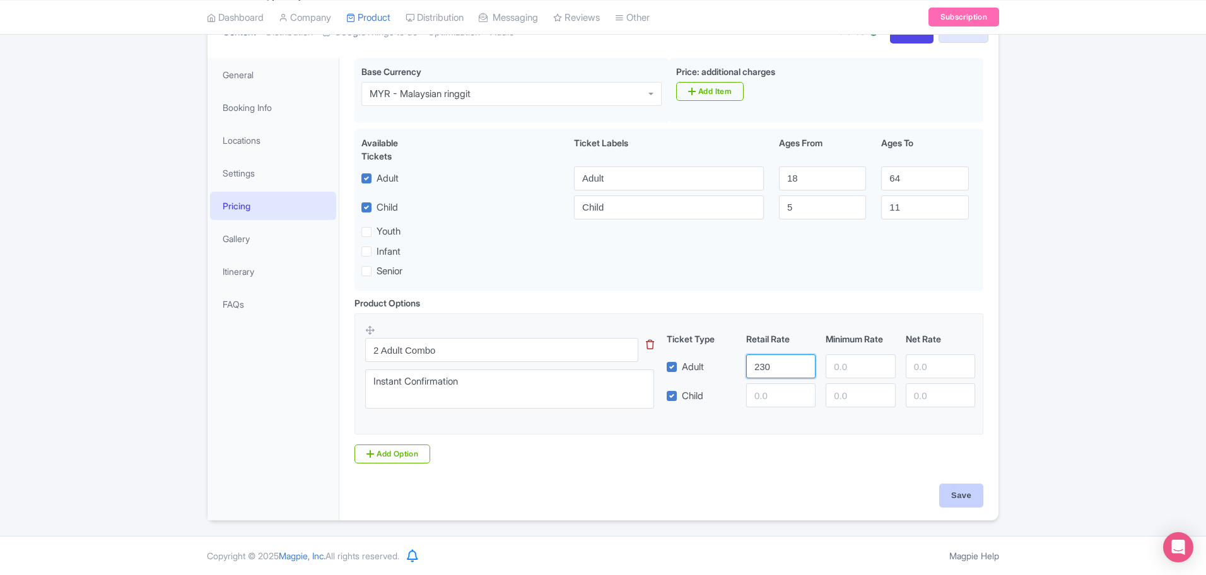
type input "230"
click at [959, 498] on input "Save" at bounding box center [961, 496] width 44 height 24
type input "Saving..."
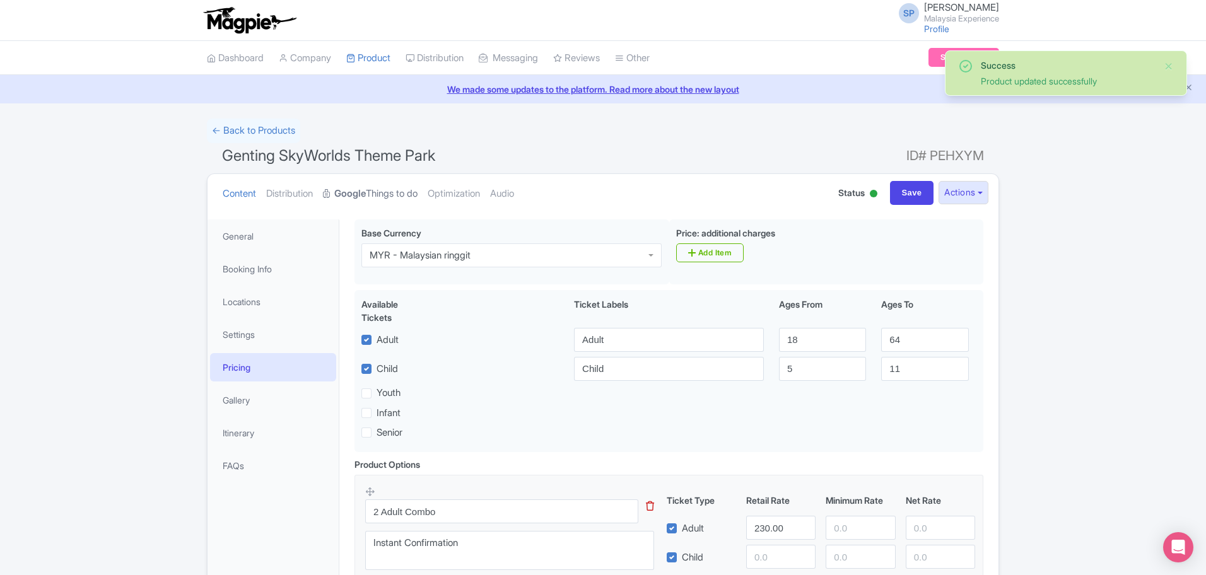
click at [340, 202] on link "Google Things to do" at bounding box center [370, 194] width 95 height 40
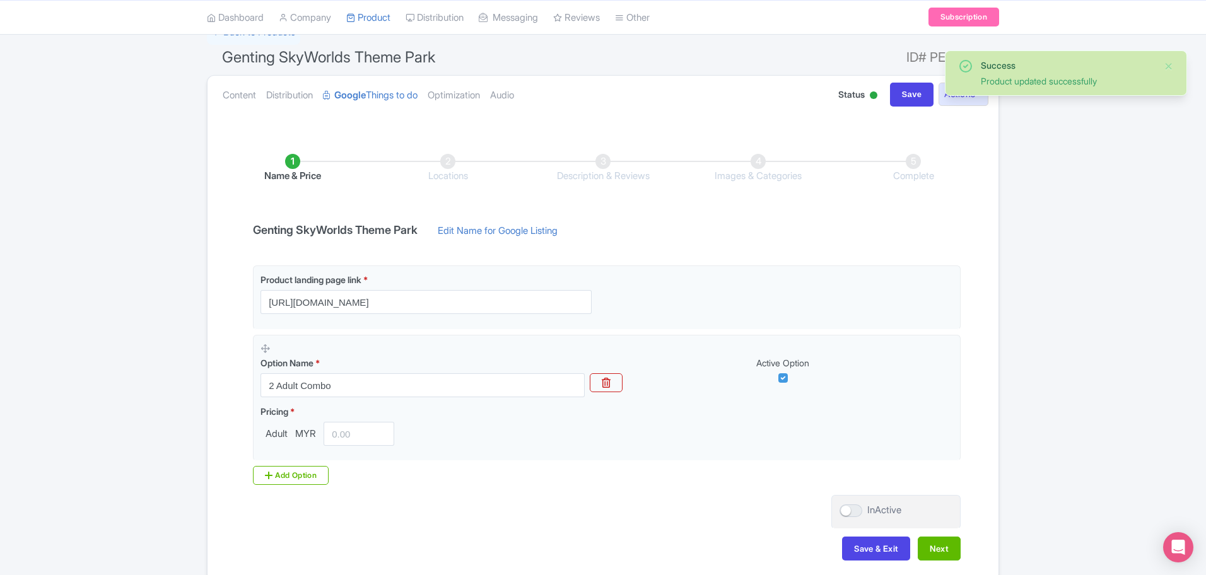
scroll to position [159, 0]
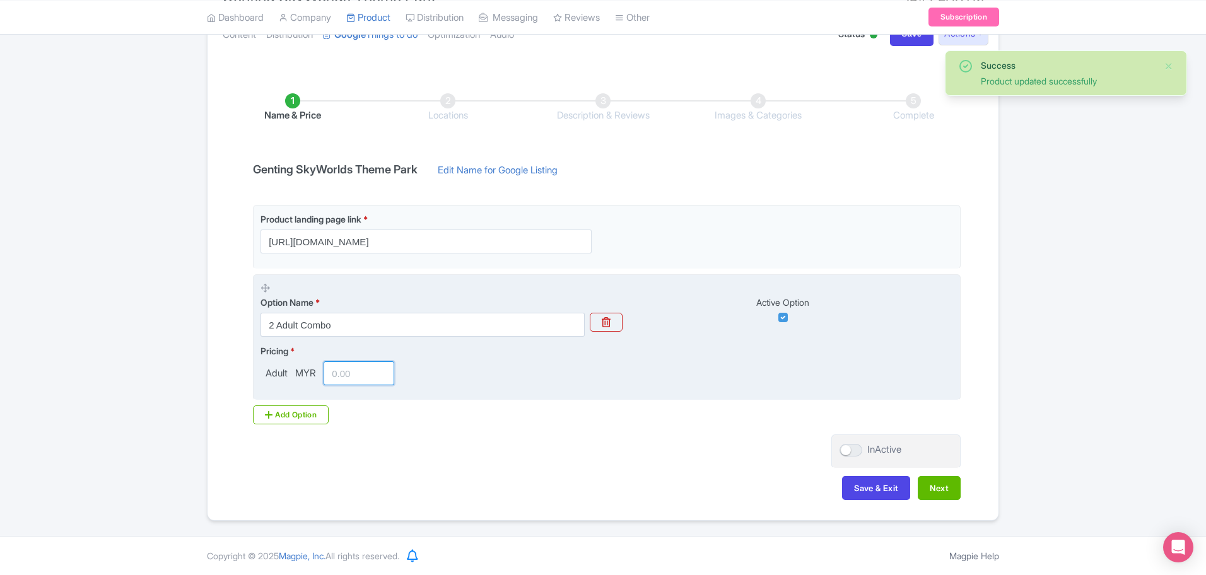
click at [342, 370] on input "number" at bounding box center [359, 373] width 71 height 24
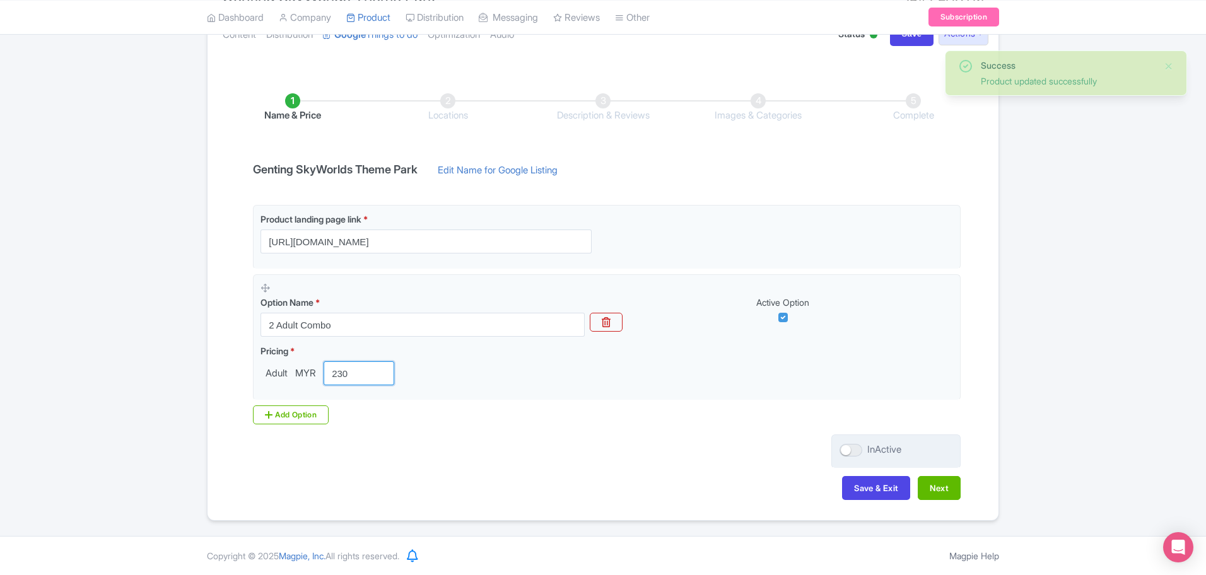
type input "230"
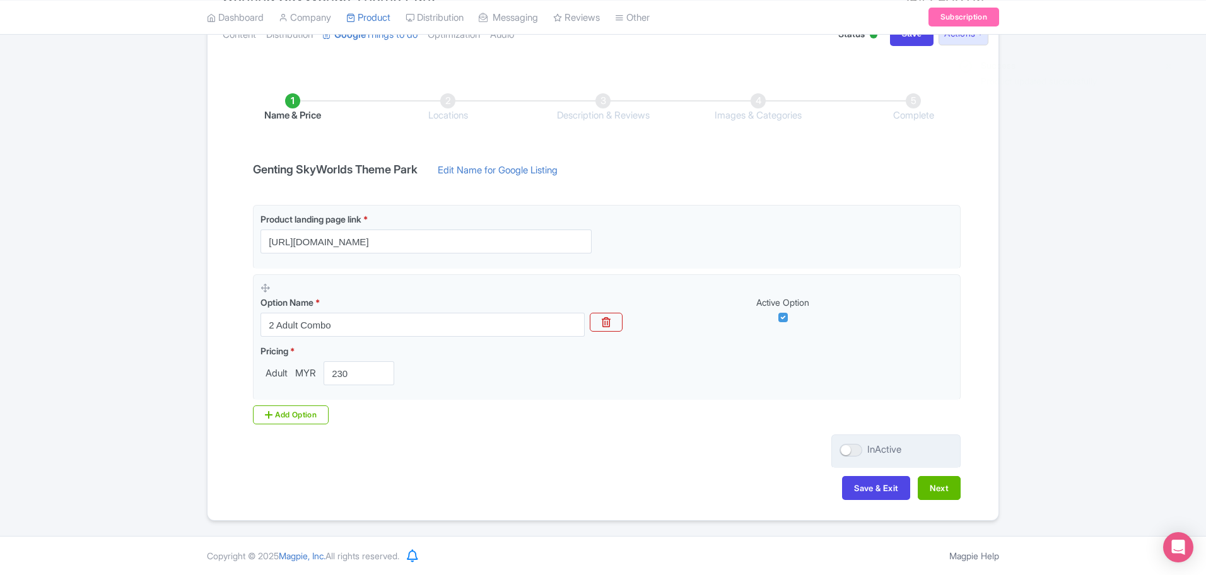
click at [855, 441] on div "InActive" at bounding box center [895, 452] width 129 height 34
click at [852, 448] on div at bounding box center [851, 450] width 23 height 13
click at [848, 448] on input "InActive" at bounding box center [844, 450] width 8 height 8
checkbox input "true"
click at [956, 491] on button "Next" at bounding box center [939, 488] width 43 height 24
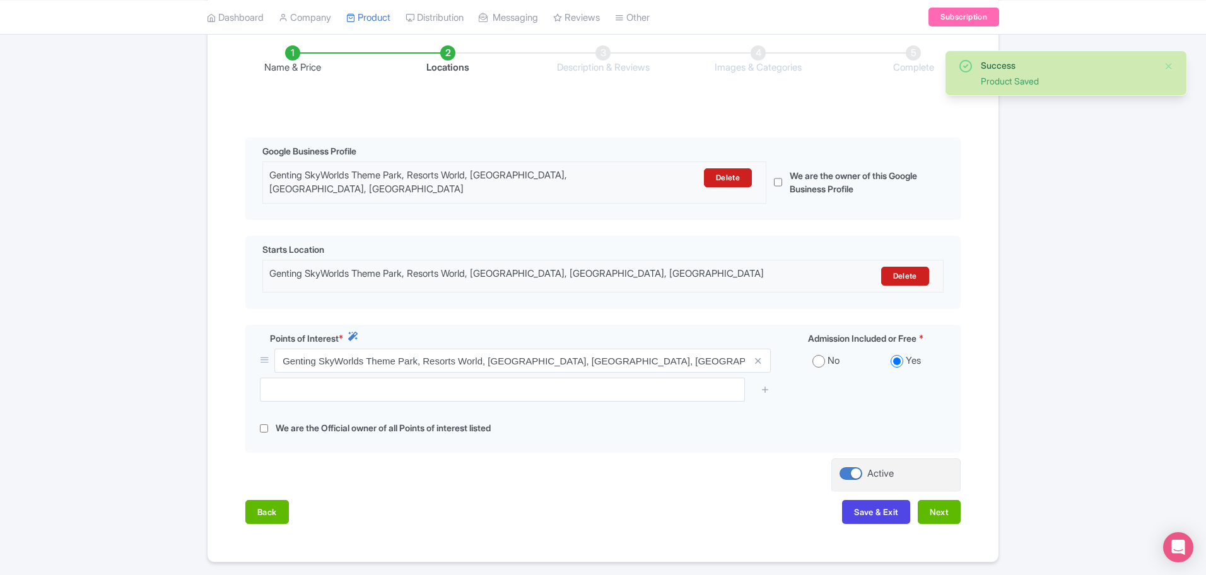
scroll to position [249, 0]
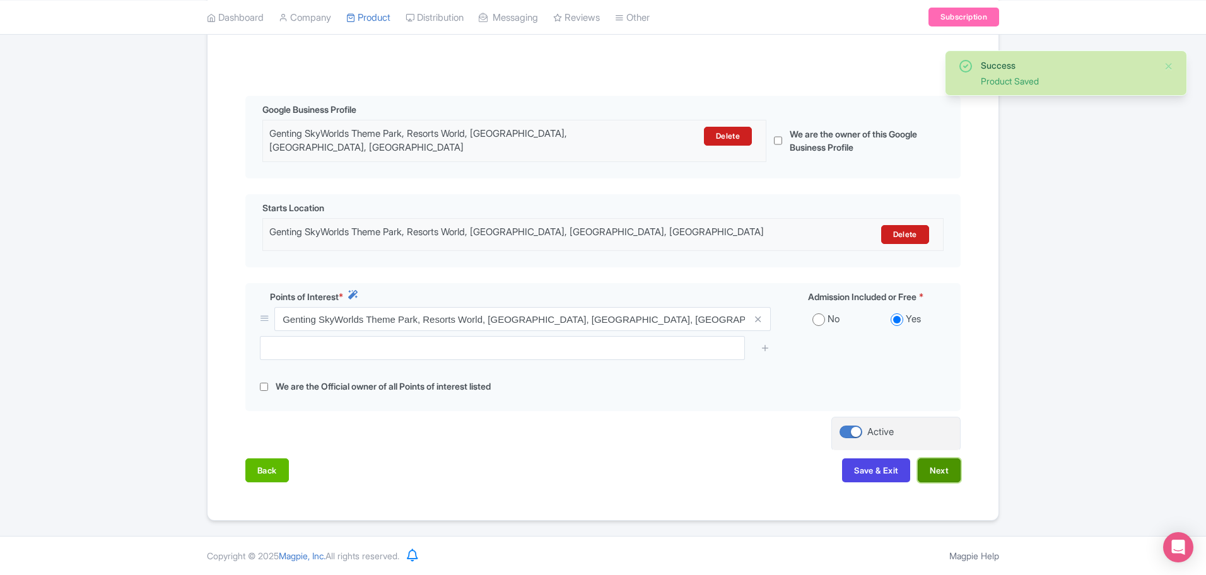
click at [942, 481] on button "Next" at bounding box center [939, 471] width 43 height 24
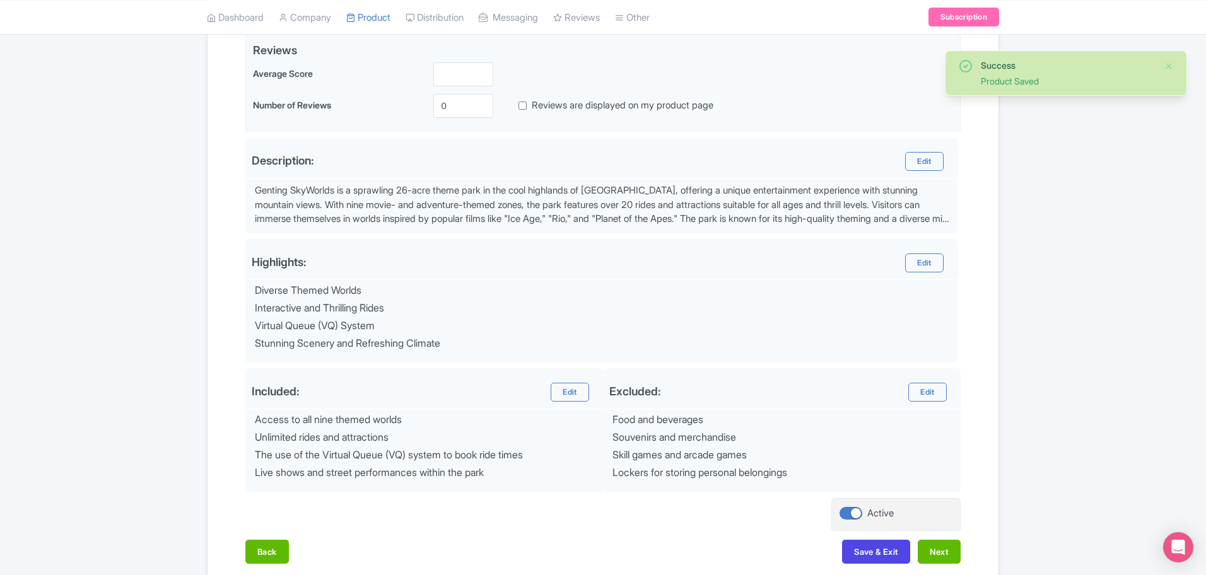
scroll to position [374, 0]
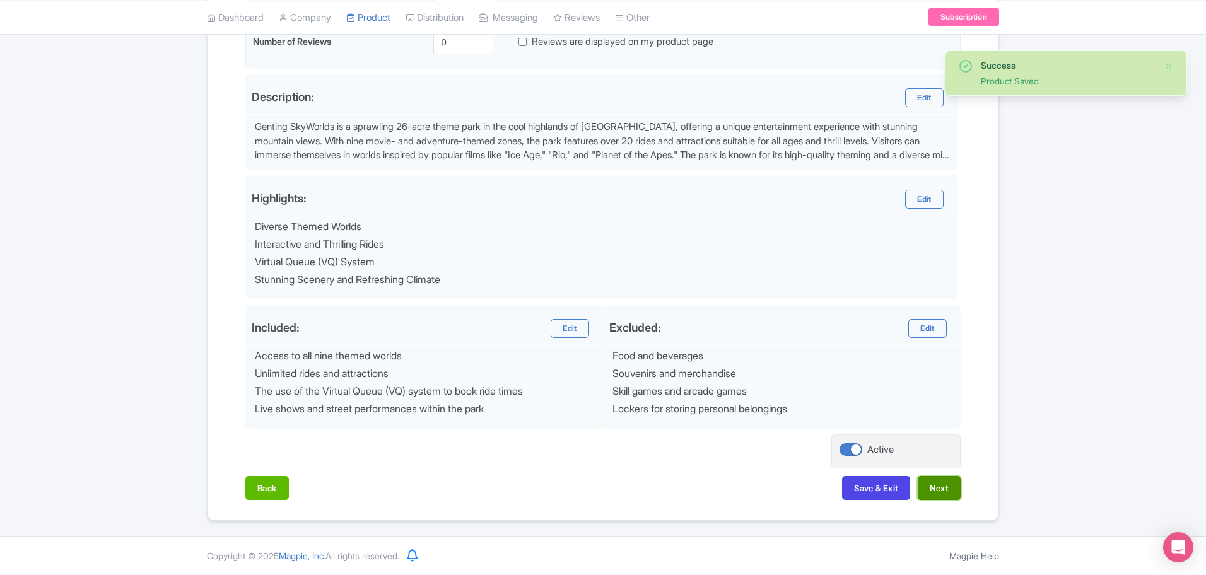
click at [932, 491] on button "Next" at bounding box center [939, 488] width 43 height 24
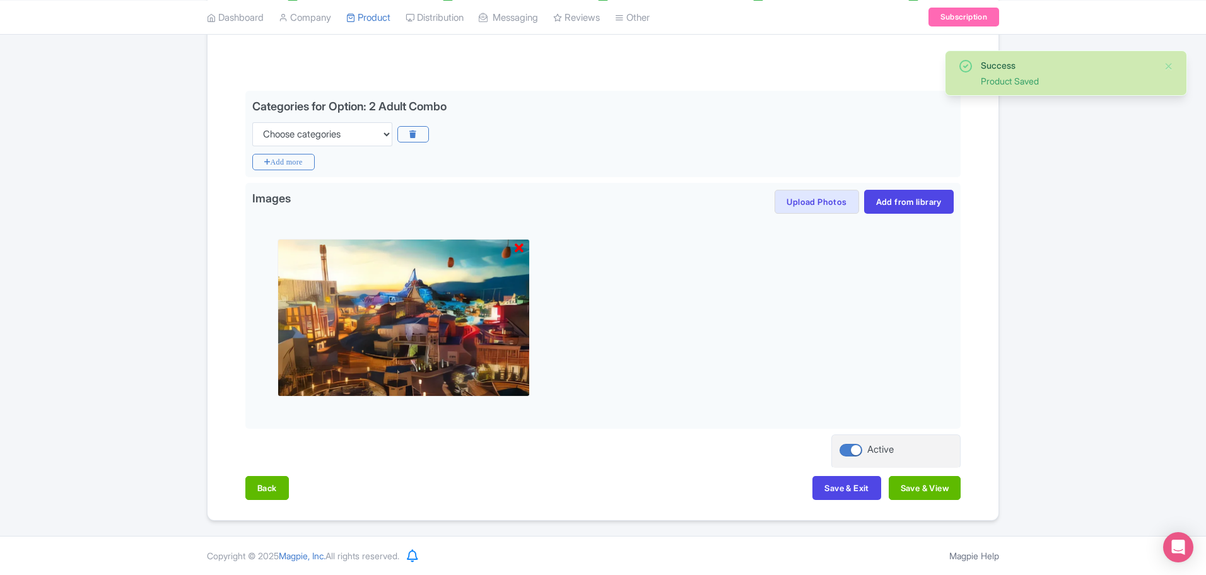
scroll to position [254, 0]
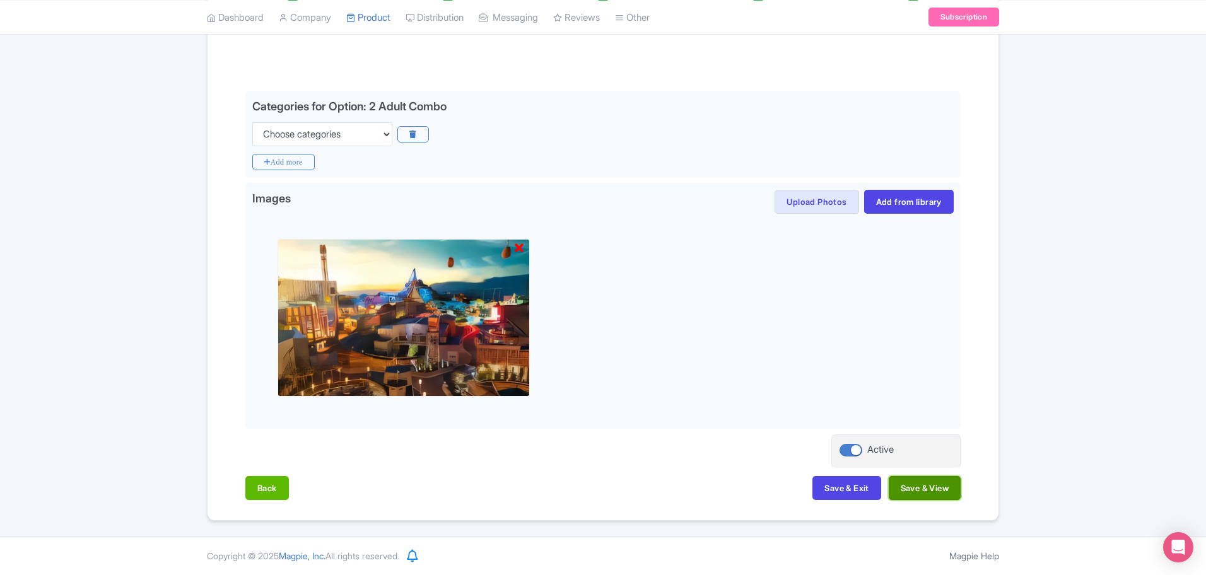
click at [918, 490] on button "Save & View" at bounding box center [925, 488] width 72 height 24
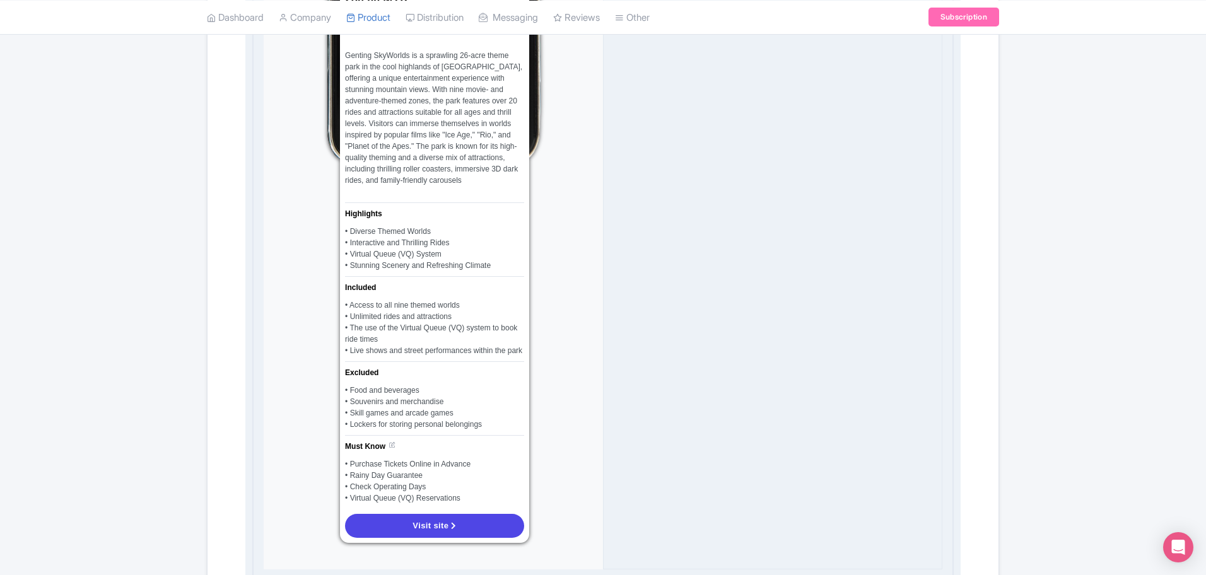
scroll to position [963, 0]
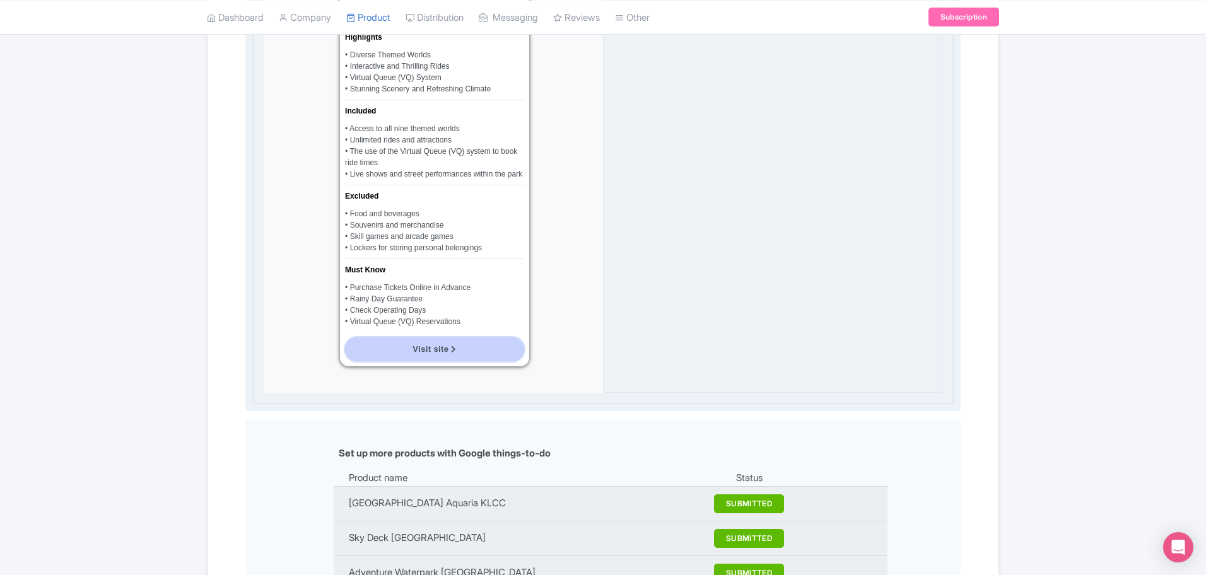
click at [466, 340] on link "Visit site" at bounding box center [434, 350] width 179 height 24
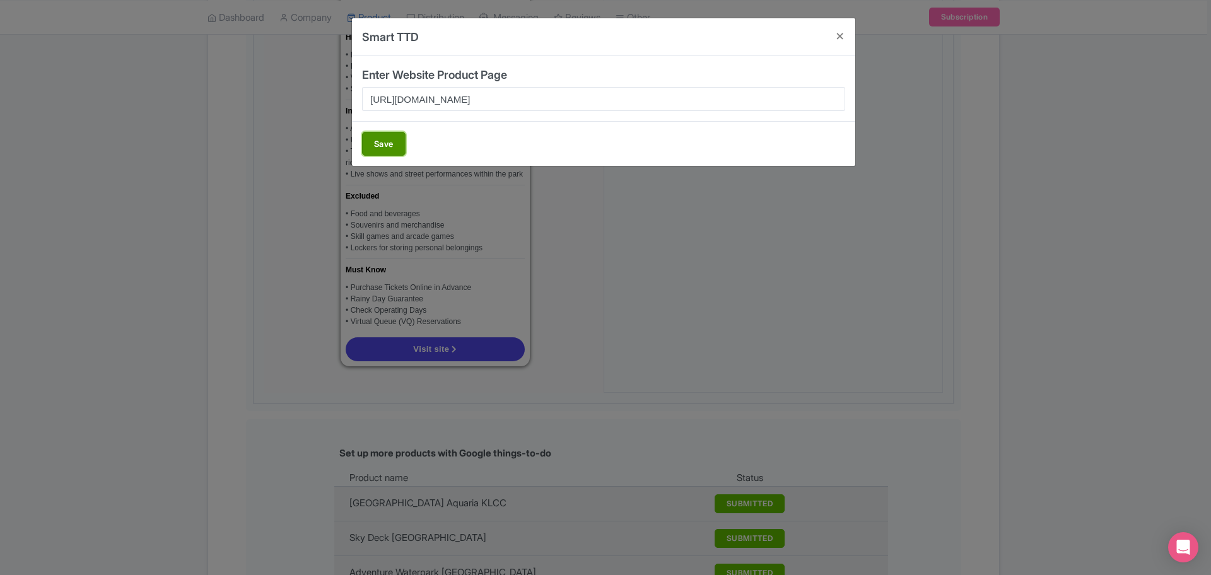
click at [365, 148] on button "Save" at bounding box center [384, 144] width 44 height 24
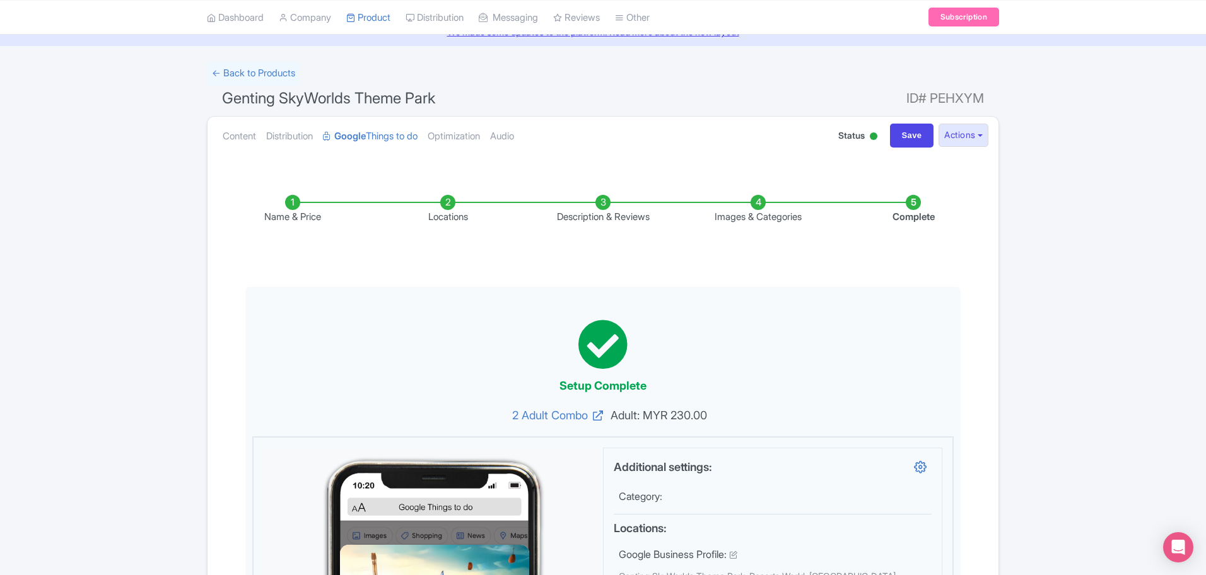
scroll to position [0, 0]
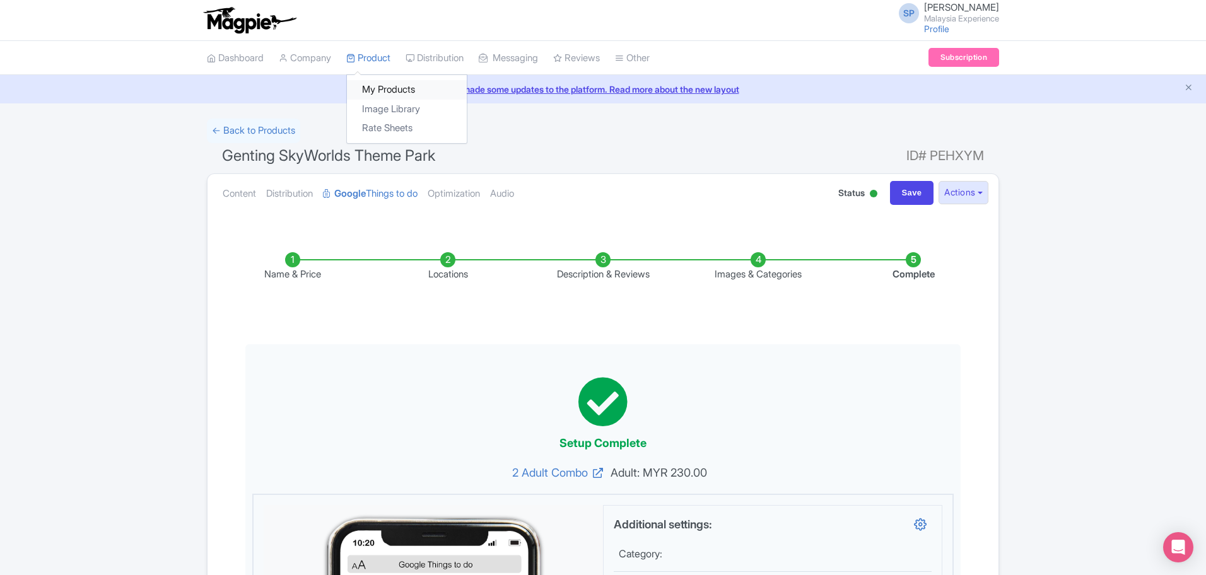
click at [385, 85] on link "My Products" at bounding box center [407, 90] width 120 height 20
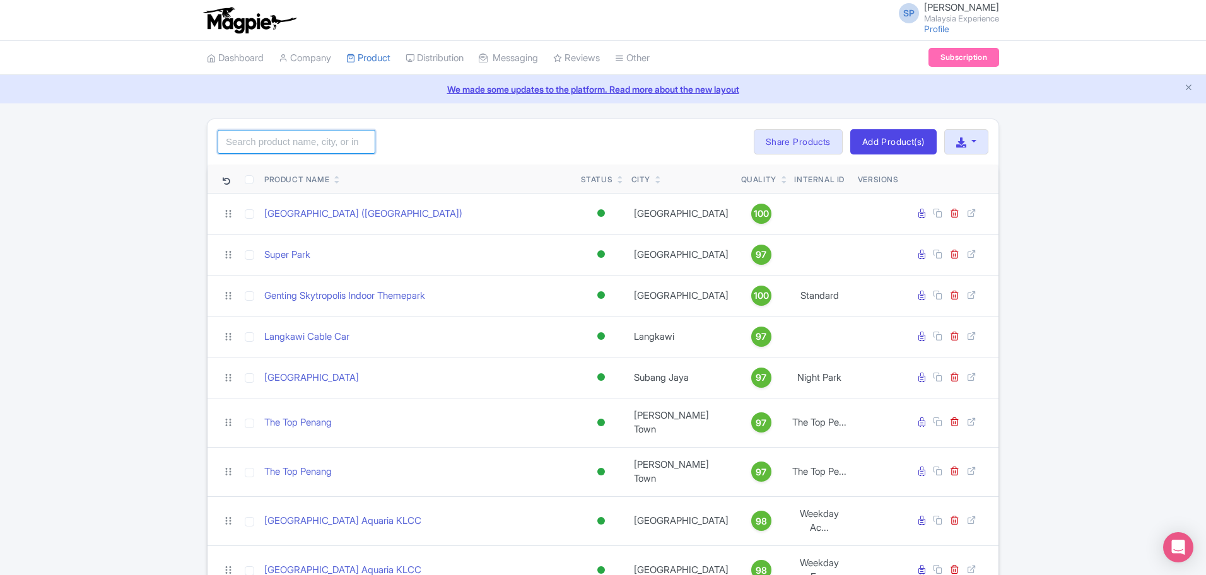
drag, startPoint x: 295, startPoint y: 158, endPoint x: 303, endPoint y: 164, distance: 10.3
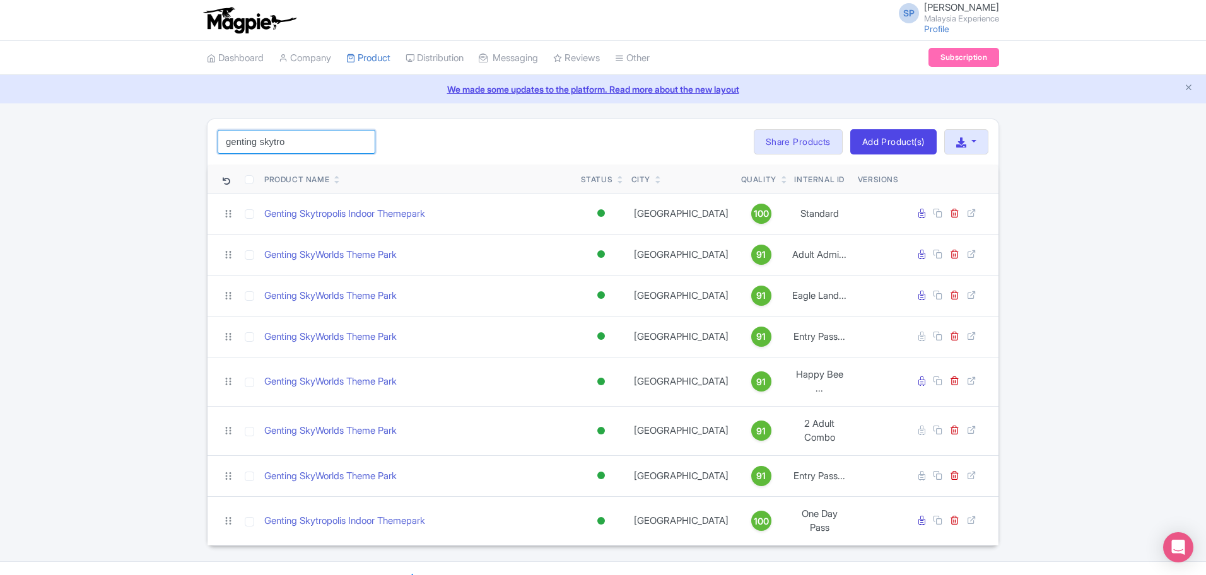
type input "genting skytro"
click button "Search" at bounding box center [0, 0] width 0 height 0
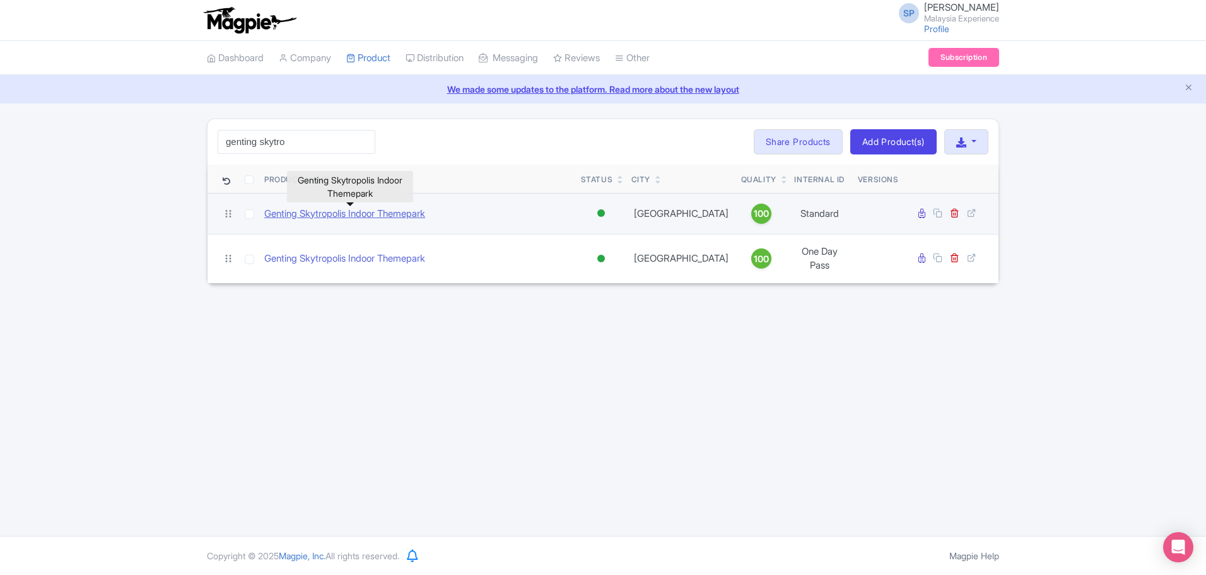
click at [349, 217] on link "Genting Skytropolis Indoor Themepark" at bounding box center [344, 214] width 161 height 15
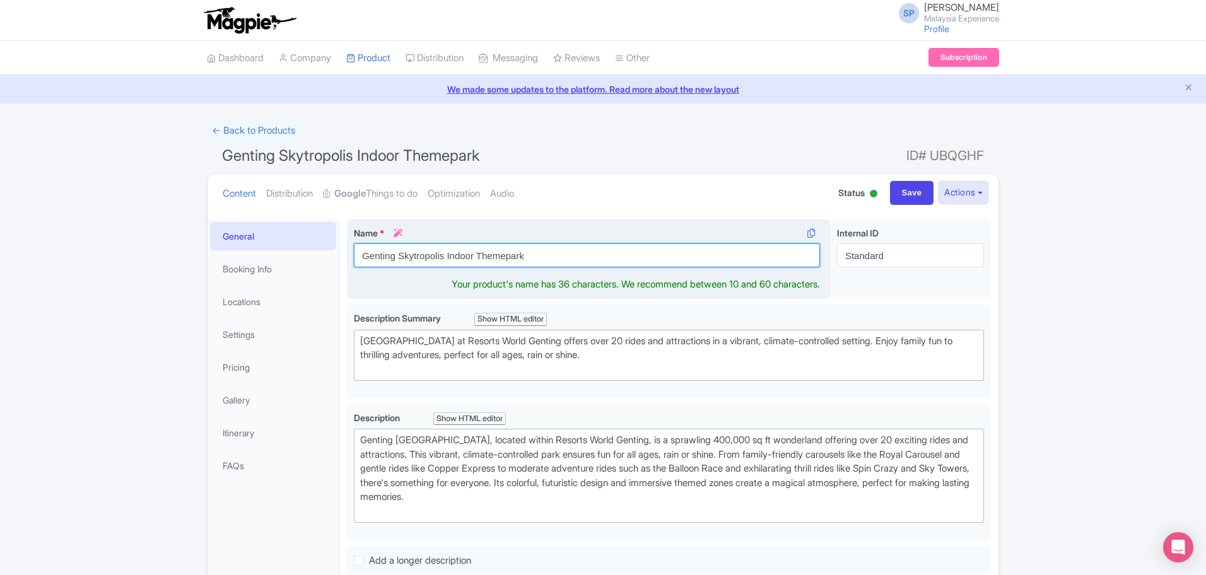
click at [543, 252] on input "Genting Skytropolis Indoor Themepark" at bounding box center [587, 256] width 466 height 24
paste input "Skytropolis Indoor Theme P"
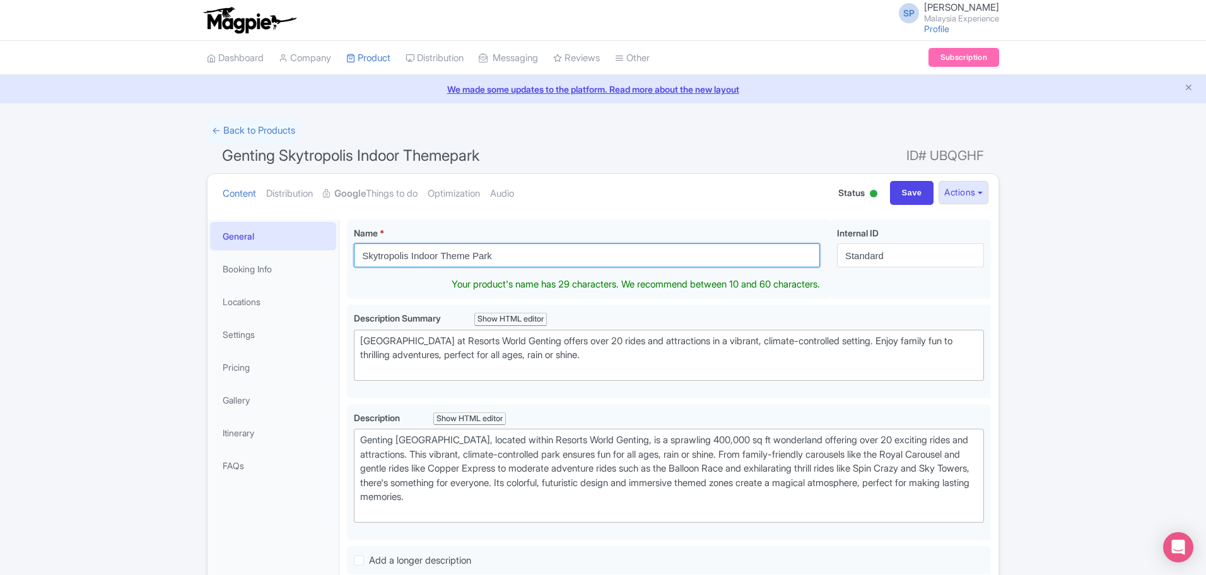
type input "Skytropolis Indoor Theme Park"
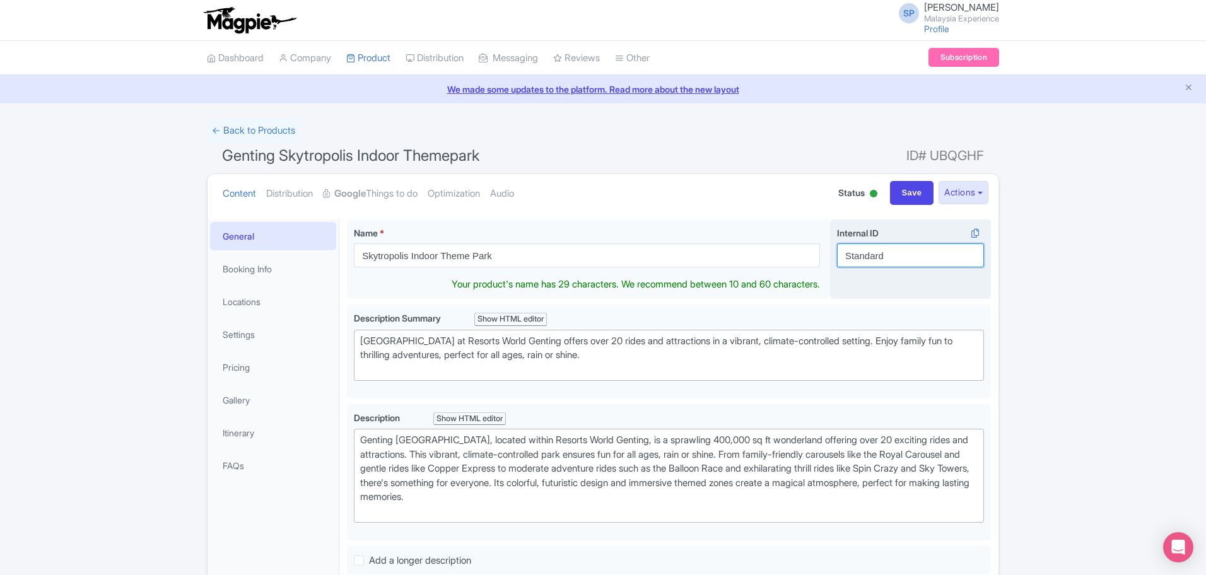
click at [884, 256] on input "Standard" at bounding box center [910, 256] width 147 height 24
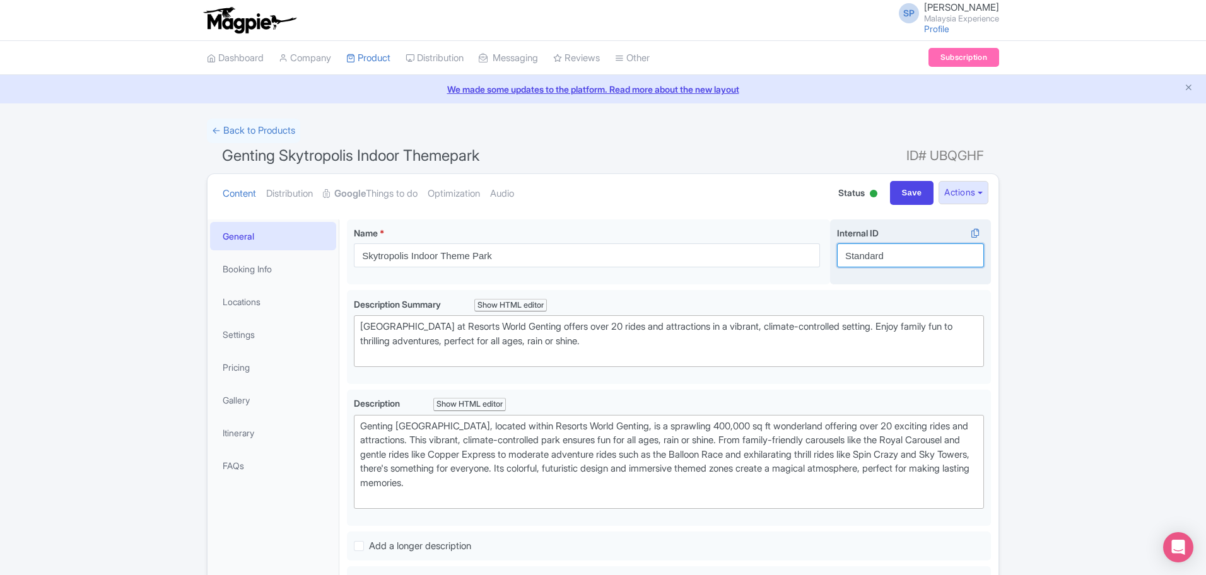
paste input "kytropolis Indoor Theme Park - Single Ride Ticket (Family & Adventure) [Malaysi…"
type input "Skytropolis Indoor Theme Park - Single Ride Ticket (Family & Adventure) [Malays…"
click at [904, 193] on input "Save" at bounding box center [912, 193] width 44 height 24
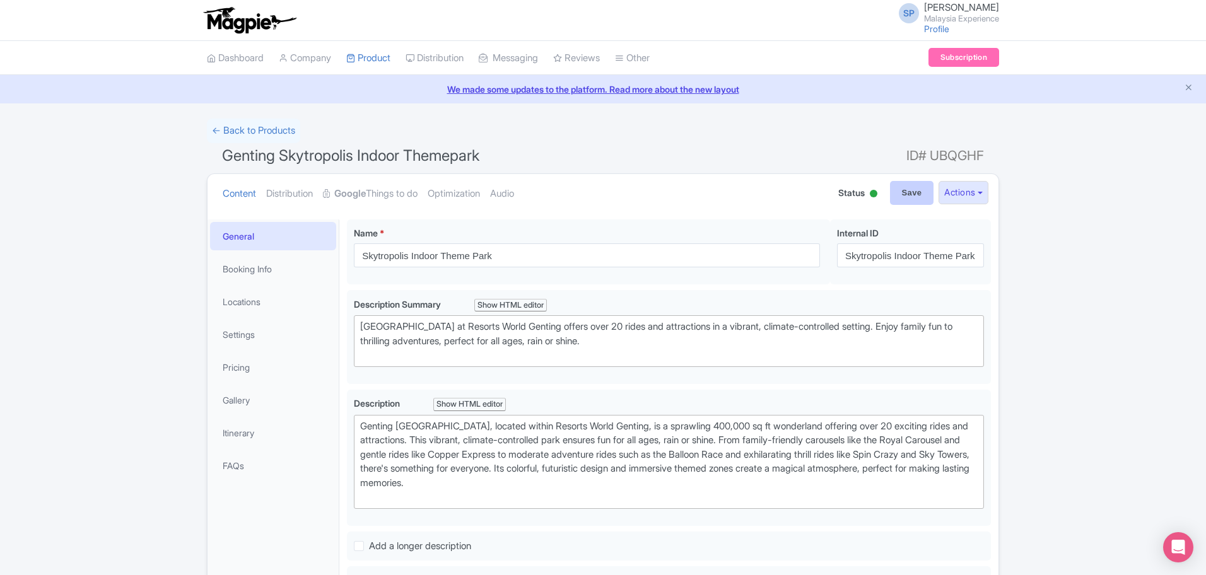
type input "Saving..."
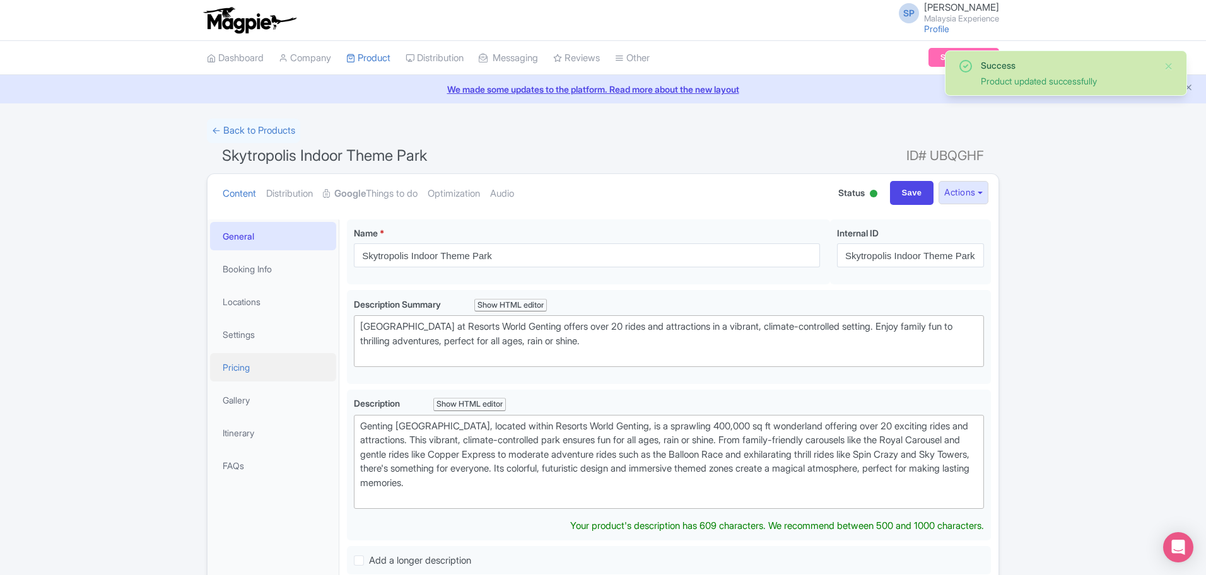
click at [285, 358] on link "Pricing" at bounding box center [273, 367] width 126 height 28
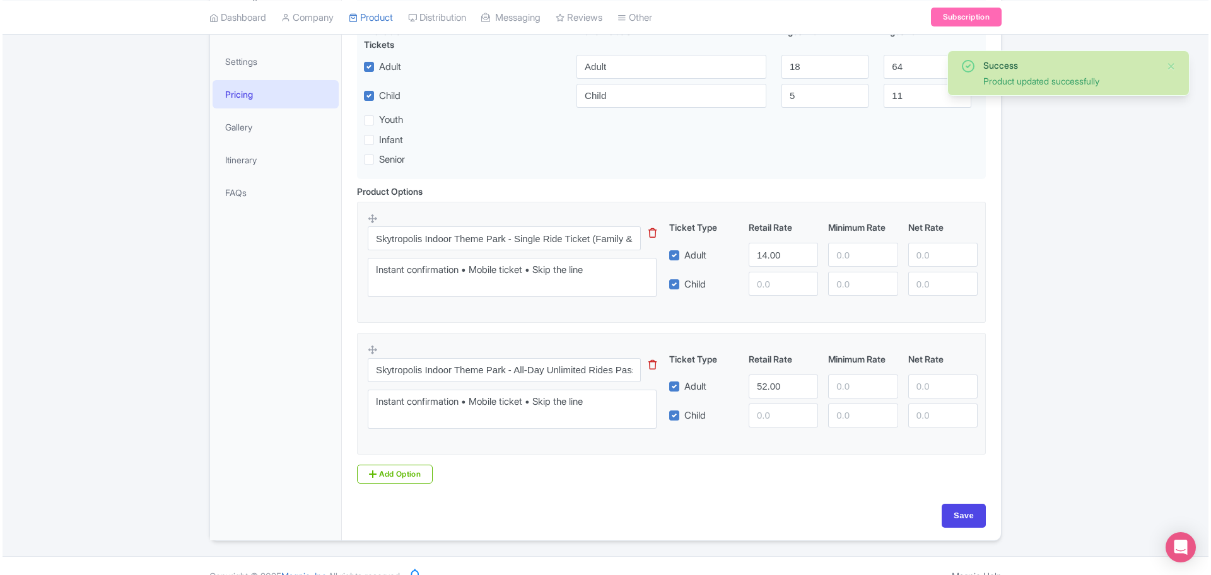
scroll to position [293, 0]
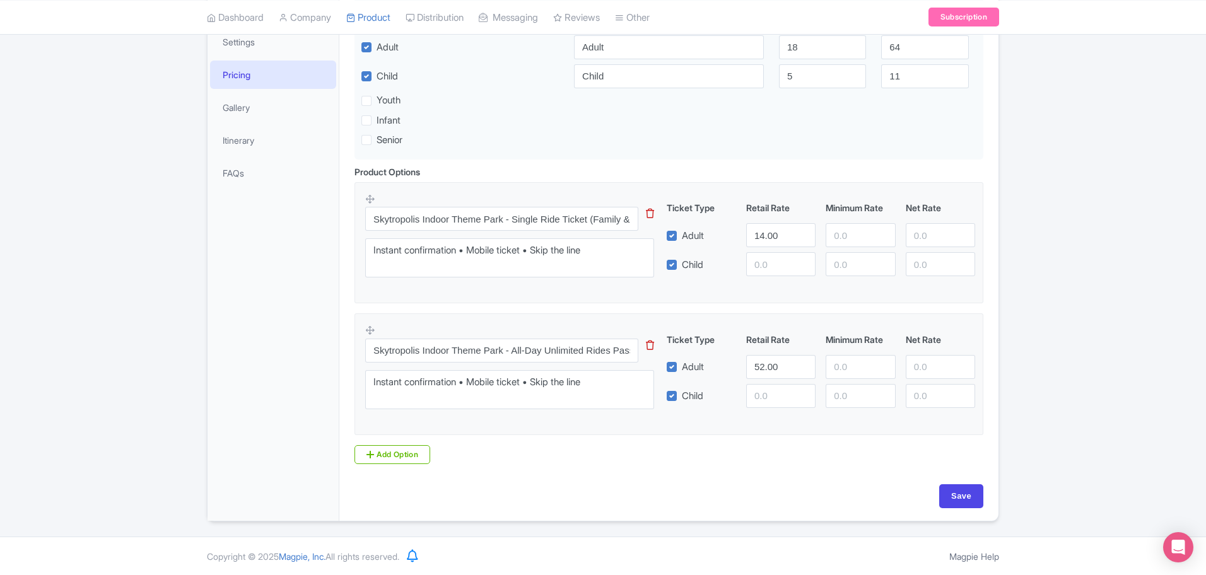
click at [649, 341] on icon at bounding box center [650, 345] width 8 height 9
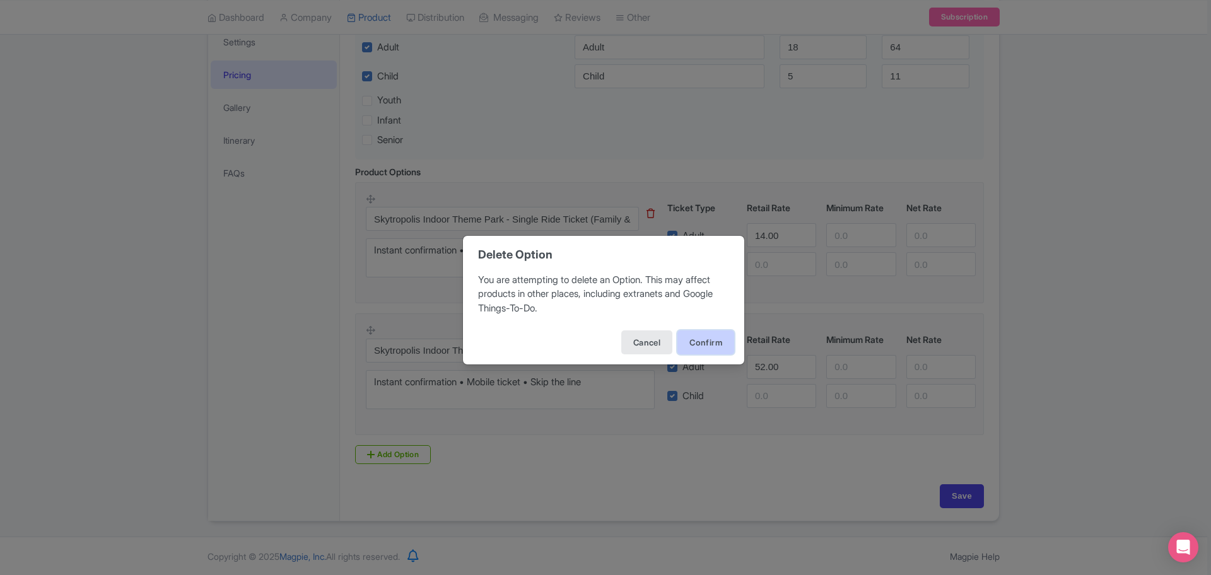
click at [704, 334] on button "Confirm" at bounding box center [706, 343] width 57 height 24
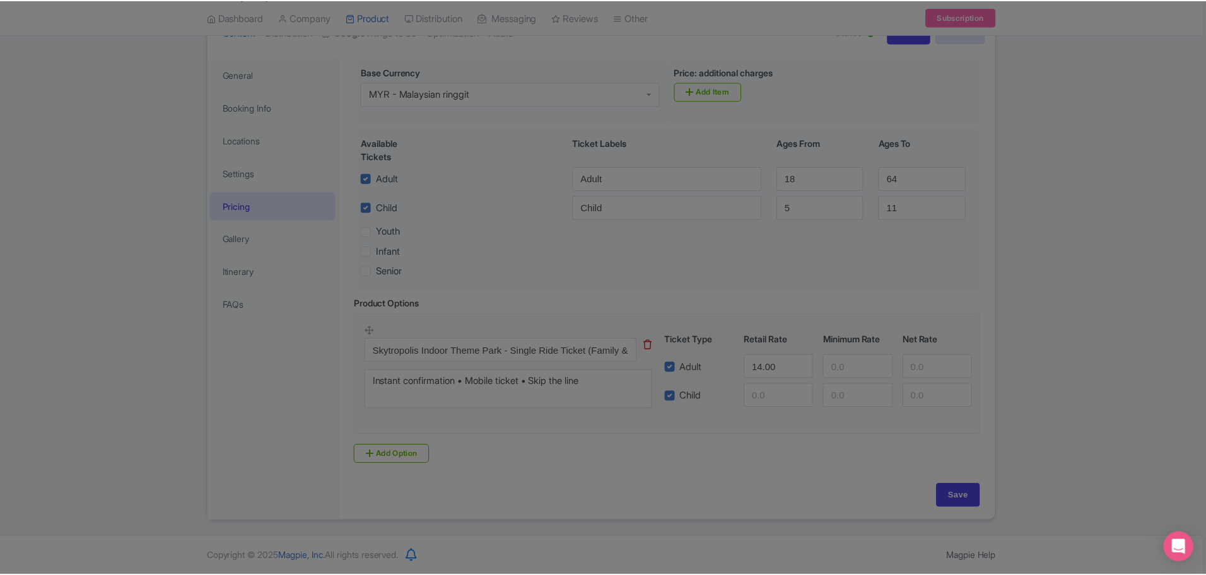
scroll to position [161, 0]
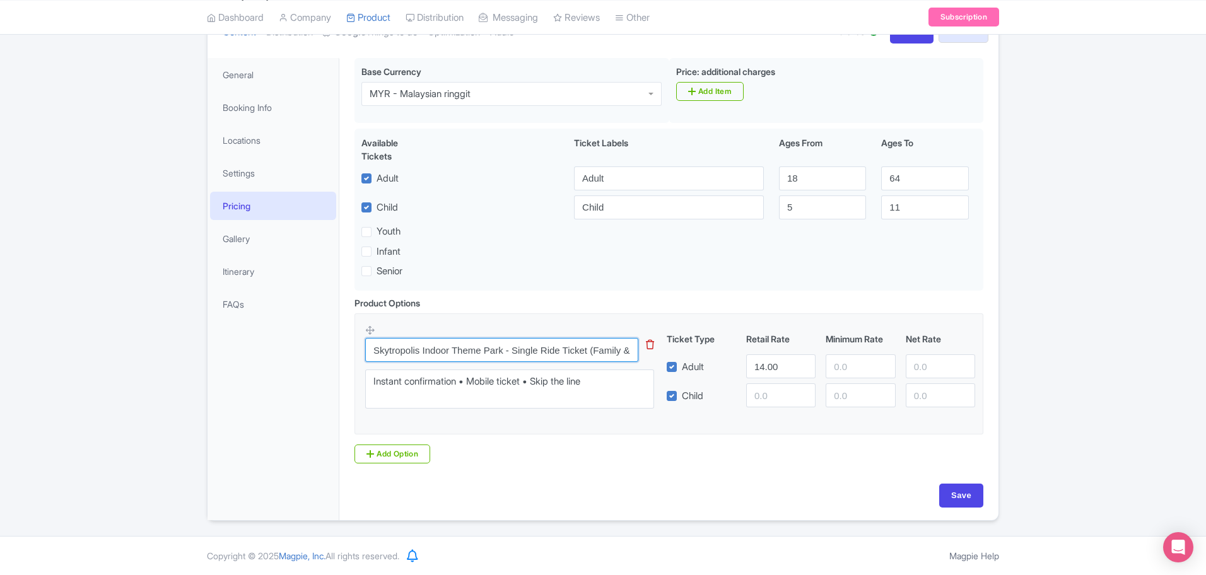
click at [518, 348] on input "Skytropolis Indoor Theme Park - Single Ride Ticket (Family & Adventure) [Malays…" at bounding box center [501, 350] width 273 height 24
click at [960, 502] on input "Save" at bounding box center [961, 496] width 44 height 24
type input "Saving..."
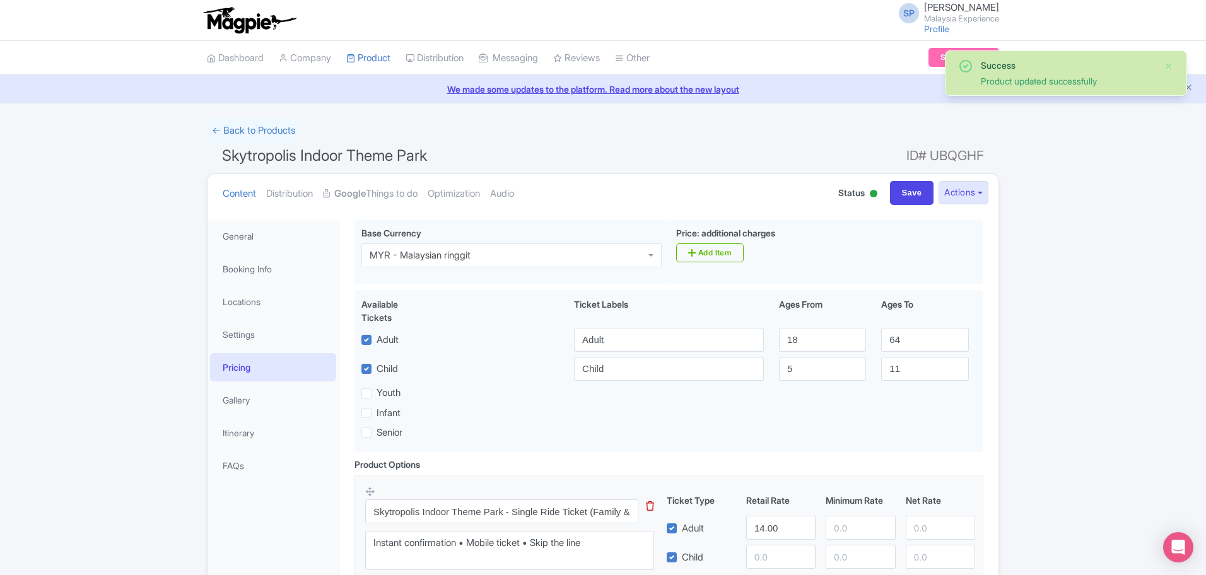
scroll to position [161, 0]
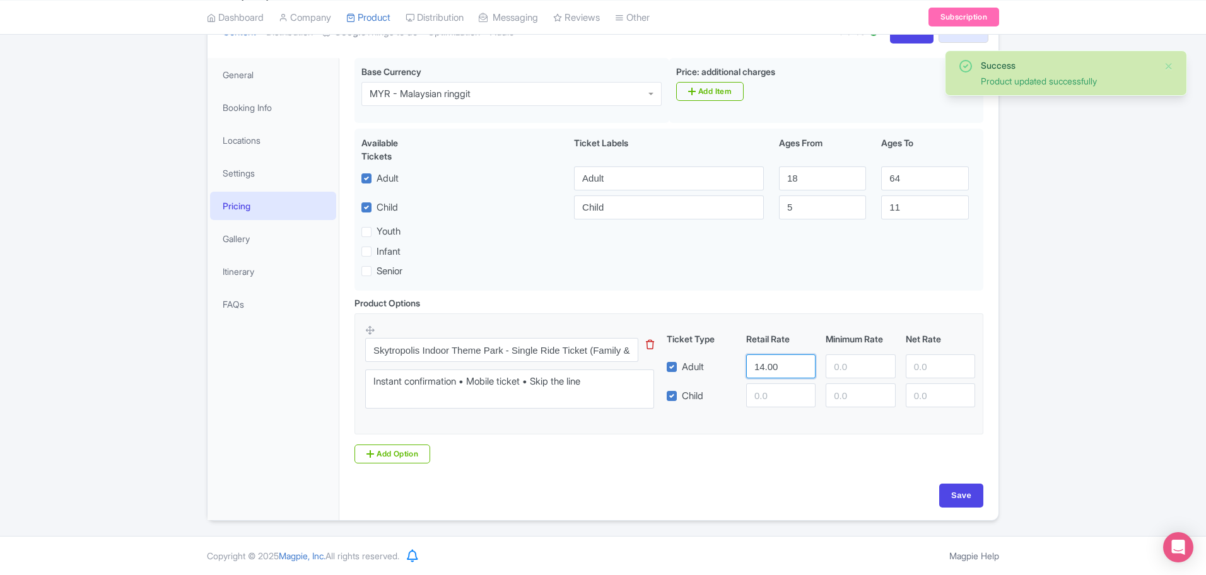
drag, startPoint x: 780, startPoint y: 366, endPoint x: 587, endPoint y: 348, distance: 193.9
click at [587, 348] on div "Skytropolis Indoor Theme Park - Single Ride Ticket (Family & Adventure) [Malays…" at bounding box center [669, 370] width 608 height 93
type input "9"
click at [958, 498] on input "Save" at bounding box center [961, 496] width 44 height 24
type input "Saving..."
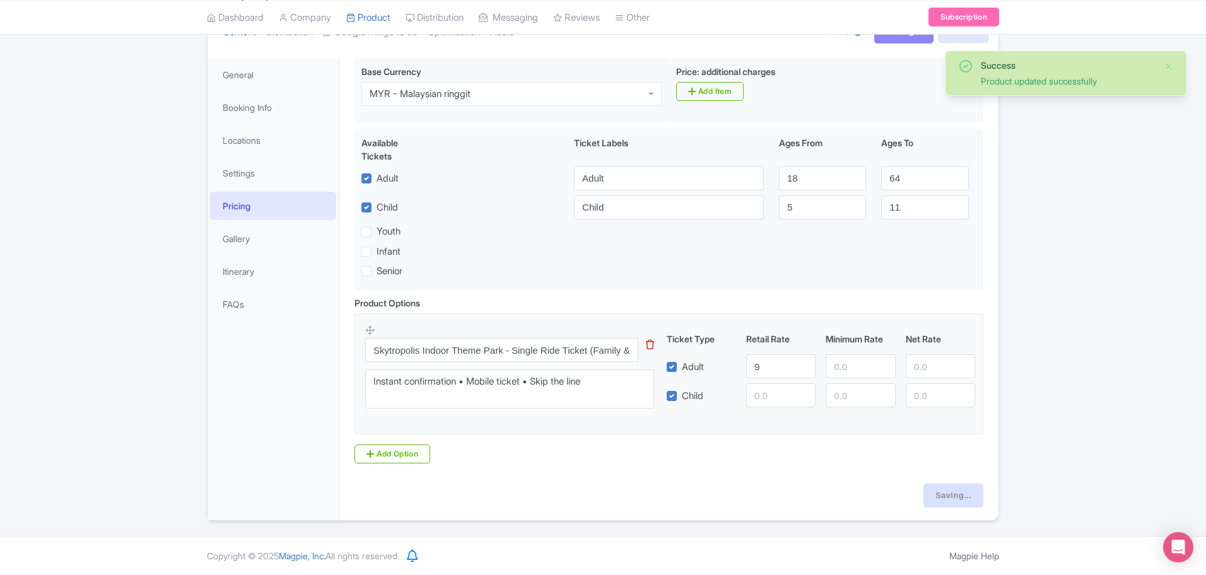
type input "Saving..."
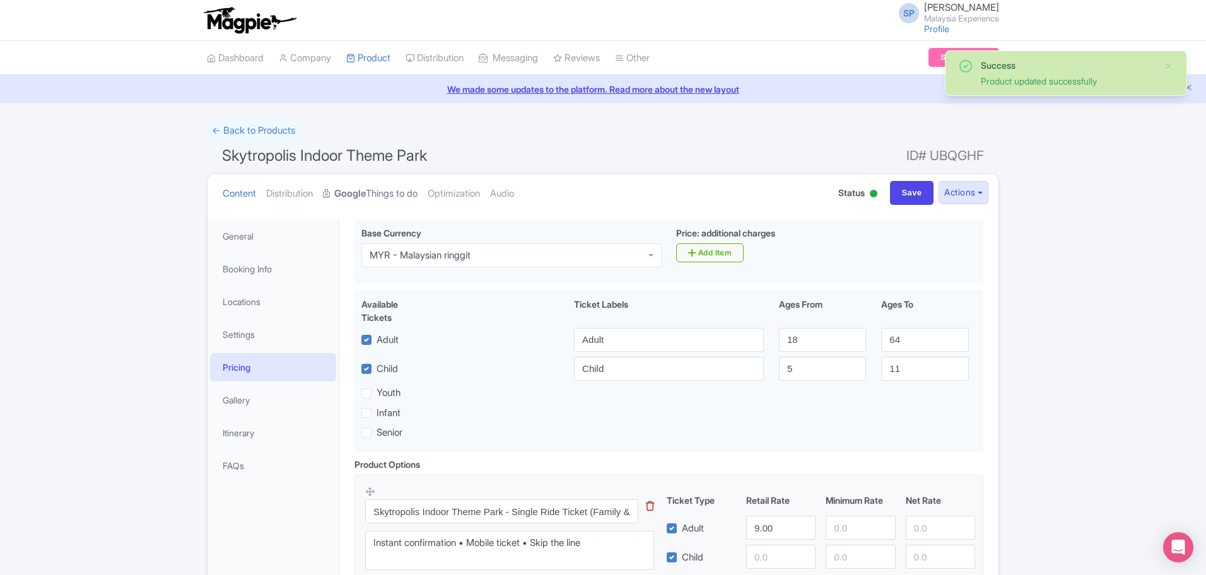
click at [336, 184] on link "Google Things to do" at bounding box center [370, 194] width 95 height 40
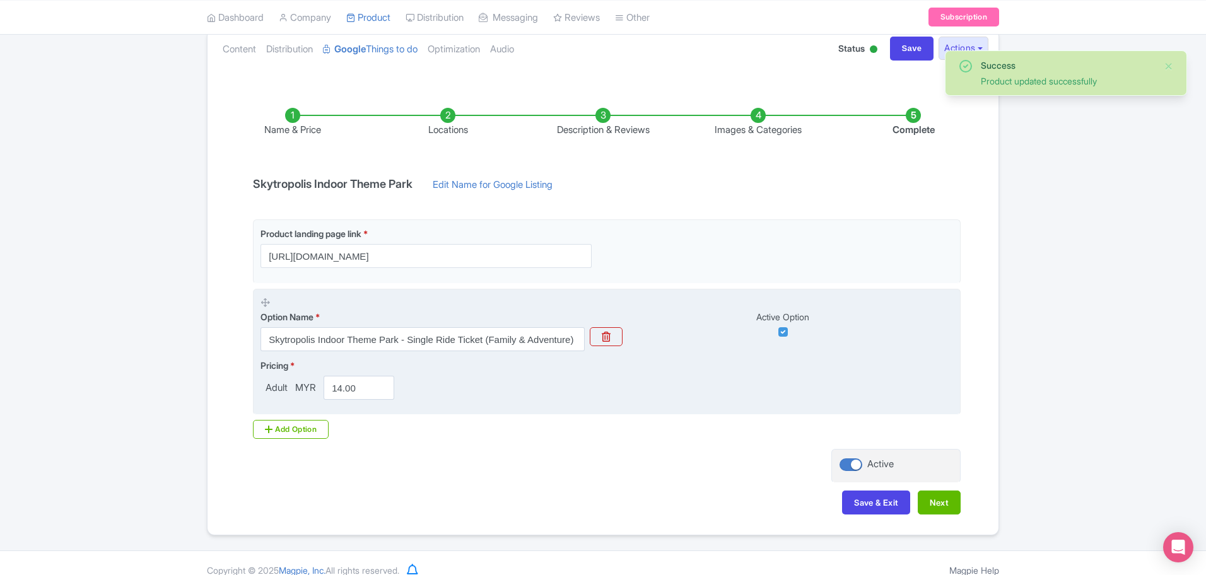
scroll to position [159, 0]
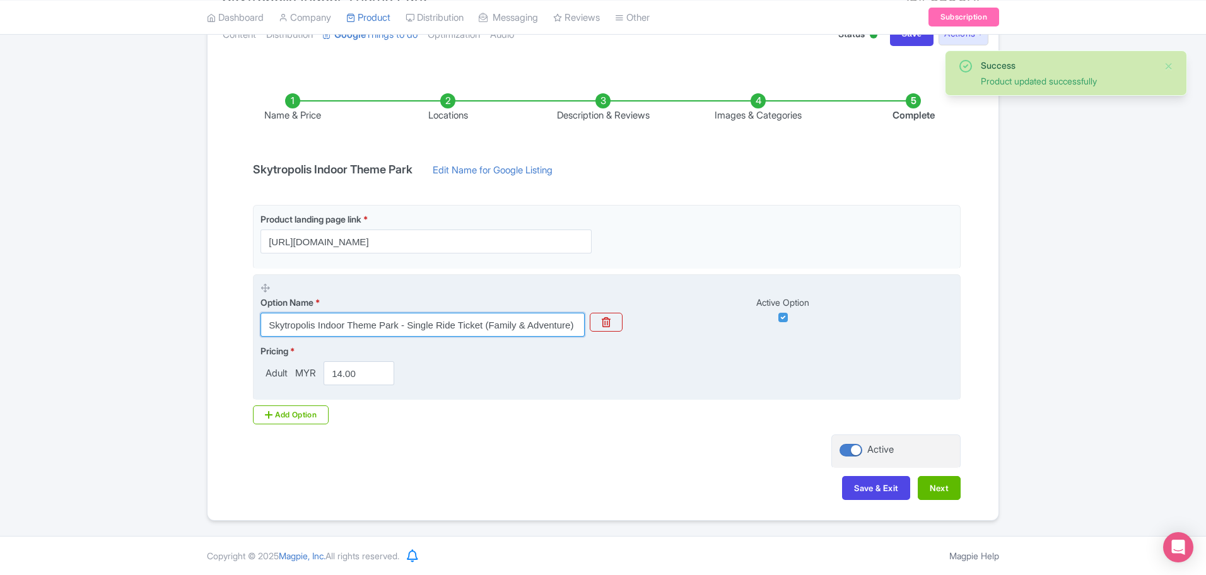
click at [425, 315] on input "Skytropolis Indoor Theme Park - Single Ride Ticket (Family & Adventure) [Malays…" at bounding box center [423, 325] width 324 height 24
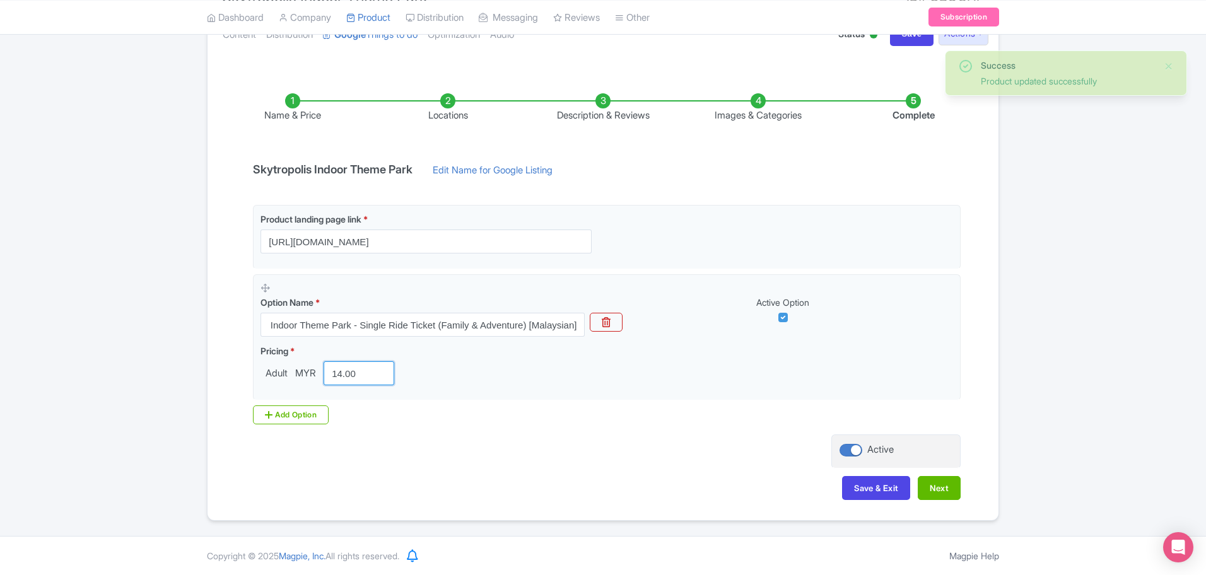
scroll to position [0, 0]
drag, startPoint x: 361, startPoint y: 377, endPoint x: 201, endPoint y: 367, distance: 159.9
click at [201, 367] on div "Success Product updated successfully ← Back to Products Skytropolis Indoor Them…" at bounding box center [602, 240] width 807 height 561
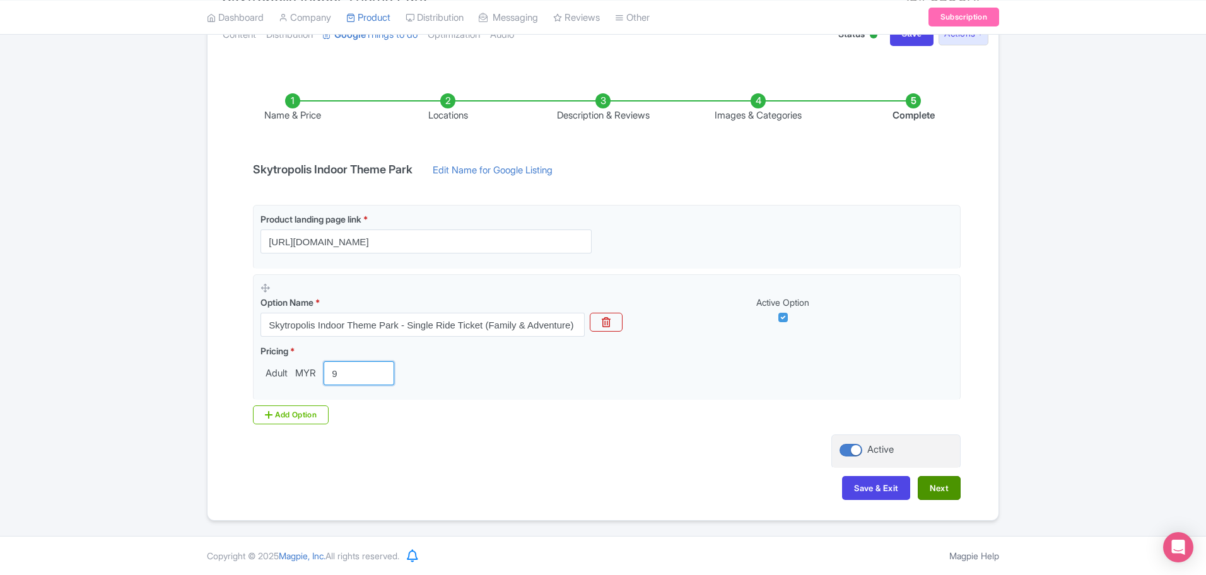
type input "9"
click at [927, 492] on button "Next" at bounding box center [939, 488] width 43 height 24
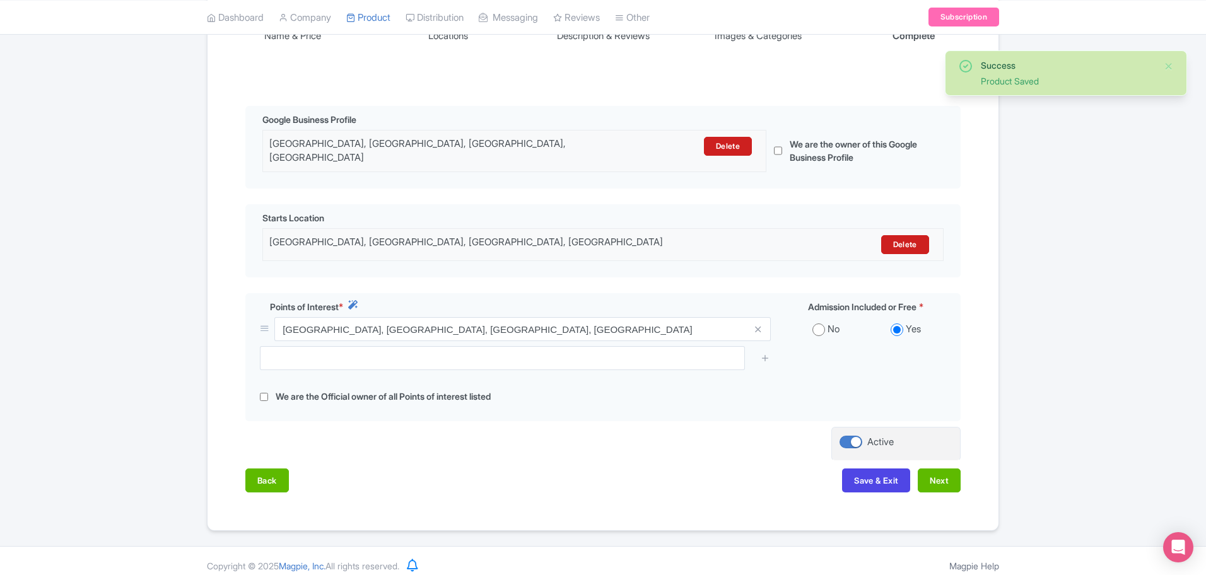
scroll to position [239, 0]
click at [939, 479] on button "Next" at bounding box center [939, 480] width 43 height 24
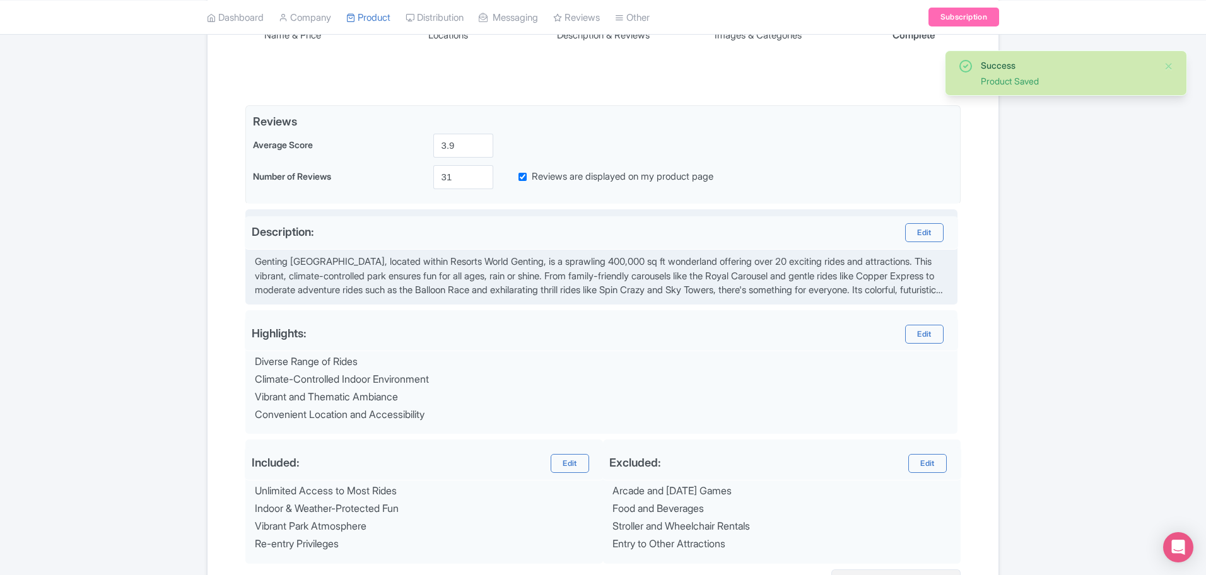
scroll to position [374, 0]
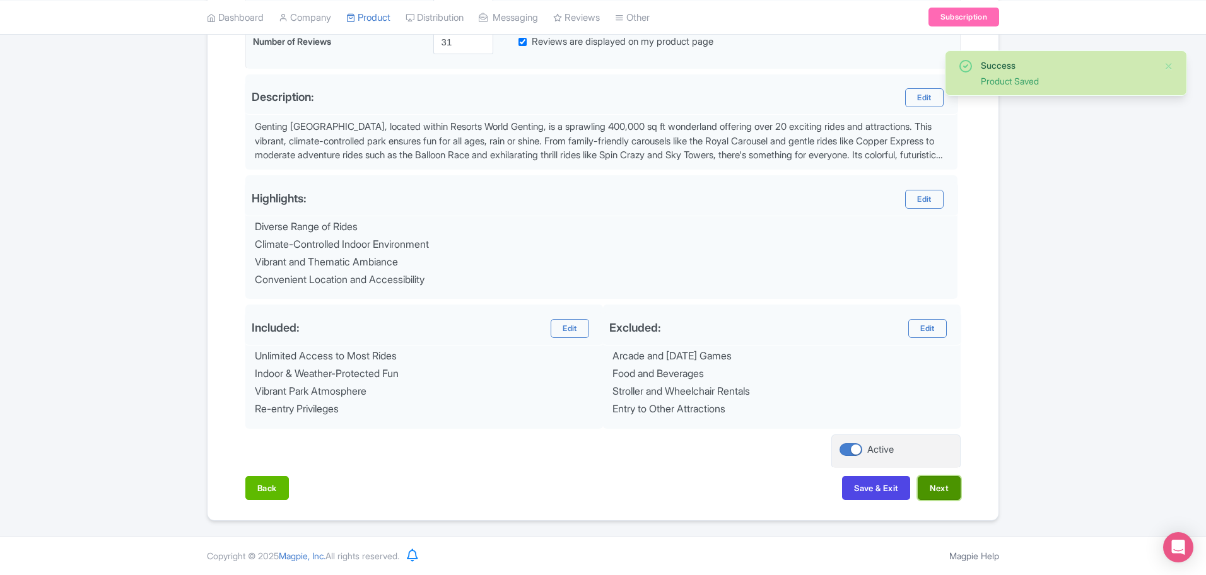
click at [954, 498] on button "Next" at bounding box center [939, 488] width 43 height 24
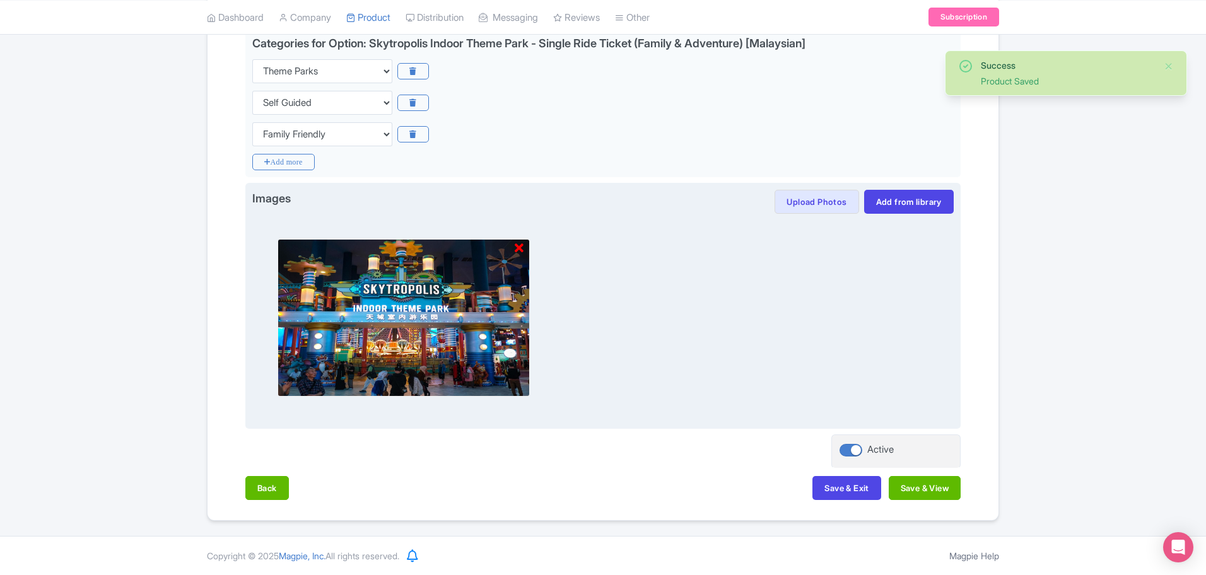
scroll to position [317, 0]
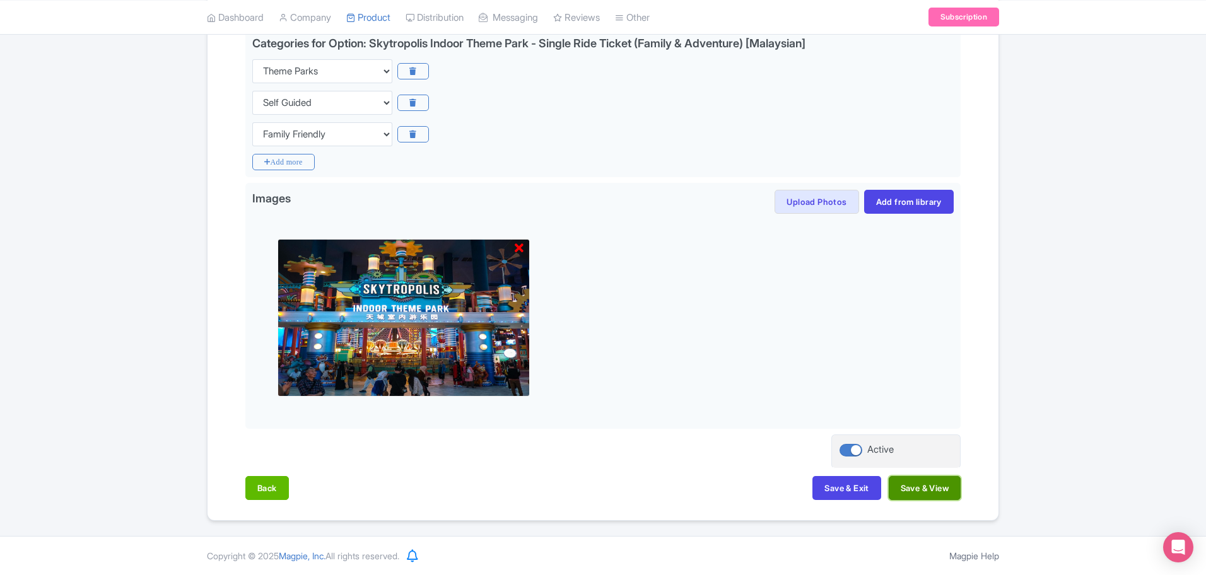
click at [925, 495] on button "Save & View" at bounding box center [925, 488] width 72 height 24
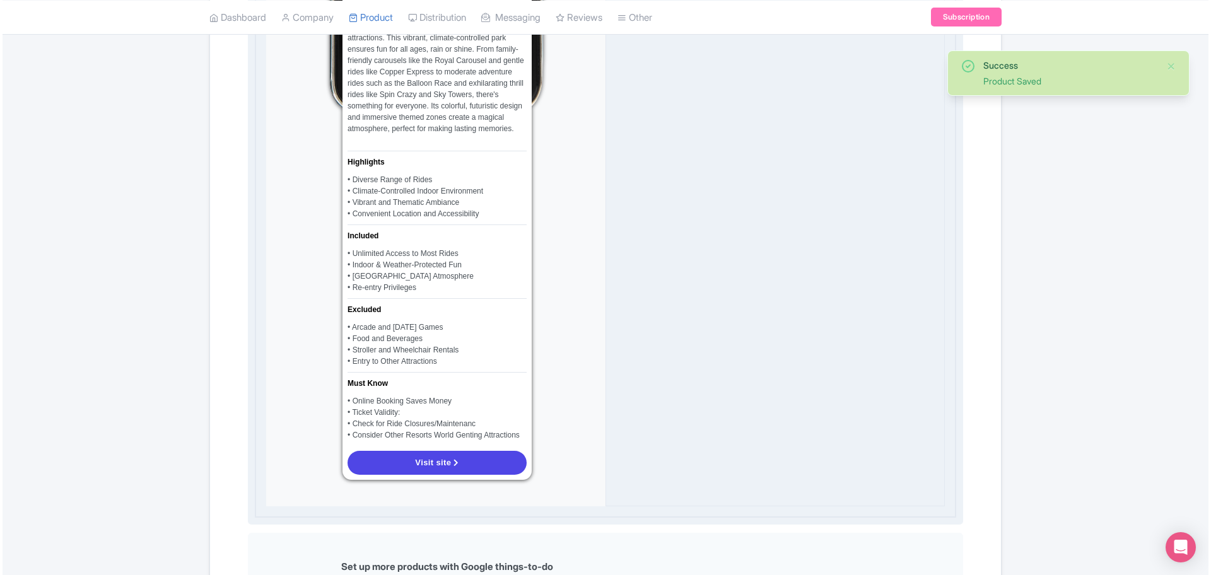
scroll to position [869, 0]
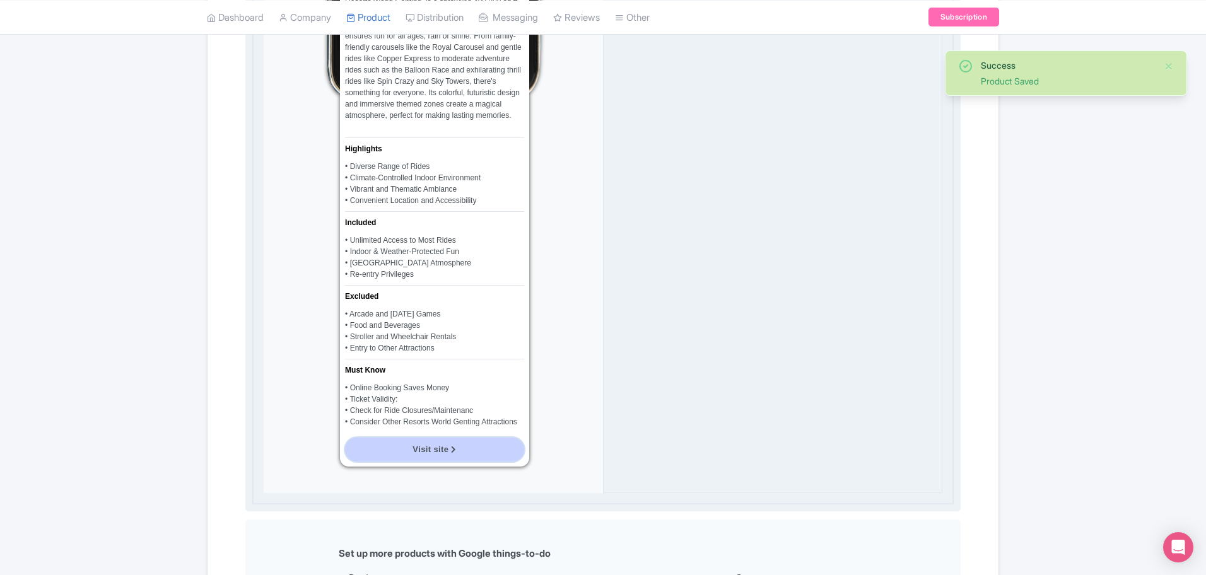
click at [451, 446] on icon at bounding box center [453, 450] width 5 height 8
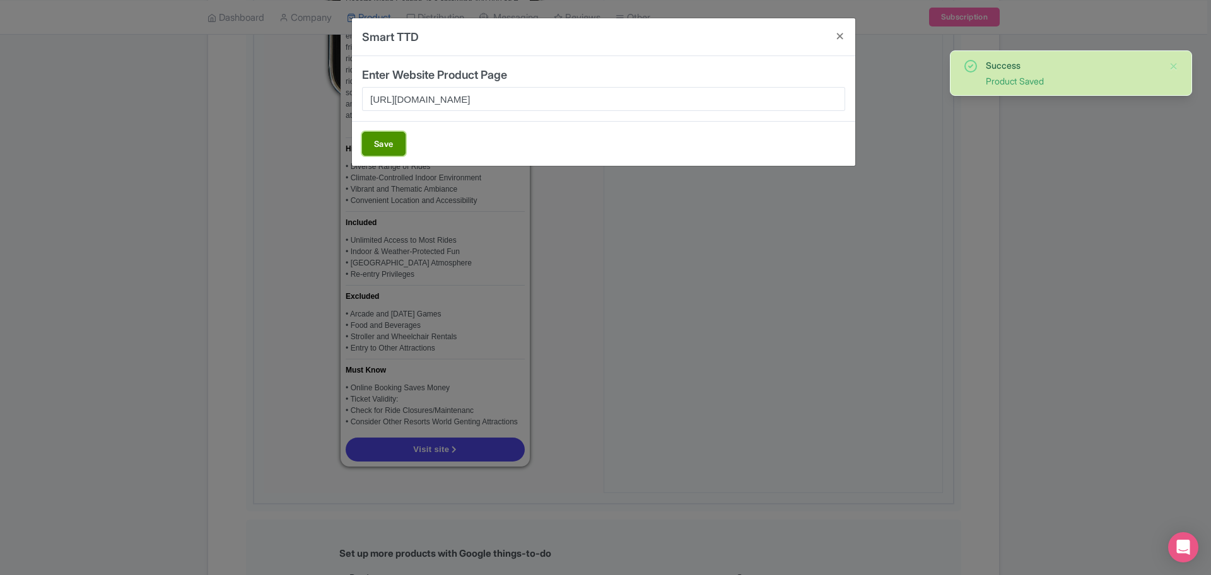
click at [382, 145] on button "Save" at bounding box center [384, 144] width 44 height 24
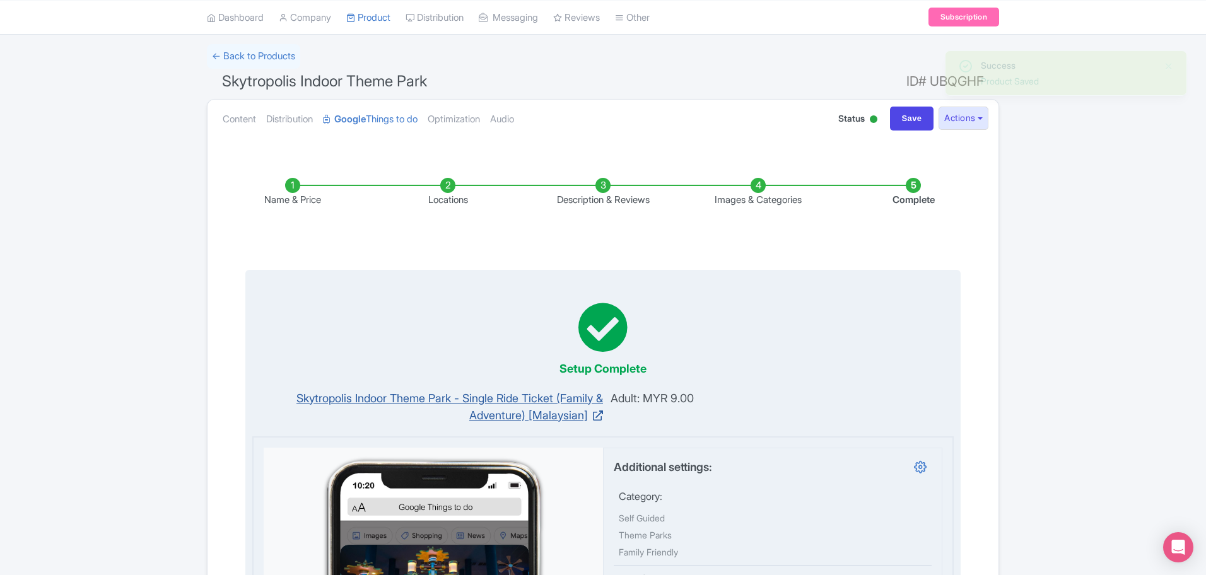
scroll to position [0, 0]
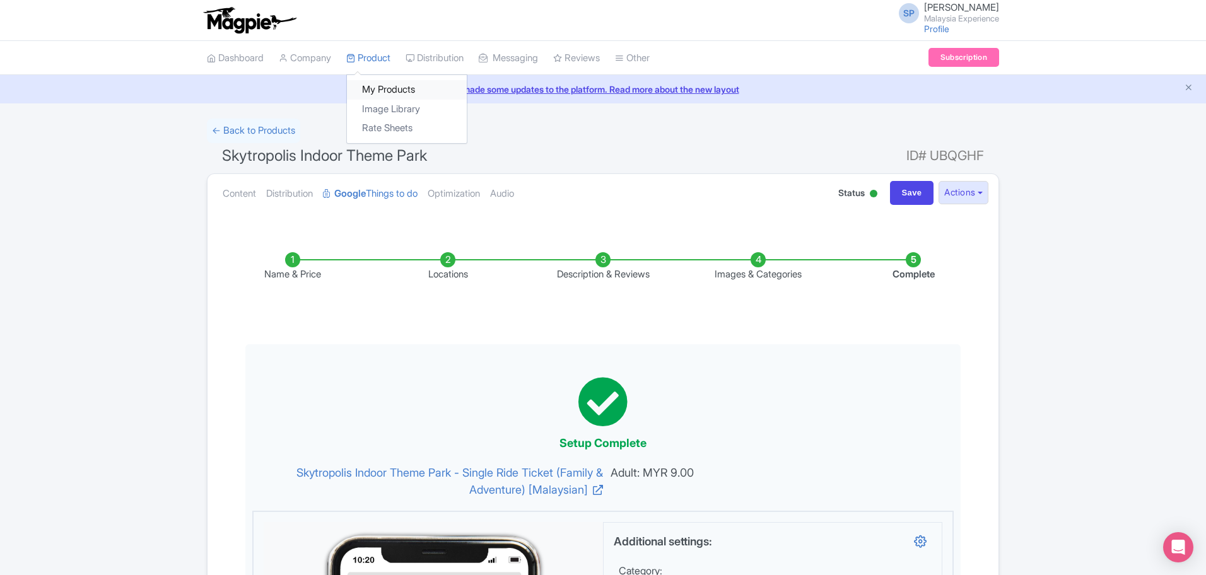
click at [387, 94] on link "My Products" at bounding box center [407, 90] width 120 height 20
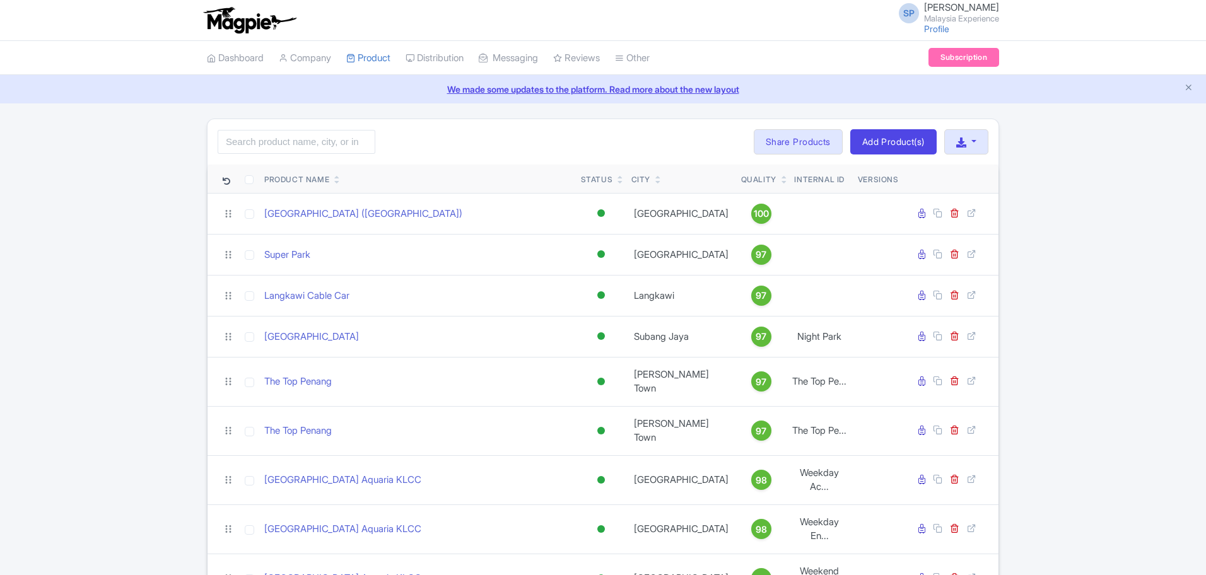
click at [299, 145] on input "search" at bounding box center [297, 142] width 158 height 24
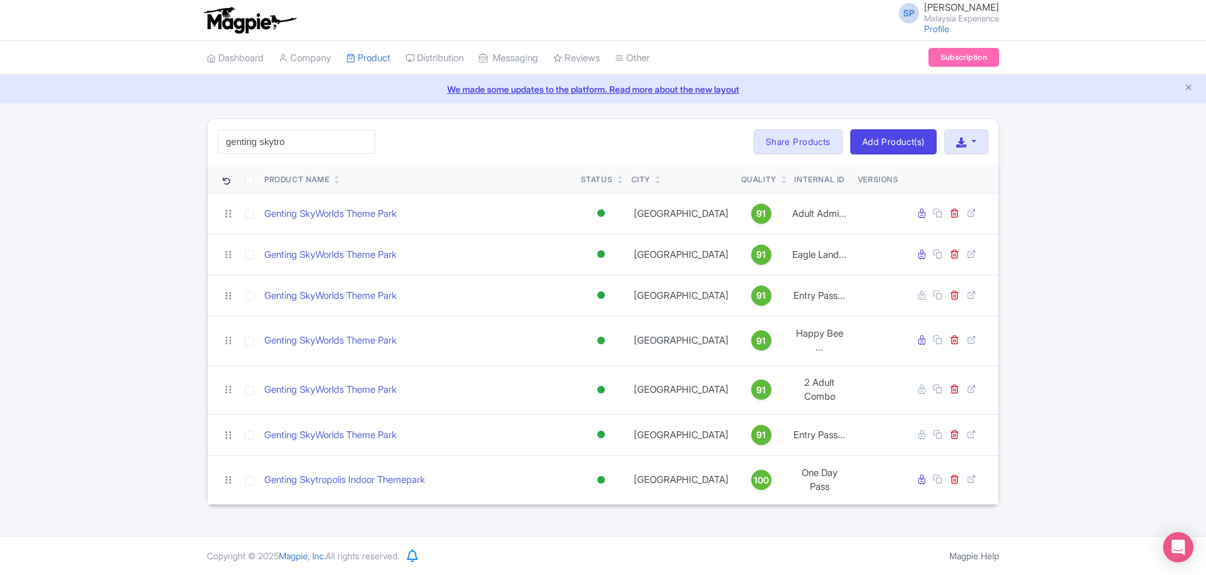
click button "Search" at bounding box center [0, 0] width 0 height 0
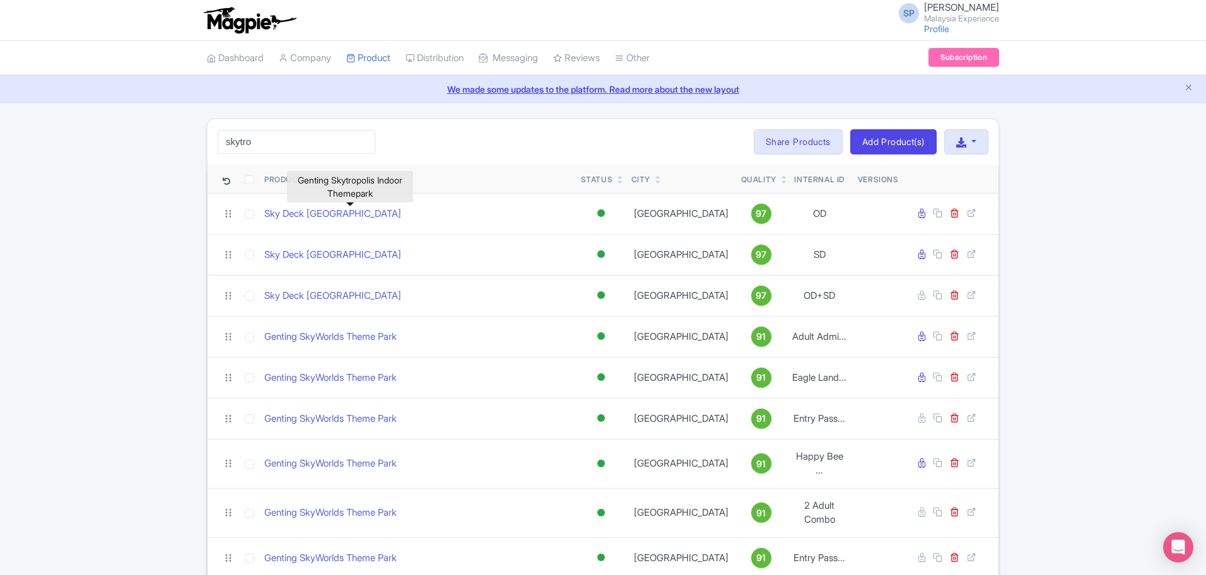
type input "skytro"
click button "Search" at bounding box center [0, 0] width 0 height 0
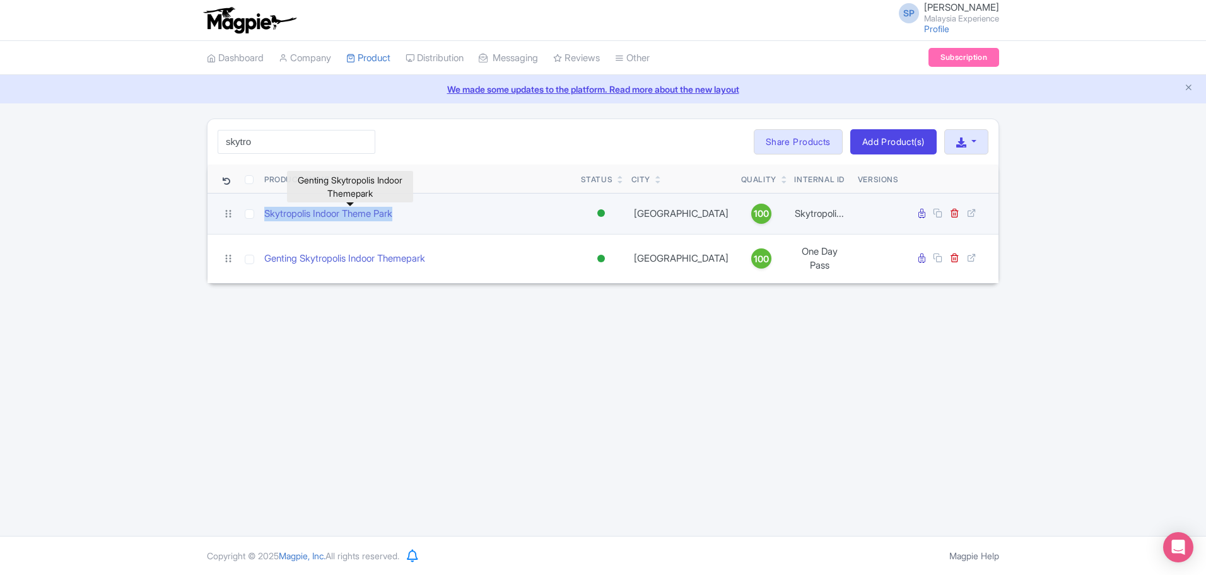
drag, startPoint x: 418, startPoint y: 213, endPoint x: 255, endPoint y: 209, distance: 162.8
click at [254, 209] on tr "Skytropolis Indoor Theme Park Active Inactive Building Archived Kuala Lumpur 10…" at bounding box center [603, 213] width 791 height 41
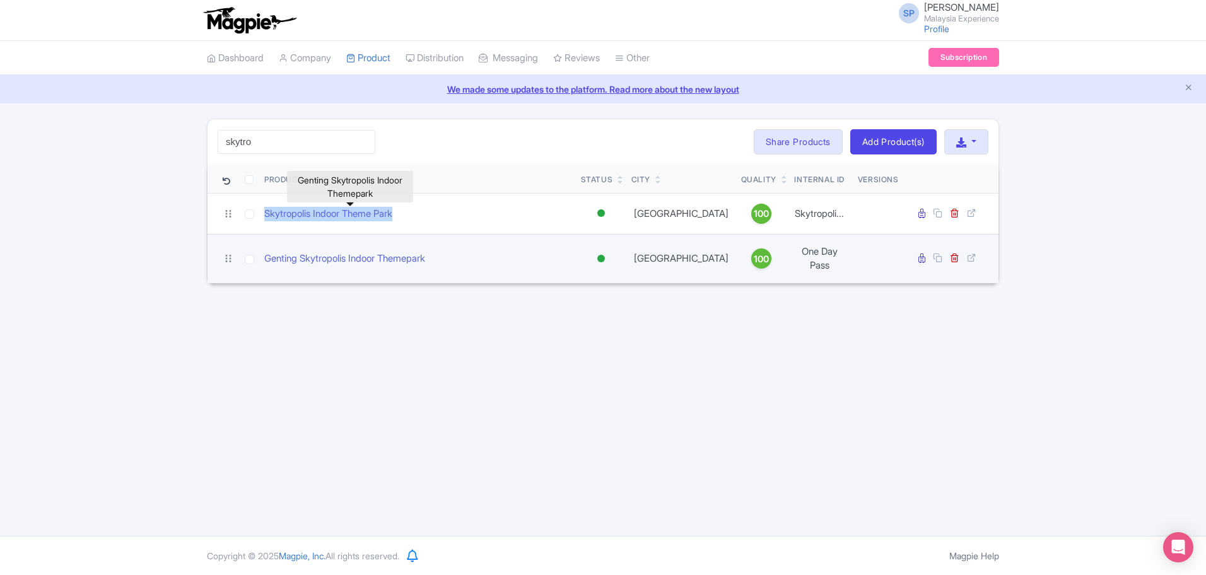
copy tr "Skytropolis Indoor Theme Park"
drag, startPoint x: 480, startPoint y: 252, endPoint x: 257, endPoint y: 255, distance: 223.3
click at [257, 255] on tr "Genting Skytropolis Indoor Themepark Active Inactive Building Archived Kuala Lu…" at bounding box center [603, 258] width 791 height 49
copy tr "Genting Skytropolis Indoor Themepark"
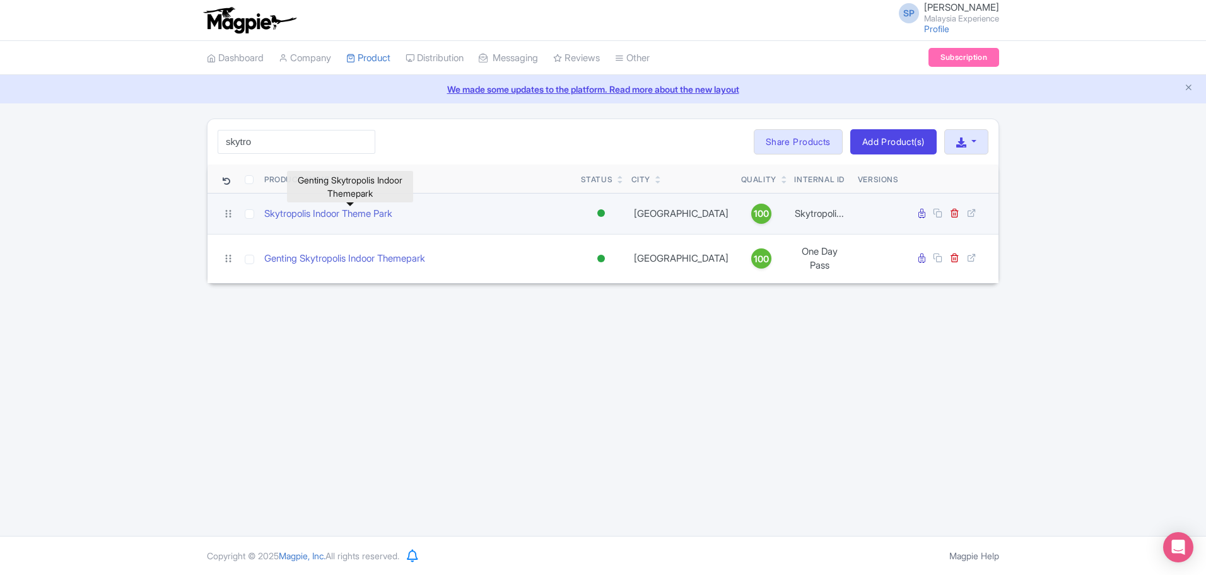
click at [450, 208] on div "Skytropolis Indoor Theme Park" at bounding box center [417, 214] width 307 height 15
drag, startPoint x: 428, startPoint y: 219, endPoint x: 245, endPoint y: 218, distance: 183.6
click at [245, 218] on tr "Skytropolis Indoor Theme Park Active Inactive Building Archived Kuala Lumpur 10…" at bounding box center [603, 213] width 791 height 41
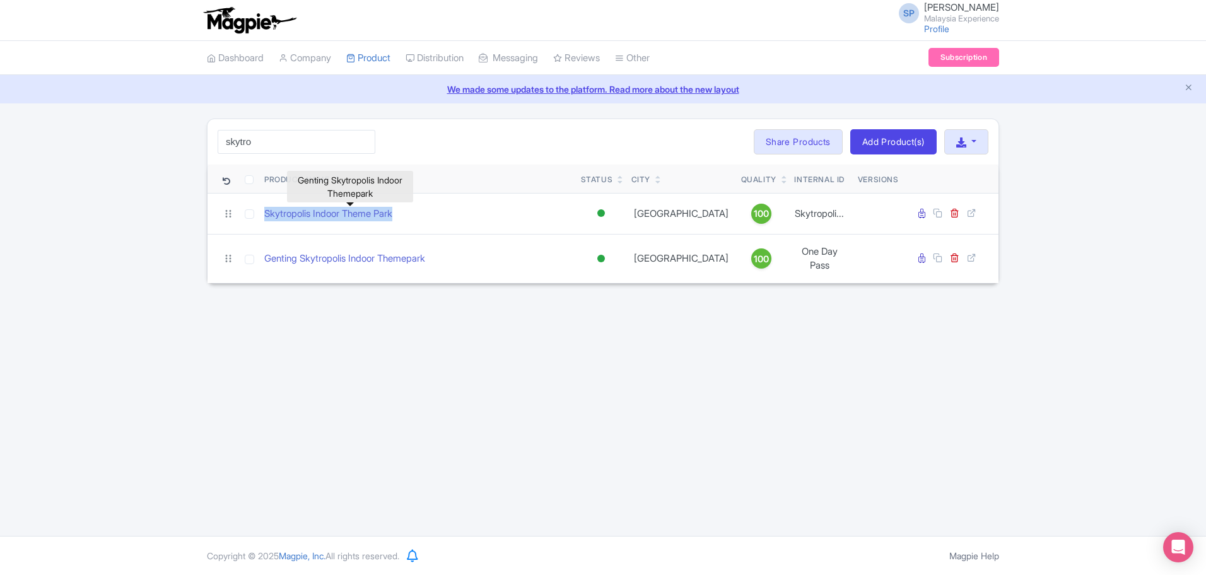
copy tr "Skytropolis Indoor Theme Park"
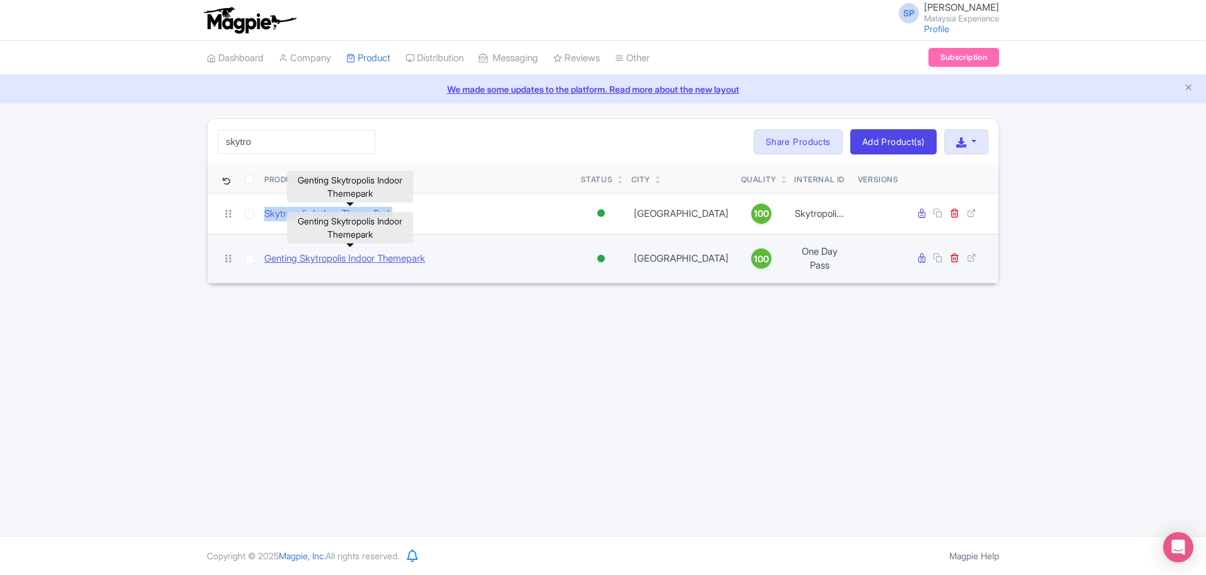
click at [360, 259] on link "Genting Skytropolis Indoor Themepark" at bounding box center [344, 259] width 161 height 15
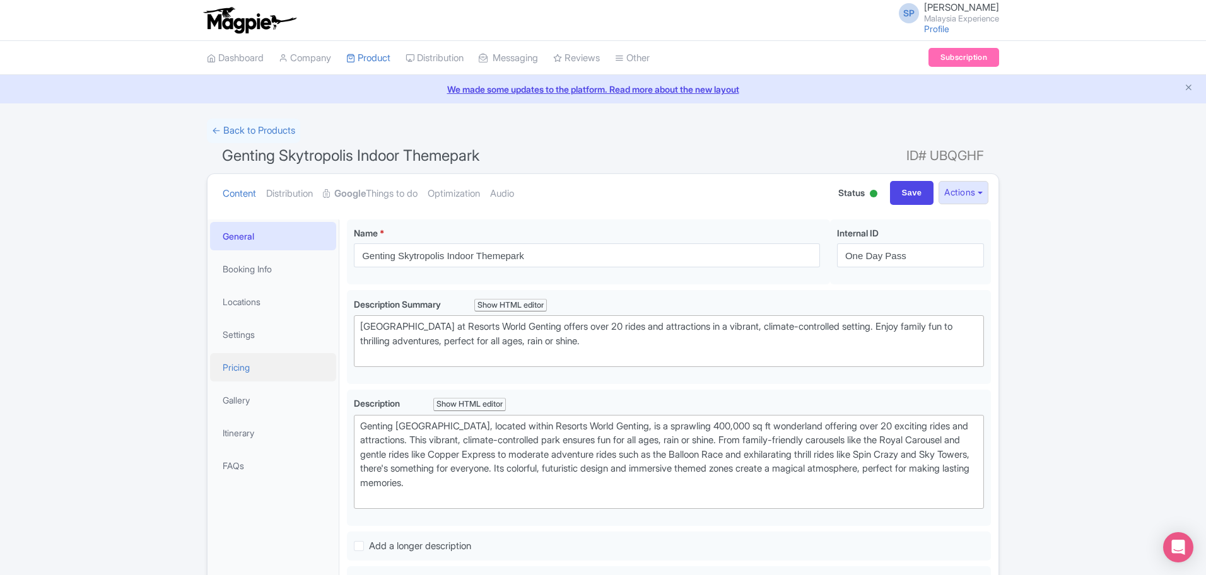
click at [273, 362] on link "Pricing" at bounding box center [273, 367] width 126 height 28
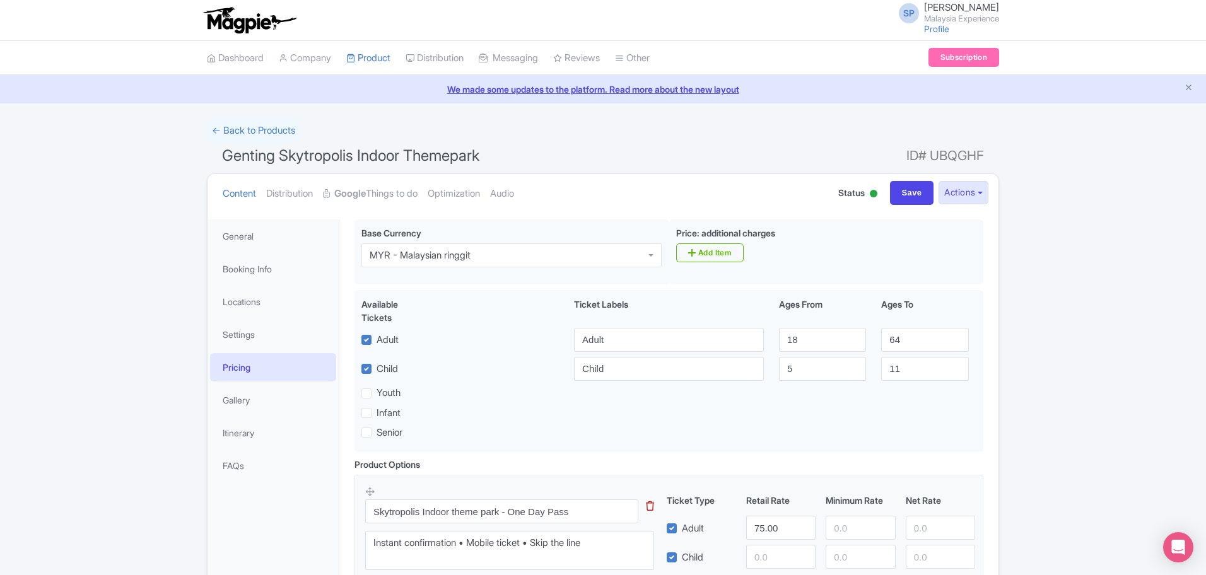
scroll to position [158, 0]
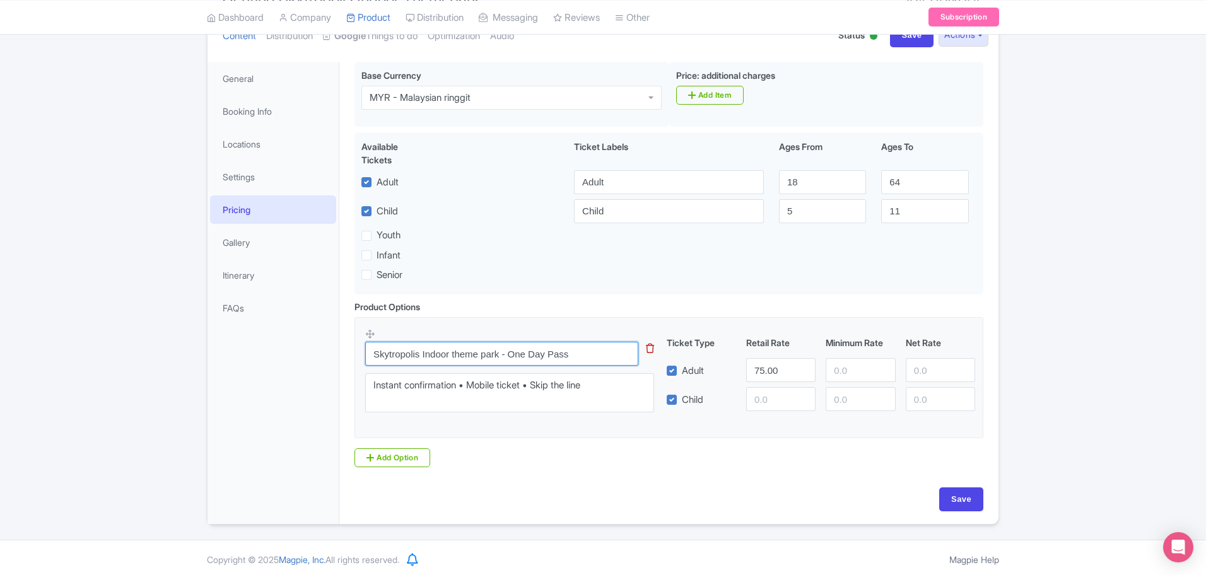
click at [573, 349] on input "Skytropolis Indoor theme park - One Day Pass" at bounding box center [501, 354] width 273 height 24
paste input "Theme Park - All-Day Unlimited Rides Pass [Non-Malaysian]"
type input "Skytropolis Indoor Theme Park - All-Day Unlimited Rides Pass [Non-Malaysian]"
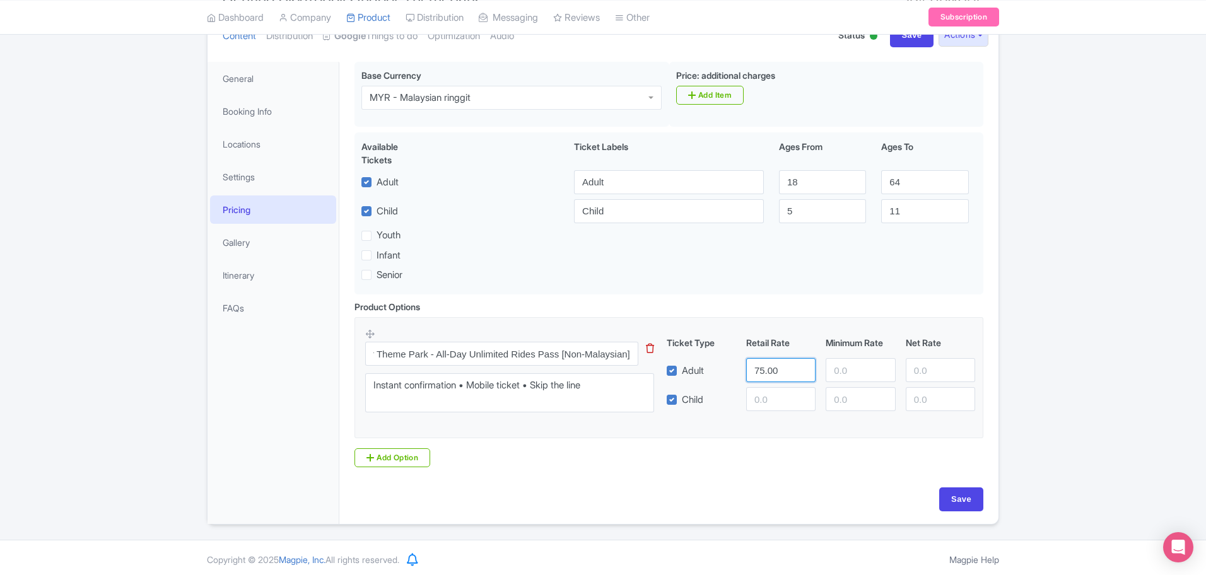
scroll to position [0, 0]
drag, startPoint x: 775, startPoint y: 370, endPoint x: 584, endPoint y: 326, distance: 196.7
click at [575, 326] on fieldset "Skytropolis Indoor Theme Park - All-Day Unlimited Rides Pass [Non-Malaysian] Th…" at bounding box center [669, 378] width 629 height 122
type input "87"
click at [956, 507] on input "Save" at bounding box center [961, 500] width 44 height 24
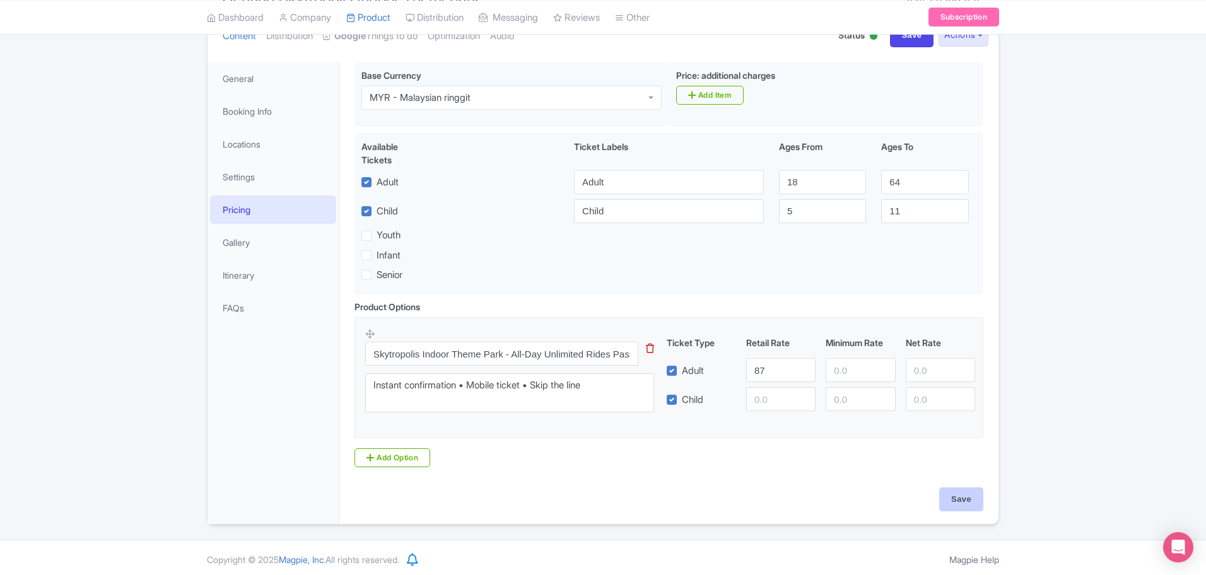
type input "Saving..."
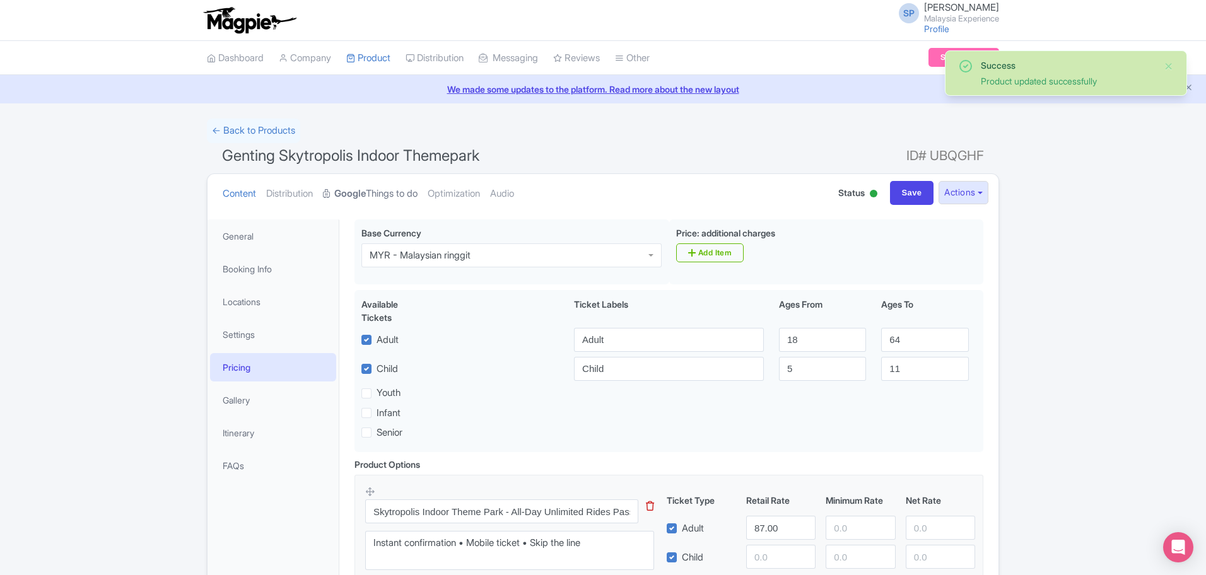
click at [389, 194] on link "Google Things to do" at bounding box center [370, 194] width 95 height 40
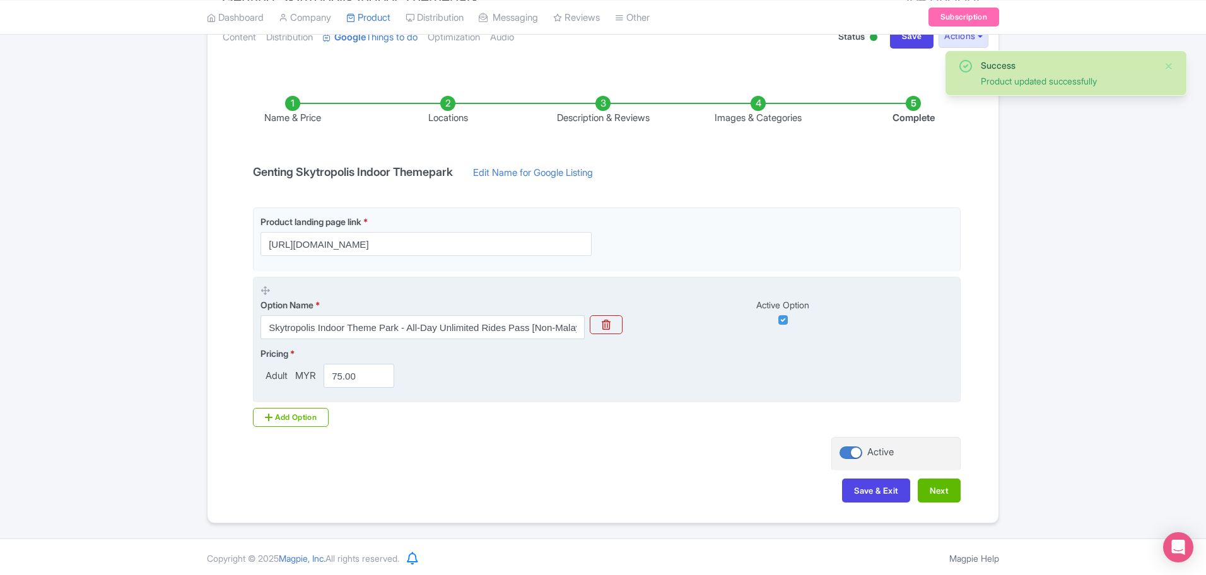
scroll to position [159, 0]
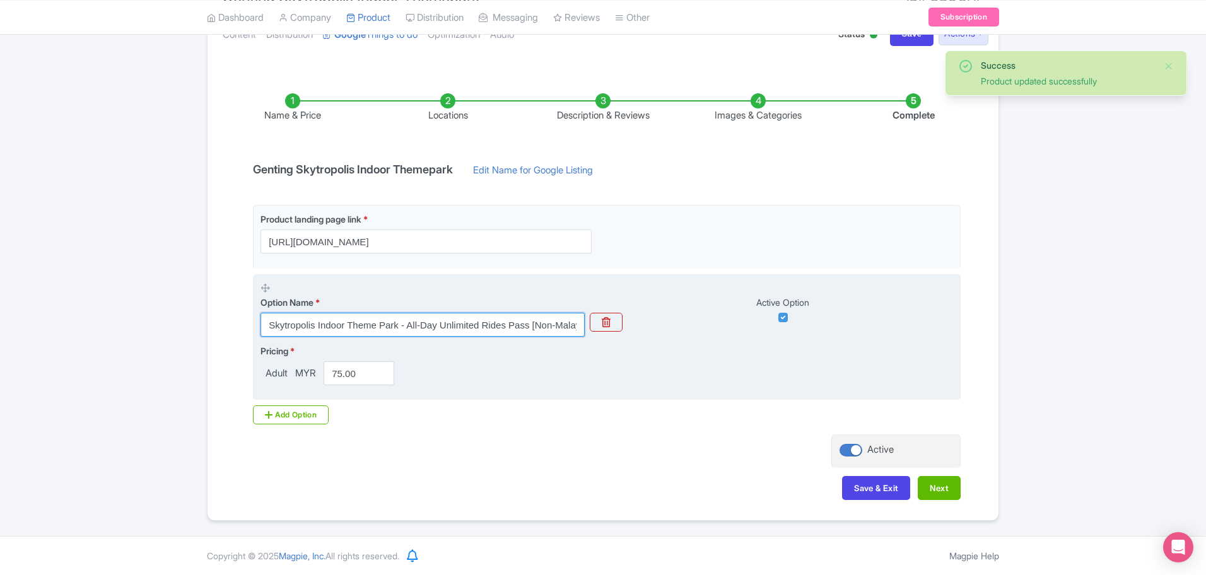
click at [488, 325] on input "Skytropolis Indoor Theme Park - All-Day Unlimited Rides Pass [Non-Malaysian]" at bounding box center [423, 325] width 324 height 24
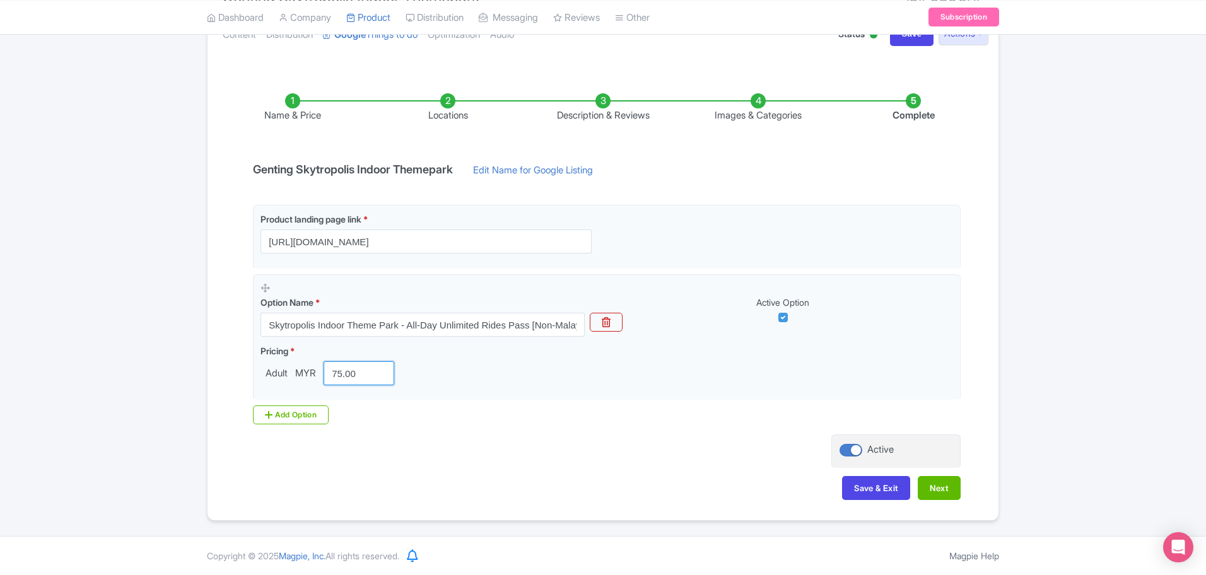
drag, startPoint x: 365, startPoint y: 378, endPoint x: 192, endPoint y: 352, distance: 175.4
click at [198, 353] on div "Success Product updated successfully ← Back to Products Genting Skytropolis Ind…" at bounding box center [603, 240] width 1206 height 561
type input "87"
drag, startPoint x: 925, startPoint y: 473, endPoint x: 930, endPoint y: 479, distance: 8.1
click at [927, 476] on div "Name & Price Locations Description & Reviews Images & Categories Complete Genti…" at bounding box center [603, 290] width 776 height 445
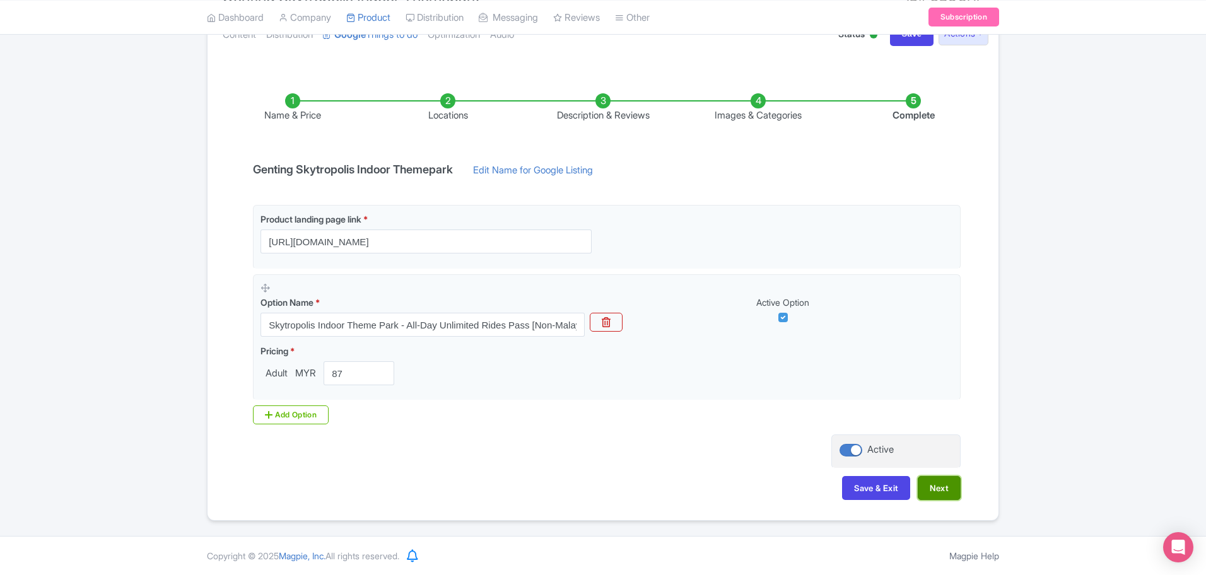
click at [936, 488] on button "Next" at bounding box center [939, 488] width 43 height 24
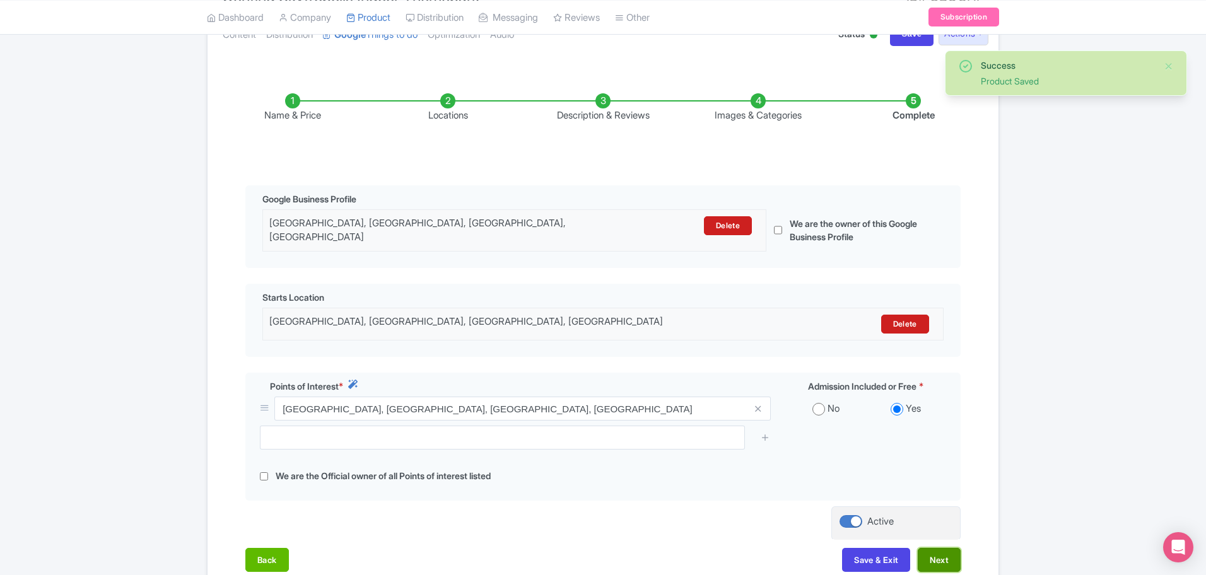
click at [932, 555] on button "Next" at bounding box center [939, 560] width 43 height 24
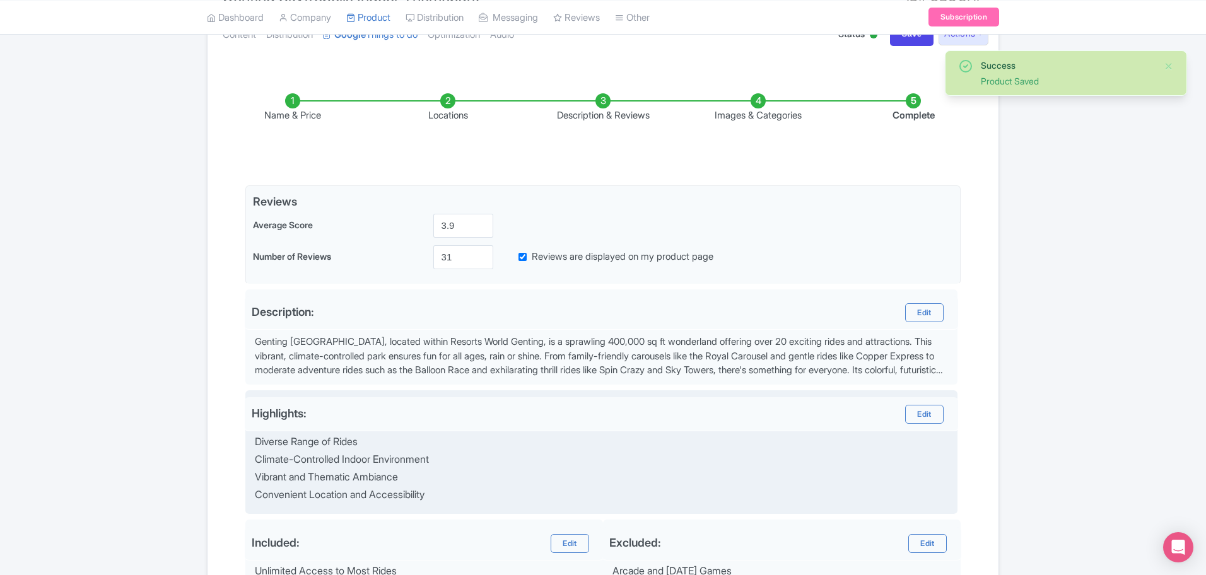
scroll to position [374, 0]
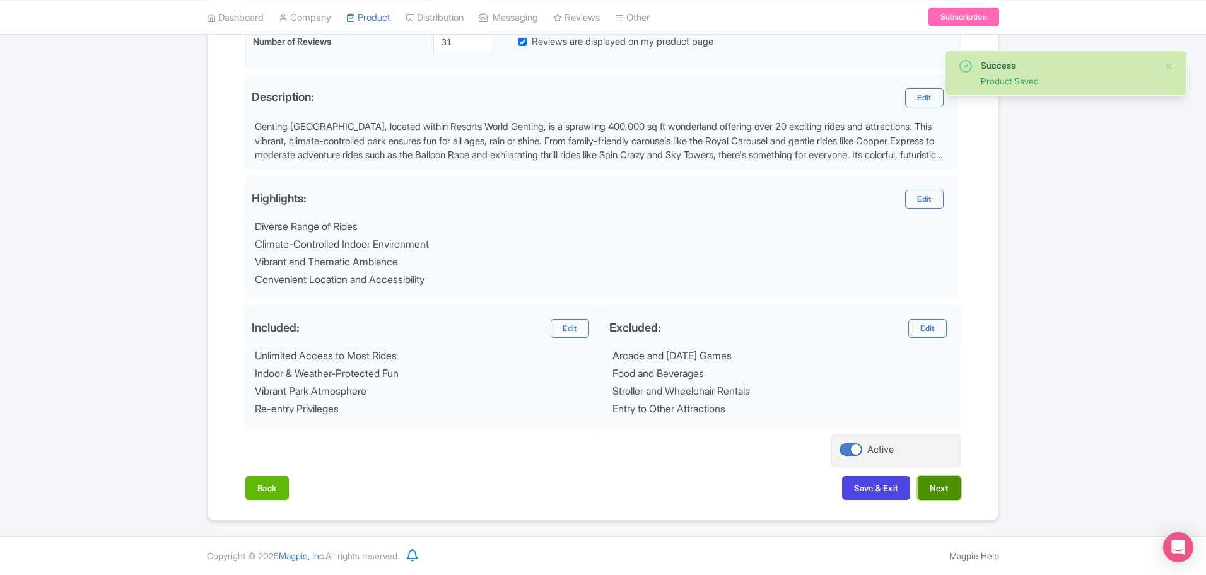
click at [942, 484] on button "Next" at bounding box center [939, 488] width 43 height 24
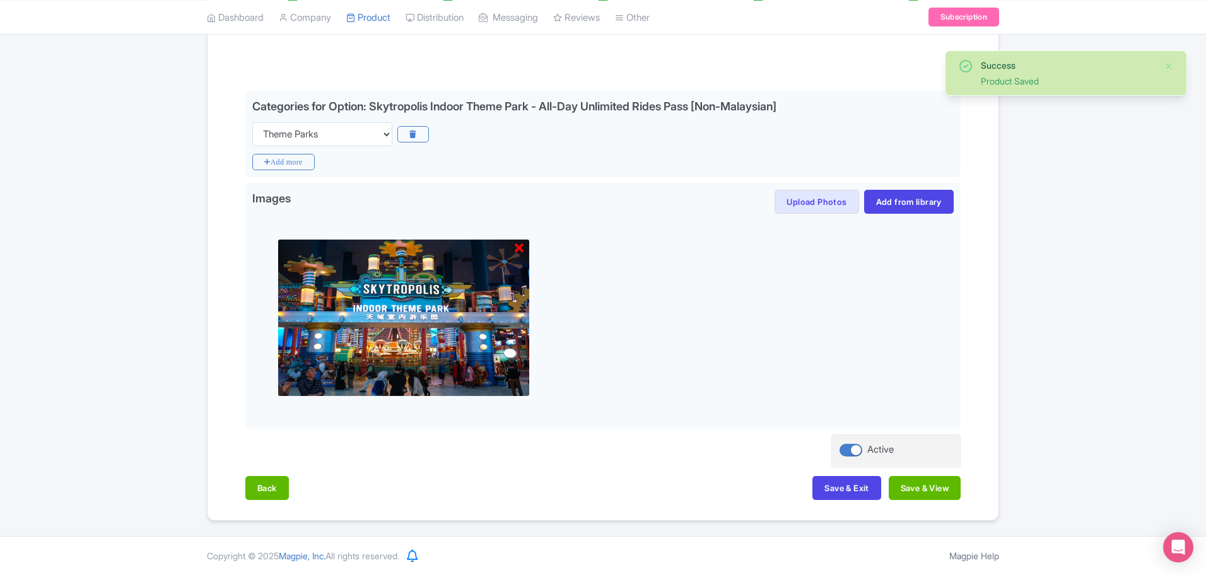
scroll to position [254, 0]
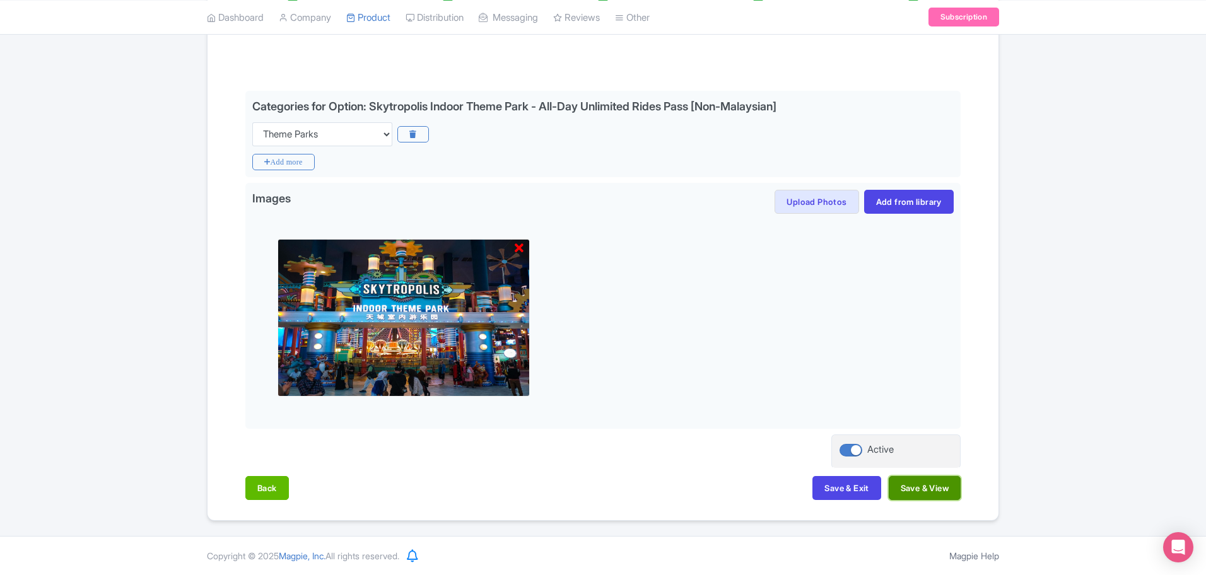
click at [939, 485] on button "Save & View" at bounding box center [925, 488] width 72 height 24
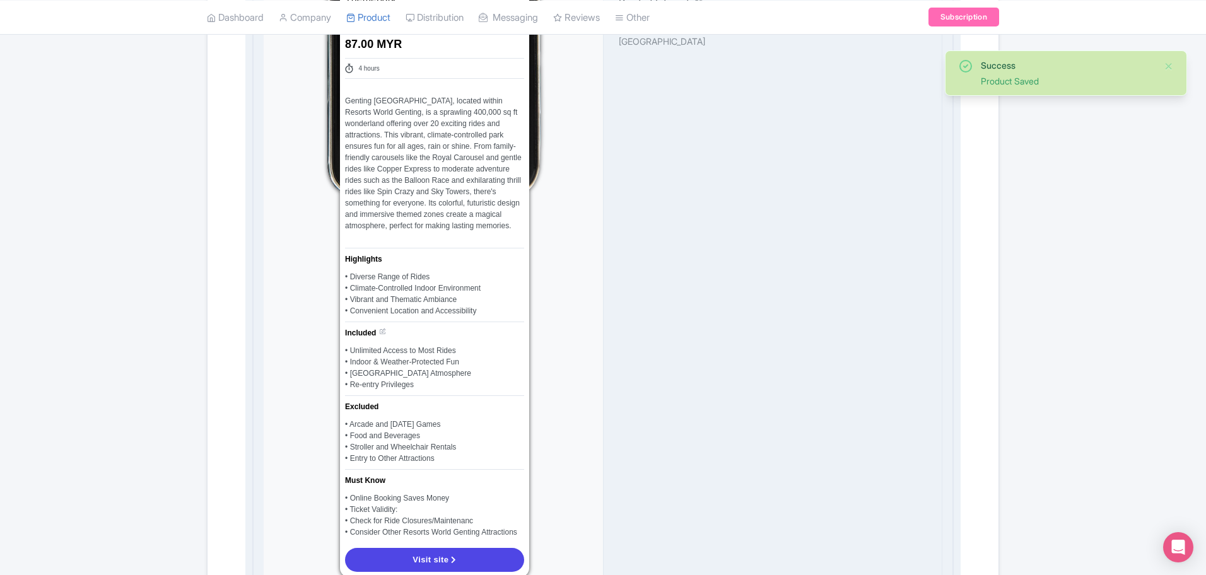
scroll to position [806, 0]
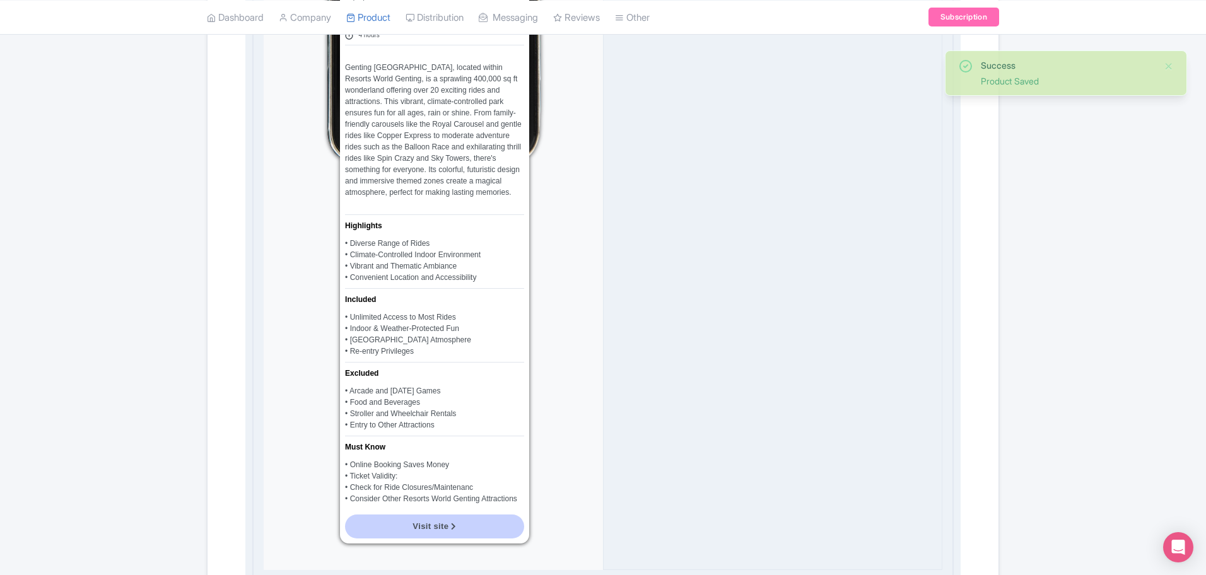
drag, startPoint x: 448, startPoint y: 537, endPoint x: 451, endPoint y: 530, distance: 7.6
click at [451, 530] on div "Visit site" at bounding box center [434, 527] width 189 height 34
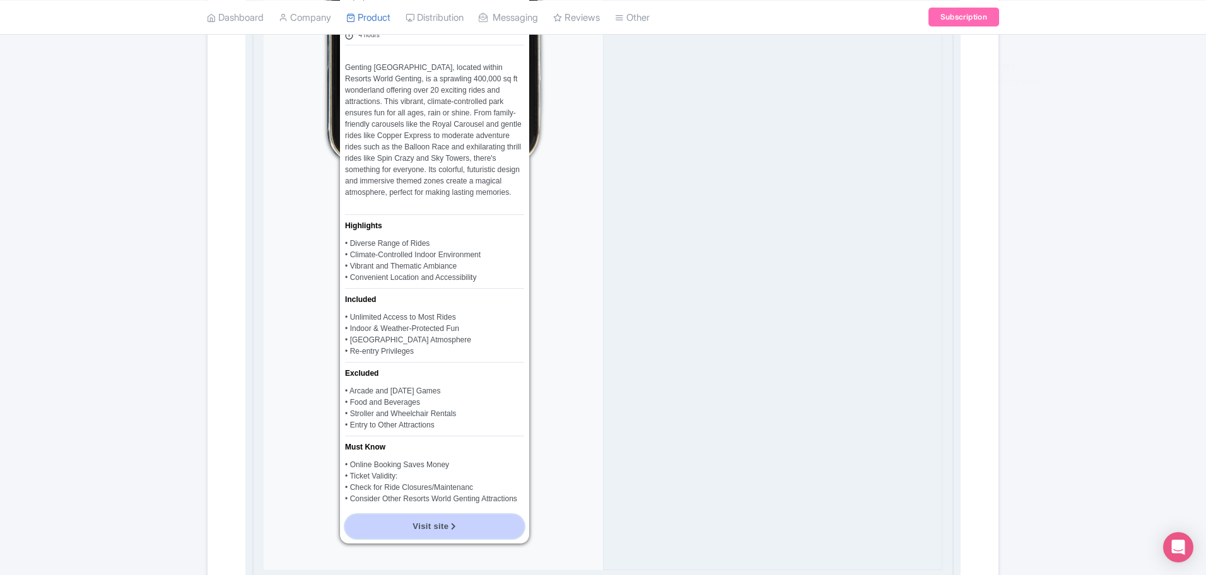
click at [451, 530] on icon at bounding box center [453, 527] width 5 height 8
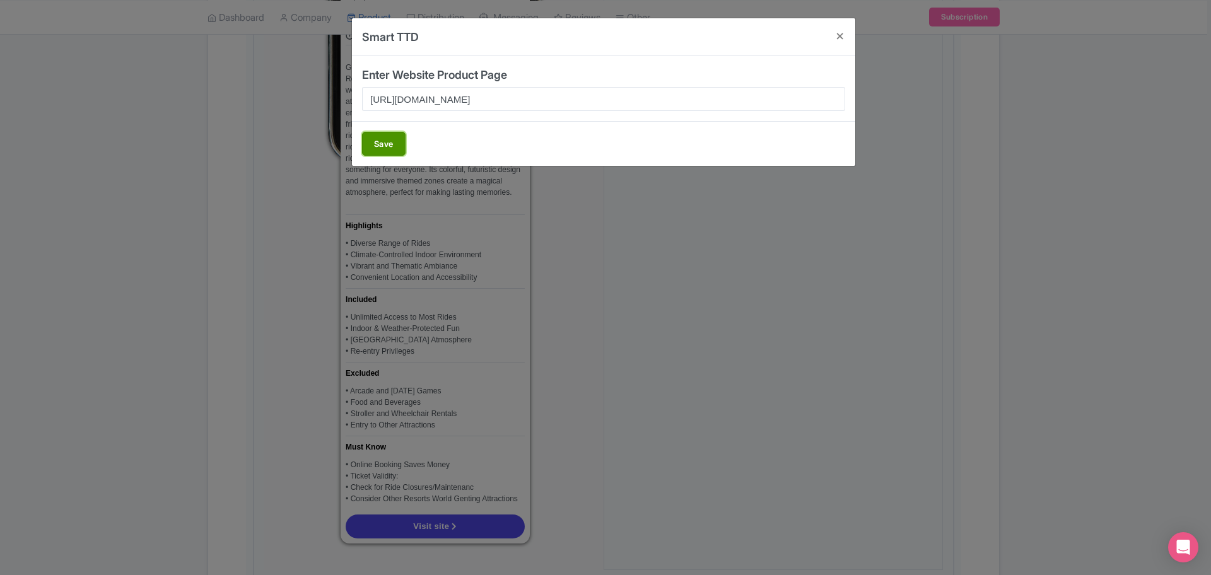
click at [388, 142] on button "Save" at bounding box center [384, 144] width 44 height 24
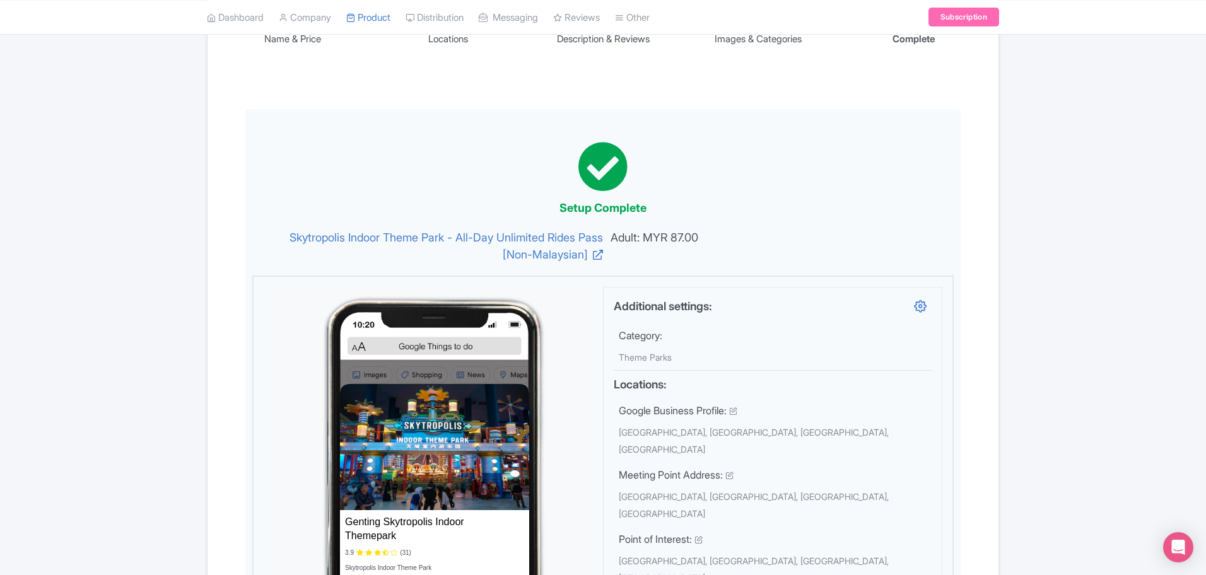
scroll to position [0, 0]
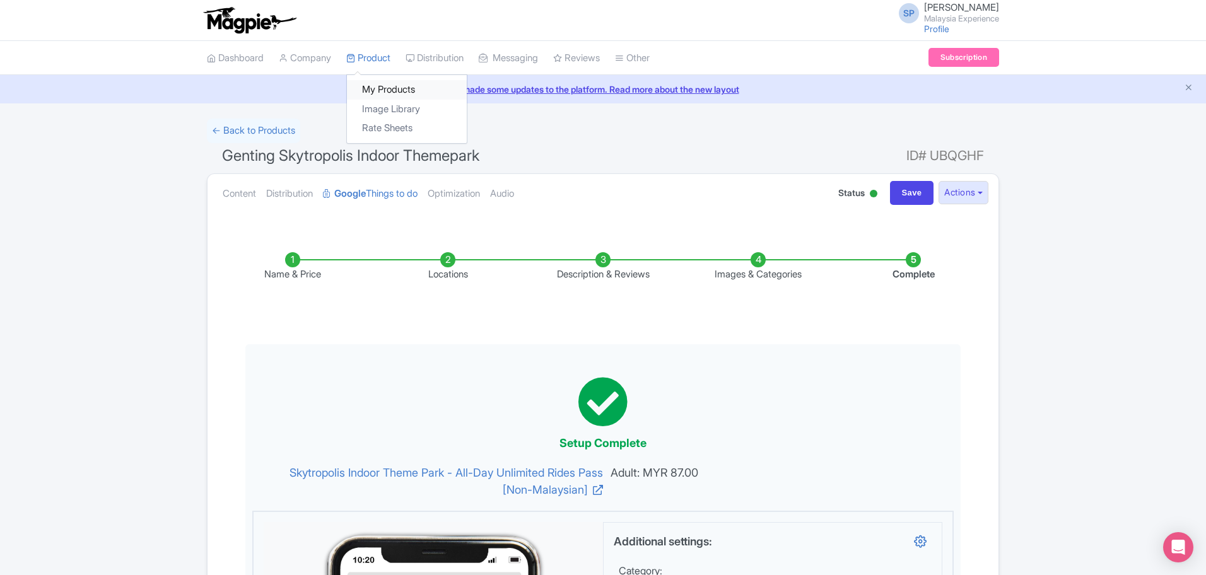
click at [380, 80] on link "My Products" at bounding box center [407, 90] width 120 height 20
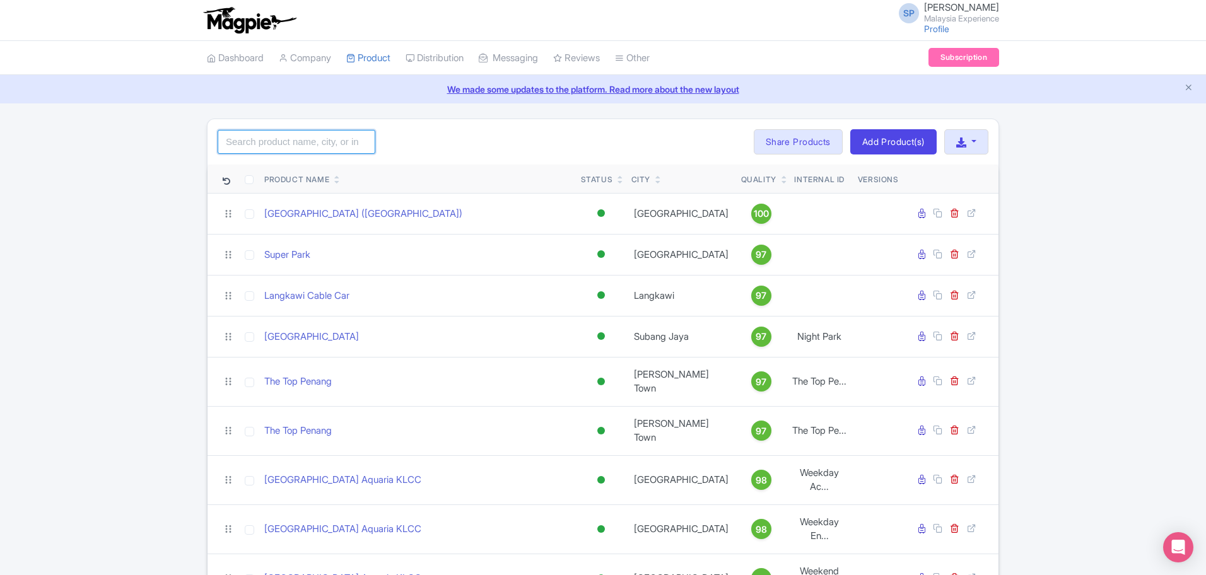
click at [331, 149] on input "search" at bounding box center [297, 142] width 158 height 24
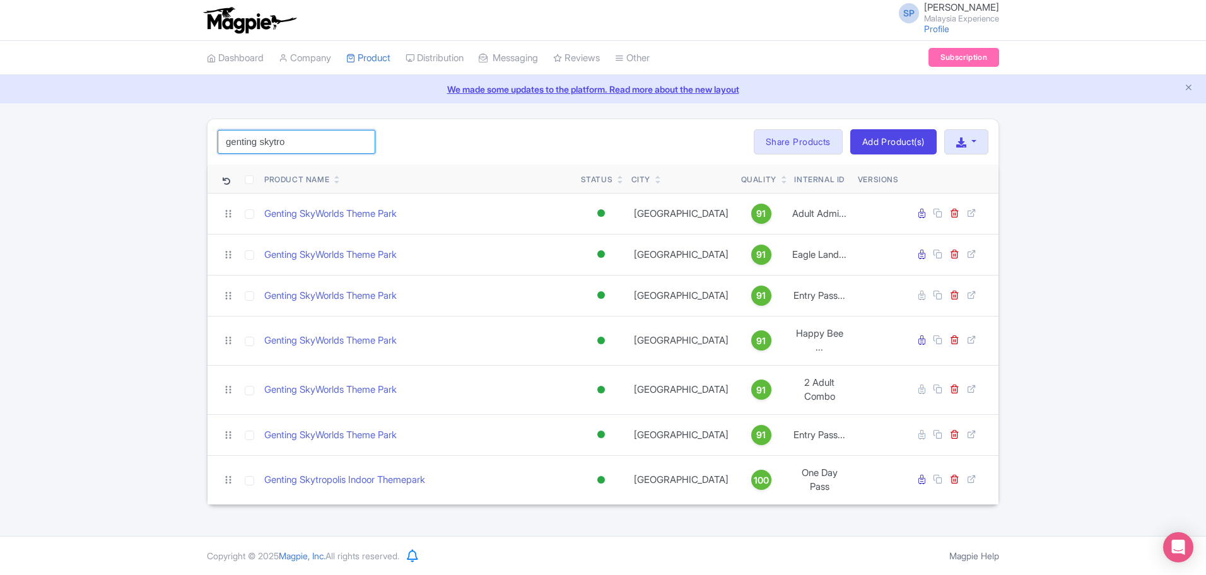
click button "Search" at bounding box center [0, 0] width 0 height 0
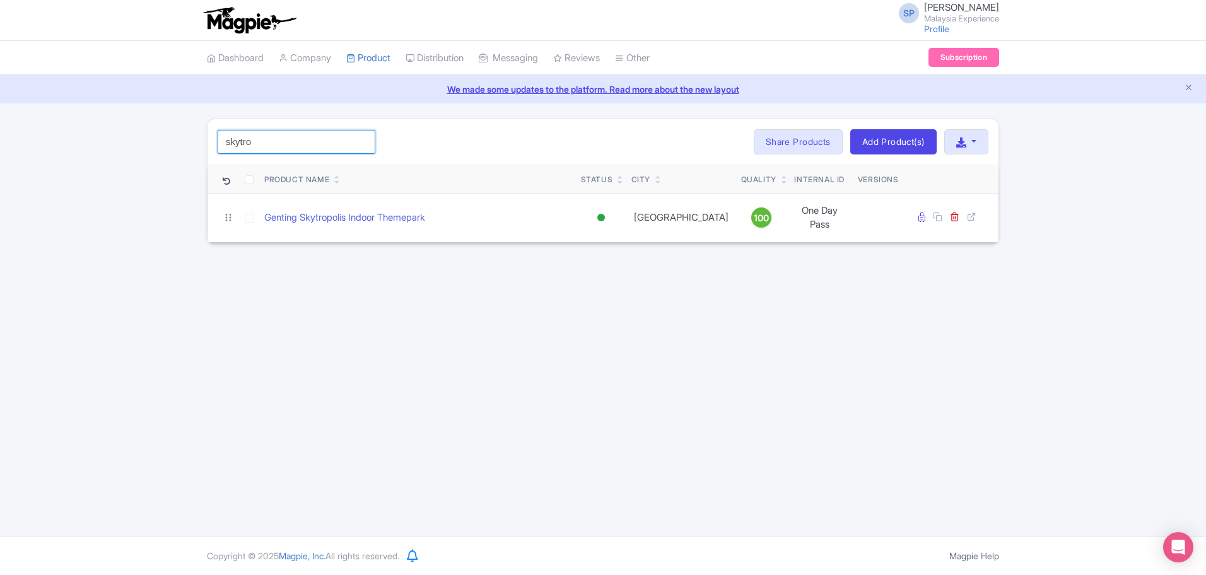
type input "skytro"
click button "Search" at bounding box center [0, 0] width 0 height 0
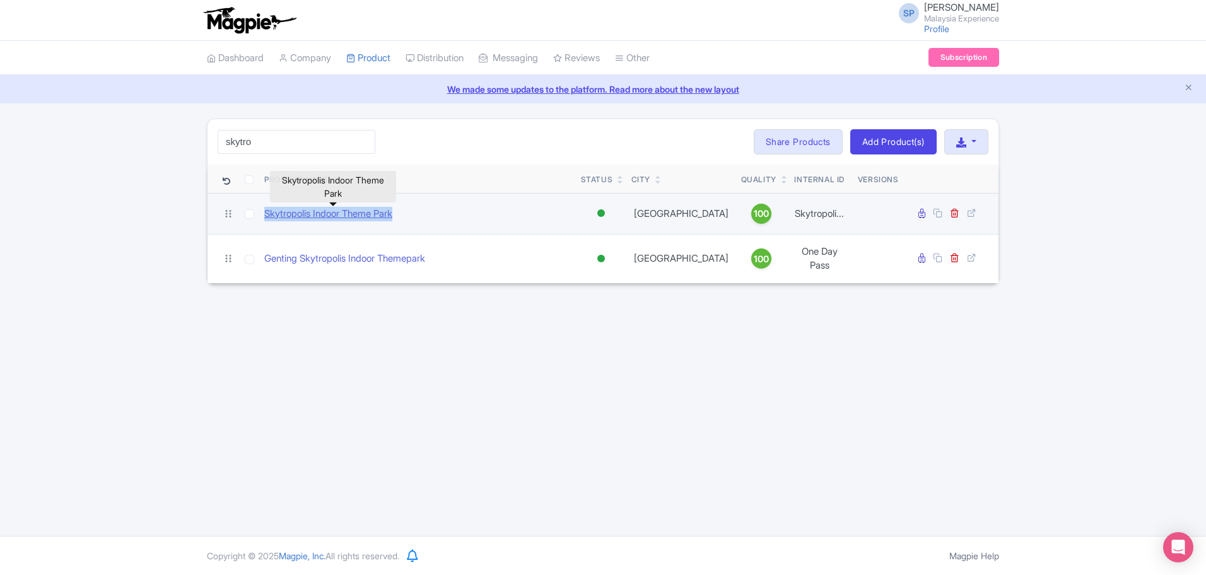
drag, startPoint x: 427, startPoint y: 216, endPoint x: 265, endPoint y: 217, distance: 162.1
click at [265, 217] on div "Skytropolis Indoor Theme Park" at bounding box center [417, 214] width 307 height 15
copy link "Skytropolis Indoor Theme Park"
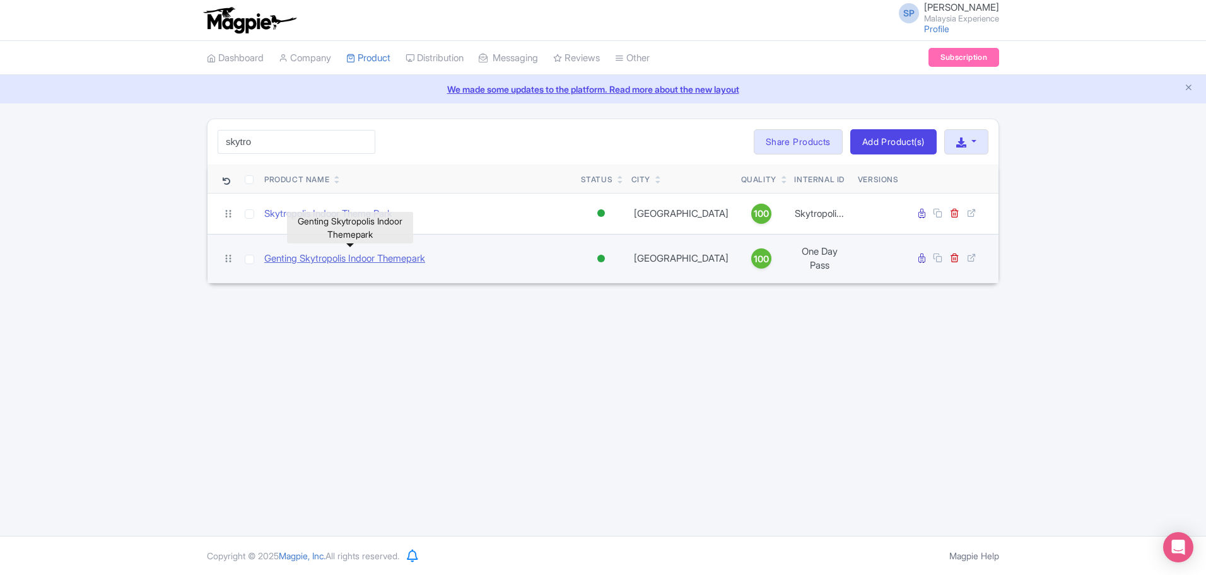
click at [403, 257] on link "Genting Skytropolis Indoor Themepark" at bounding box center [344, 259] width 161 height 15
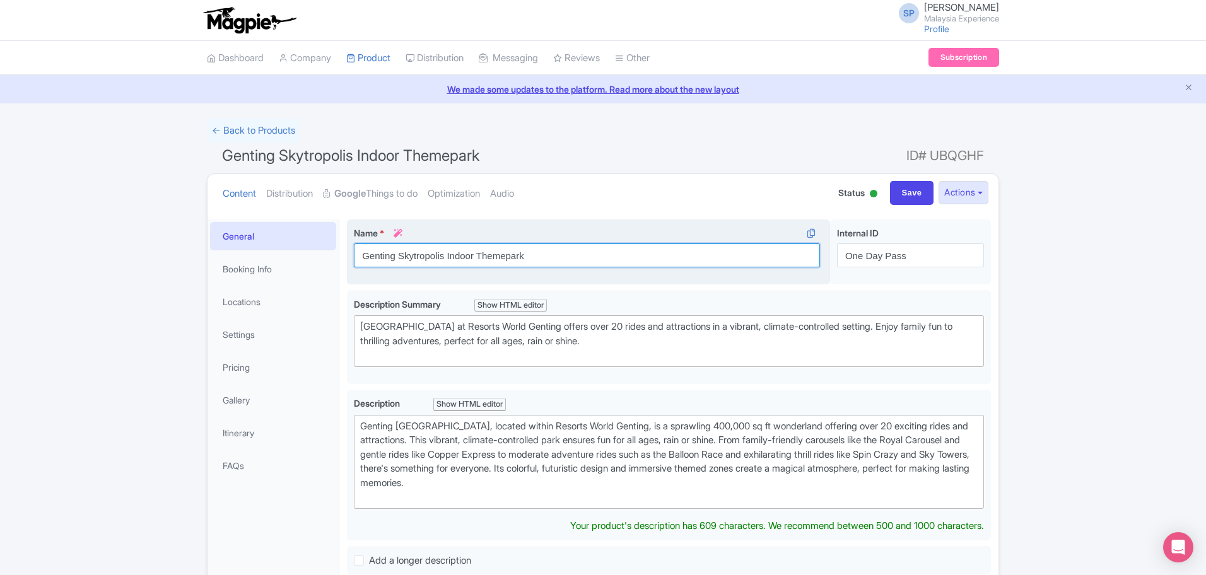
click at [560, 249] on input "Genting Skytropolis Indoor Themepark" at bounding box center [587, 256] width 466 height 24
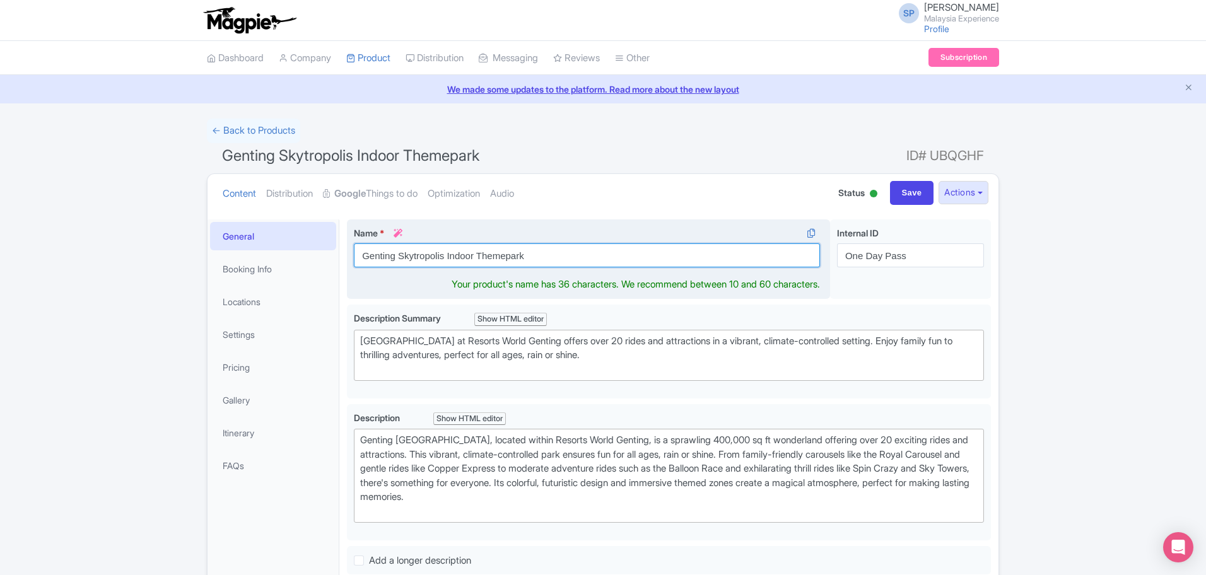
paste input "Skytropolis Indoor Theme P"
type input "Skytropolis Indoor Theme Park"
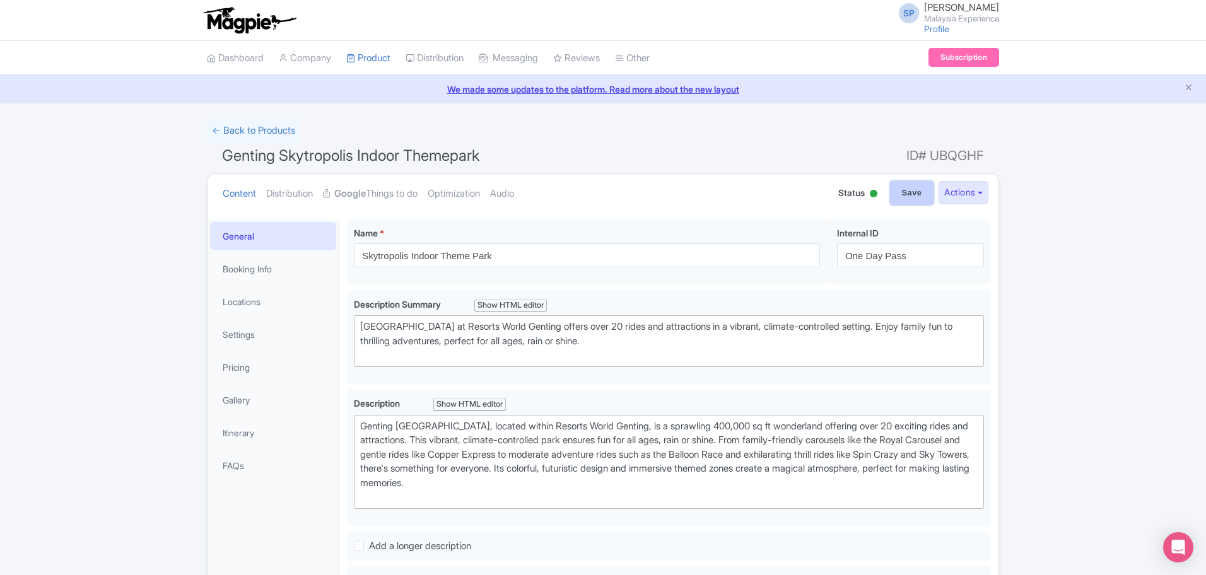
click at [910, 195] on input "Save" at bounding box center [912, 193] width 44 height 24
type input "Saving..."
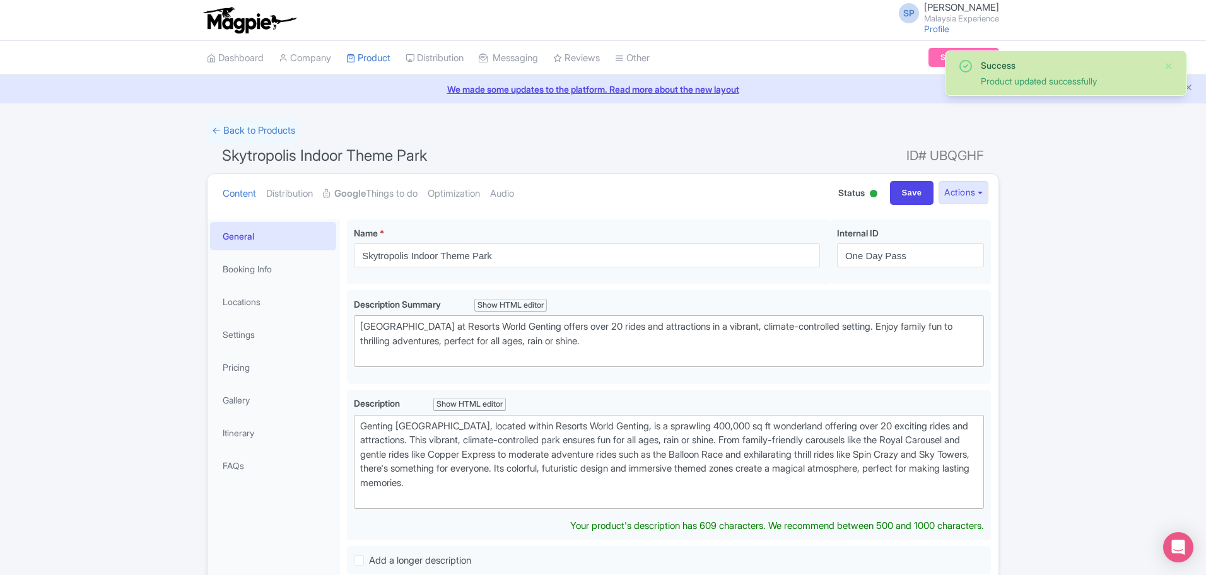
type trix-editor "<div>&nbsp;Genting [GEOGRAPHIC_DATA], located within Resorts World Genting, is …"
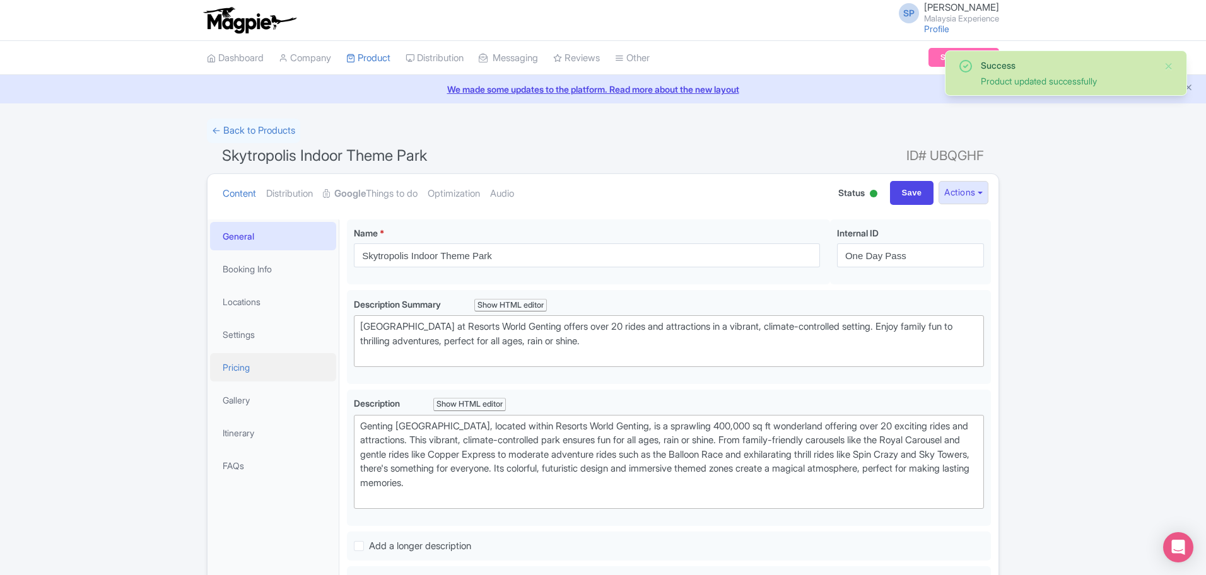
click at [259, 358] on link "Pricing" at bounding box center [273, 367] width 126 height 28
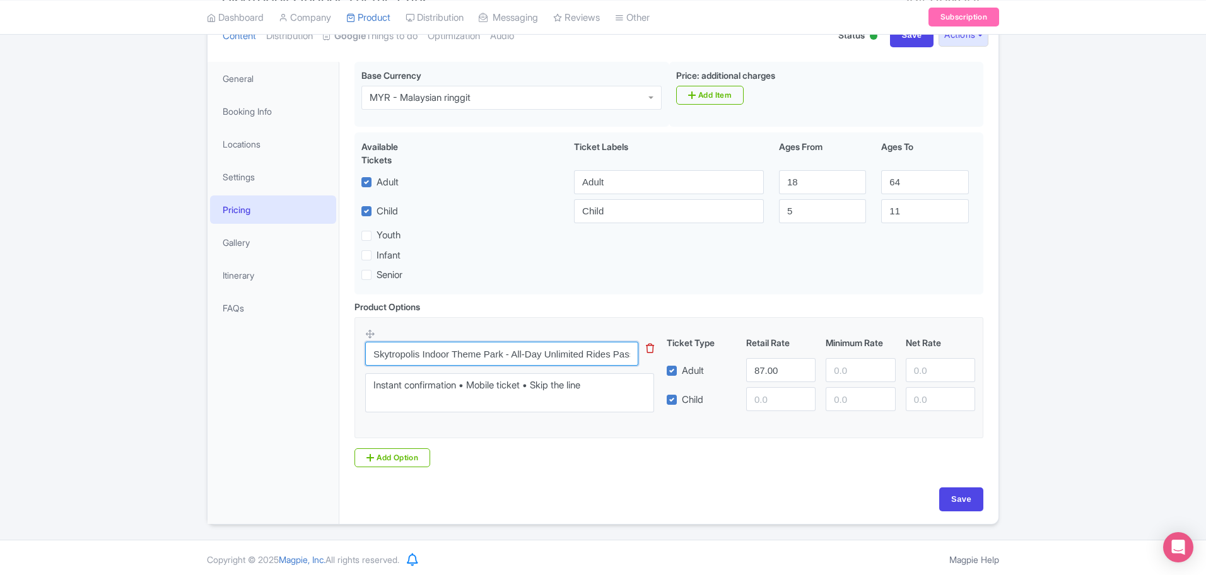
scroll to position [0, 76]
drag, startPoint x: 539, startPoint y: 363, endPoint x: 818, endPoint y: 371, distance: 278.3
click at [818, 371] on div "Skytropolis Indoor Theme Park - All-Day Unlimited Rides Pass [Non-Malaysian] Th…" at bounding box center [669, 374] width 608 height 93
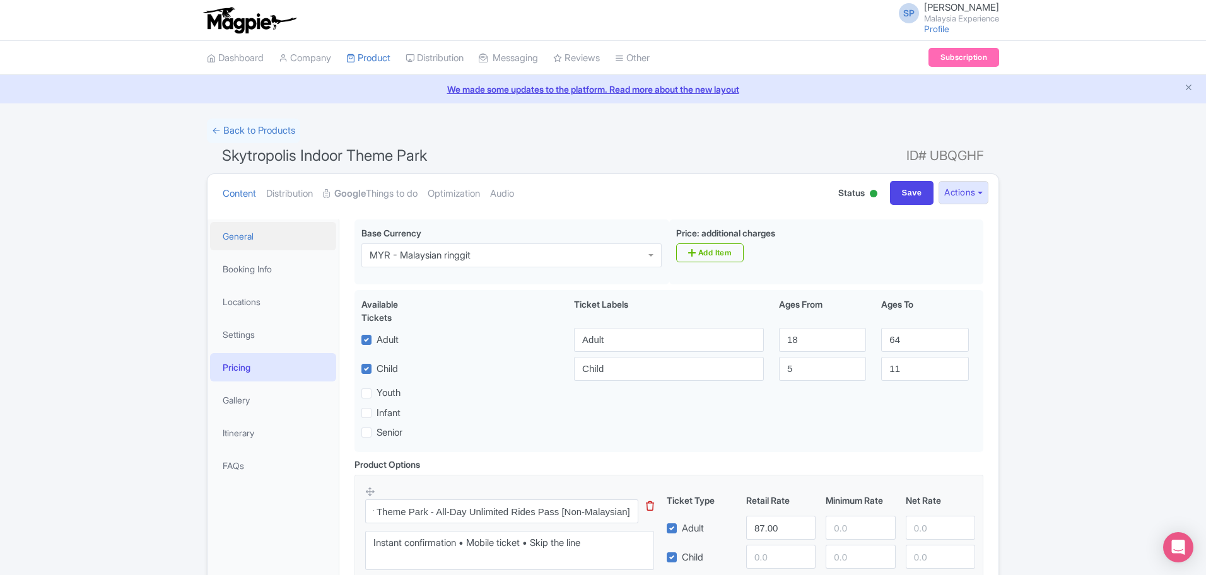
scroll to position [0, 0]
click at [259, 222] on link "General" at bounding box center [273, 236] width 126 height 28
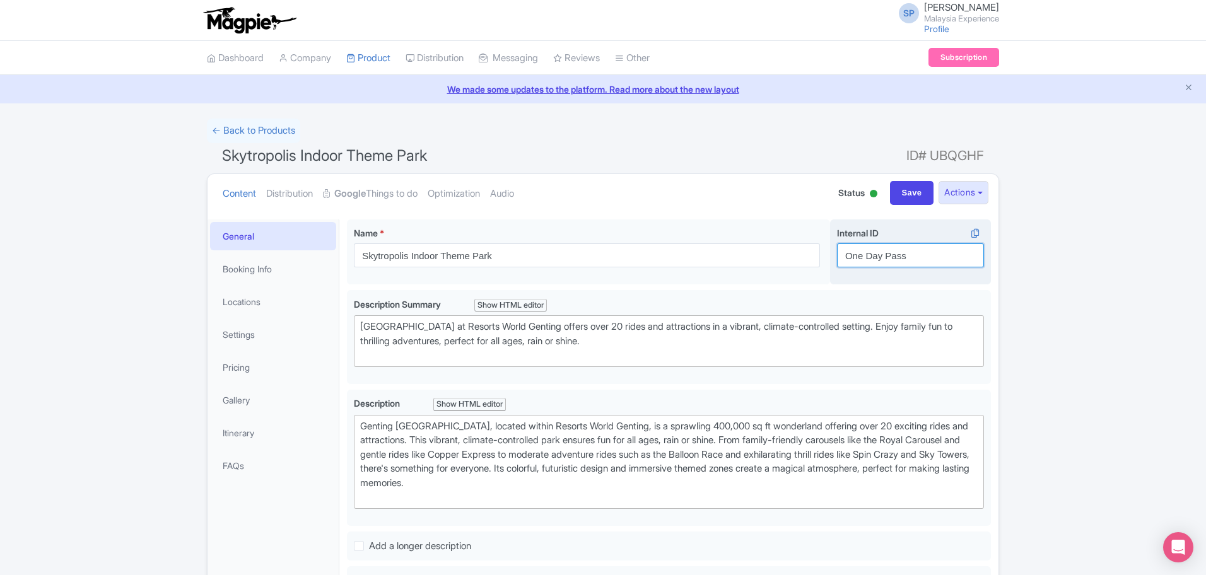
click at [917, 261] on input "One Day Pass" at bounding box center [910, 256] width 147 height 24
paste input "Skytropolis Indoor Theme Park - All-Day Unlimited Rides Pass [Non-Malaysian]"
type input "Skytropolis Indoor Theme Park - All-Day Unlimited Rides Pass [Non-Malaysian]"
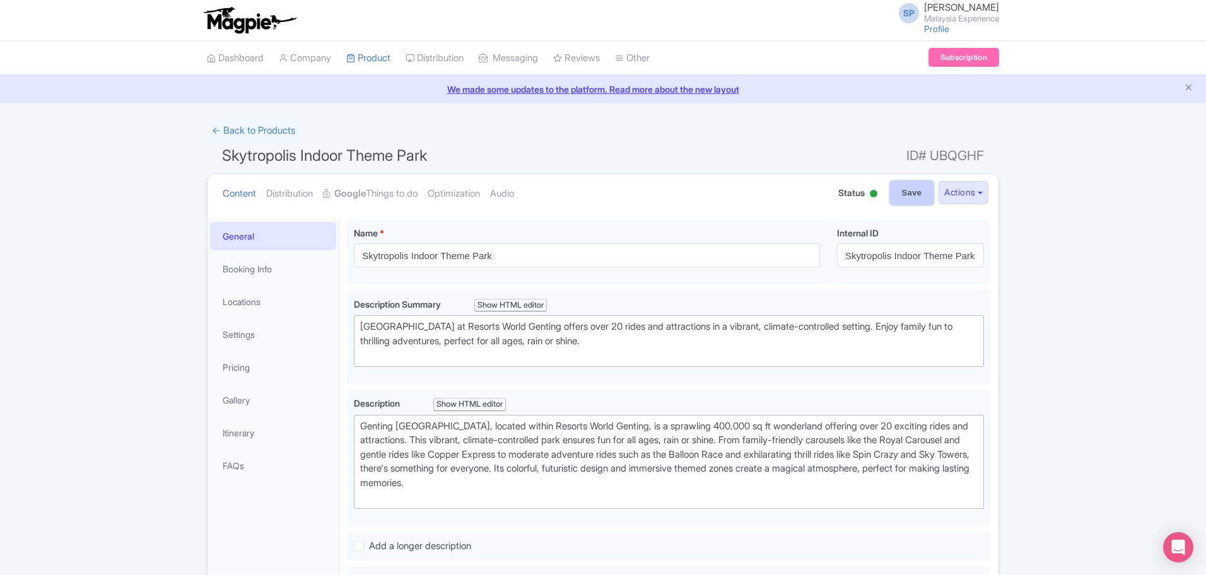
click at [898, 187] on input "Save" at bounding box center [912, 193] width 44 height 24
type input "Saving..."
click at [275, 375] on link "Pricing" at bounding box center [273, 367] width 126 height 28
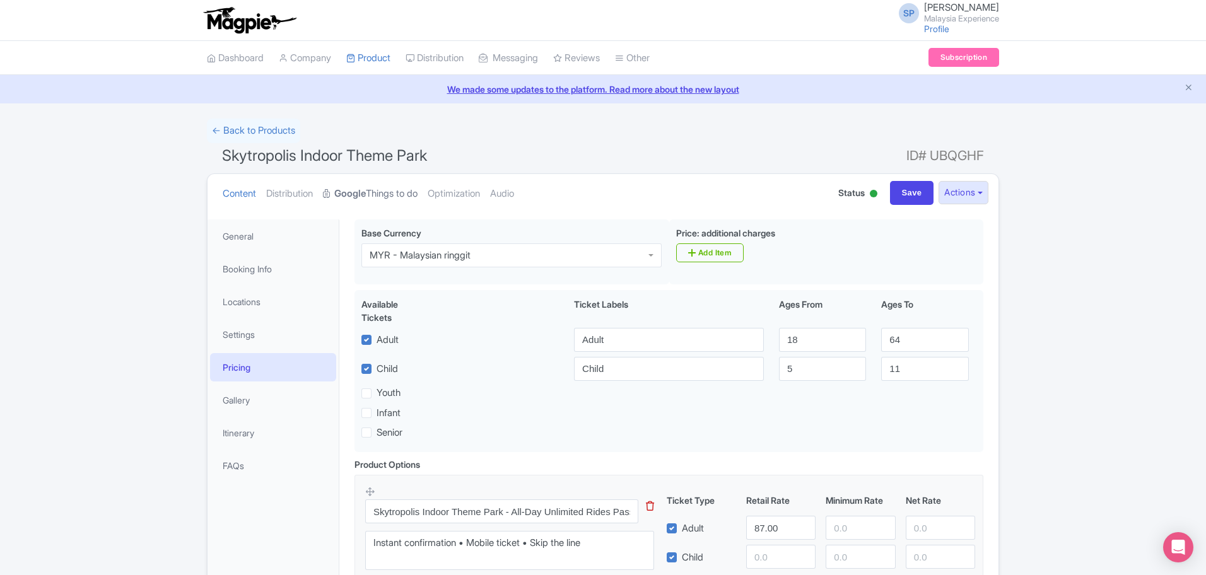
click at [365, 194] on strong "Google" at bounding box center [350, 194] width 32 height 15
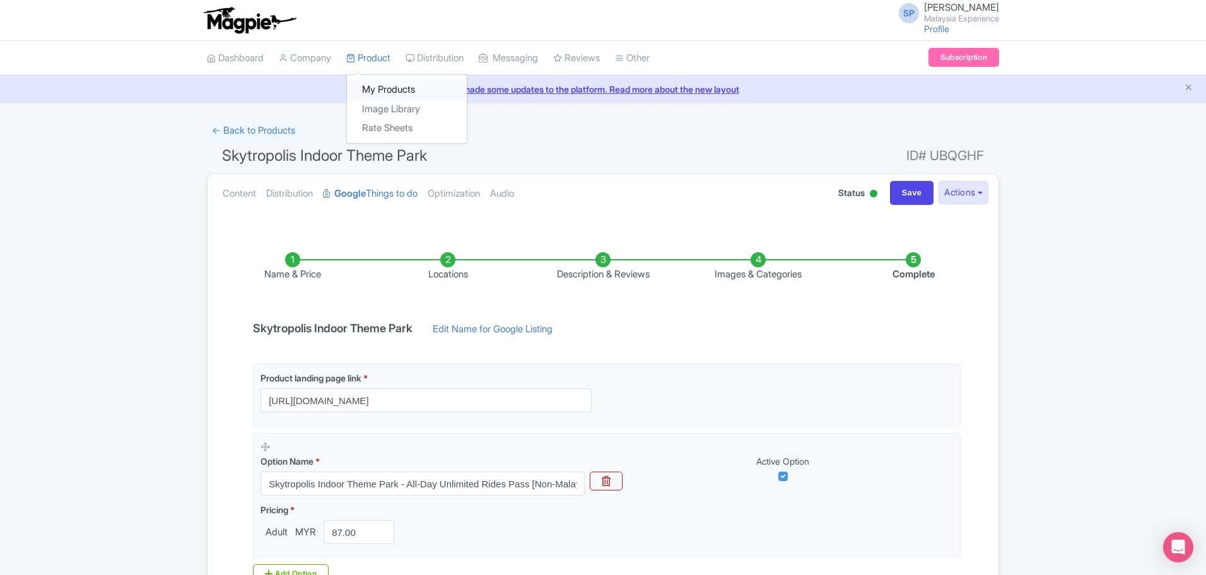
click at [402, 85] on link "My Products" at bounding box center [407, 90] width 120 height 20
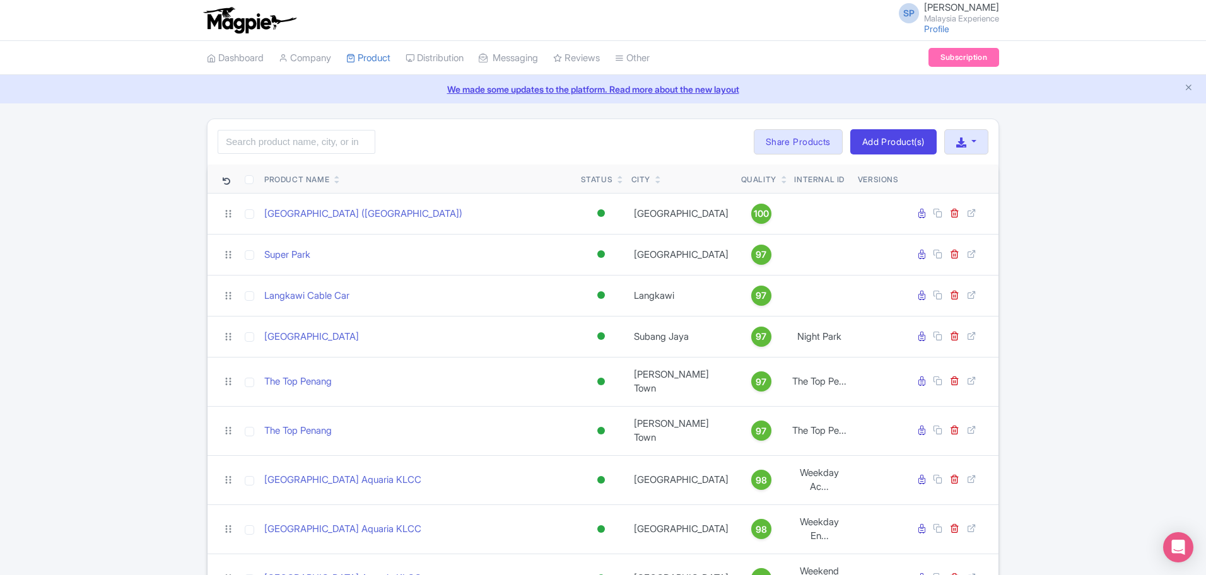
click at [315, 139] on input "search" at bounding box center [297, 142] width 158 height 24
type input "skytro"
click button "Search" at bounding box center [0, 0] width 0 height 0
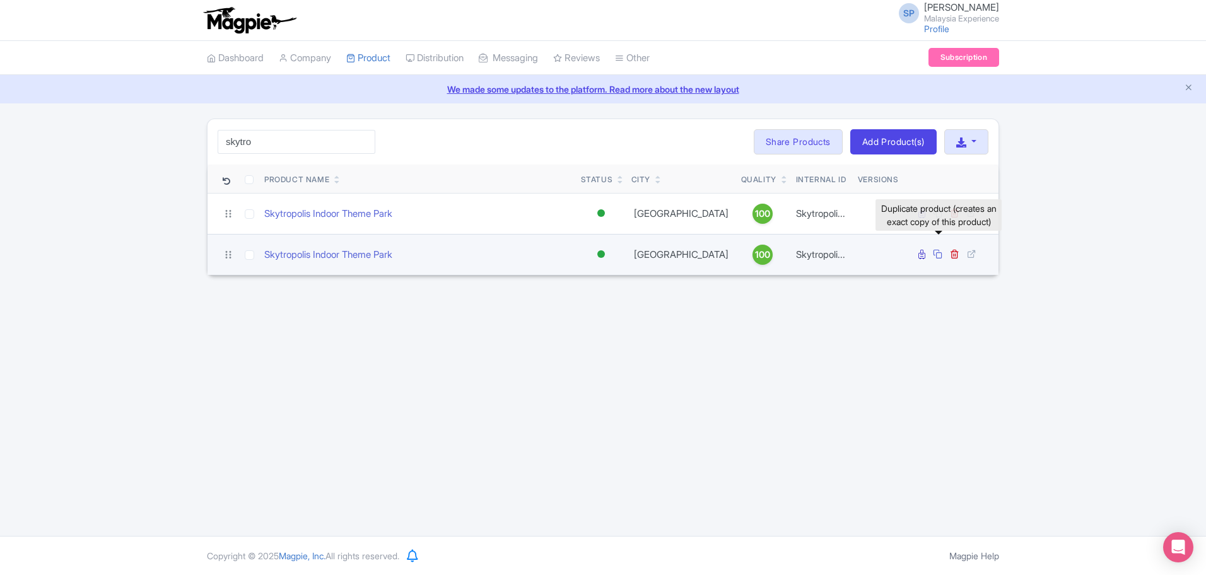
click at [941, 257] on icon at bounding box center [937, 253] width 9 height 9
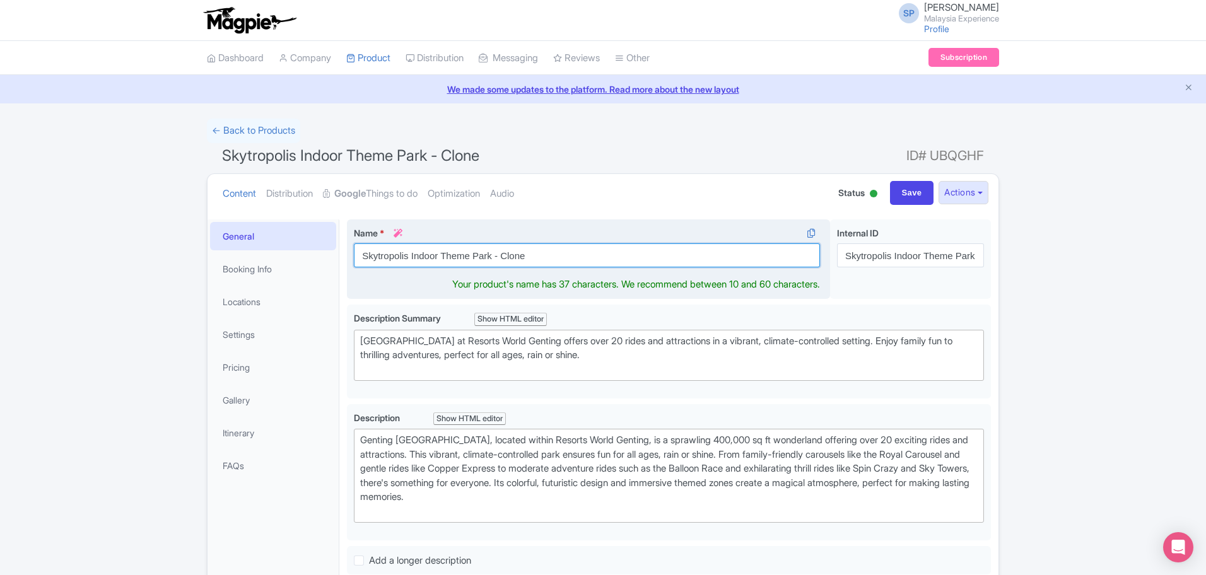
drag, startPoint x: 599, startPoint y: 252, endPoint x: 491, endPoint y: 266, distance: 108.8
click at [491, 266] on input "Skytropolis Indoor Theme Park - Clone" at bounding box center [587, 256] width 466 height 24
type input "Skytropolis Indoor Theme Park"
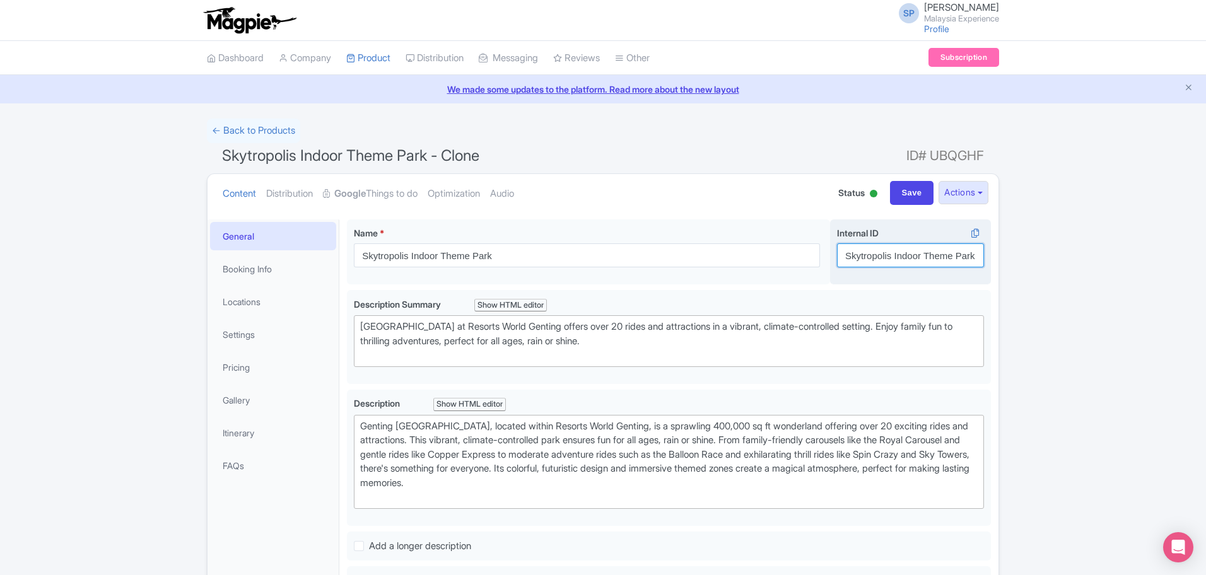
click at [927, 264] on input "Skytropolis Indoor Theme Park - All-Day Unlimited Rides Pass [Non-Malaysian]" at bounding box center [910, 256] width 147 height 24
paste input "theme park - One Day Pass ["
type input "Skytropolis Indoor theme park - One Day Pass [Malaysian]"
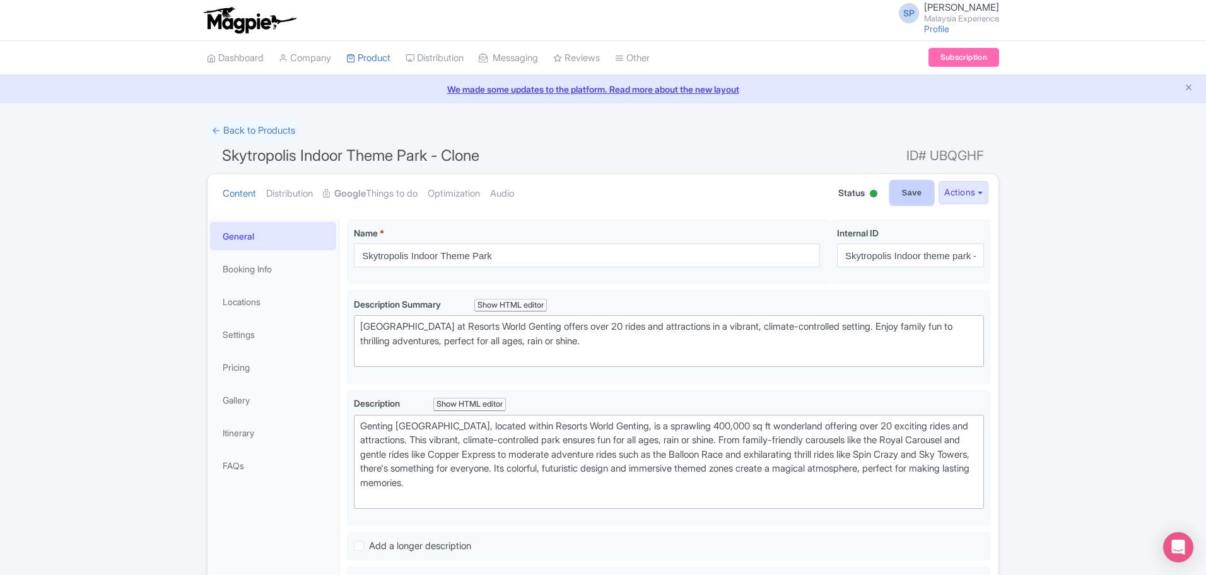
click at [903, 193] on input "Save" at bounding box center [912, 193] width 44 height 24
type input "Saving..."
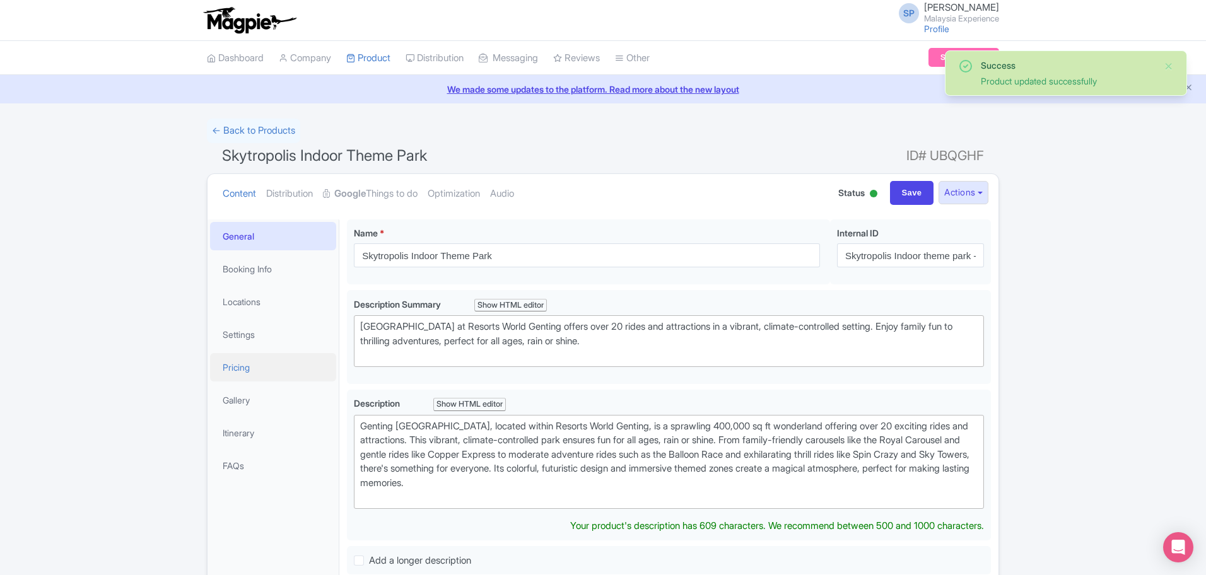
click at [277, 359] on link "Pricing" at bounding box center [273, 367] width 126 height 28
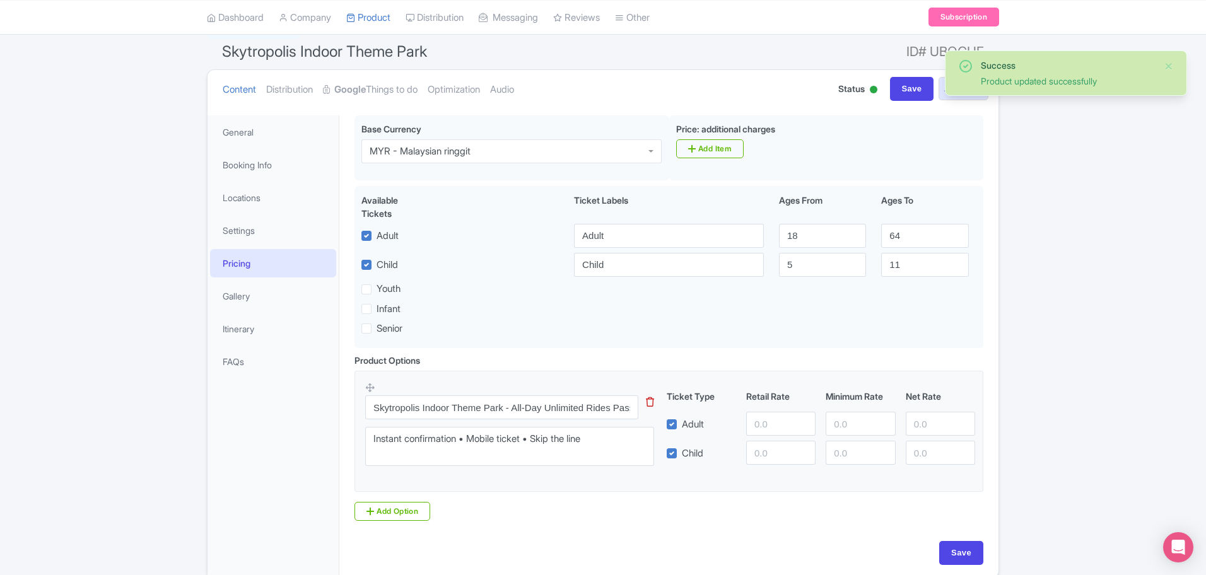
scroll to position [161, 0]
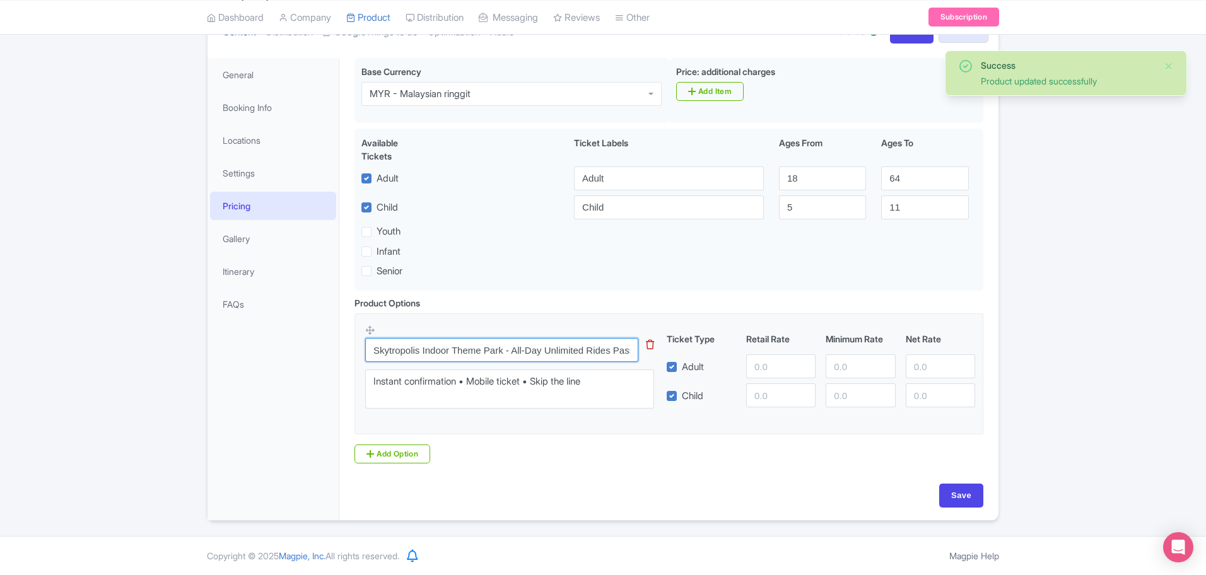
click at [491, 358] on input "Skytropolis Indoor Theme Park - All-Day Unlimited Rides Pass [Non-Malaysian]" at bounding box center [501, 350] width 273 height 24
paste input "theme park - One Day Pass ["
type input "Skytropolis Indoor theme park - One Day Pass [Malaysian]"
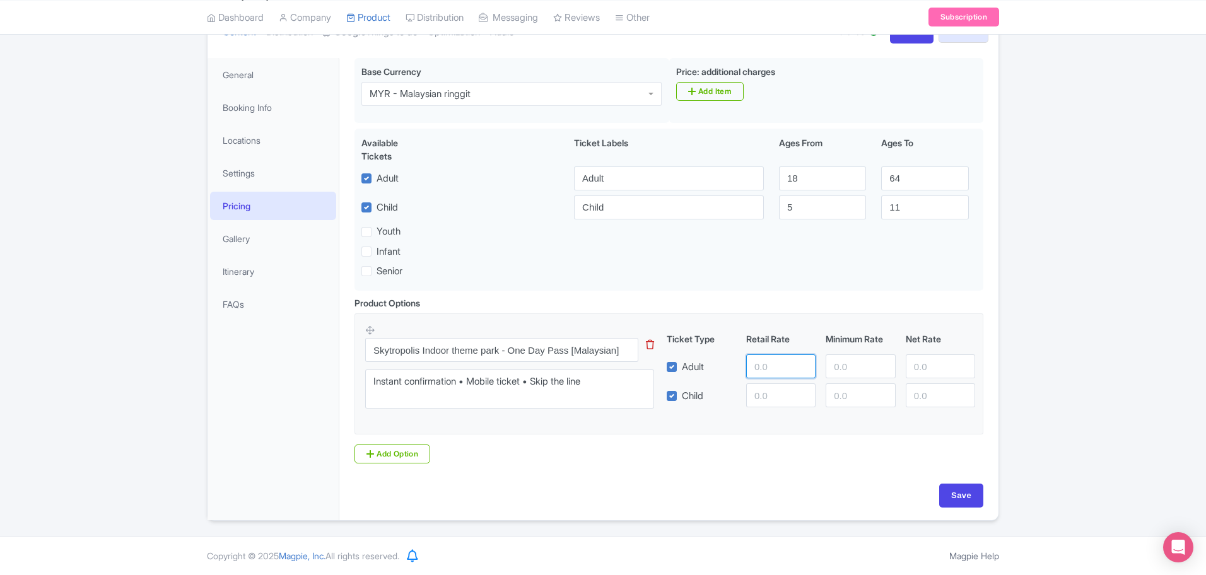
click at [765, 372] on input "number" at bounding box center [780, 367] width 69 height 24
type input "85"
click at [971, 493] on input "Save" at bounding box center [961, 496] width 44 height 24
type input "Saving..."
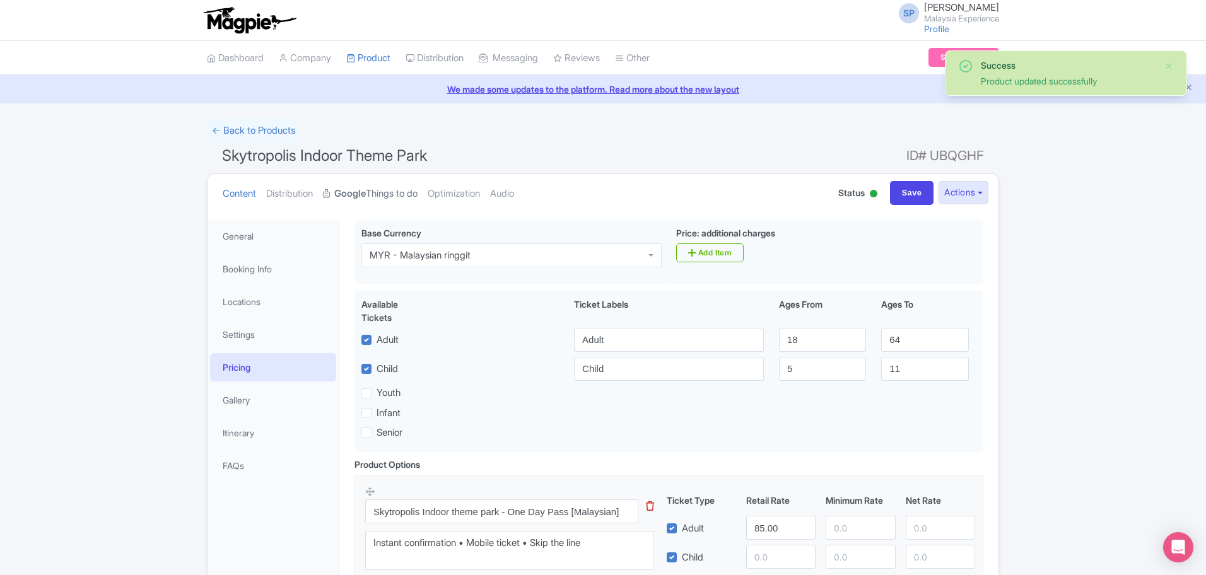
click at [363, 200] on strong "Google" at bounding box center [350, 194] width 32 height 15
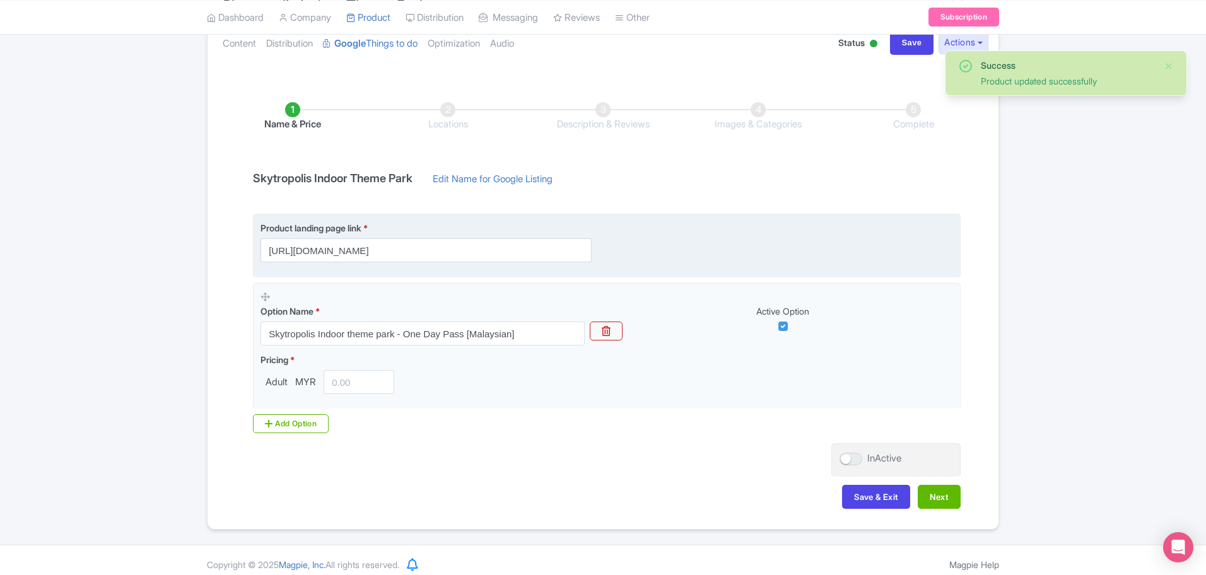
scroll to position [159, 0]
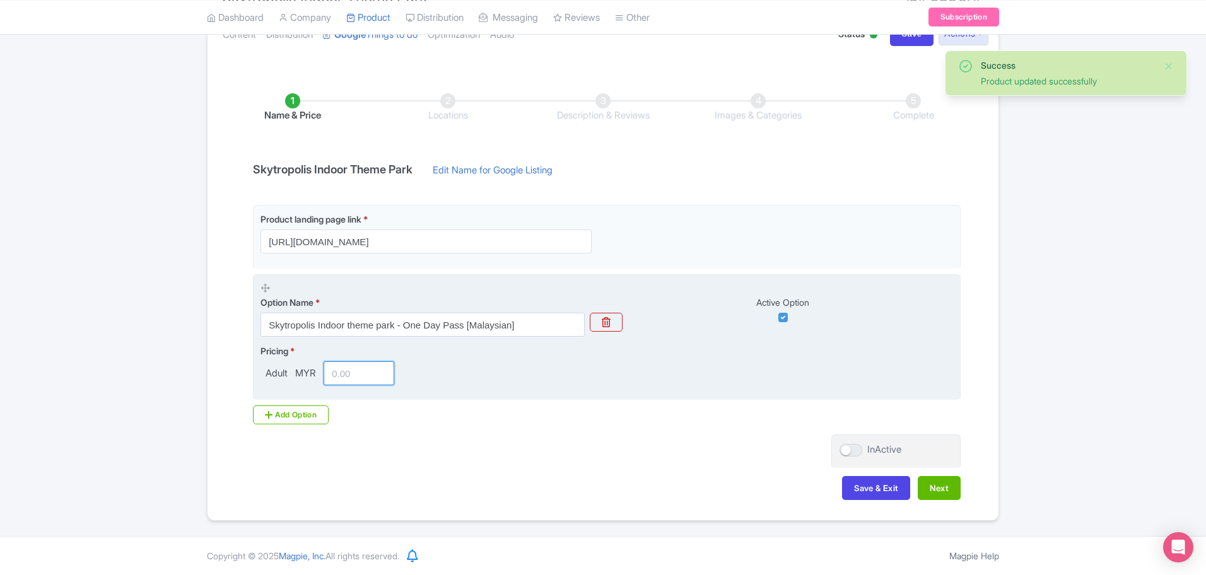
click at [352, 372] on input "number" at bounding box center [359, 373] width 71 height 24
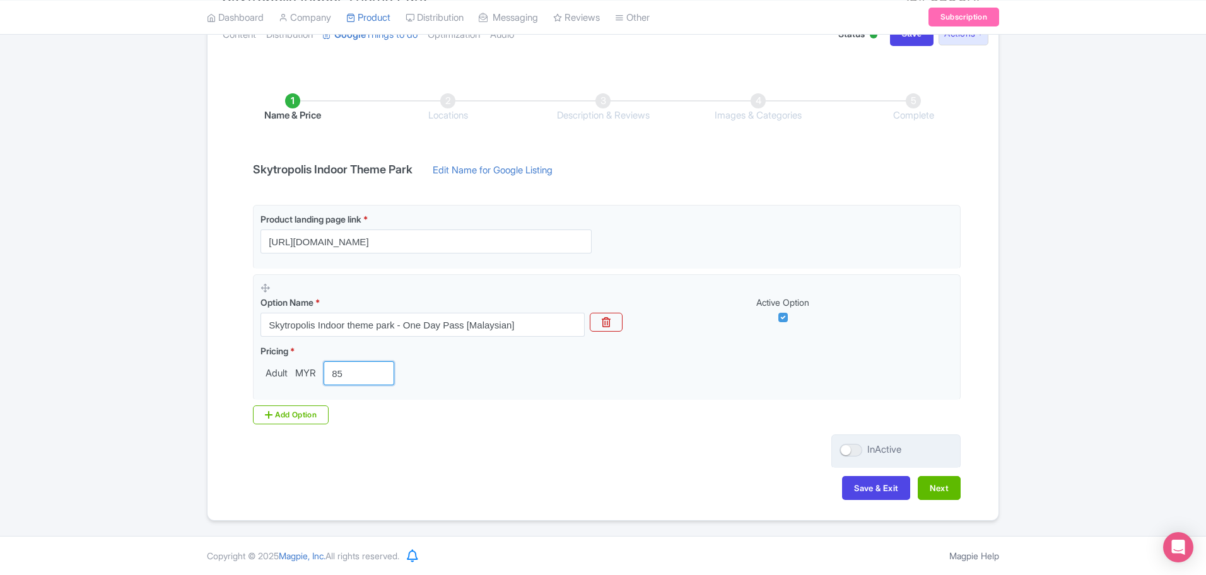
type input "85"
click at [864, 456] on label "InActive" at bounding box center [871, 450] width 62 height 15
click at [848, 454] on input "InActive" at bounding box center [844, 450] width 8 height 8
checkbox input "true"
click at [942, 490] on button "Next" at bounding box center [939, 488] width 43 height 24
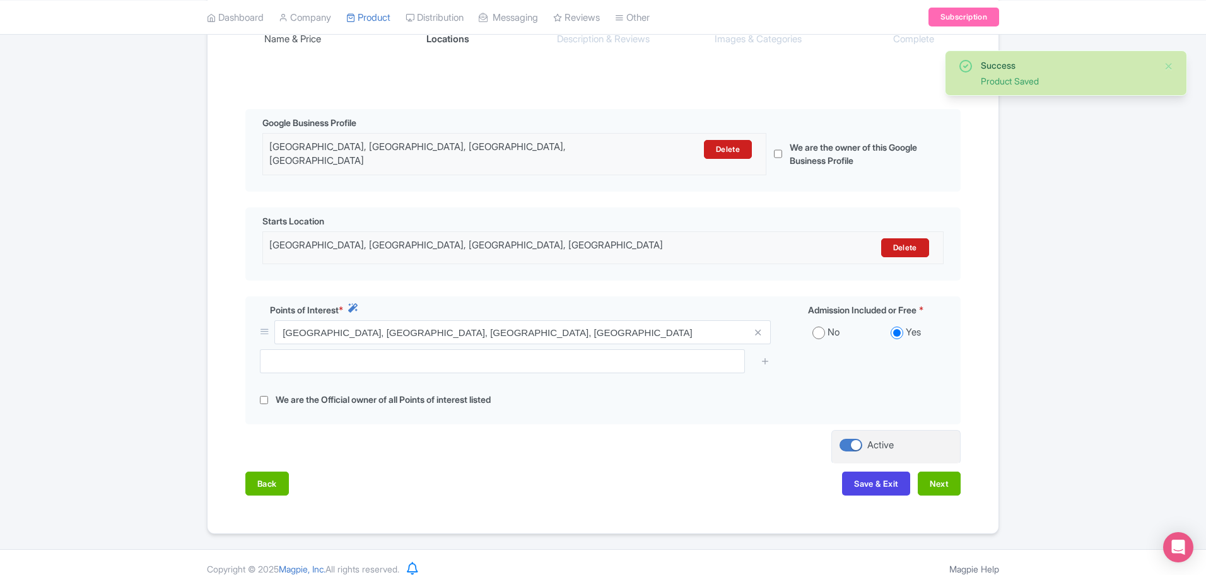
scroll to position [239, 0]
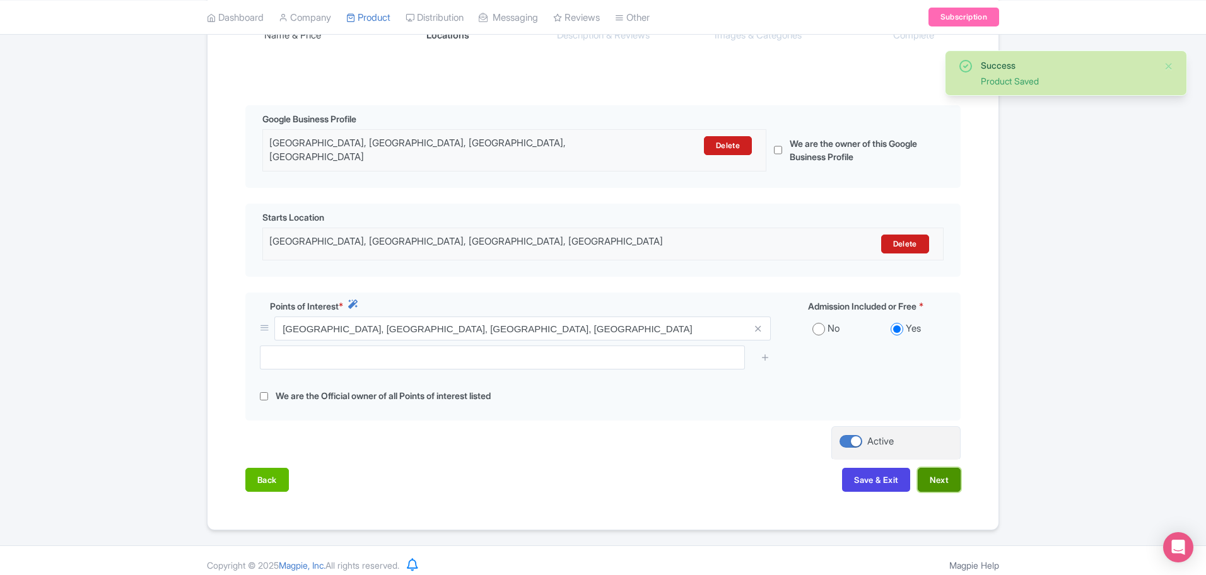
click at [941, 468] on button "Next" at bounding box center [939, 480] width 43 height 24
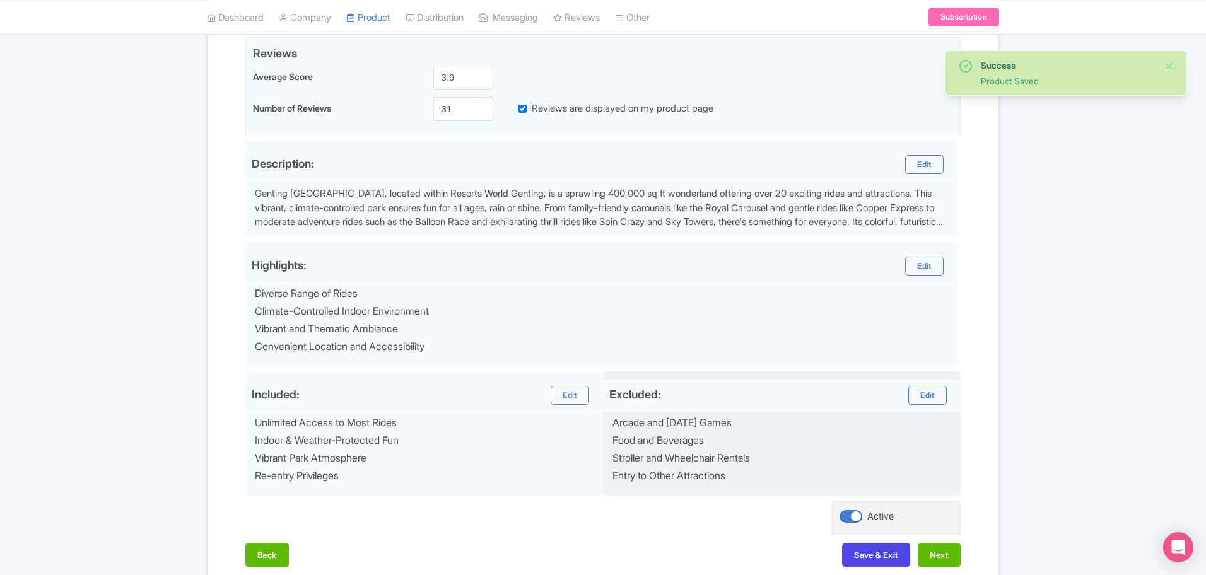
scroll to position [374, 0]
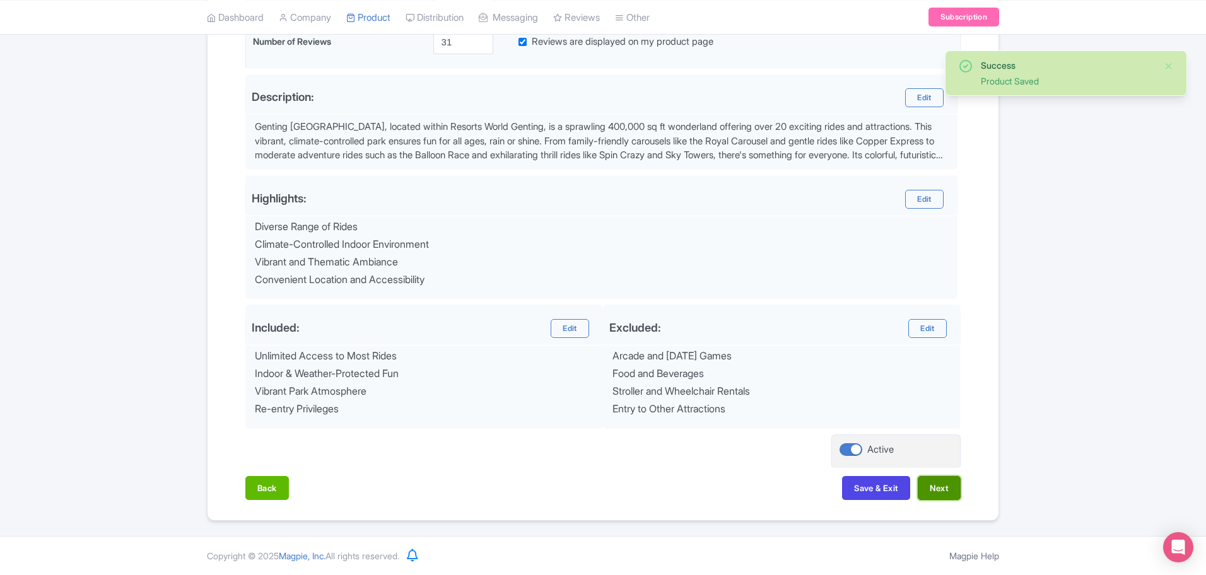
click at [941, 476] on button "Next" at bounding box center [939, 488] width 43 height 24
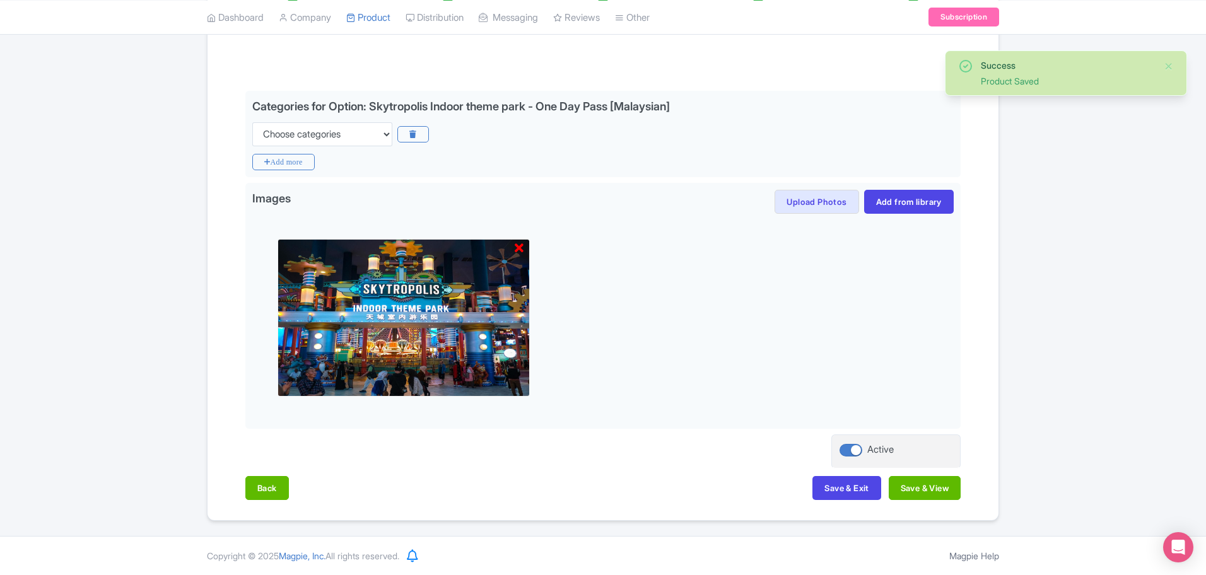
scroll to position [254, 0]
click at [946, 493] on button "Save & View" at bounding box center [925, 488] width 72 height 24
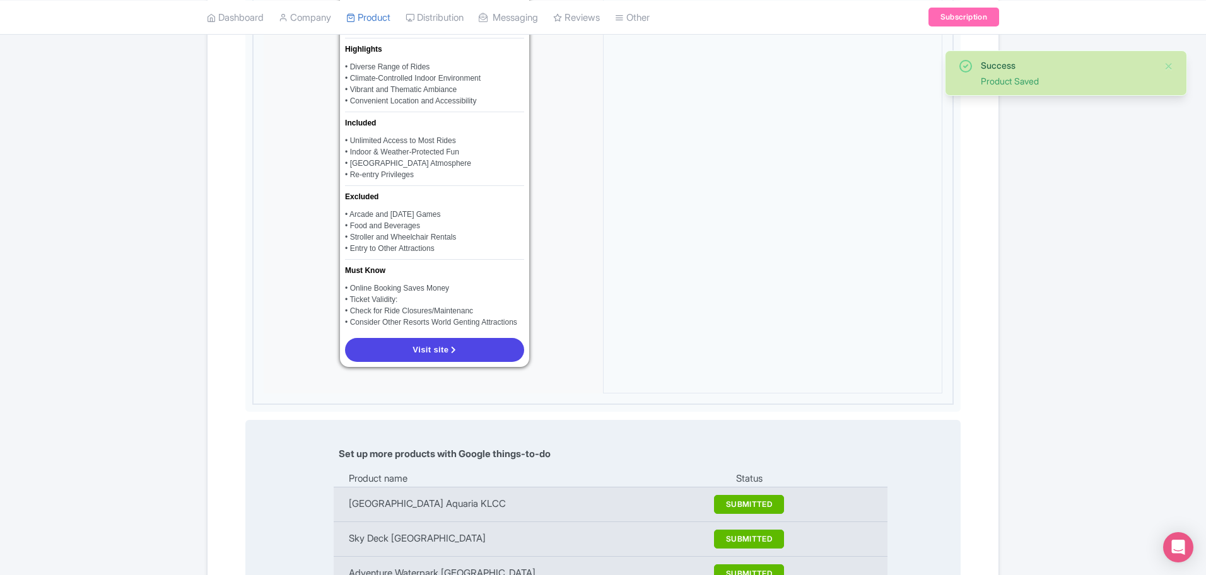
scroll to position [1121, 0]
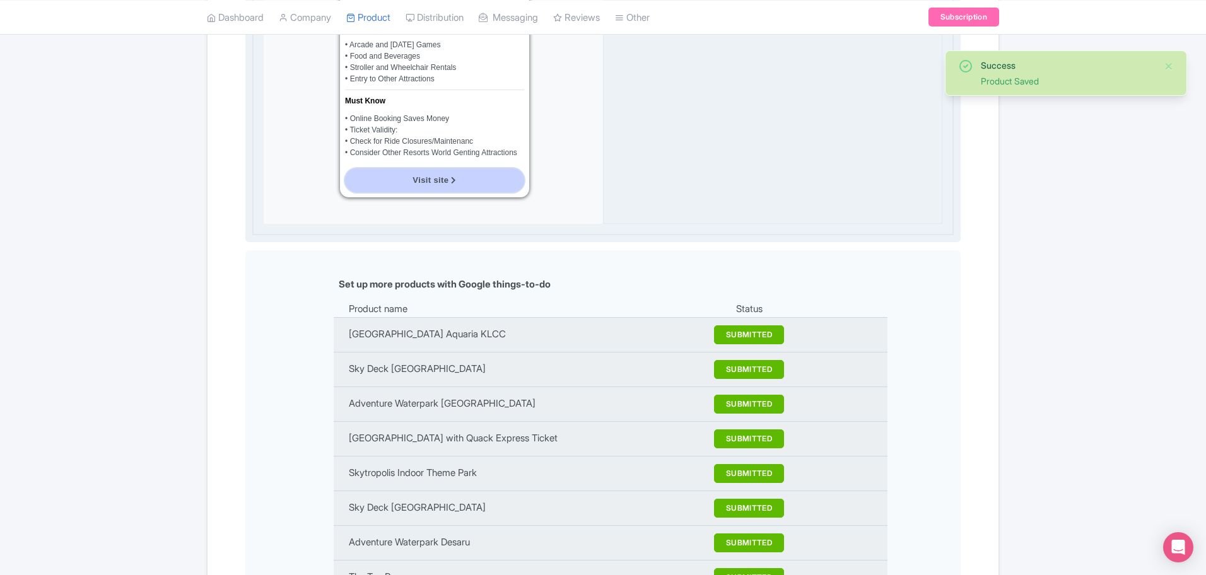
click at [431, 187] on link "Visit site" at bounding box center [434, 180] width 179 height 24
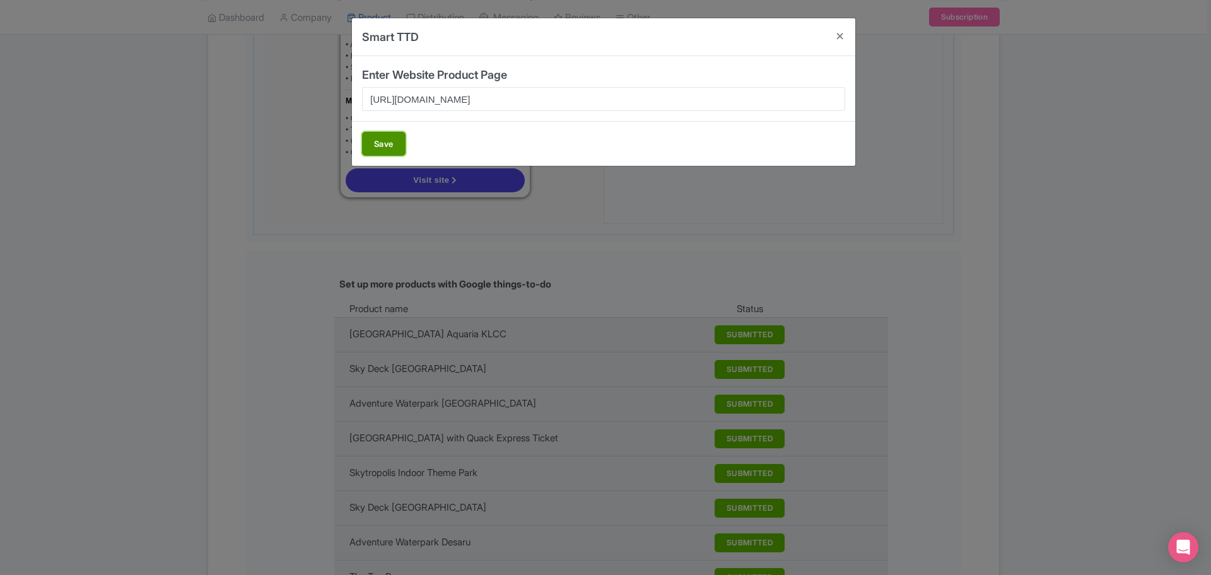
click at [389, 150] on button "Save" at bounding box center [384, 144] width 44 height 24
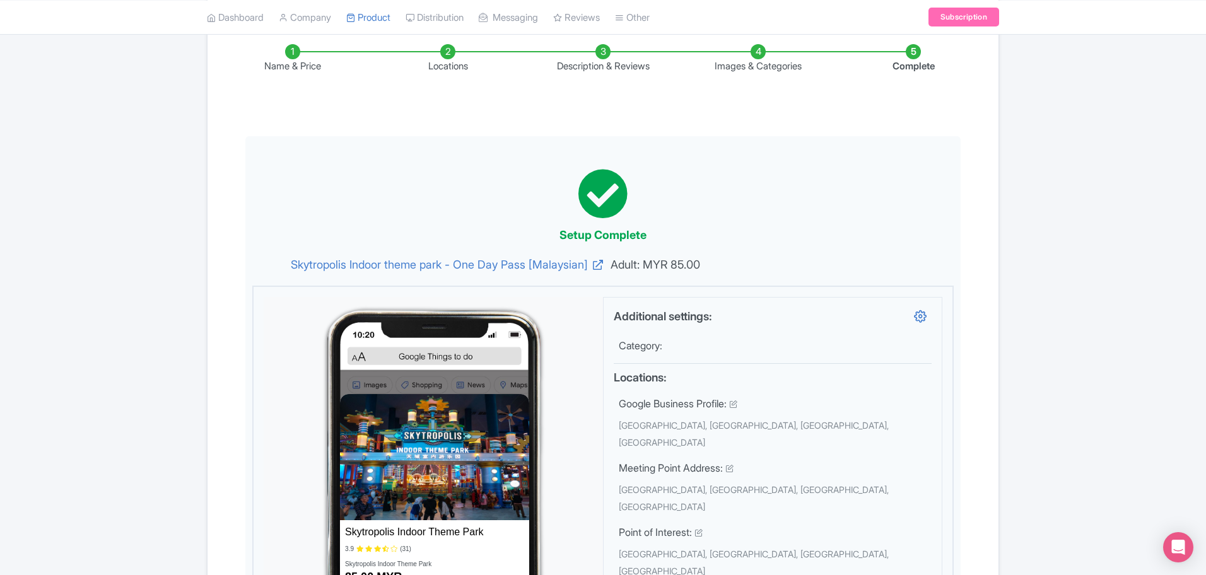
scroll to position [0, 0]
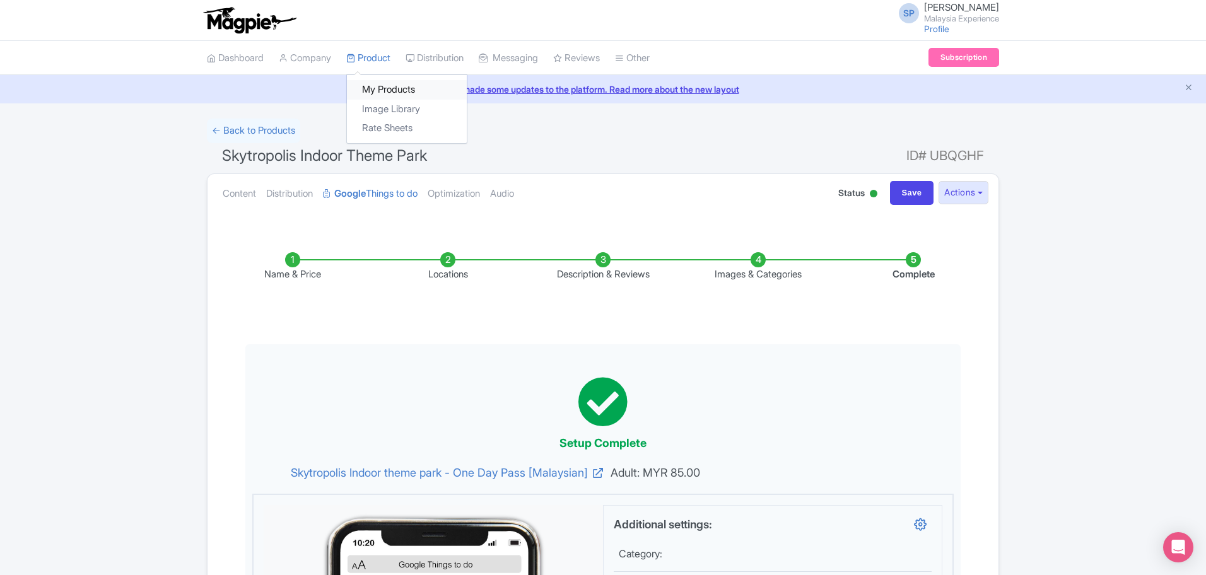
click at [397, 95] on link "My Products" at bounding box center [407, 90] width 120 height 20
